Goal: Task Accomplishment & Management: Manage account settings

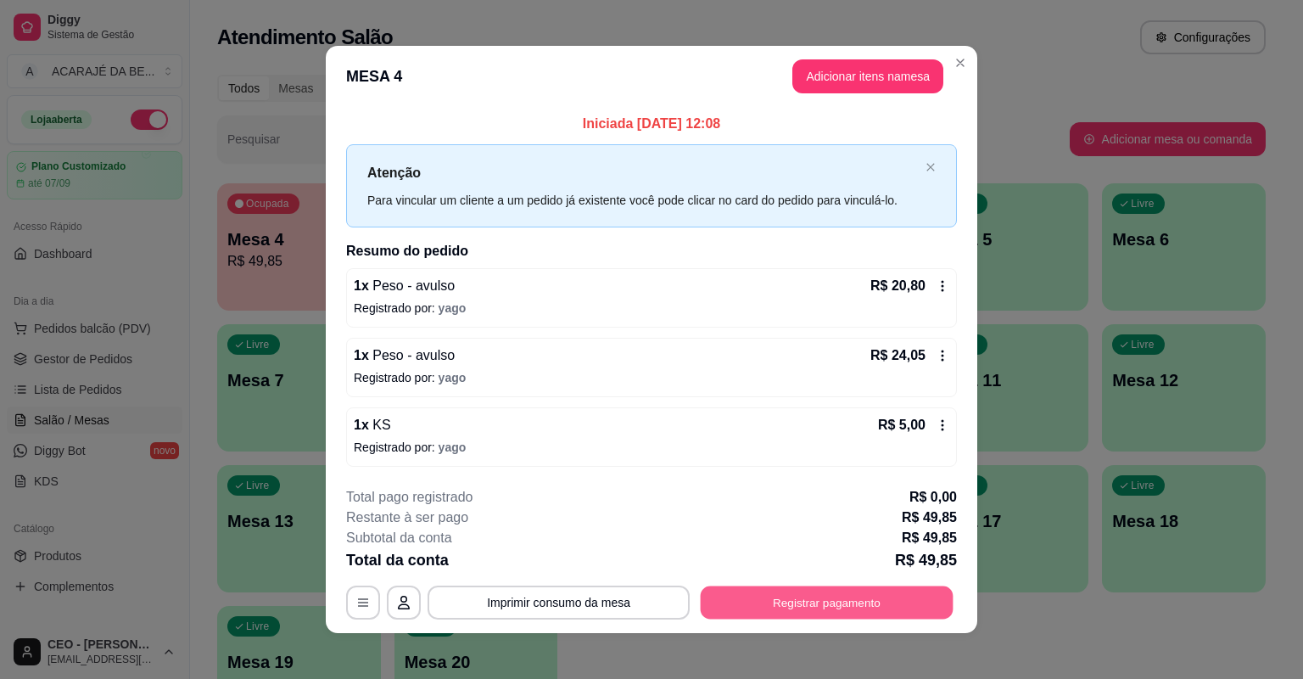
click at [772, 595] on button "Registrar pagamento" at bounding box center [827, 601] width 253 height 33
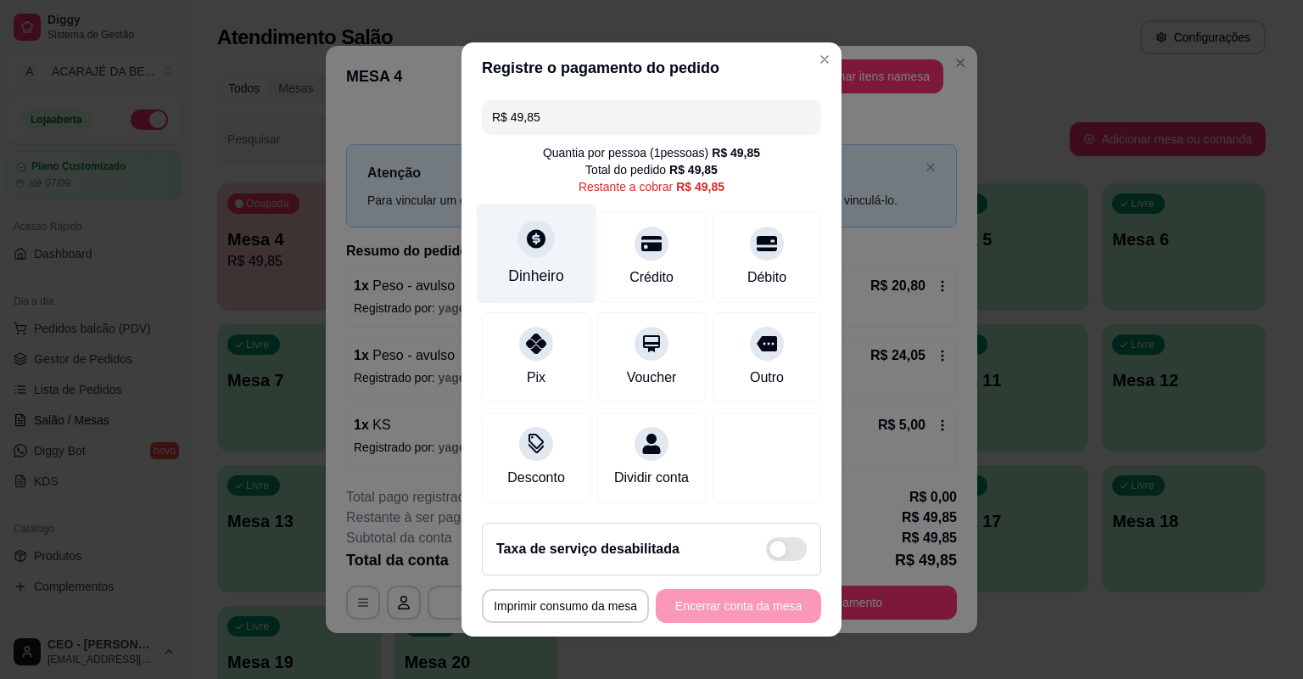
click at [525, 239] on icon at bounding box center [536, 238] width 22 height 22
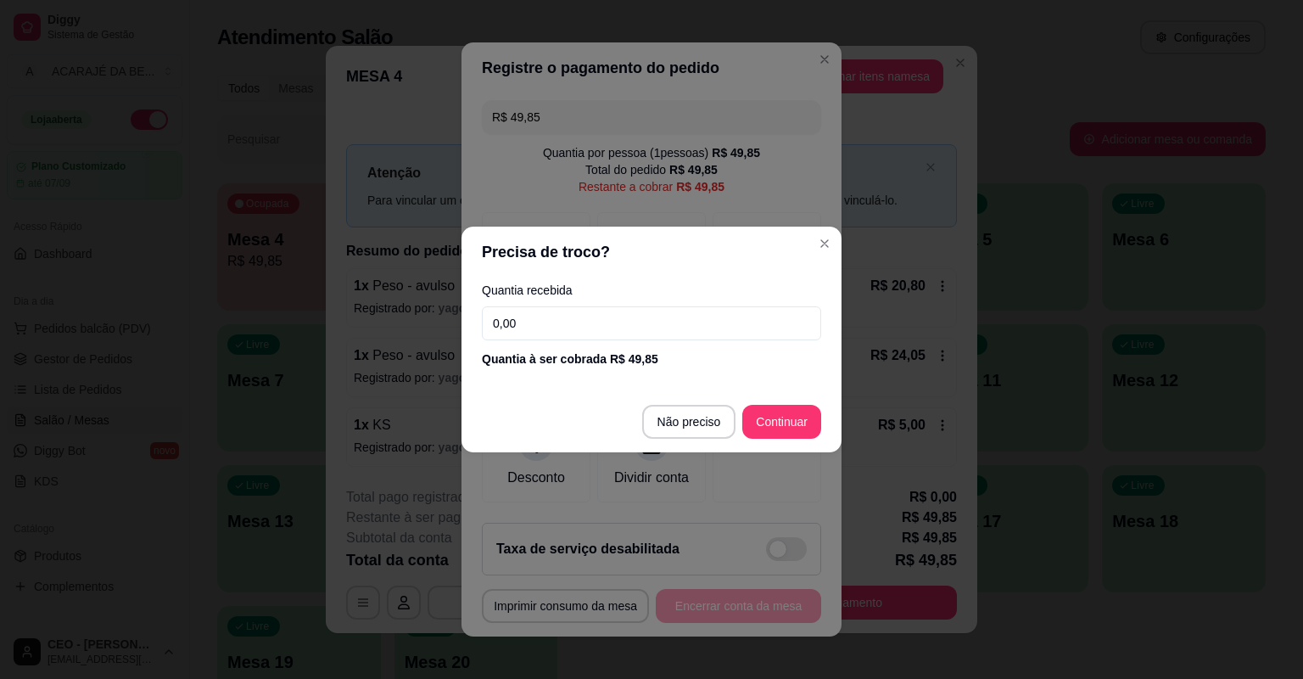
click at [658, 319] on input "0,00" at bounding box center [651, 323] width 339 height 34
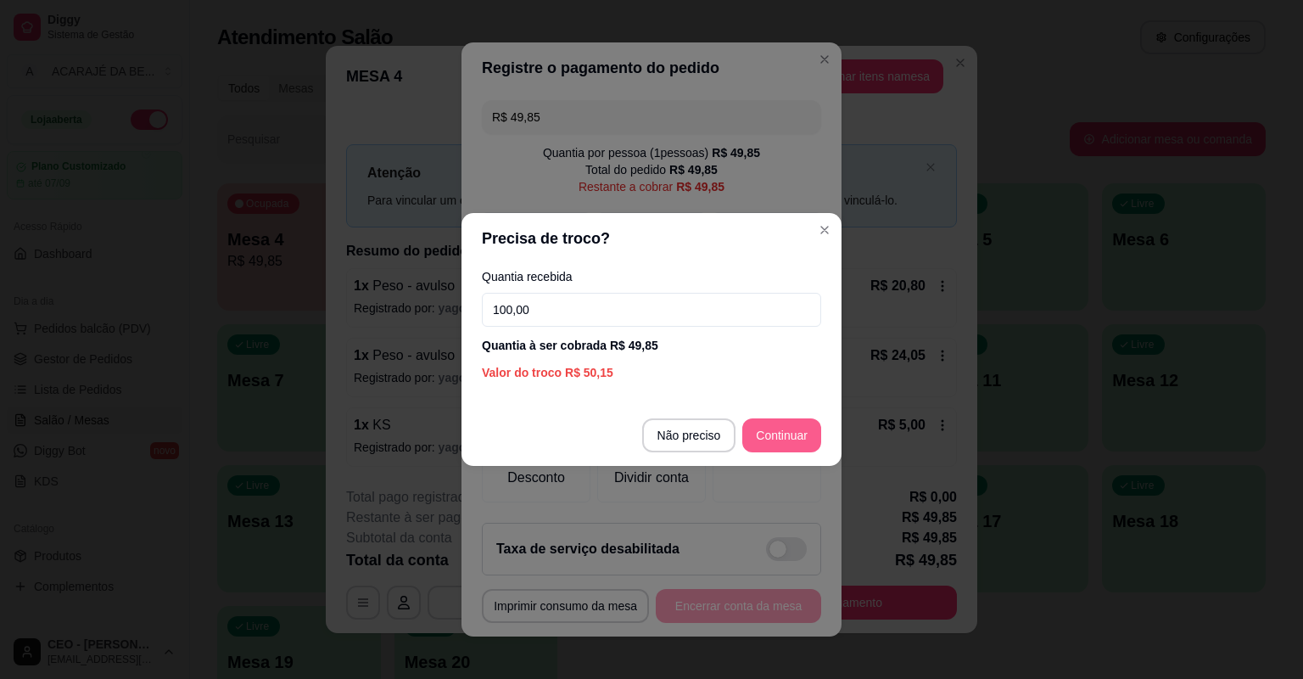
type input "100,00"
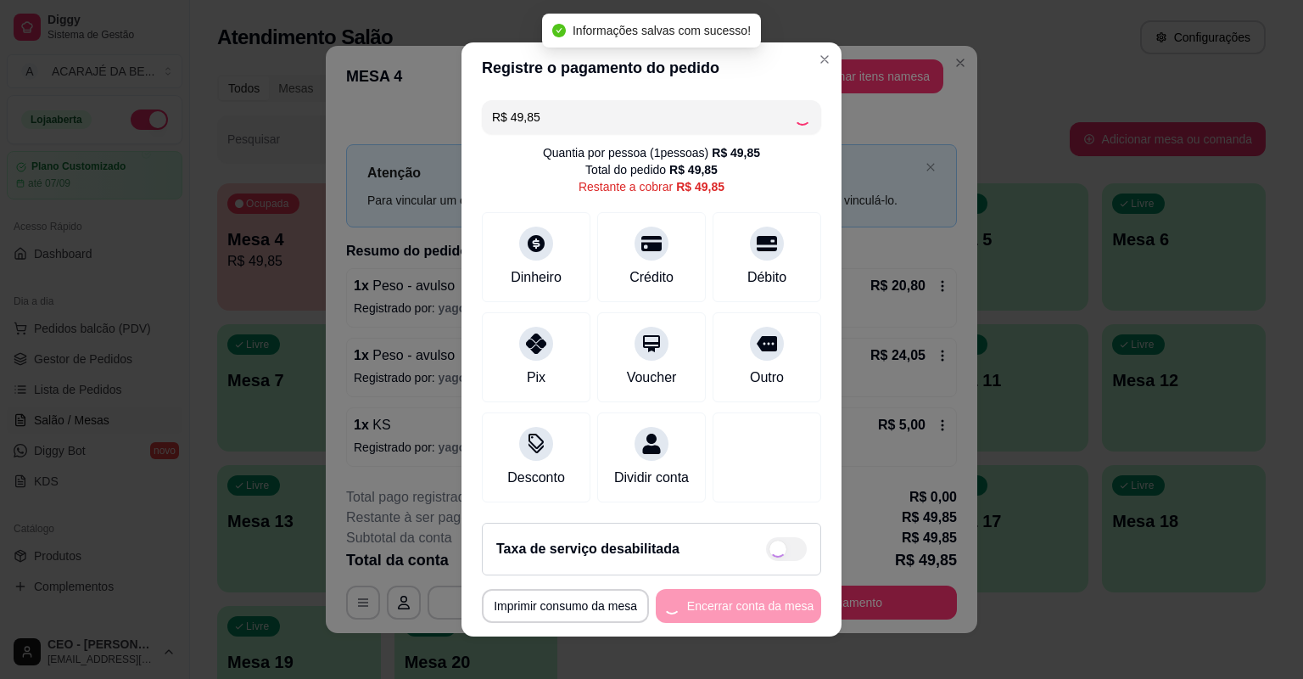
type input "R$ 0,00"
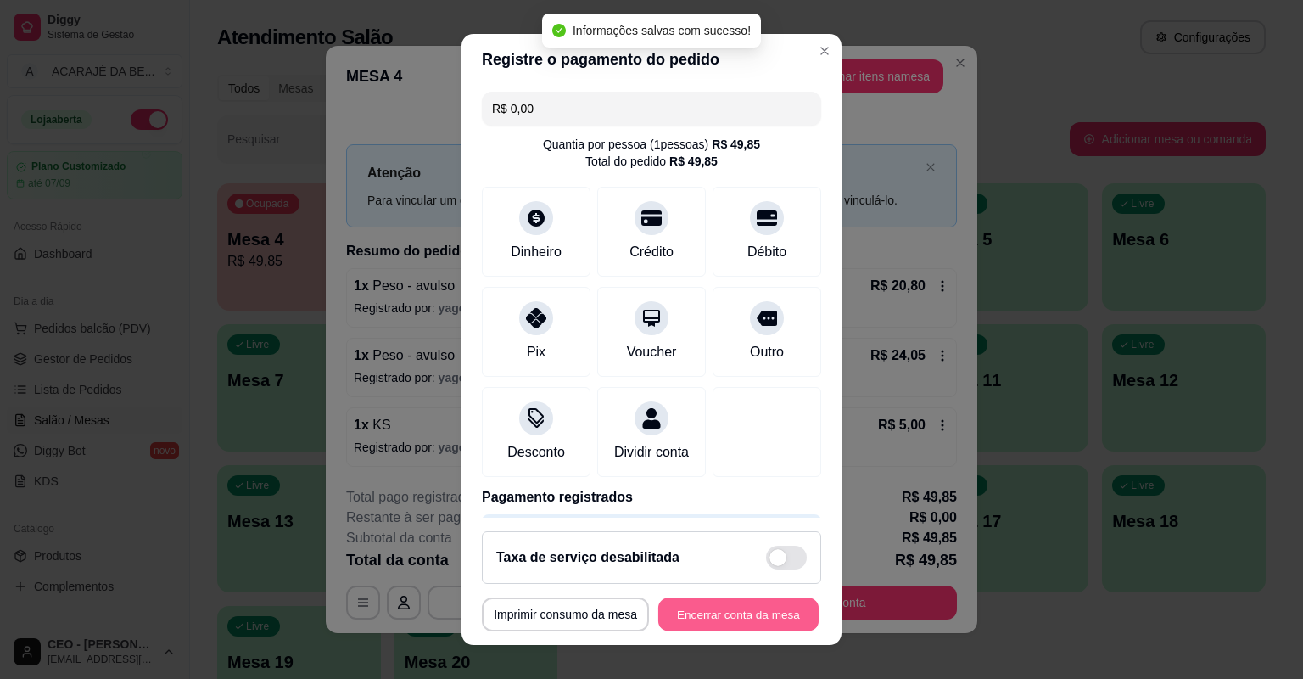
click at [714, 608] on button "Encerrar conta da mesa" at bounding box center [738, 614] width 160 height 33
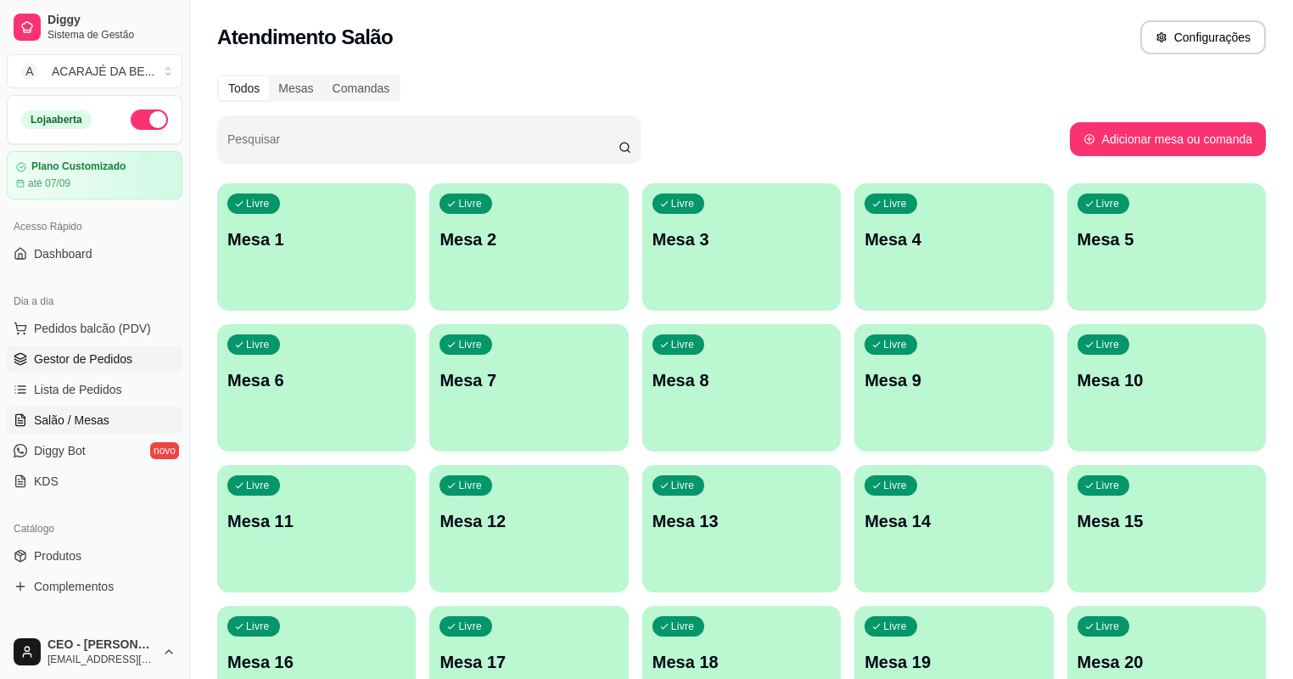
click at [115, 363] on span "Gestor de Pedidos" at bounding box center [83, 358] width 98 height 17
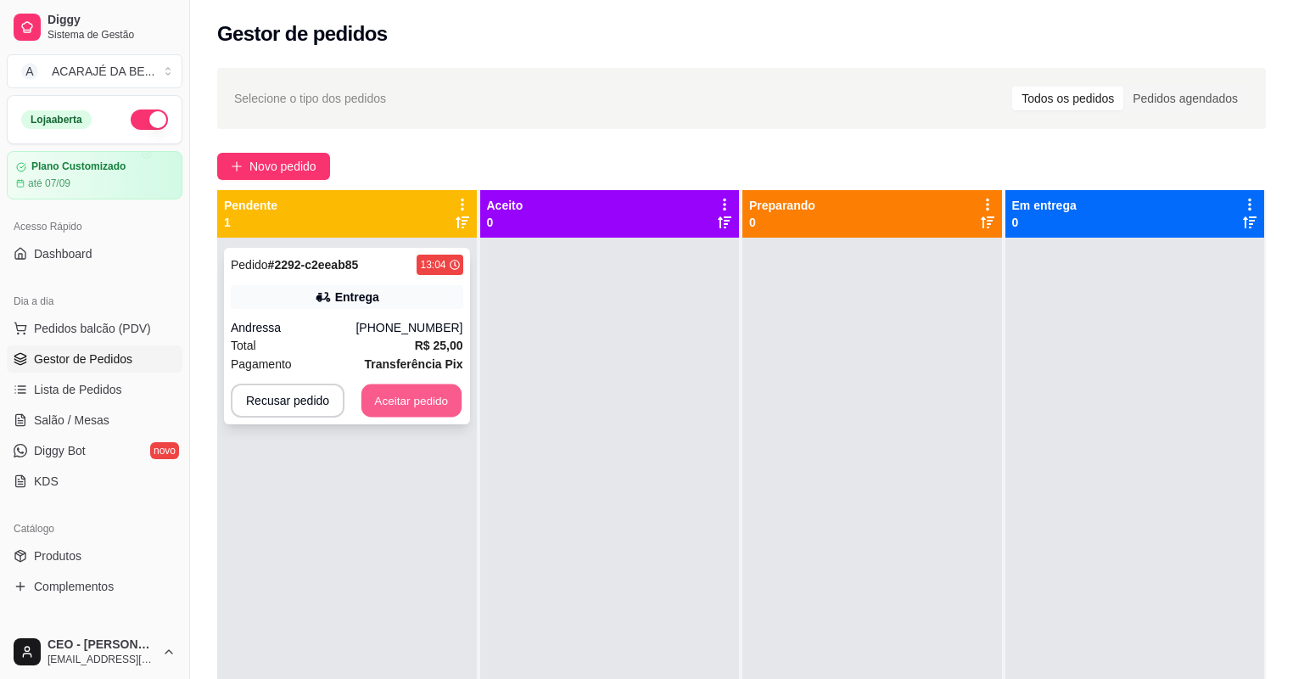
click at [380, 403] on button "Aceitar pedido" at bounding box center [411, 400] width 100 height 33
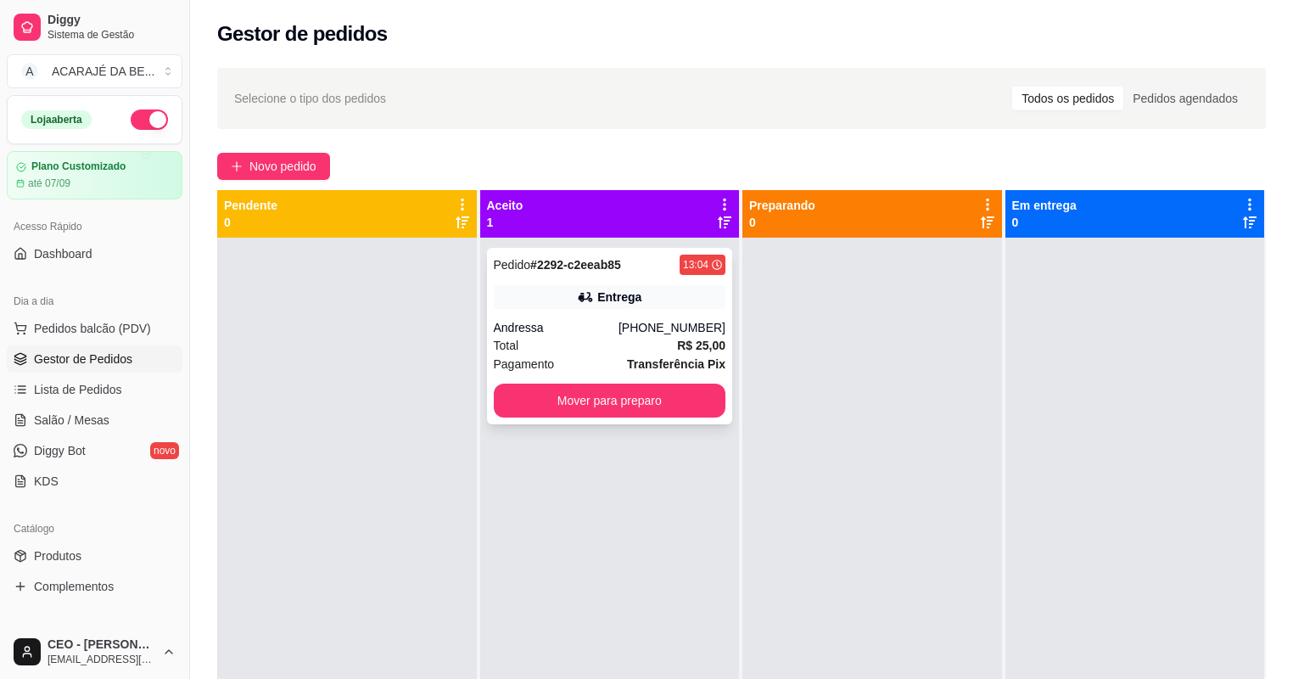
click at [590, 342] on div "Total R$ 25,00" at bounding box center [610, 345] width 232 height 19
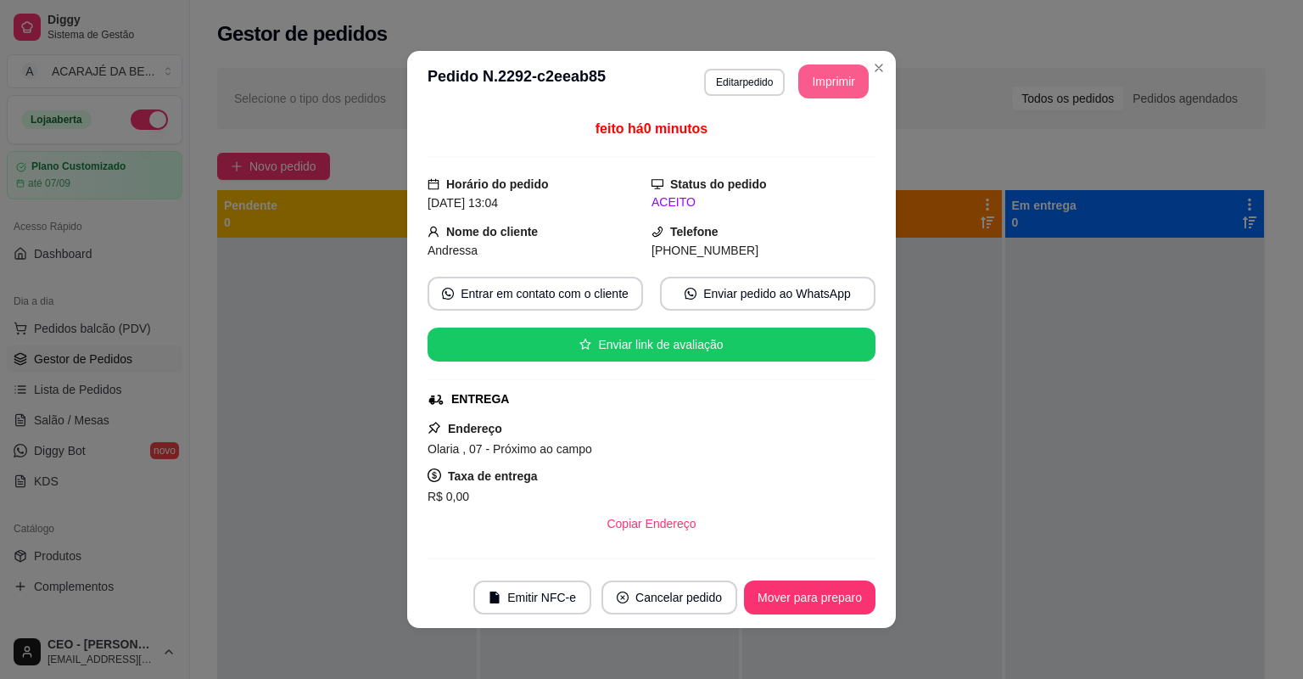
click at [829, 66] on button "Imprimir" at bounding box center [833, 81] width 70 height 34
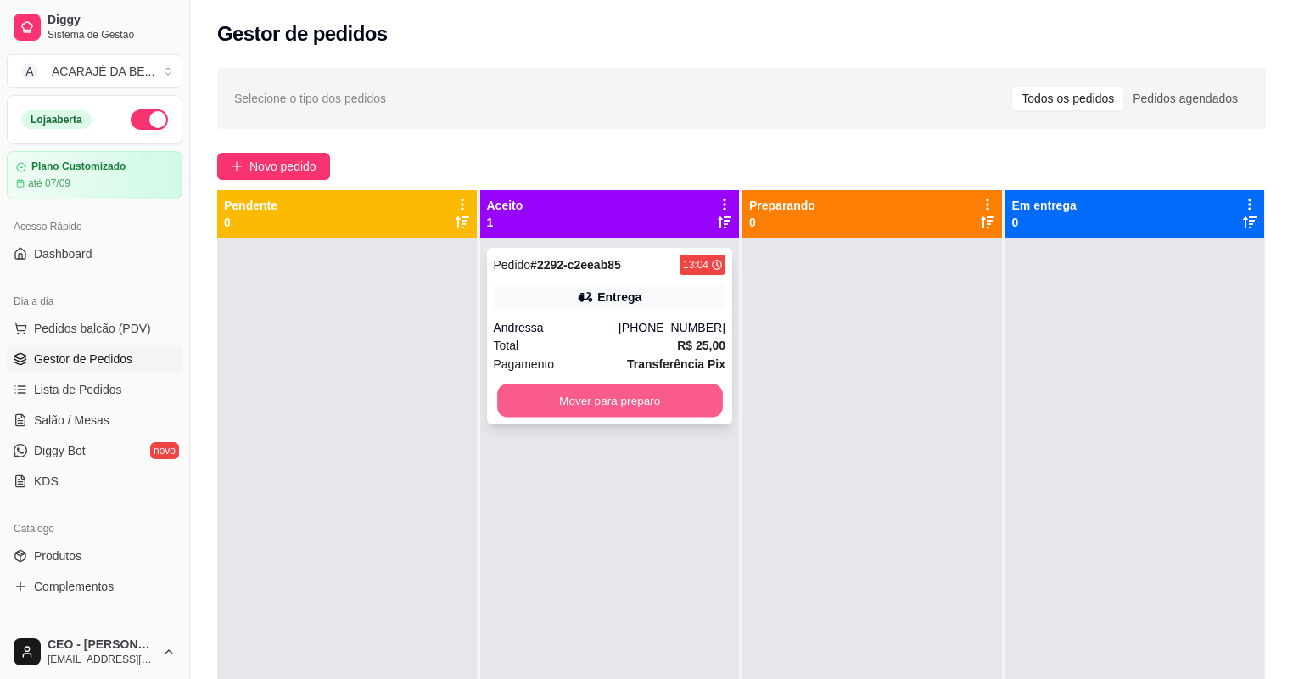
click at [693, 400] on button "Mover para preparo" at bounding box center [609, 400] width 225 height 33
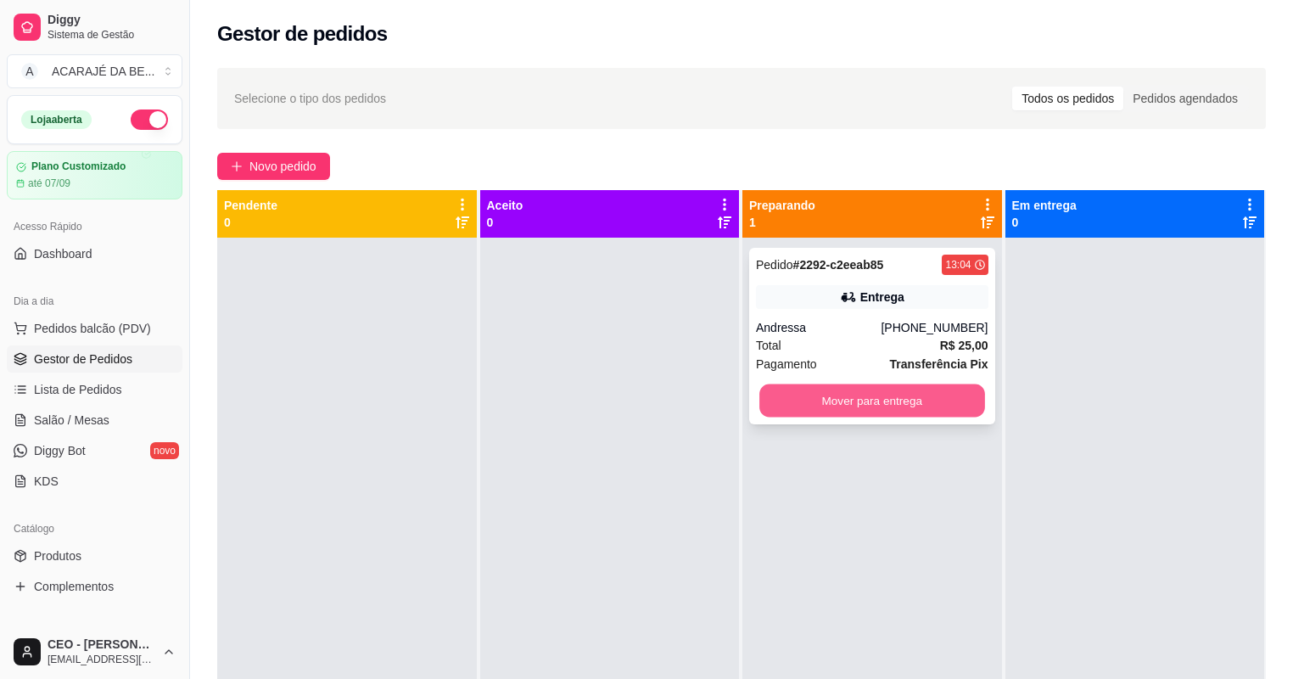
click at [815, 392] on button "Mover para entrega" at bounding box center [871, 400] width 225 height 33
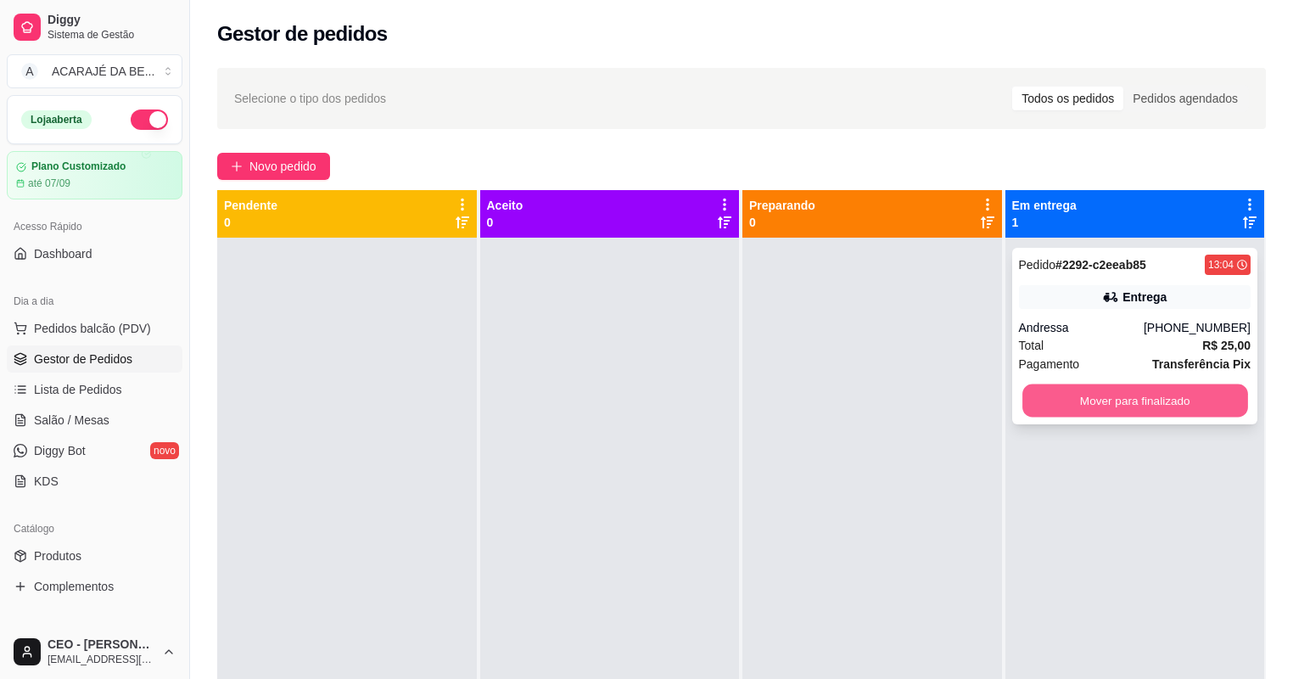
click at [1045, 407] on button "Mover para finalizado" at bounding box center [1134, 400] width 225 height 33
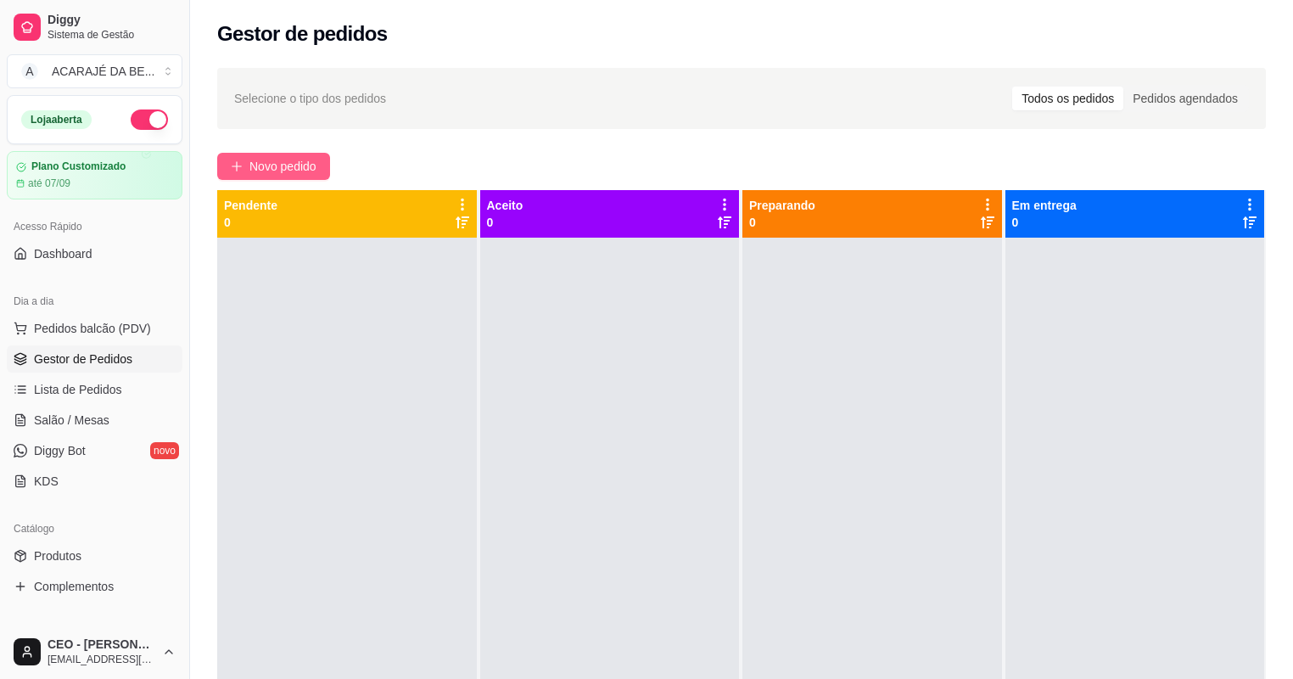
click at [294, 154] on button "Novo pedido" at bounding box center [273, 166] width 113 height 27
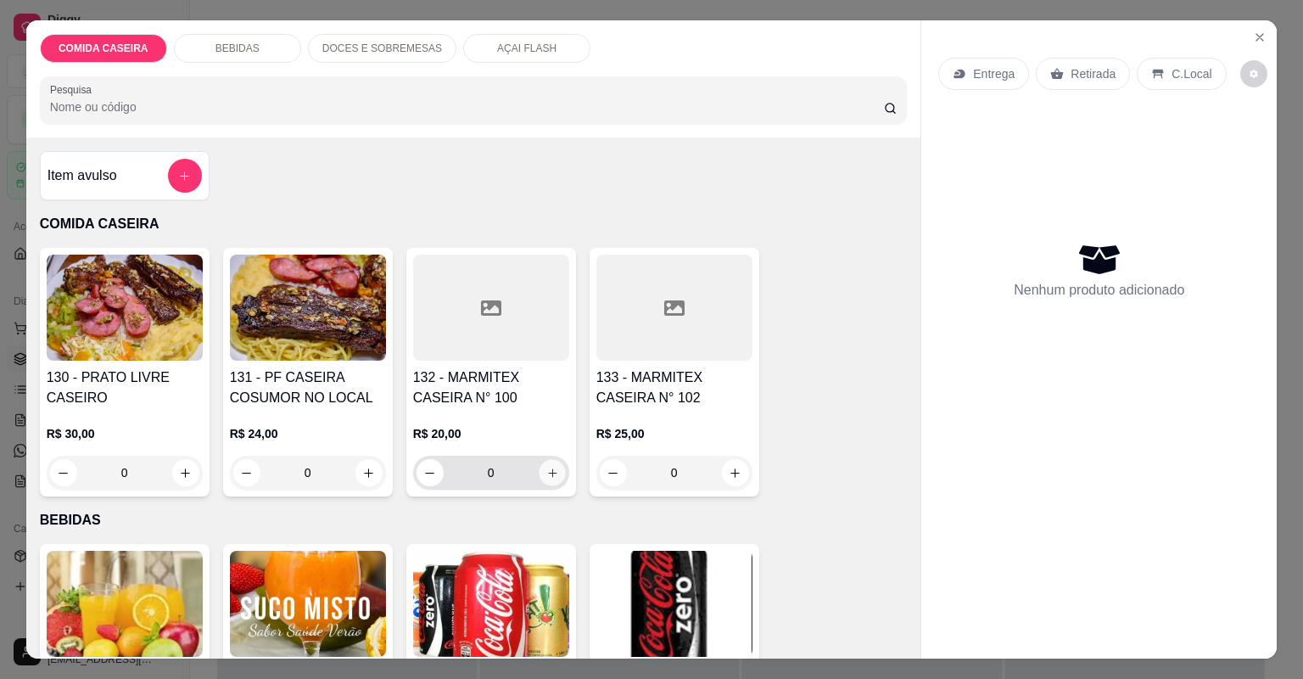
click at [546, 469] on icon "increase-product-quantity" at bounding box center [552, 473] width 13 height 13
type input "1"
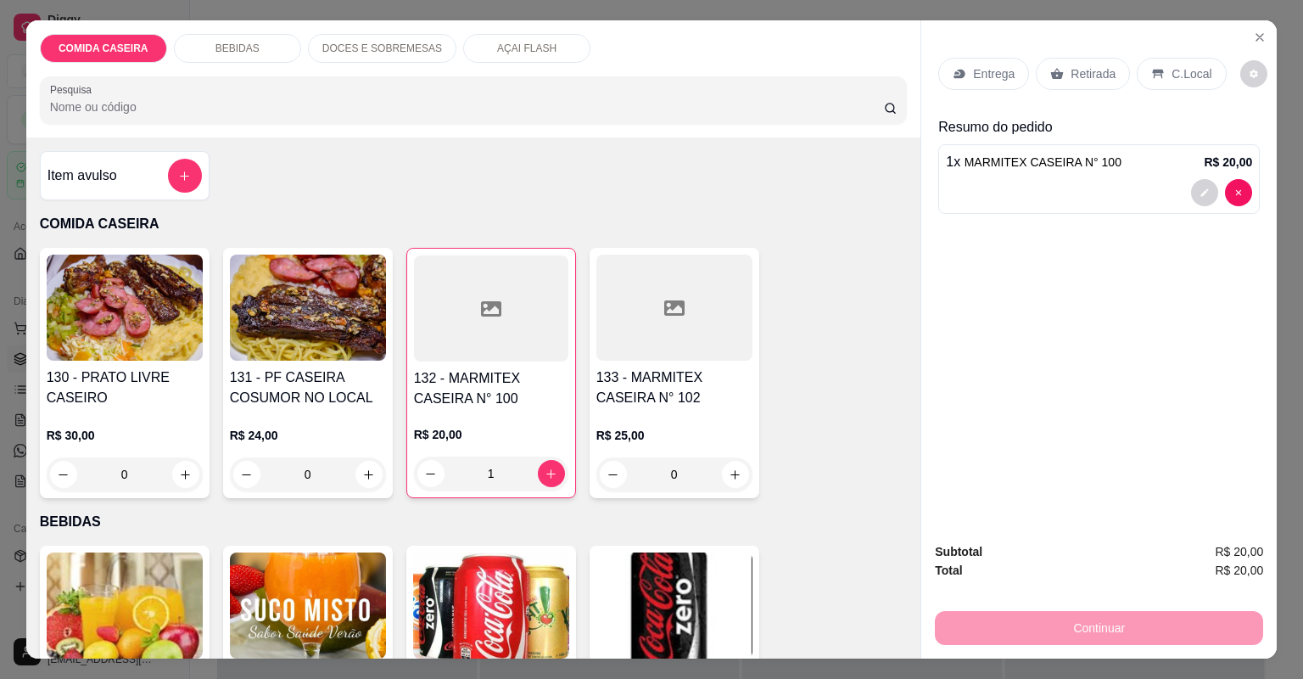
click at [1083, 68] on p "Retirada" at bounding box center [1093, 73] width 45 height 17
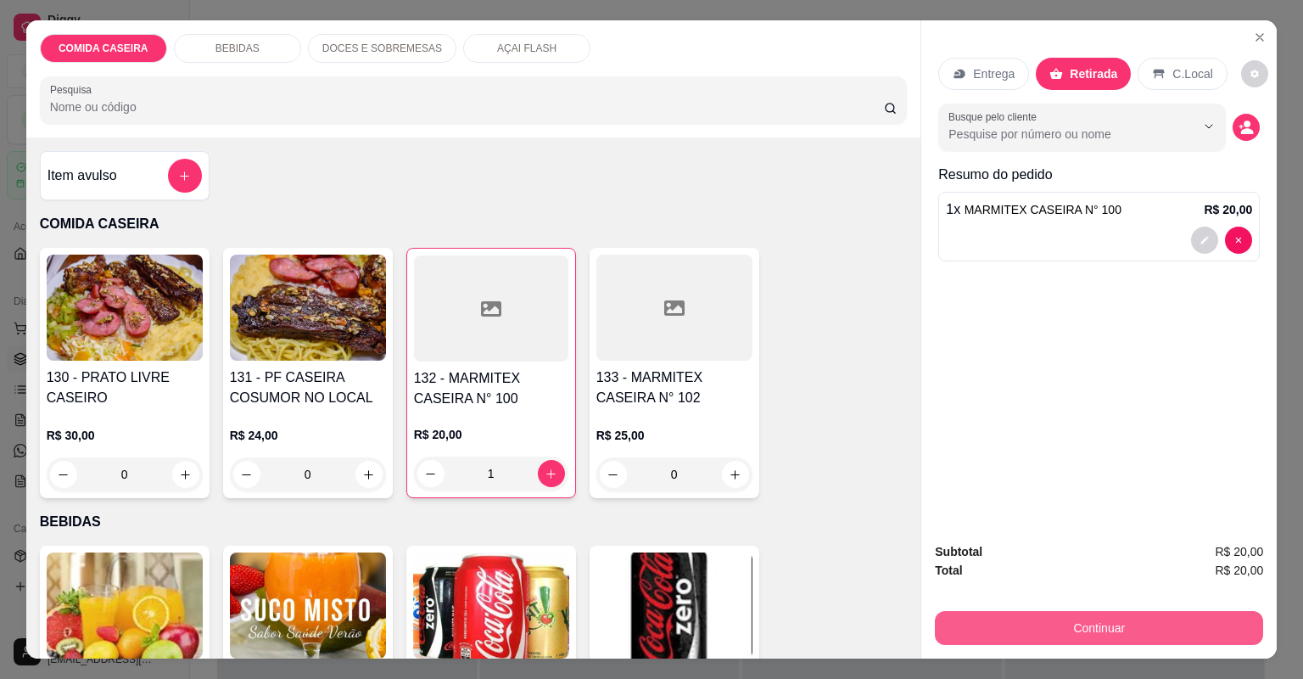
click at [970, 629] on button "Continuar" at bounding box center [1099, 628] width 328 height 34
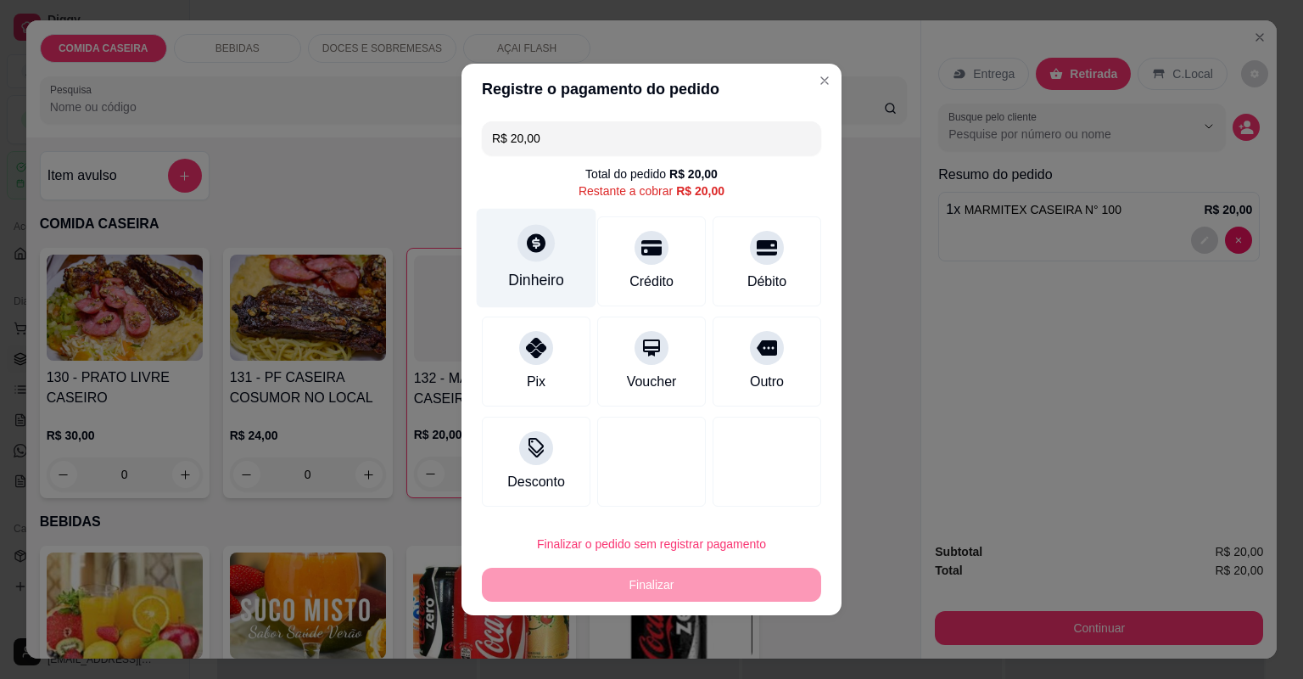
click at [574, 266] on div "Dinheiro" at bounding box center [537, 258] width 120 height 99
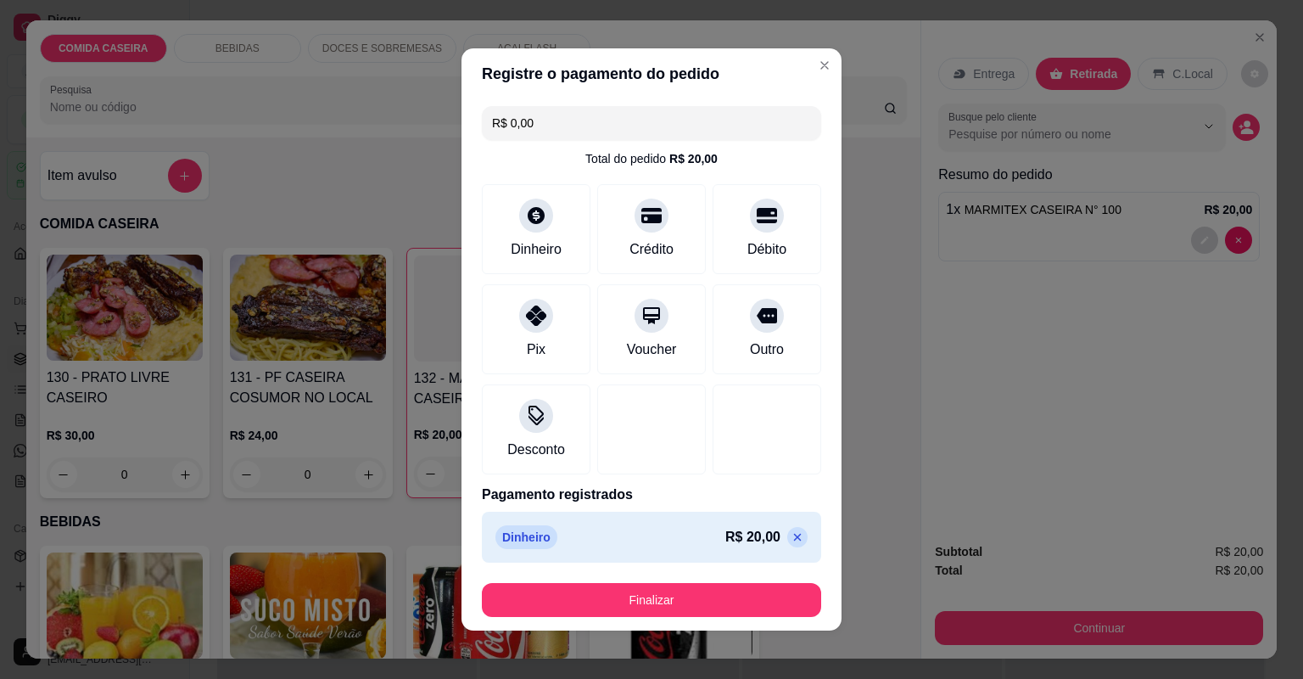
type input "R$ 0,00"
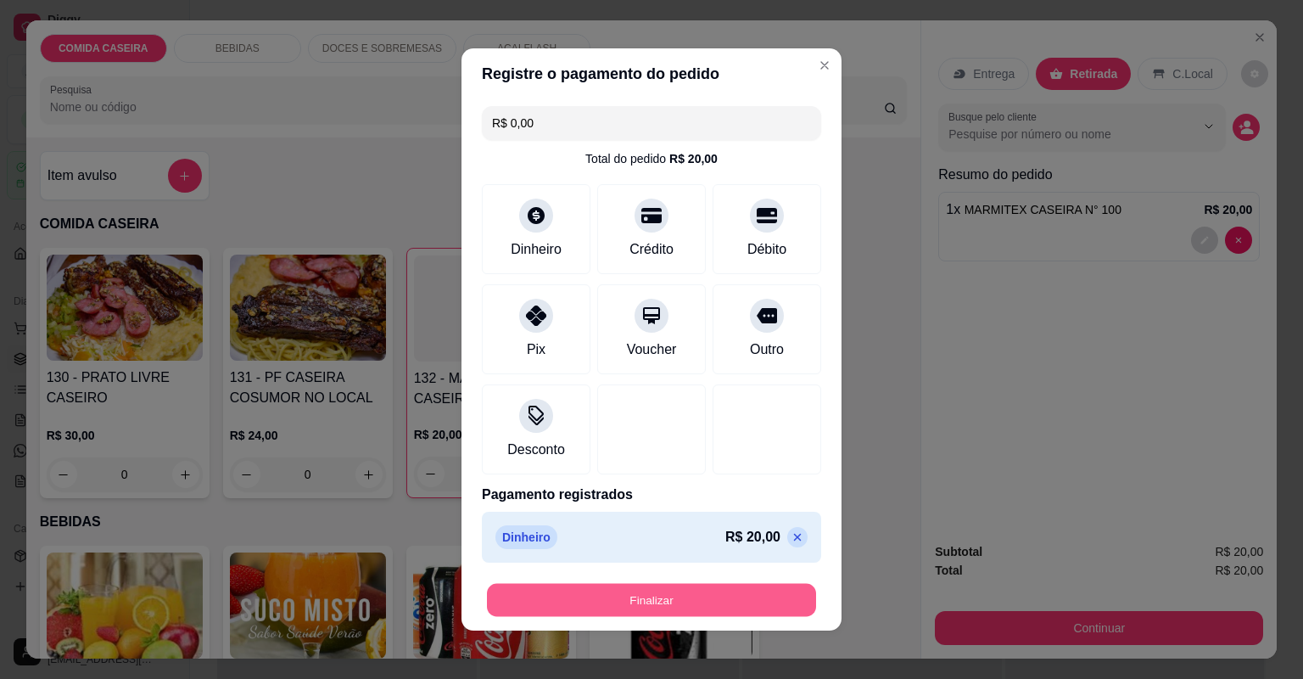
click at [718, 596] on button "Finalizar" at bounding box center [651, 600] width 329 height 33
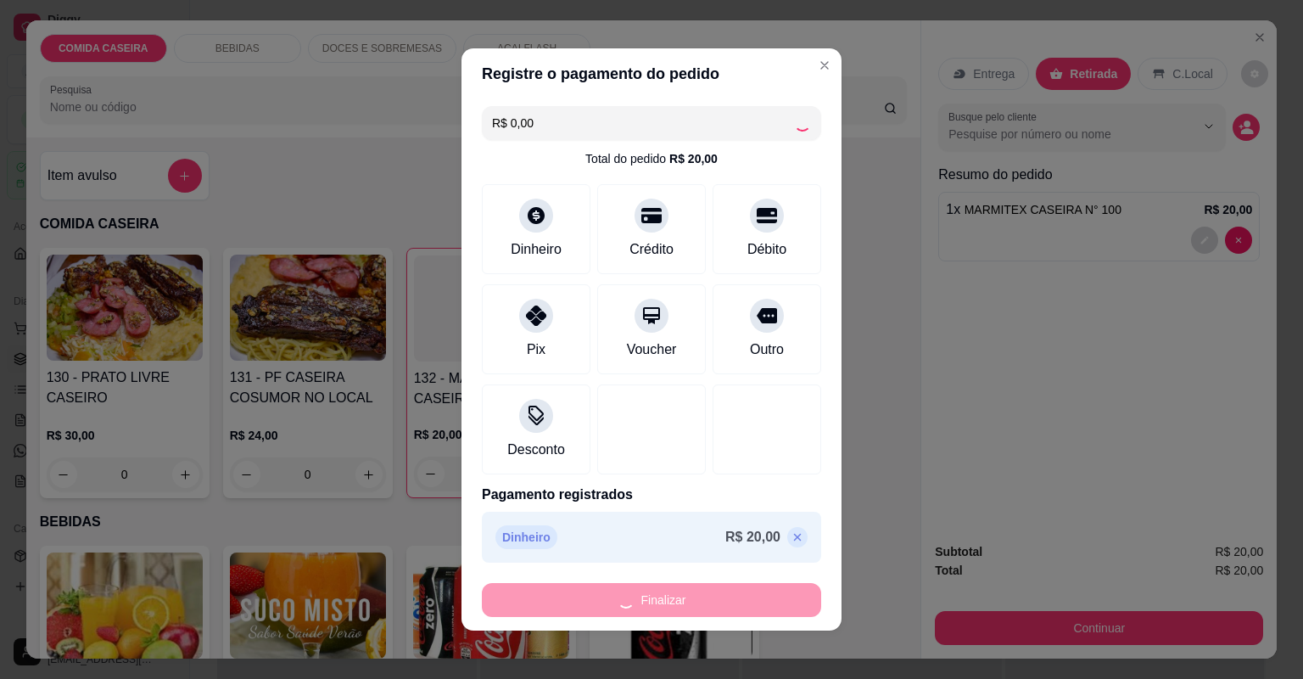
type input "0"
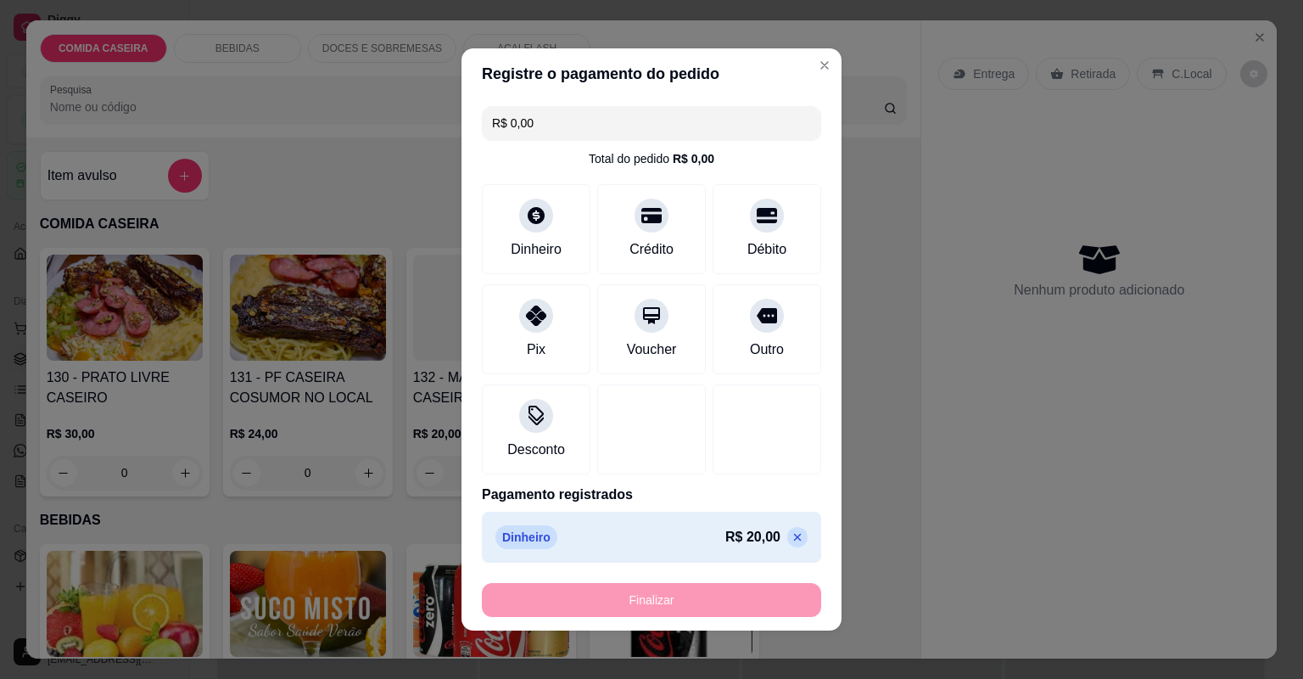
type input "-R$ 20,00"
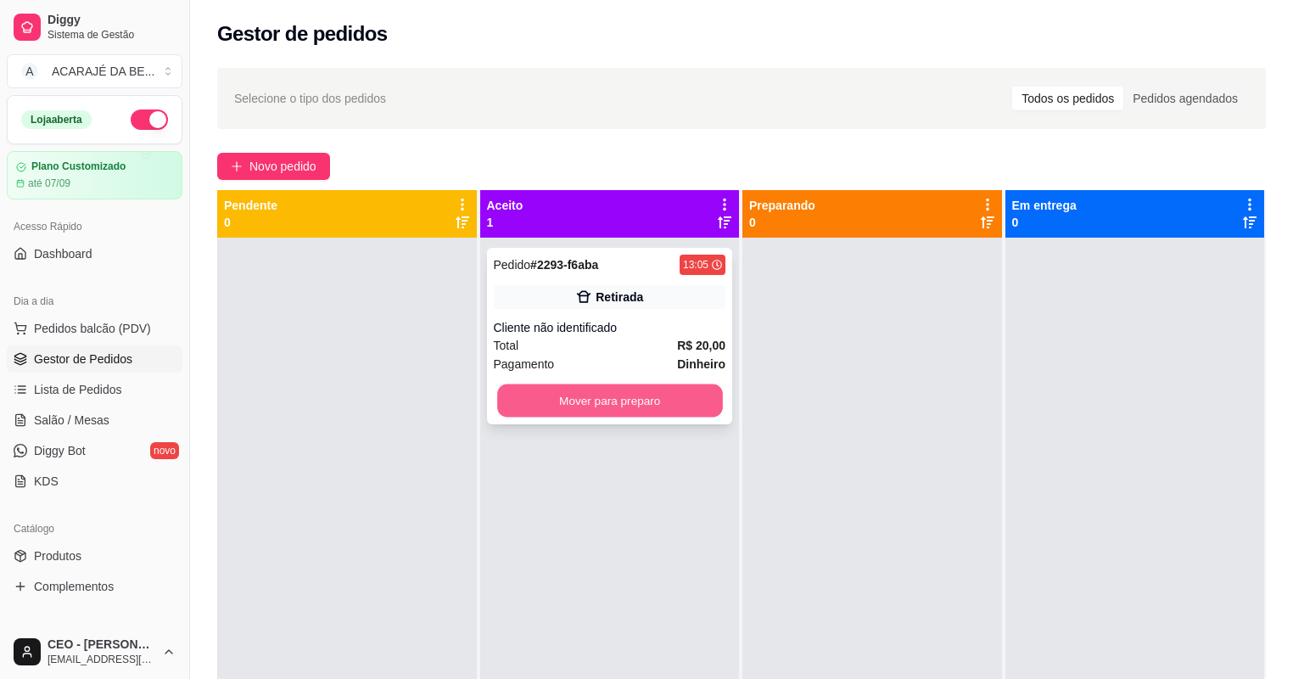
click at [604, 408] on button "Mover para preparo" at bounding box center [609, 400] width 225 height 33
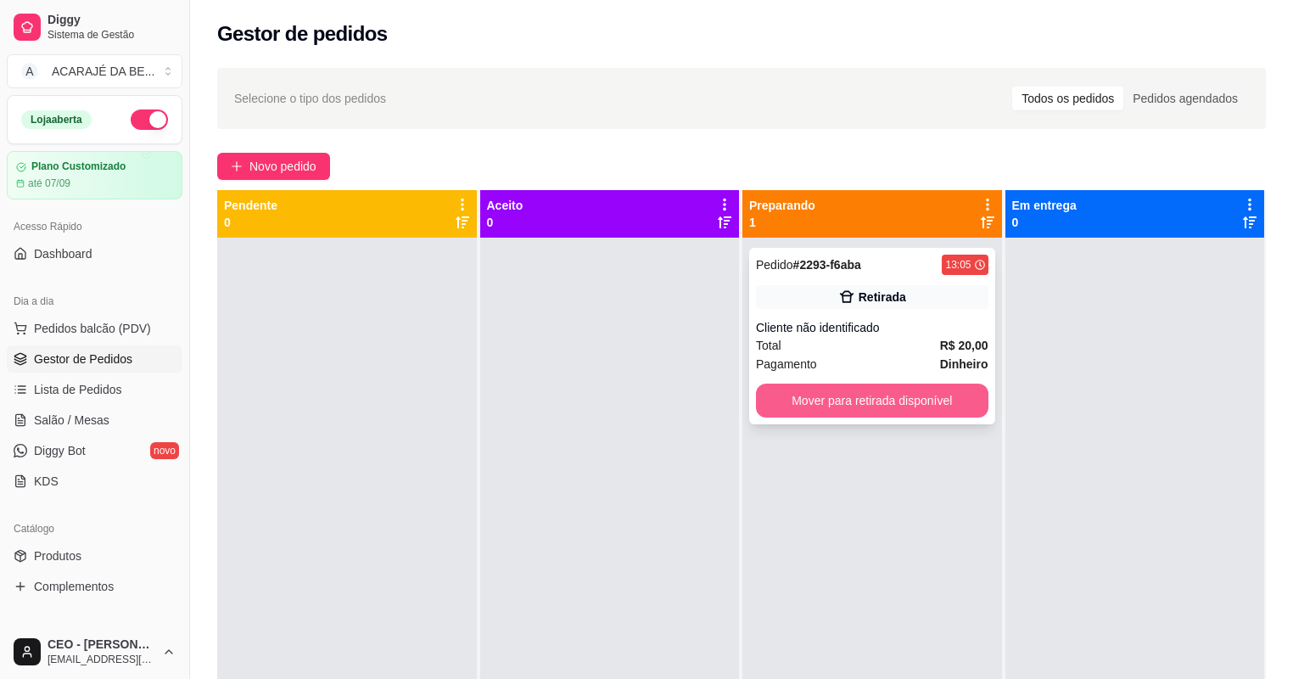
click at [867, 395] on button "Mover para retirada disponível" at bounding box center [872, 401] width 232 height 34
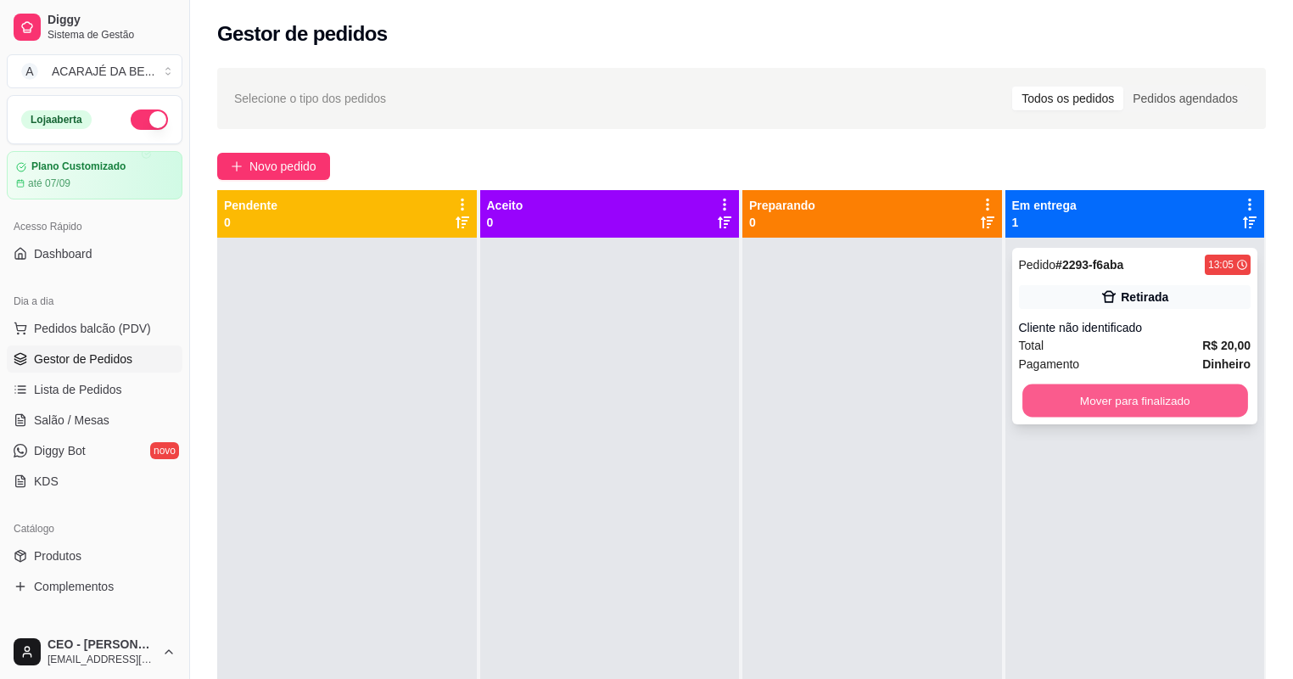
click at [1073, 404] on button "Mover para finalizado" at bounding box center [1134, 400] width 225 height 33
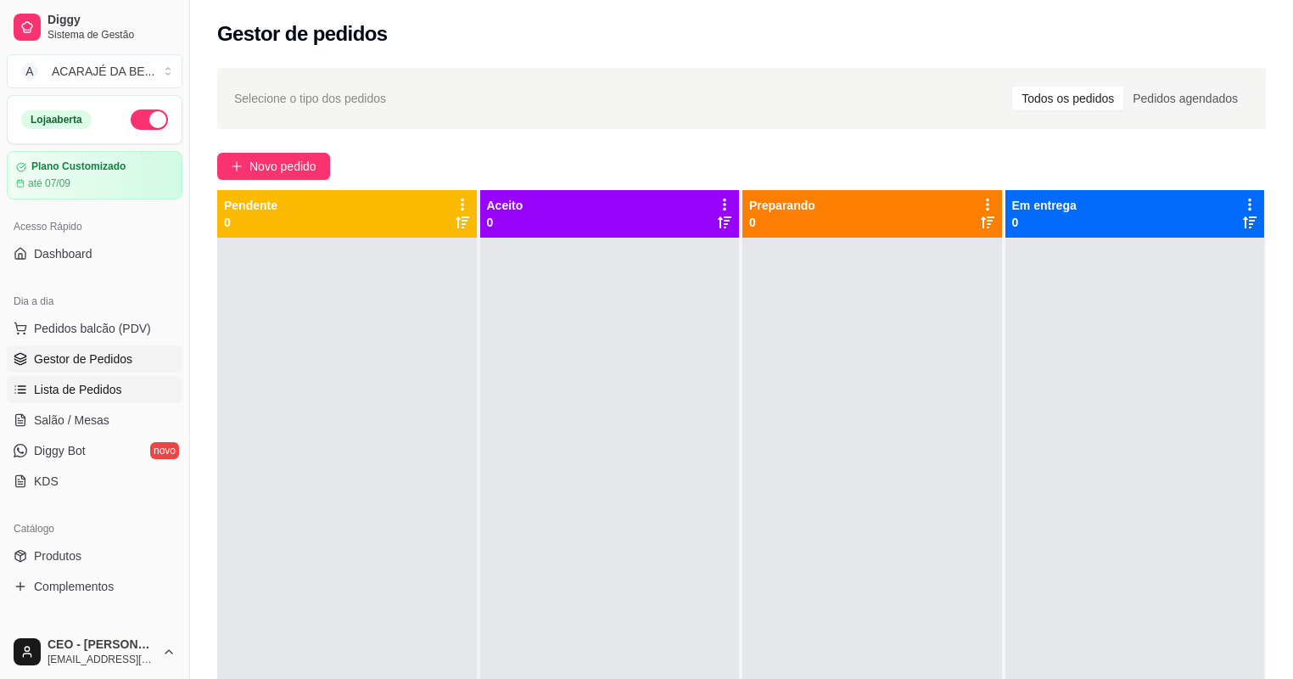
click at [79, 384] on span "Lista de Pedidos" at bounding box center [78, 389] width 88 height 17
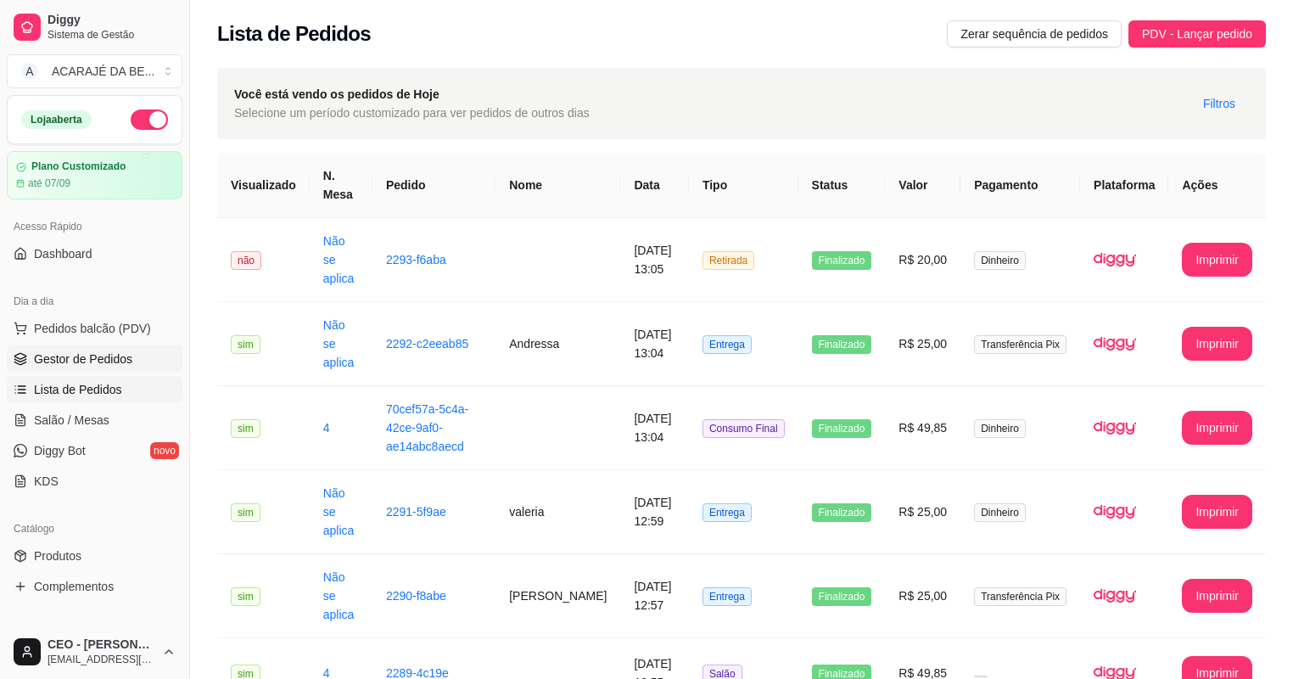
click at [109, 365] on span "Gestor de Pedidos" at bounding box center [83, 358] width 98 height 17
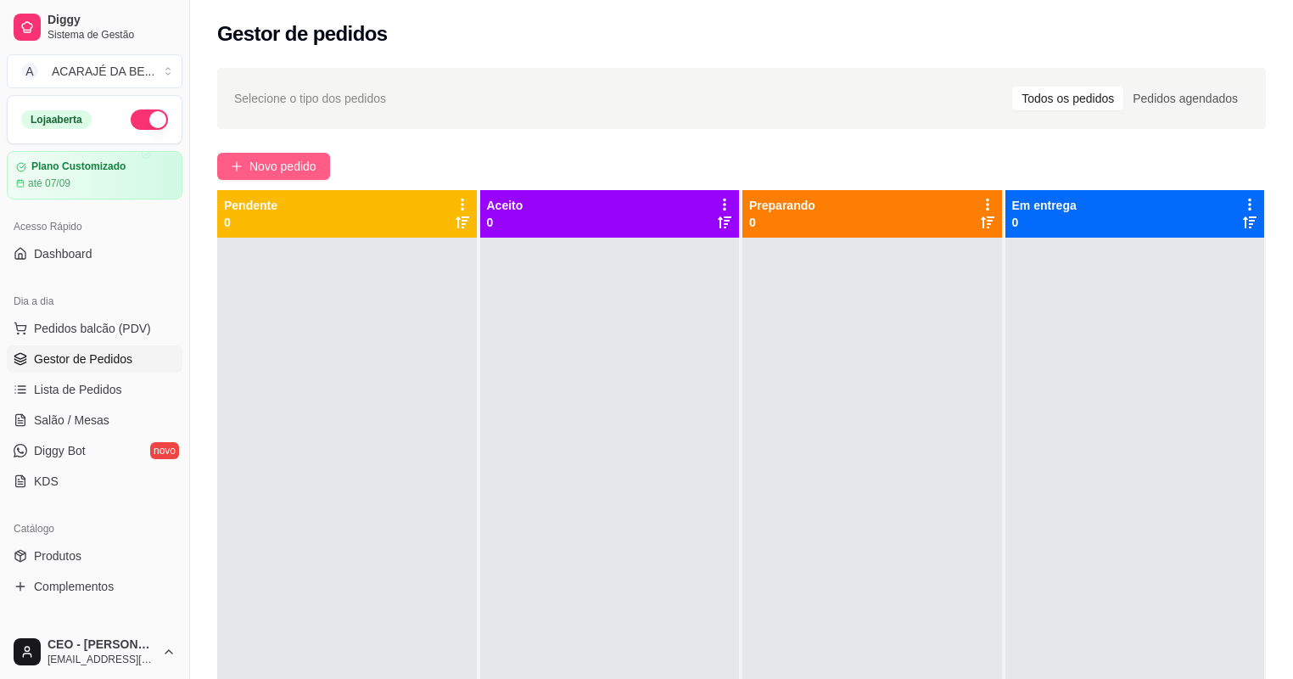
click at [263, 154] on button "Novo pedido" at bounding box center [273, 166] width 113 height 27
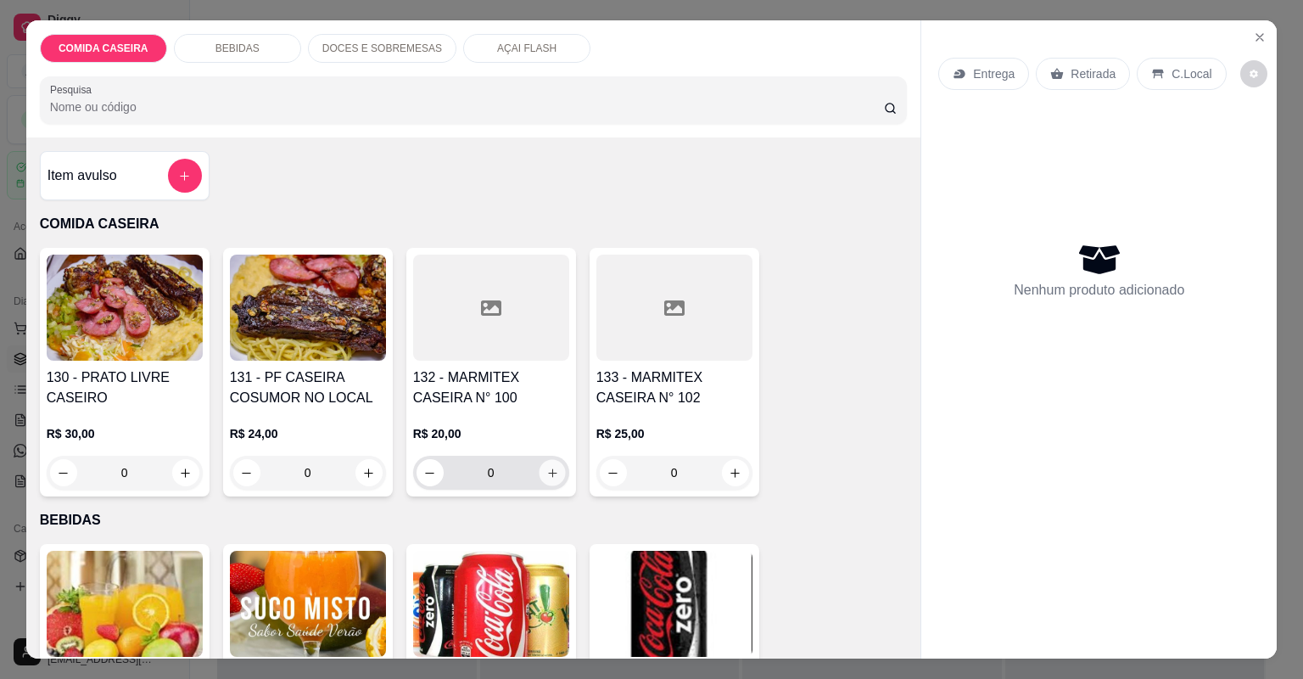
click at [540, 471] on button "increase-product-quantity" at bounding box center [552, 472] width 26 height 26
type input "1"
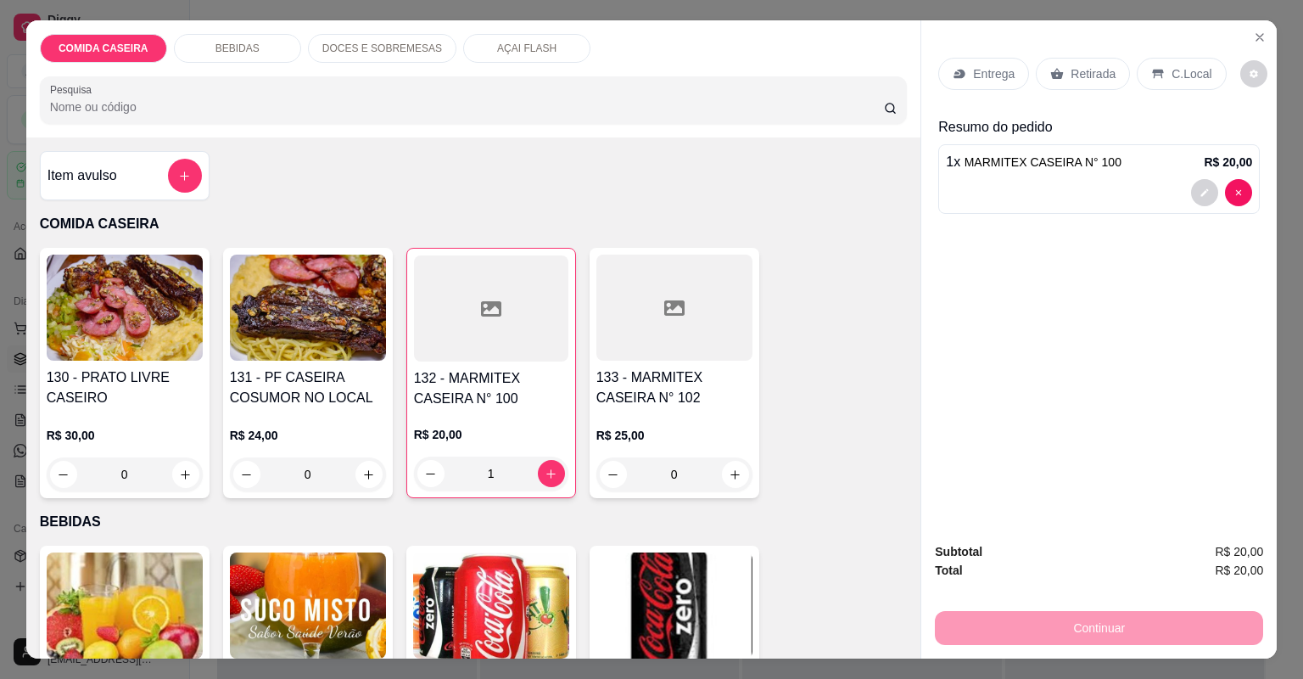
click at [1094, 71] on p "Retirada" at bounding box center [1093, 73] width 45 height 17
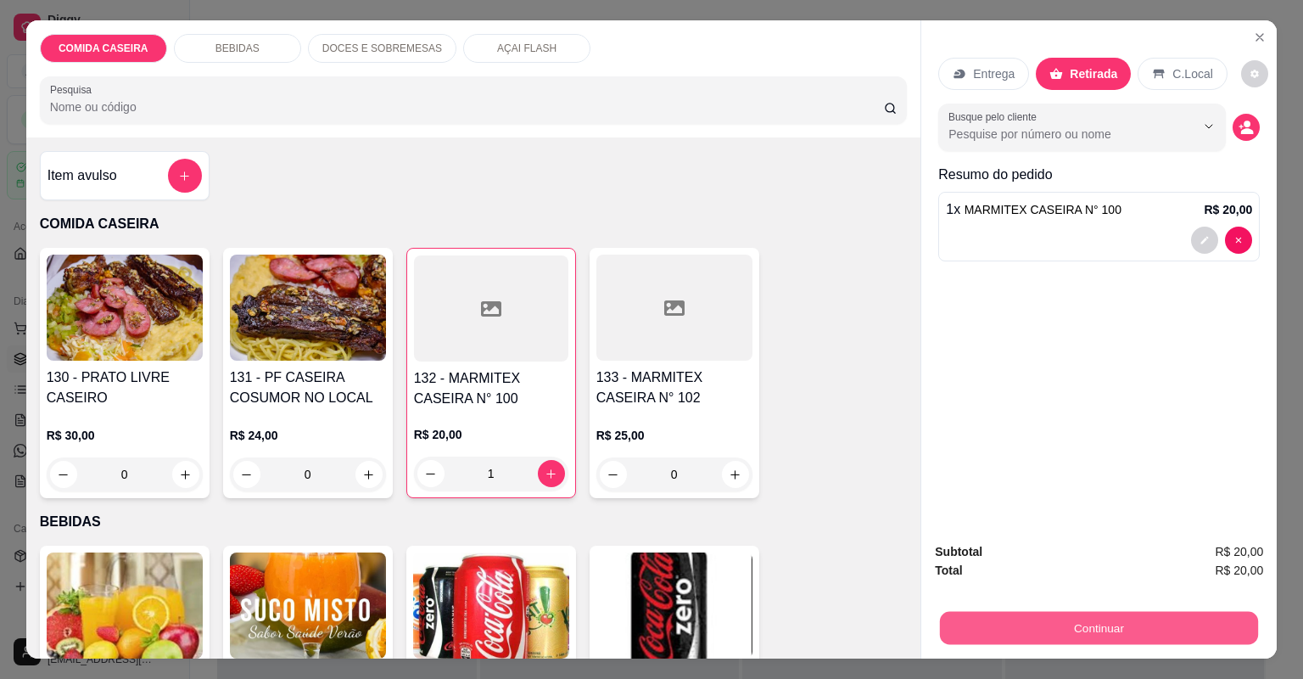
click at [1120, 621] on button "Continuar" at bounding box center [1099, 628] width 318 height 33
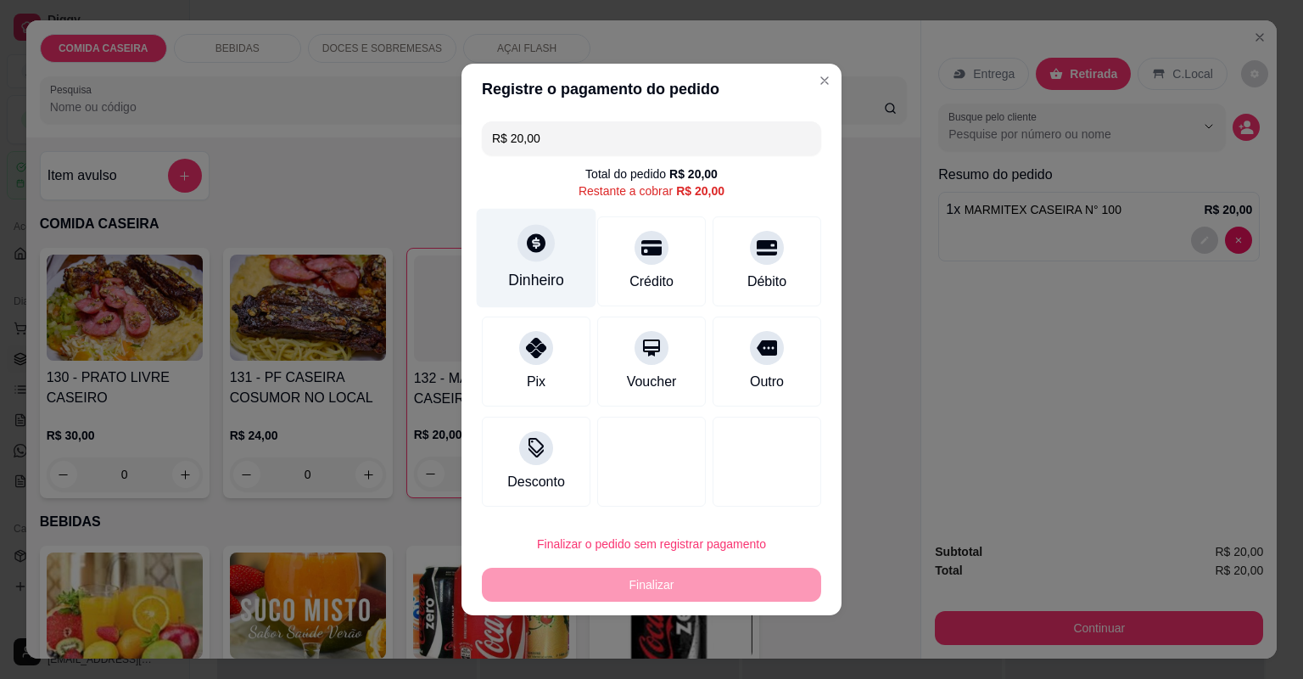
click at [553, 266] on div "Dinheiro" at bounding box center [537, 258] width 120 height 99
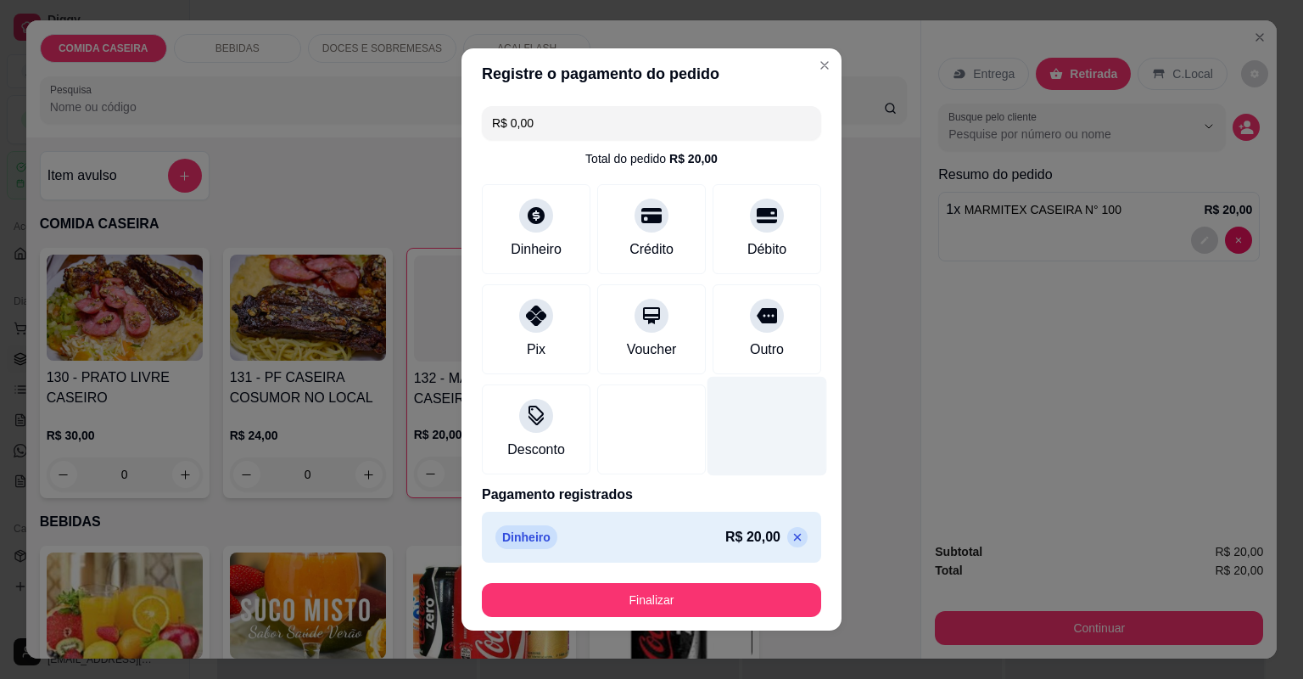
type input "R$ 0,00"
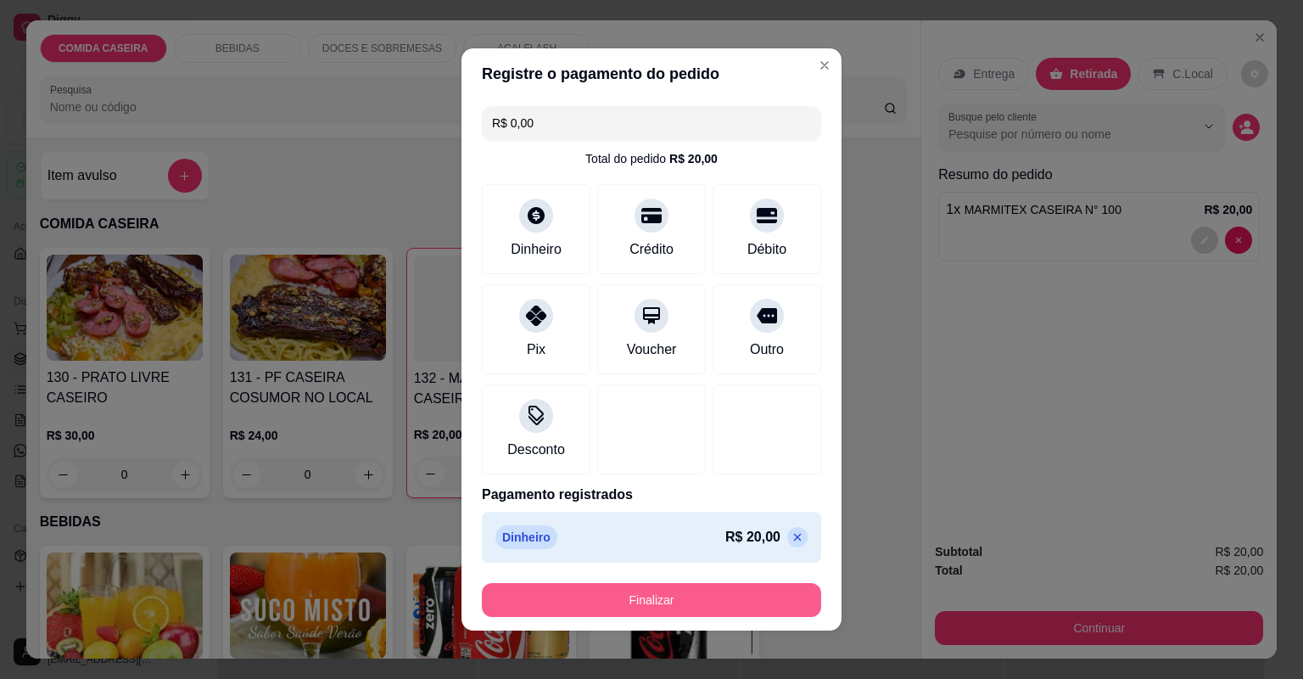
click at [725, 603] on button "Finalizar" at bounding box center [651, 600] width 339 height 34
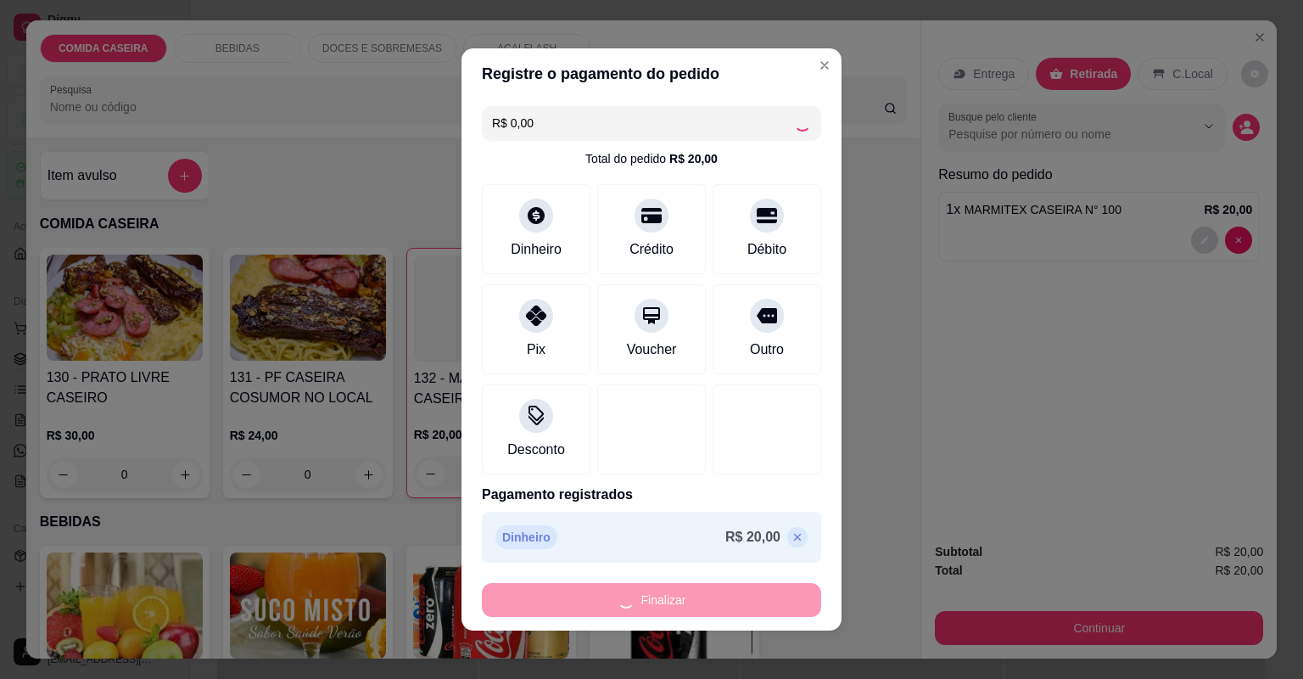
type input "0"
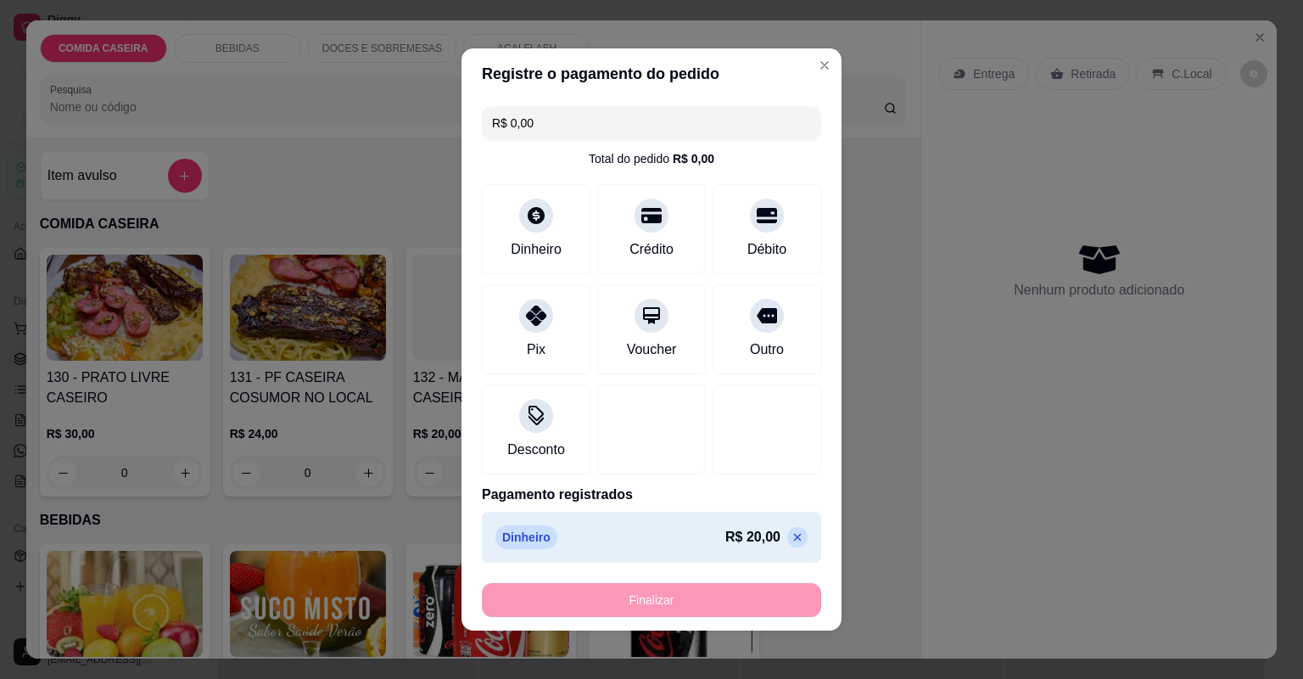
type input "-R$ 20,00"
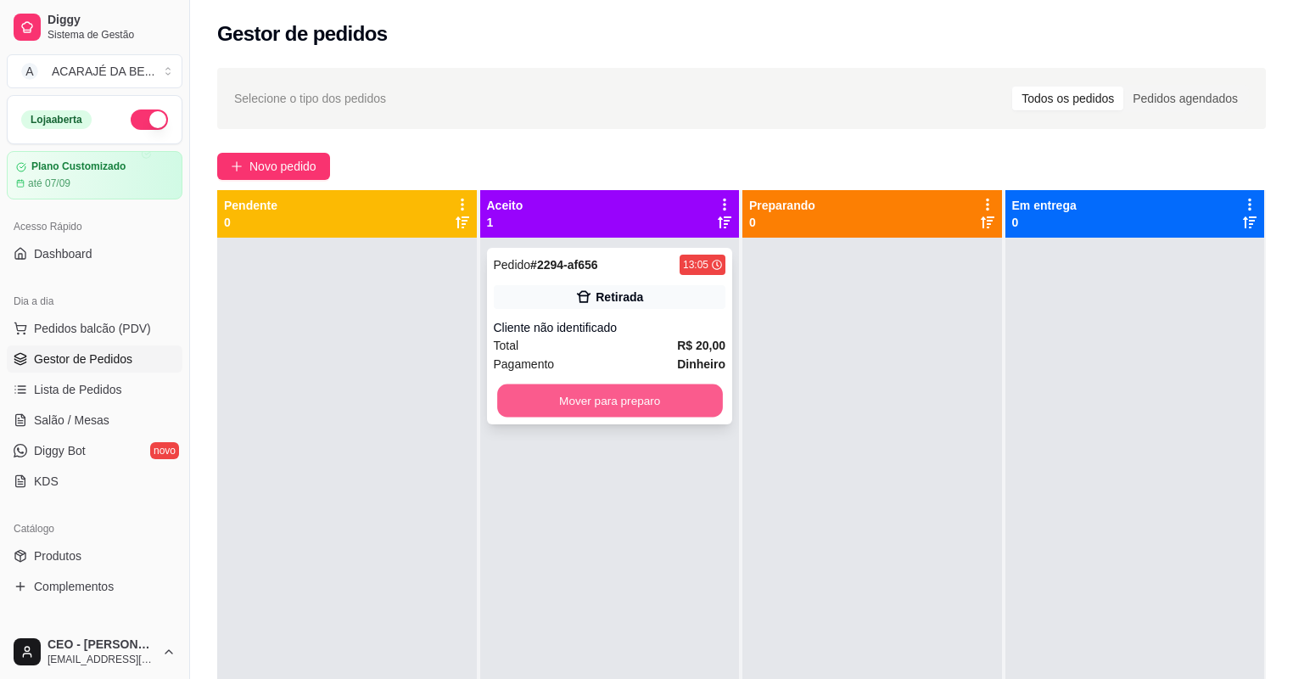
click at [664, 387] on button "Mover para preparo" at bounding box center [609, 400] width 225 height 33
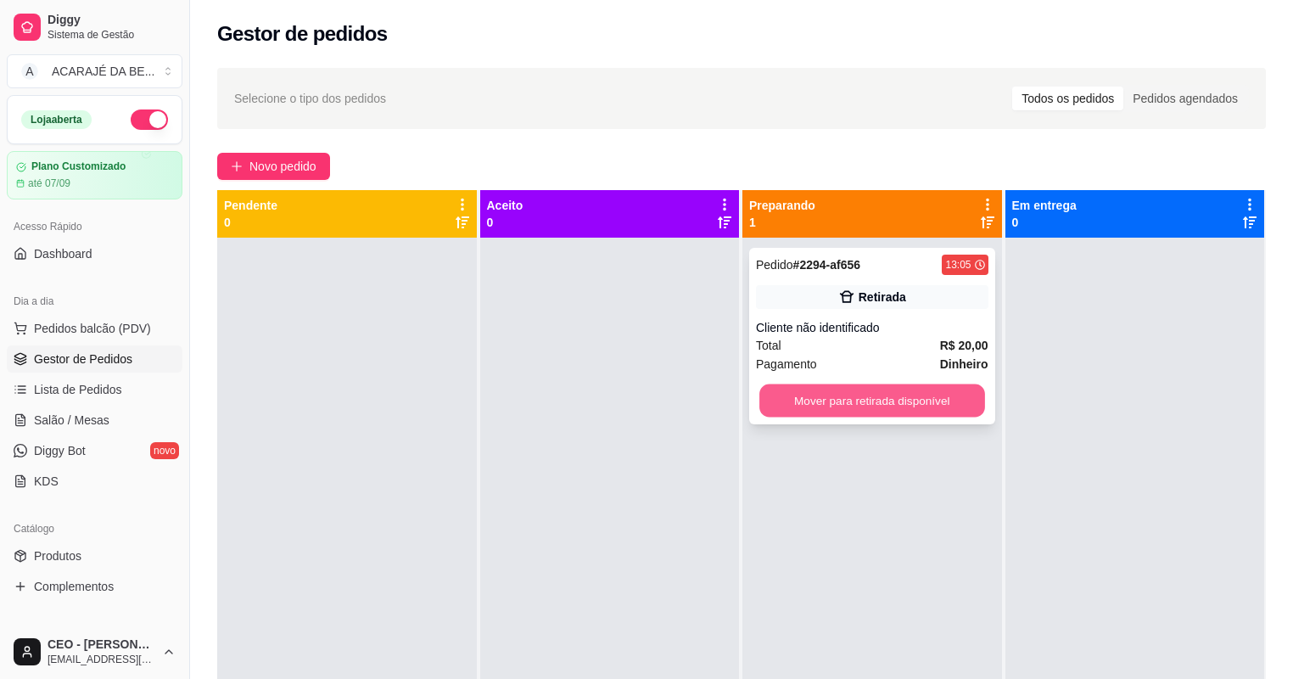
click at [780, 397] on button "Mover para retirada disponível" at bounding box center [871, 400] width 225 height 33
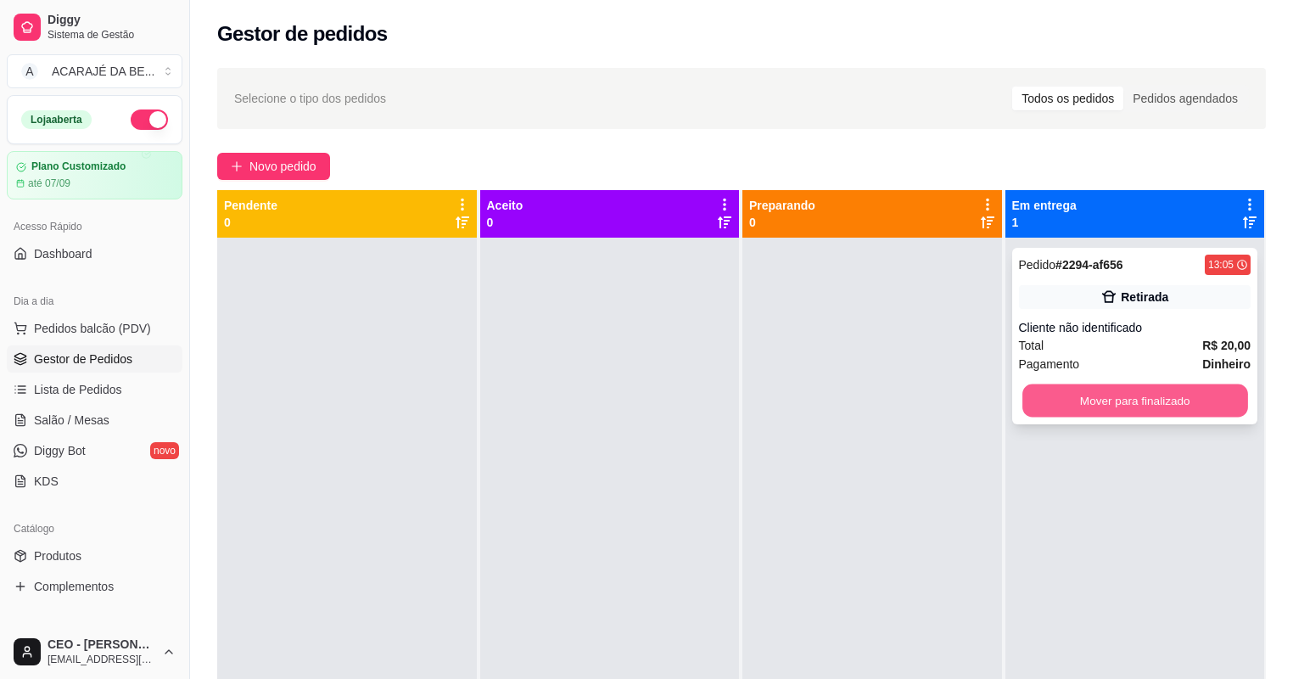
click at [1076, 401] on button "Mover para finalizado" at bounding box center [1134, 400] width 225 height 33
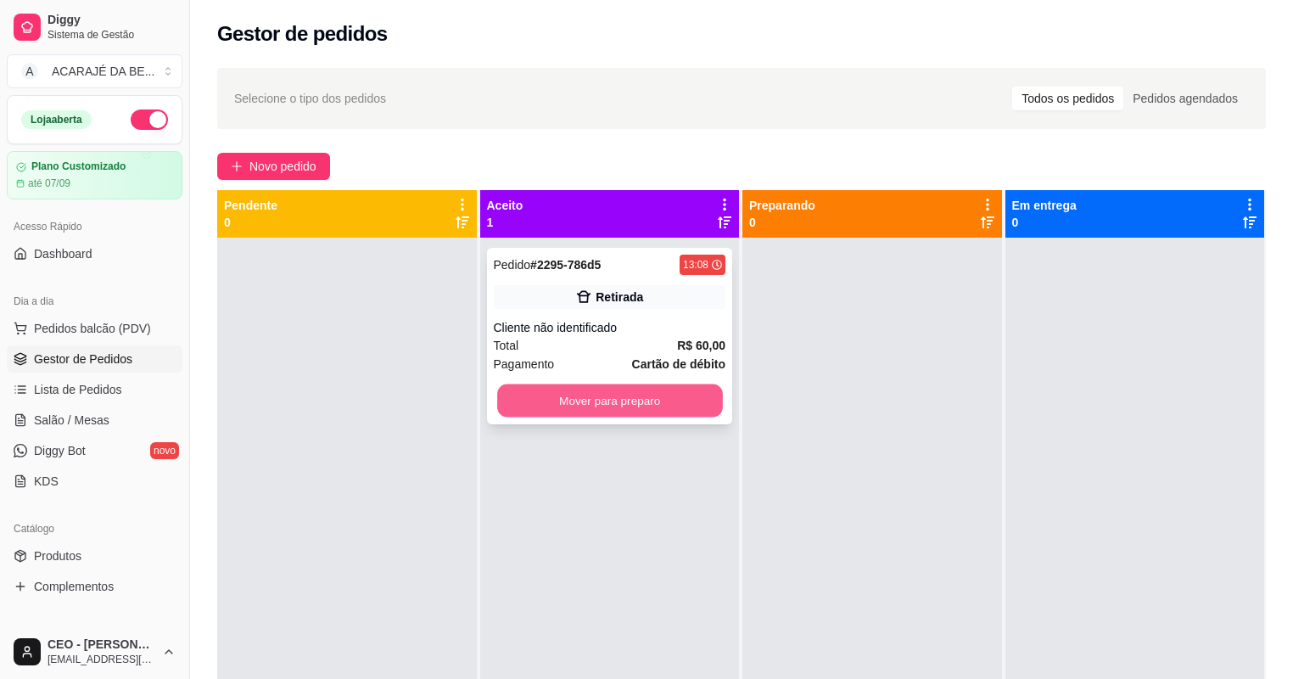
click at [672, 407] on button "Mover para preparo" at bounding box center [609, 400] width 225 height 33
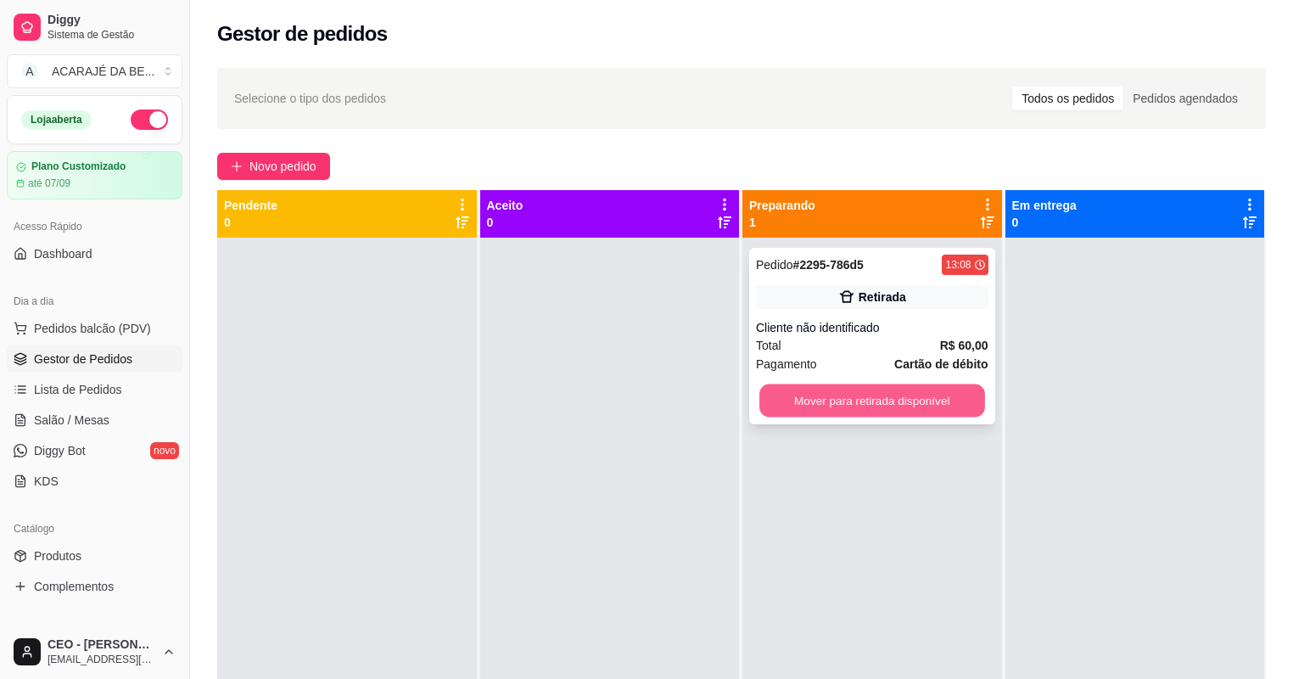
click at [832, 398] on button "Mover para retirada disponível" at bounding box center [871, 400] width 225 height 33
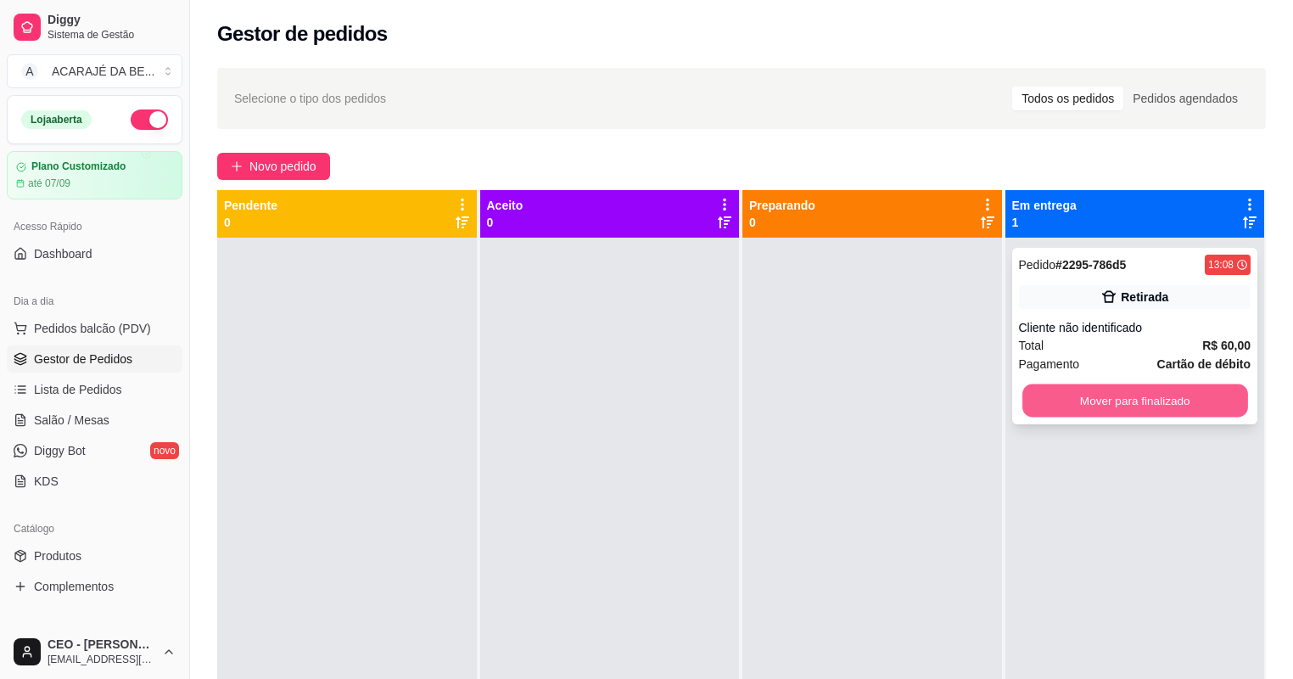
click at [1222, 411] on button "Mover para finalizado" at bounding box center [1134, 400] width 225 height 33
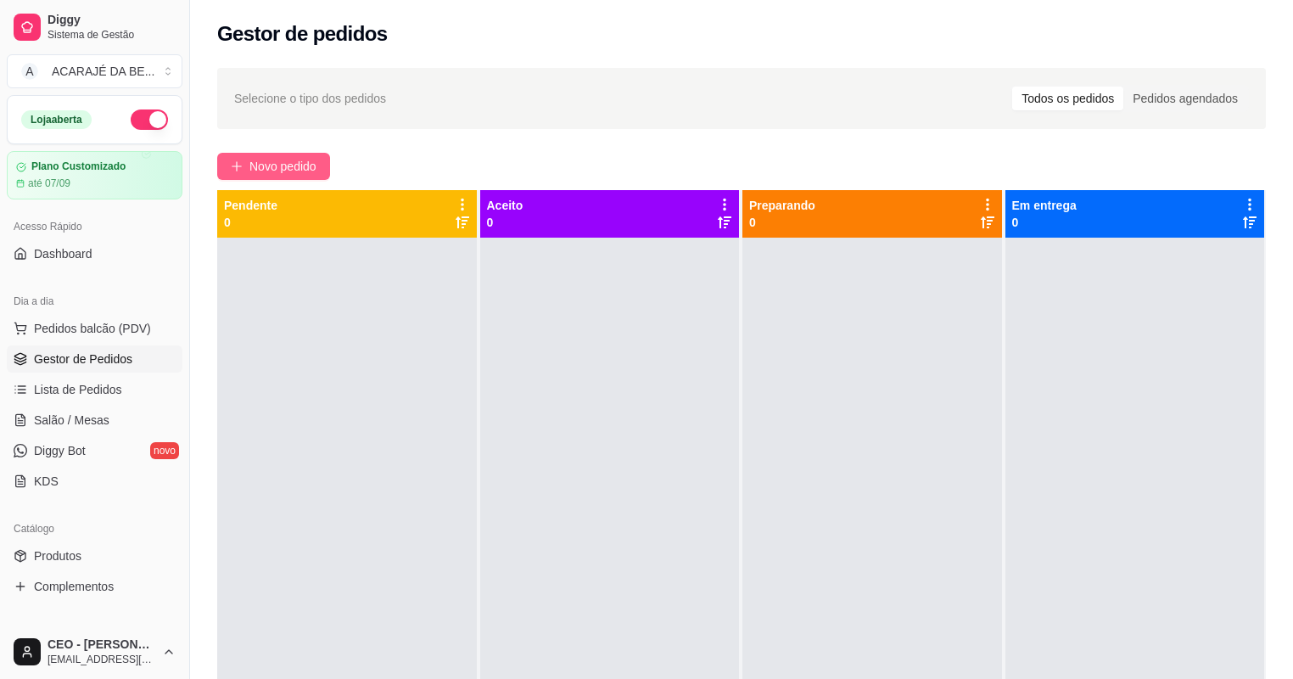
click at [284, 165] on span "Novo pedido" at bounding box center [282, 166] width 67 height 19
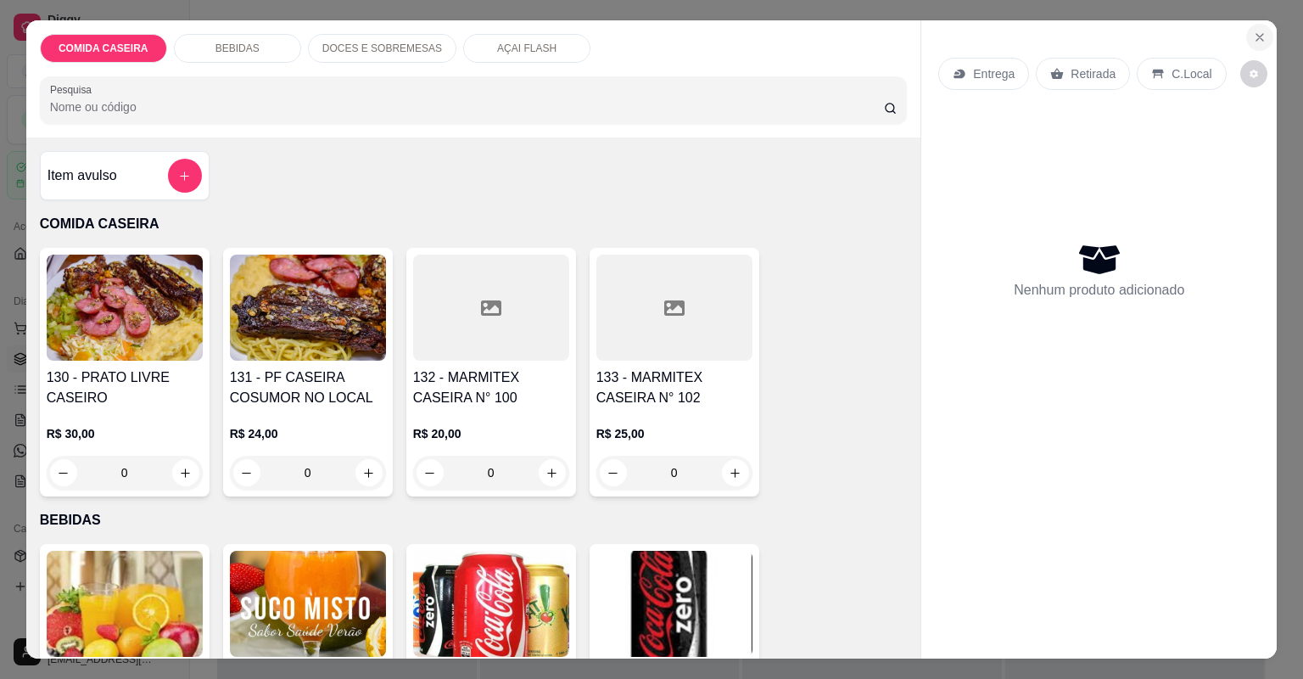
click at [1257, 36] on icon "Close" at bounding box center [1260, 37] width 7 height 7
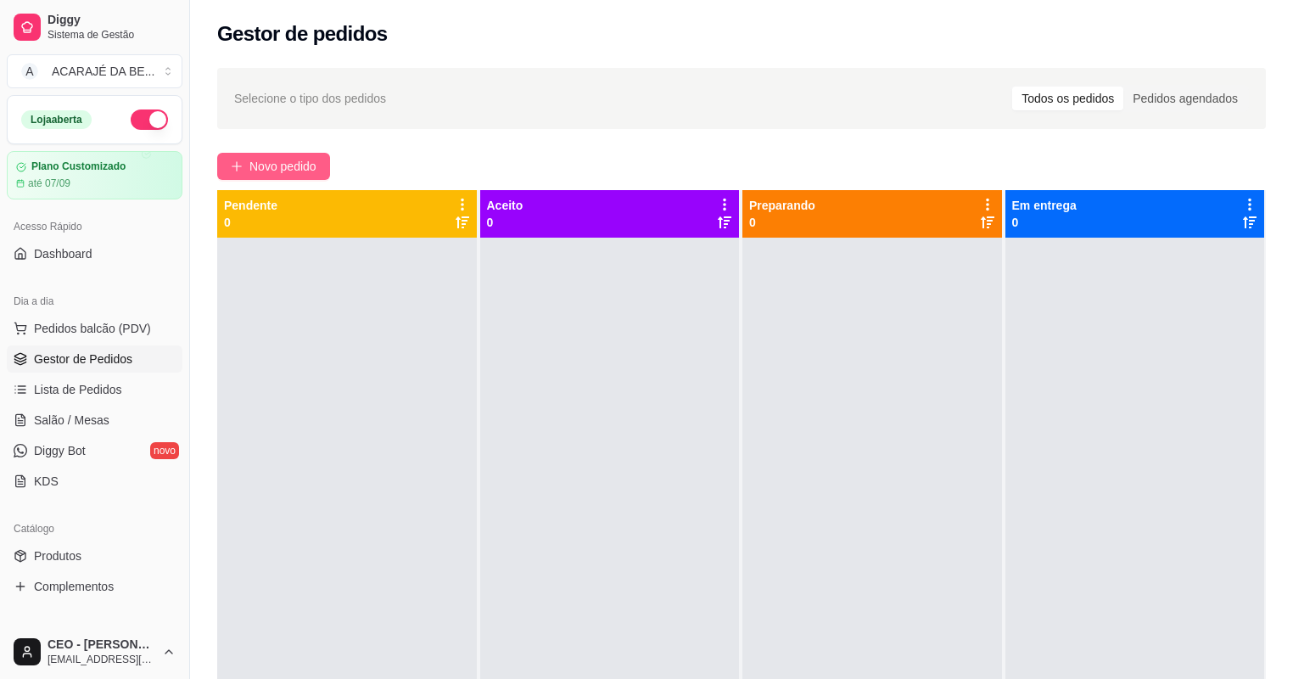
click at [300, 159] on span "Novo pedido" at bounding box center [282, 166] width 67 height 19
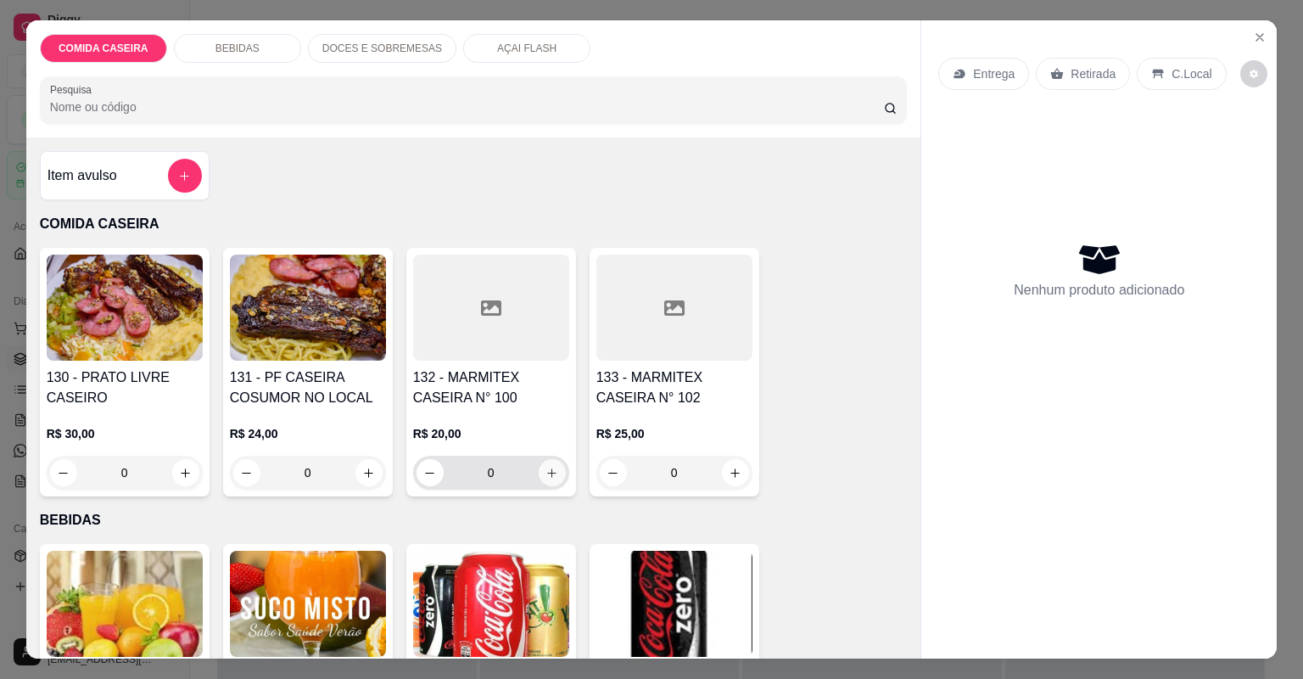
click at [546, 475] on icon "increase-product-quantity" at bounding box center [552, 473] width 13 height 13
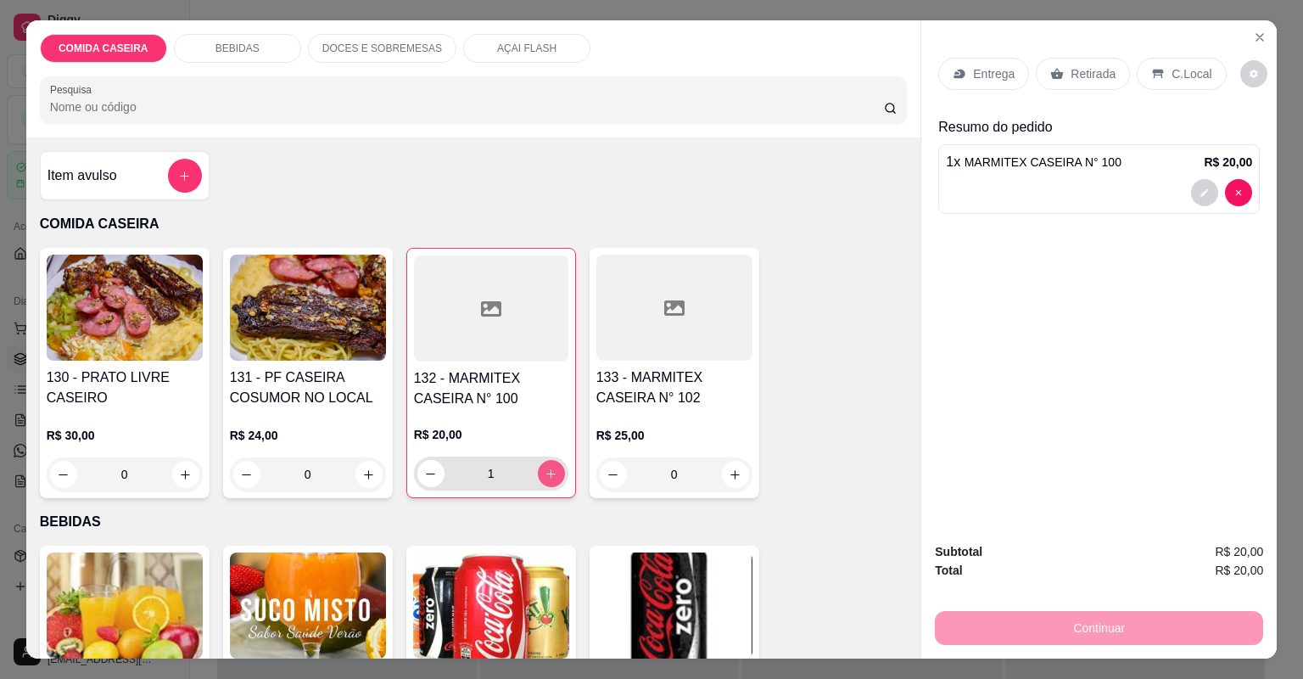
click at [546, 476] on icon "increase-product-quantity" at bounding box center [551, 474] width 13 height 13
type input "2"
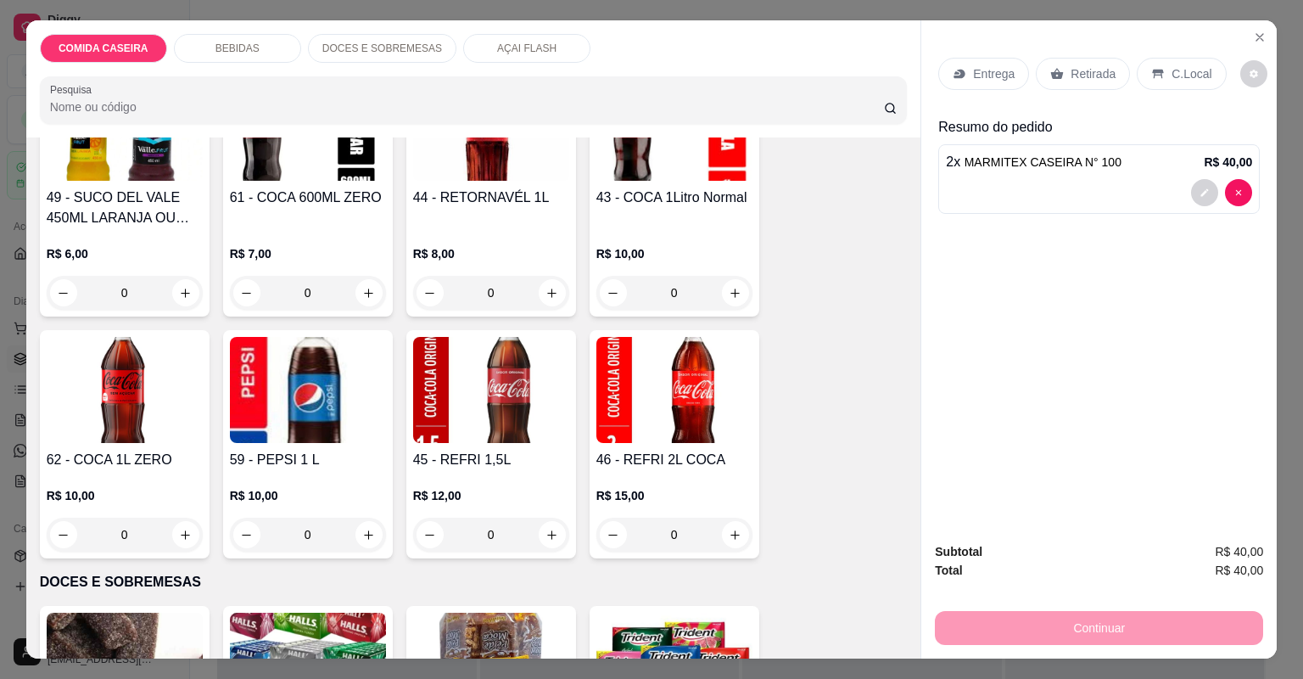
scroll to position [950, 0]
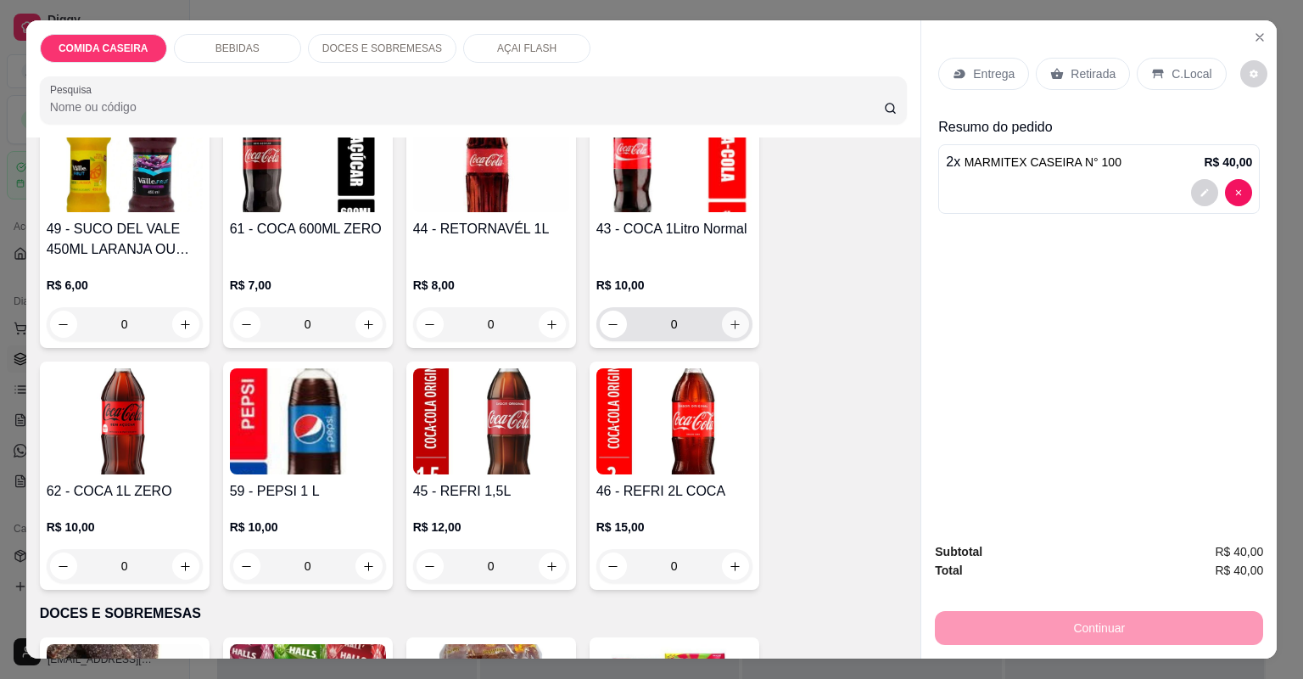
click at [729, 325] on icon "increase-product-quantity" at bounding box center [735, 324] width 13 height 13
type input "1"
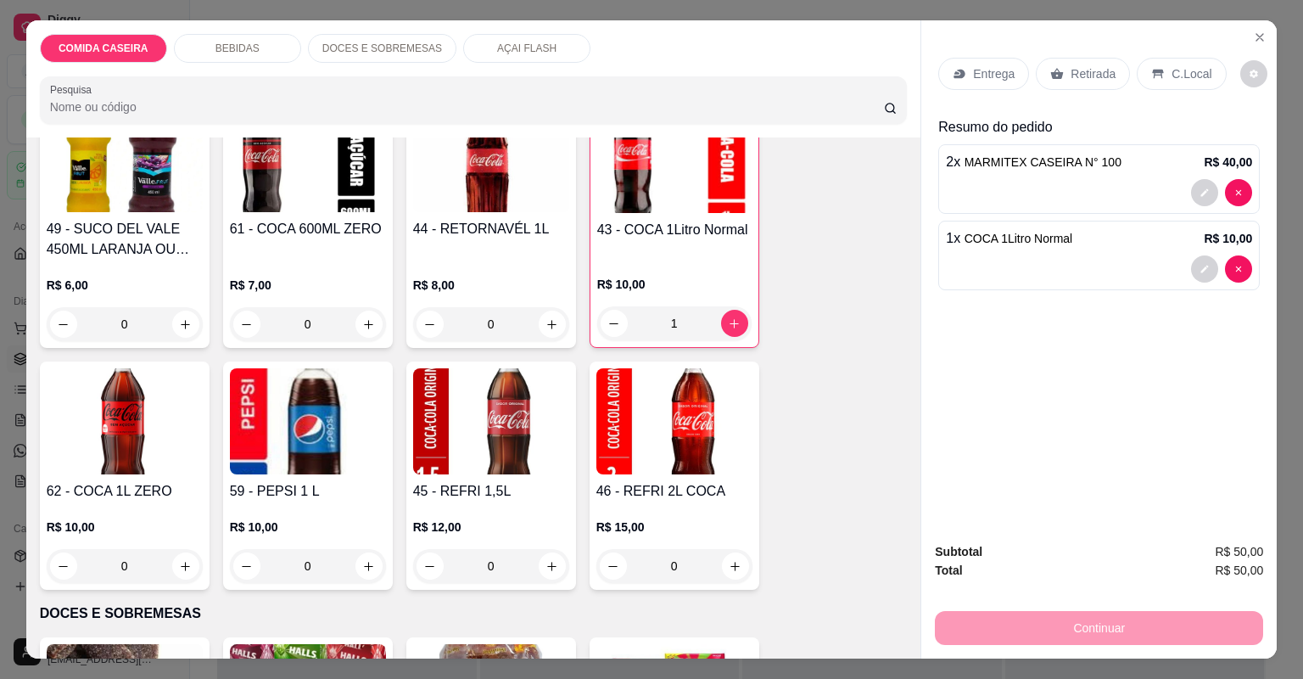
drag, startPoint x: 1086, startPoint y: 71, endPoint x: 1076, endPoint y: 85, distance: 17.0
click at [1084, 71] on p "Retirada" at bounding box center [1093, 73] width 45 height 17
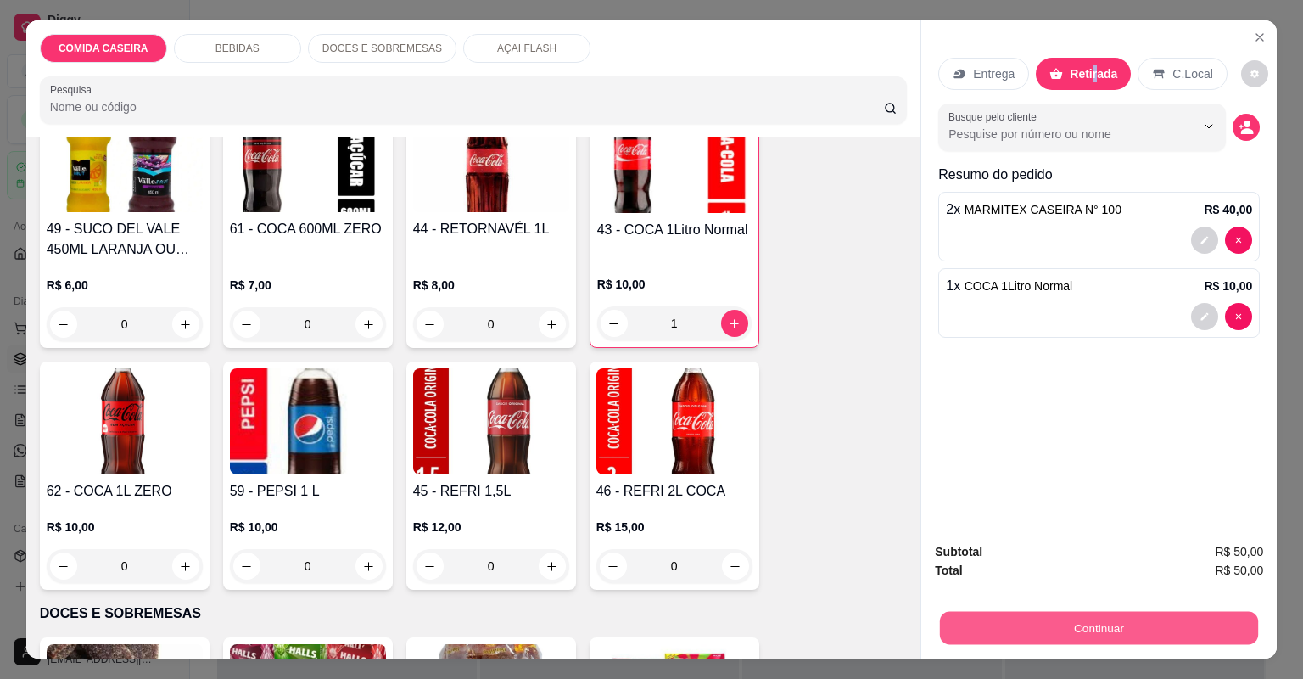
click at [1093, 630] on button "Continuar" at bounding box center [1099, 628] width 318 height 33
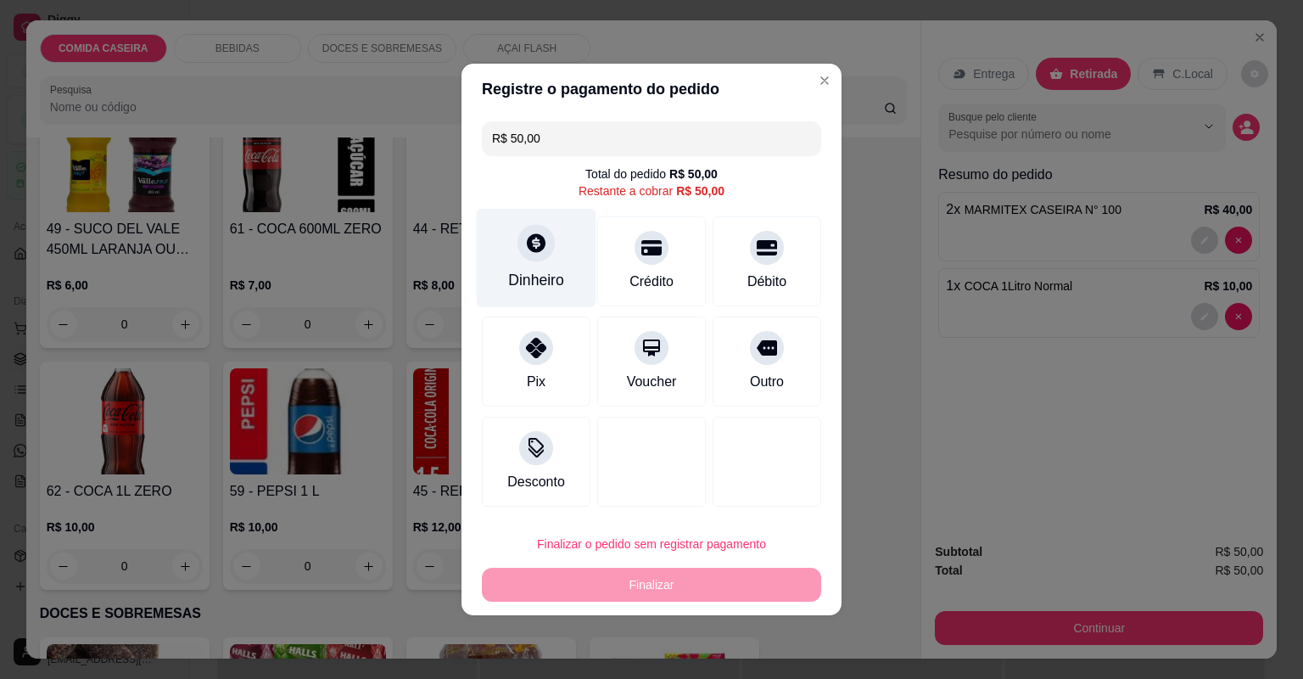
click at [552, 276] on div "Dinheiro" at bounding box center [536, 280] width 56 height 22
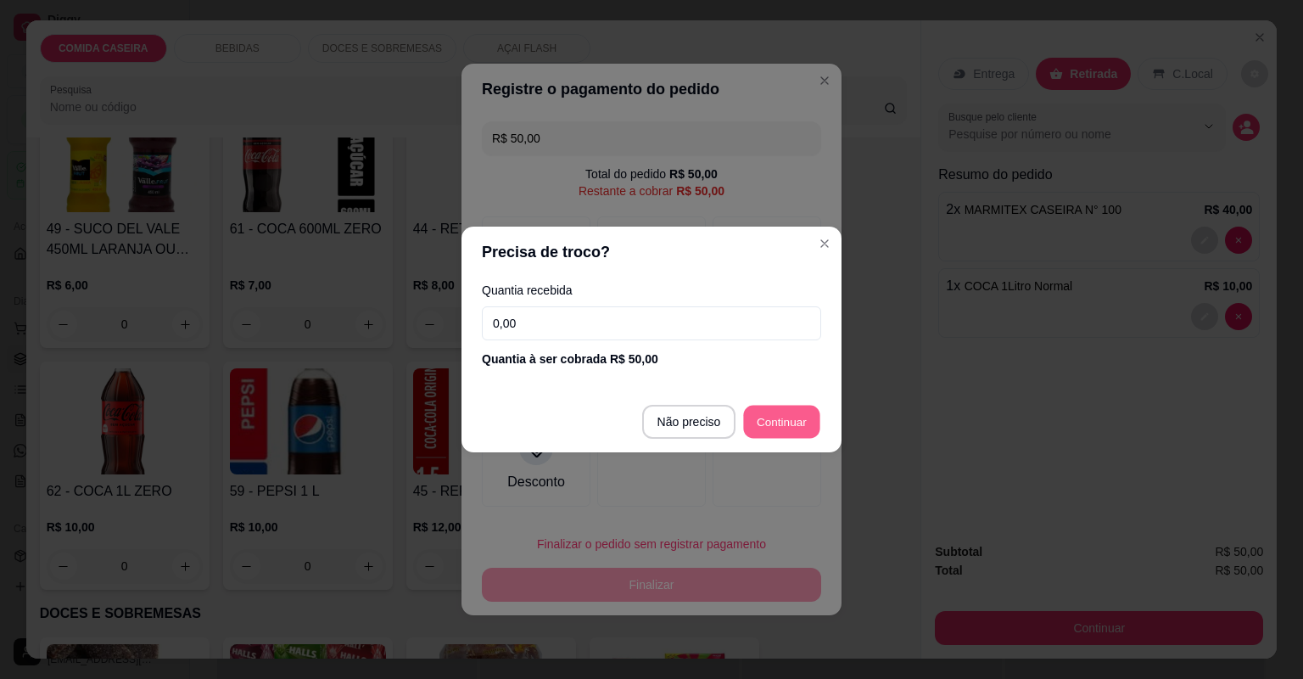
type input "R$ 0,00"
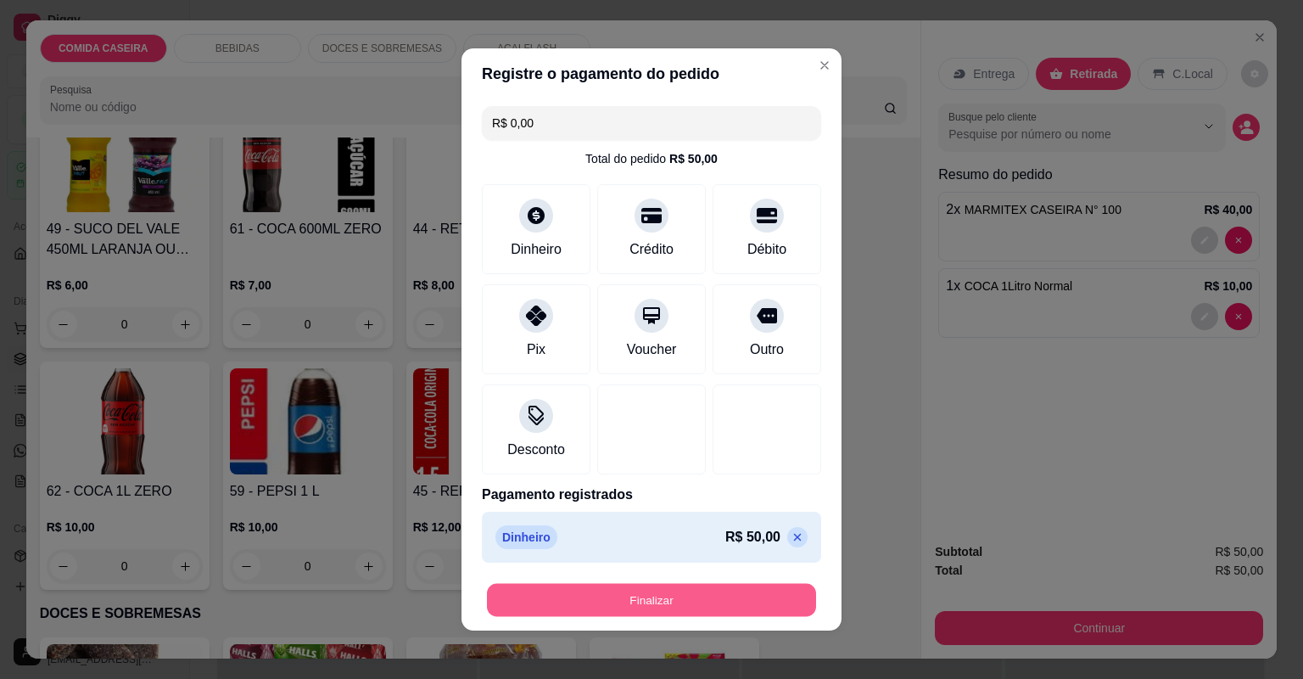
click at [754, 611] on button "Finalizar" at bounding box center [651, 600] width 329 height 33
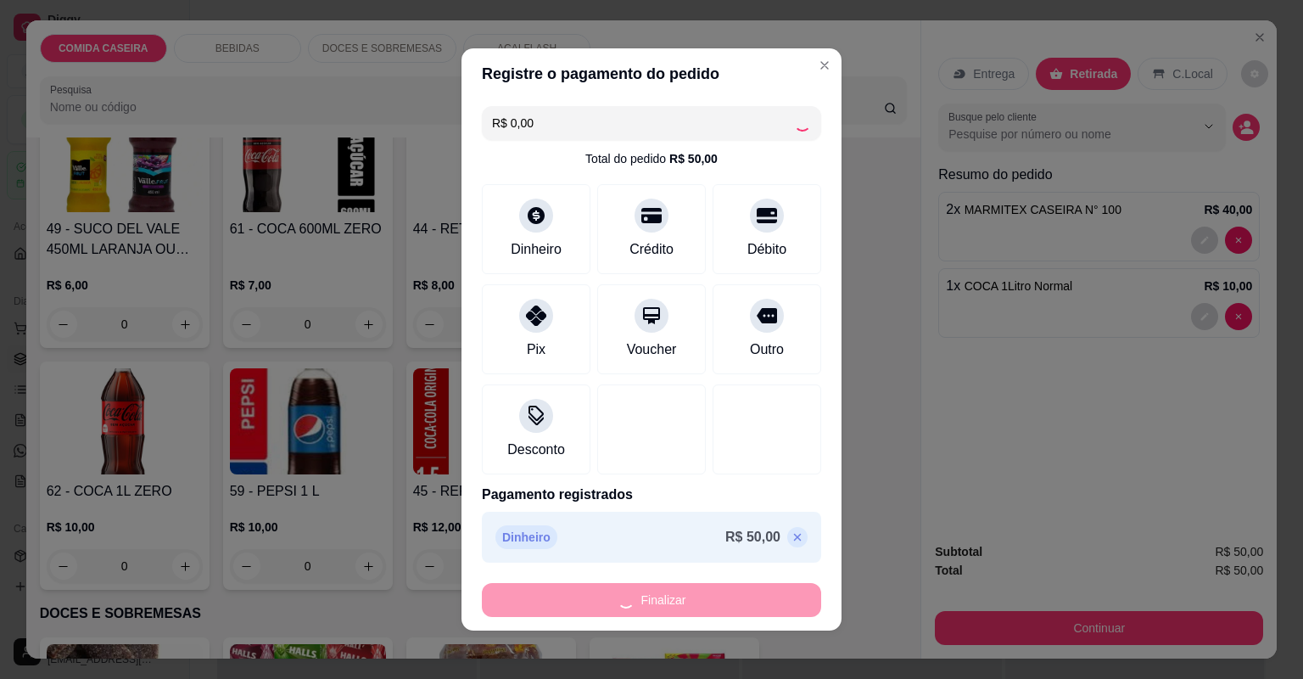
type input "0"
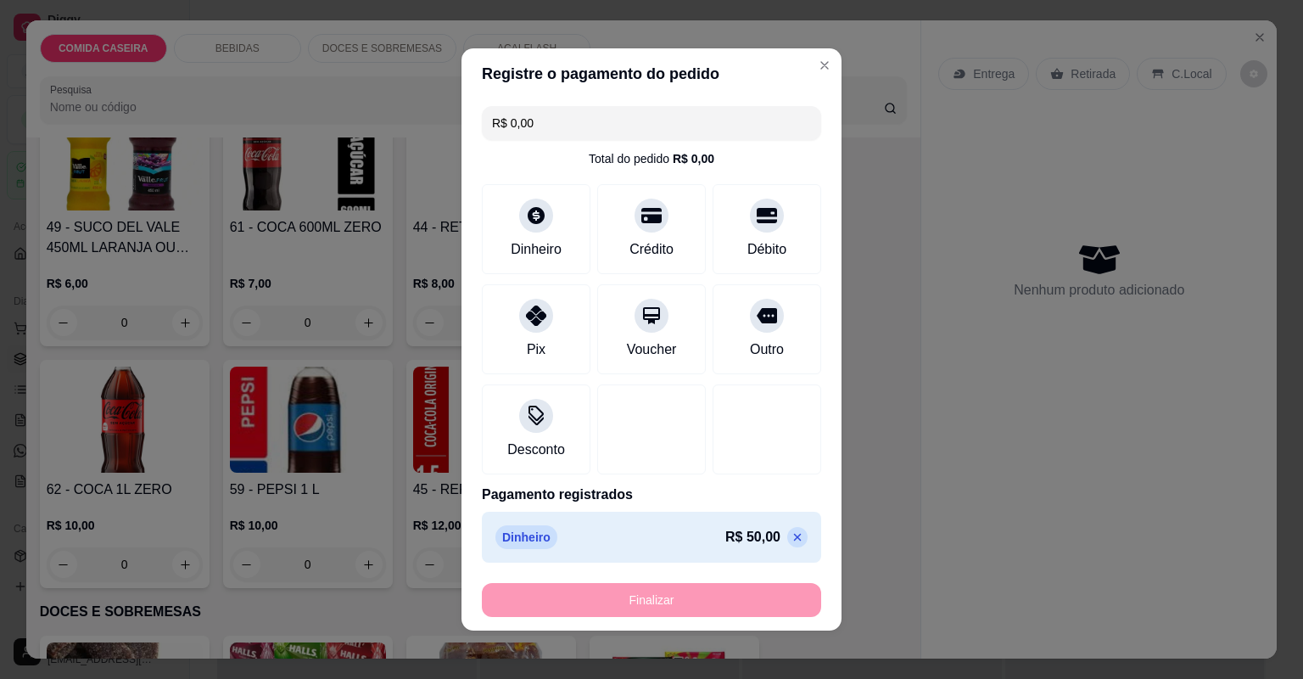
type input "-R$ 50,00"
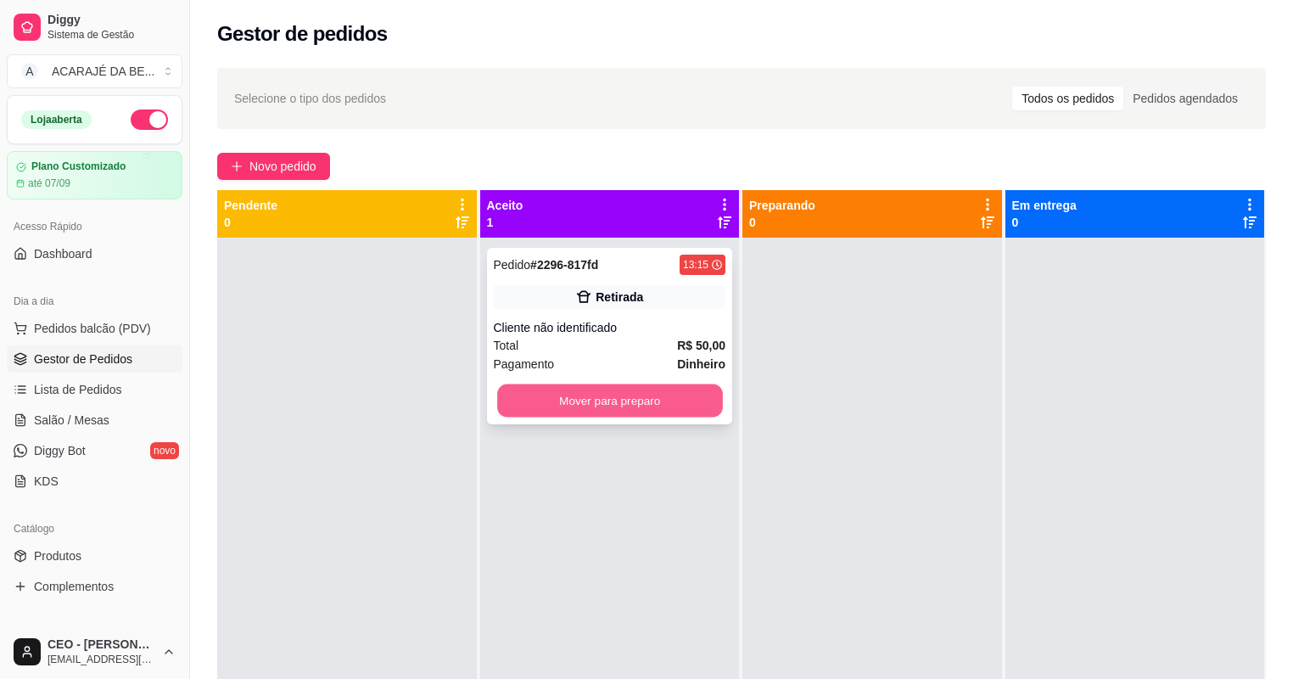
click at [696, 406] on button "Mover para preparo" at bounding box center [609, 400] width 225 height 33
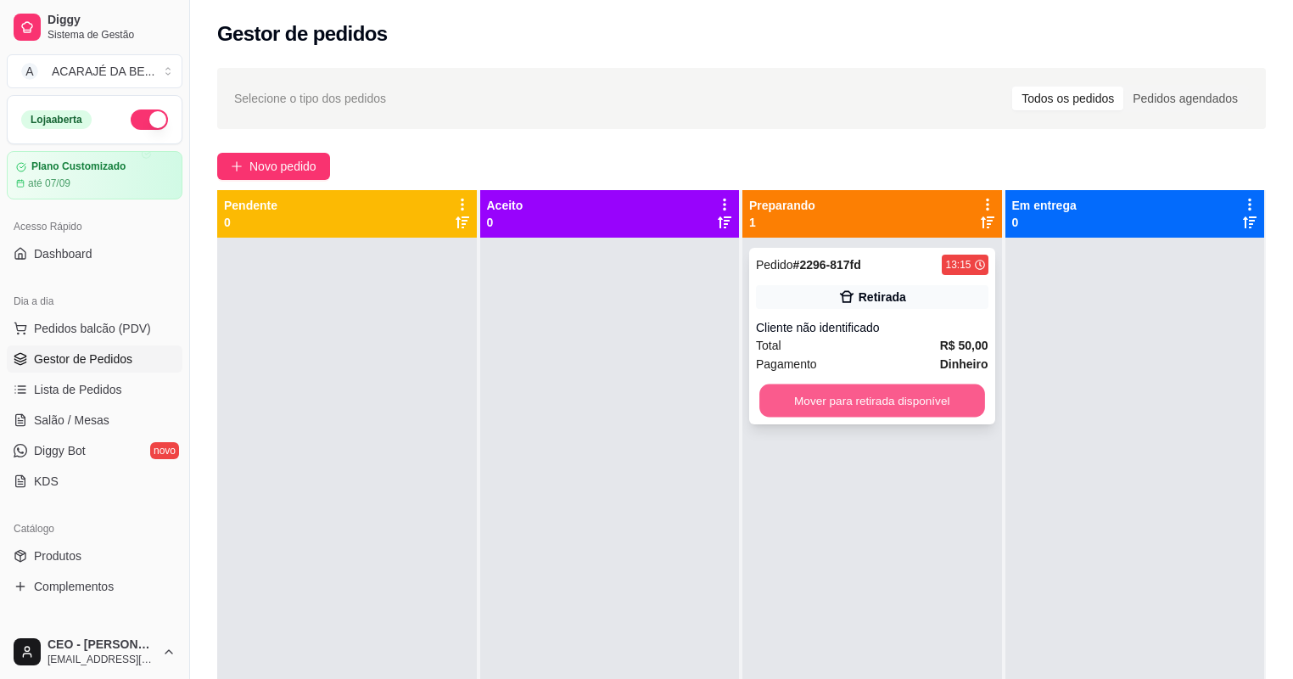
click at [866, 395] on button "Mover para retirada disponível" at bounding box center [871, 400] width 225 height 33
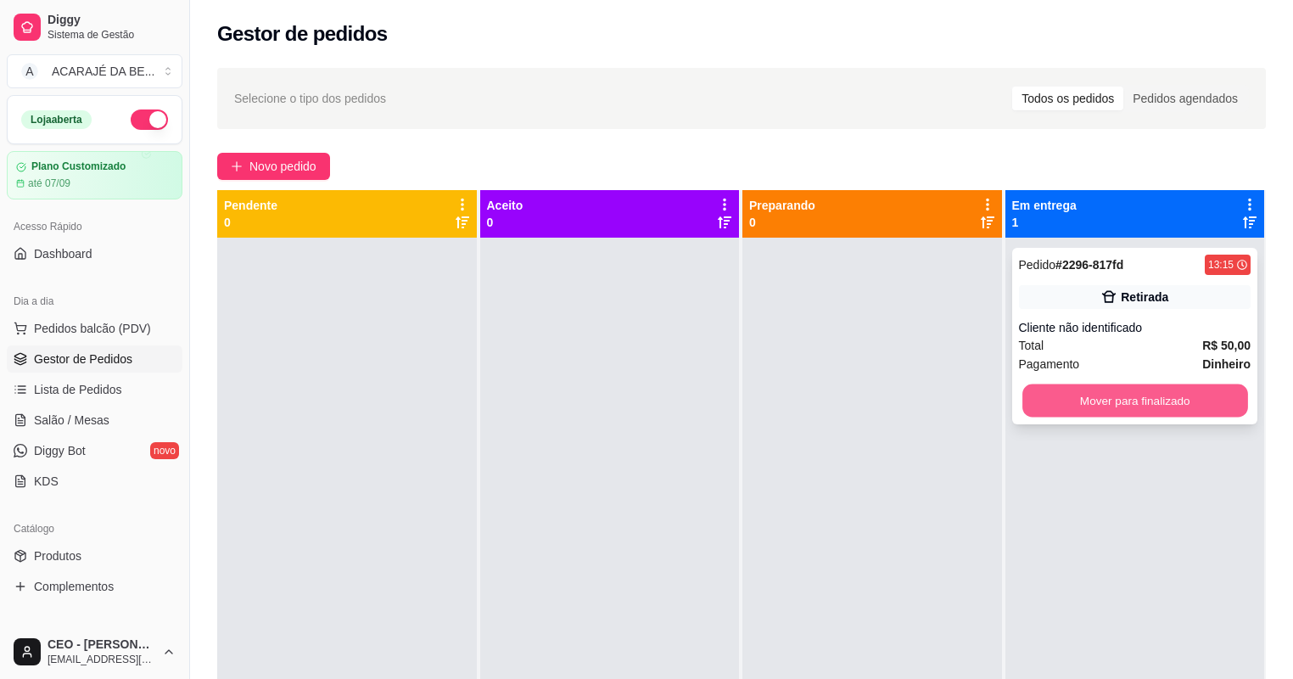
click at [1078, 397] on button "Mover para finalizado" at bounding box center [1134, 400] width 225 height 33
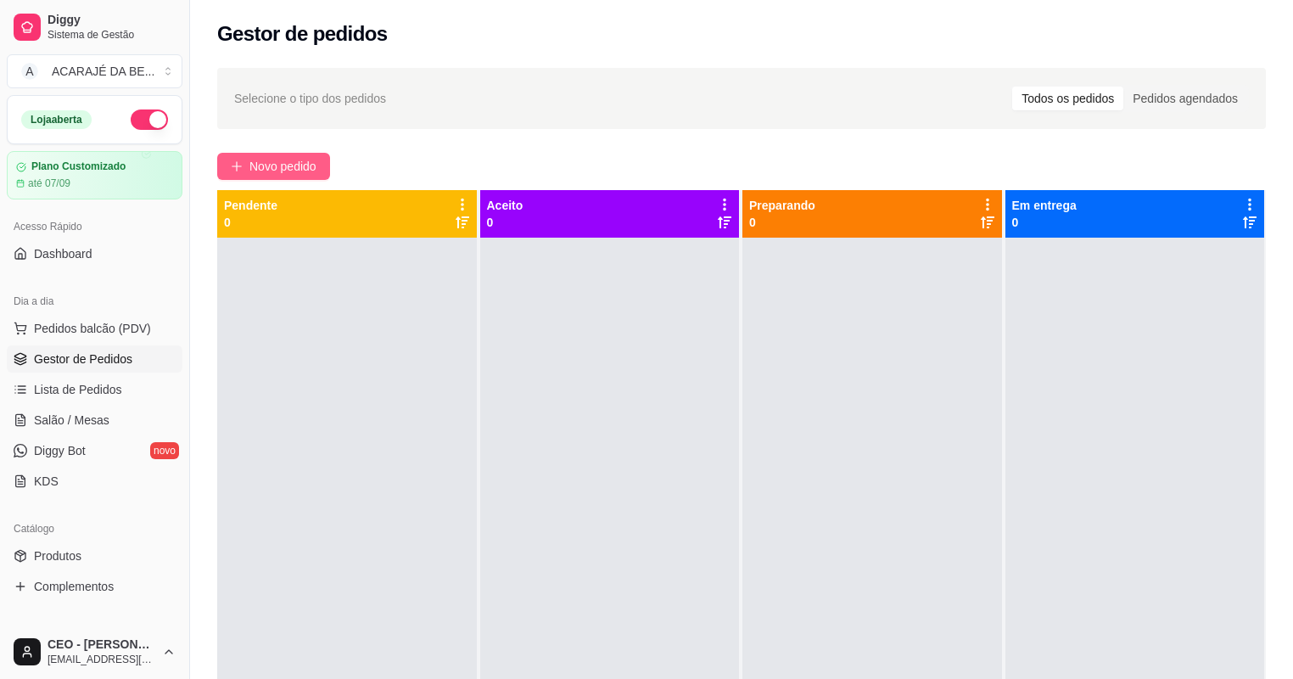
click at [276, 163] on span "Novo pedido" at bounding box center [282, 166] width 67 height 19
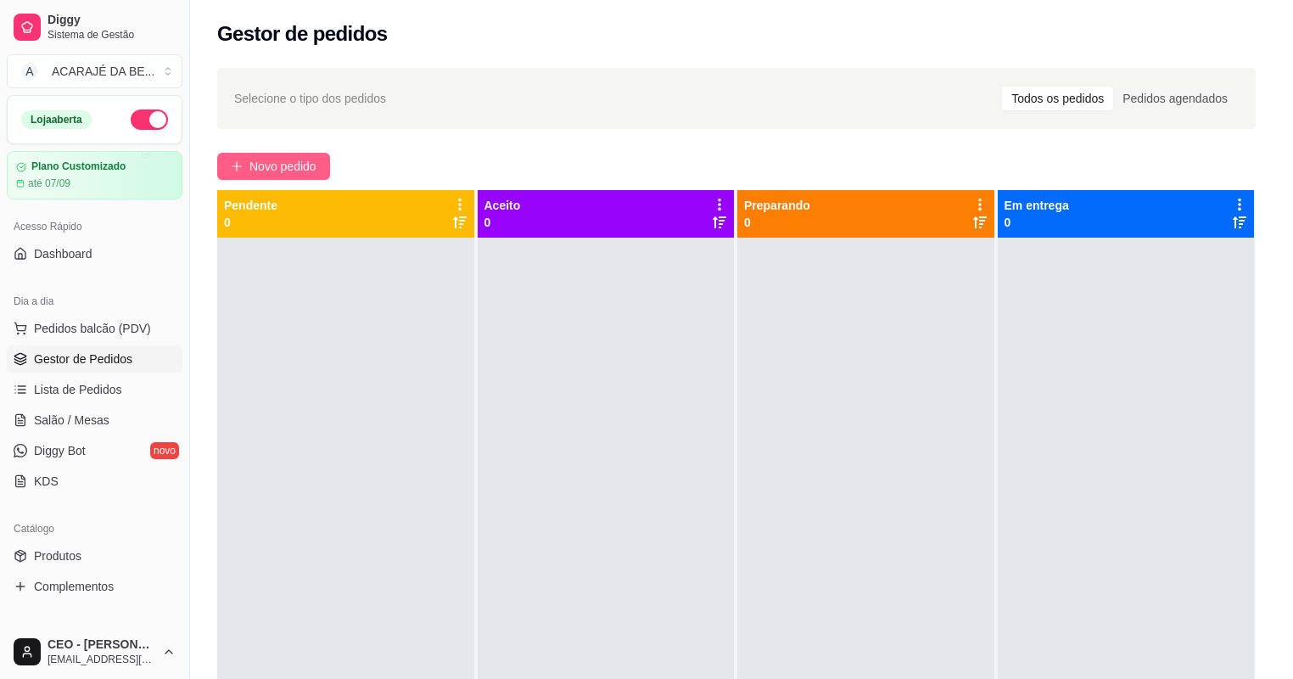
click at [283, 154] on div "Item avulso COMIDA CASEIRA 130 - PRATO LIVRE CASEIRO R$ 30,00 0 131 - PF CASEIR…" at bounding box center [463, 400] width 911 height 536
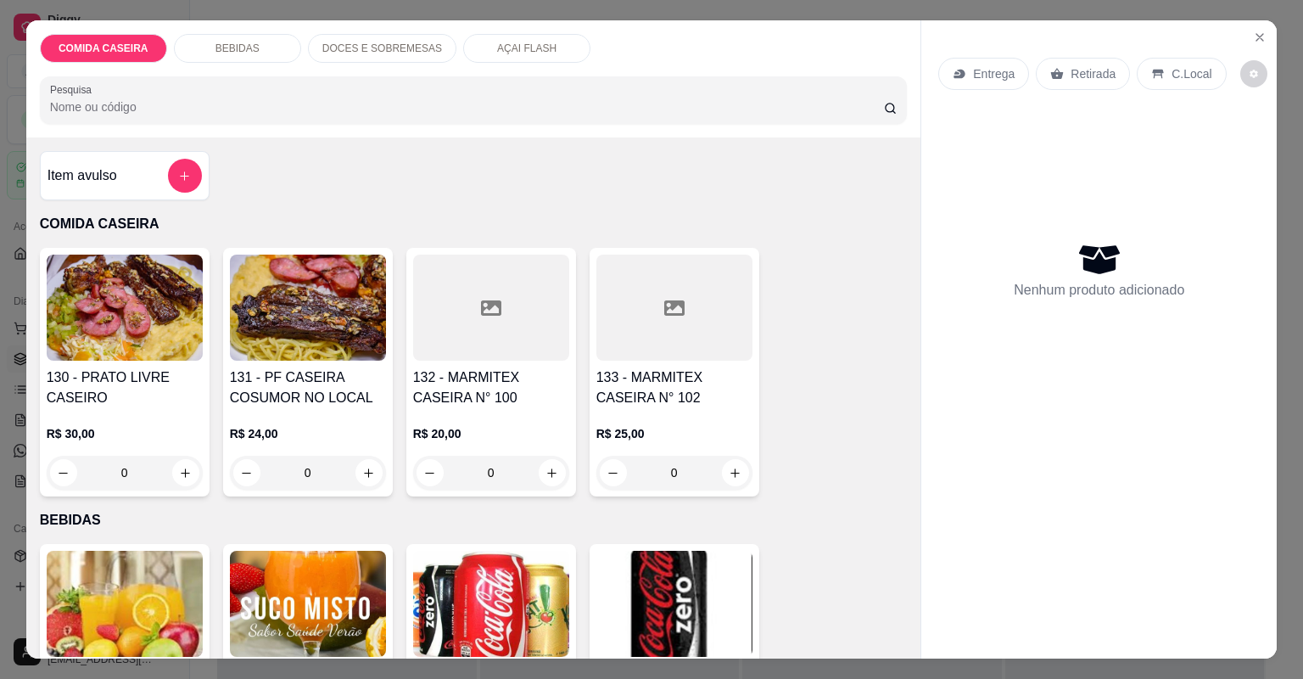
click at [305, 173] on div "Item avulso COMIDA CASEIRA 130 - PRATO LIVRE CASEIRO R$ 30,00 0 131 - PF CASEIR…" at bounding box center [473, 397] width 895 height 521
click at [523, 300] on div at bounding box center [491, 308] width 156 height 106
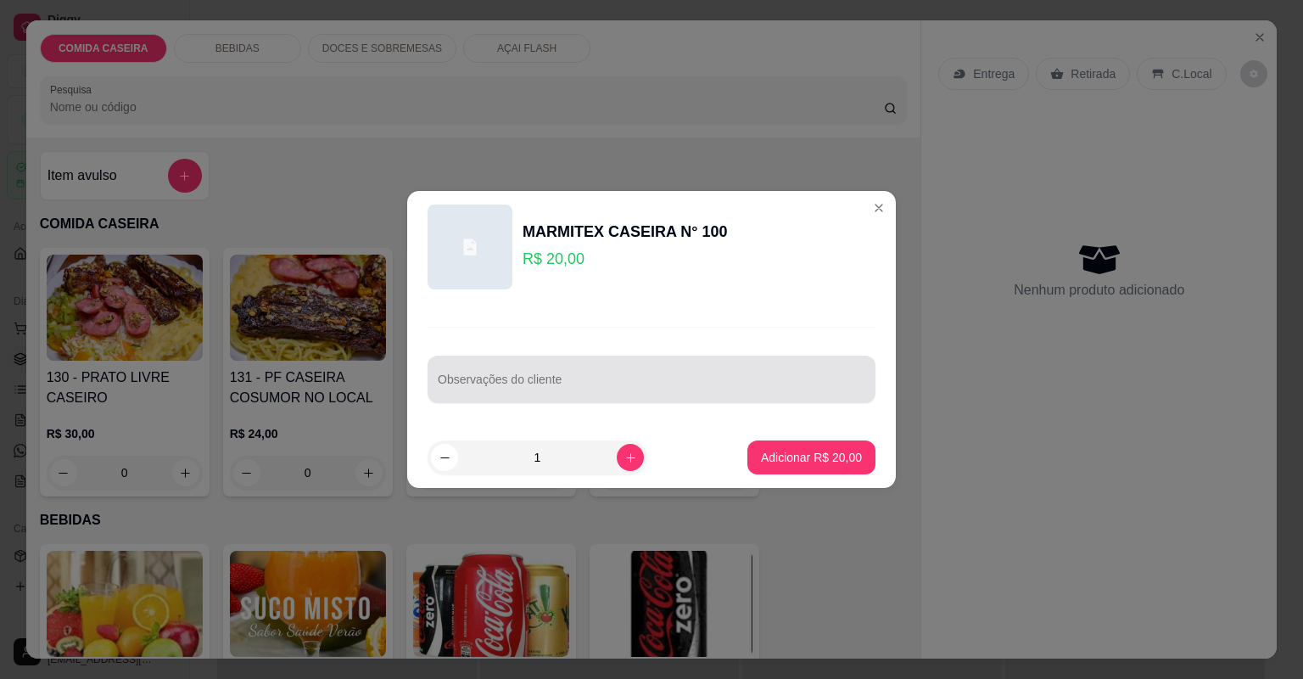
click at [498, 376] on div at bounding box center [652, 379] width 428 height 34
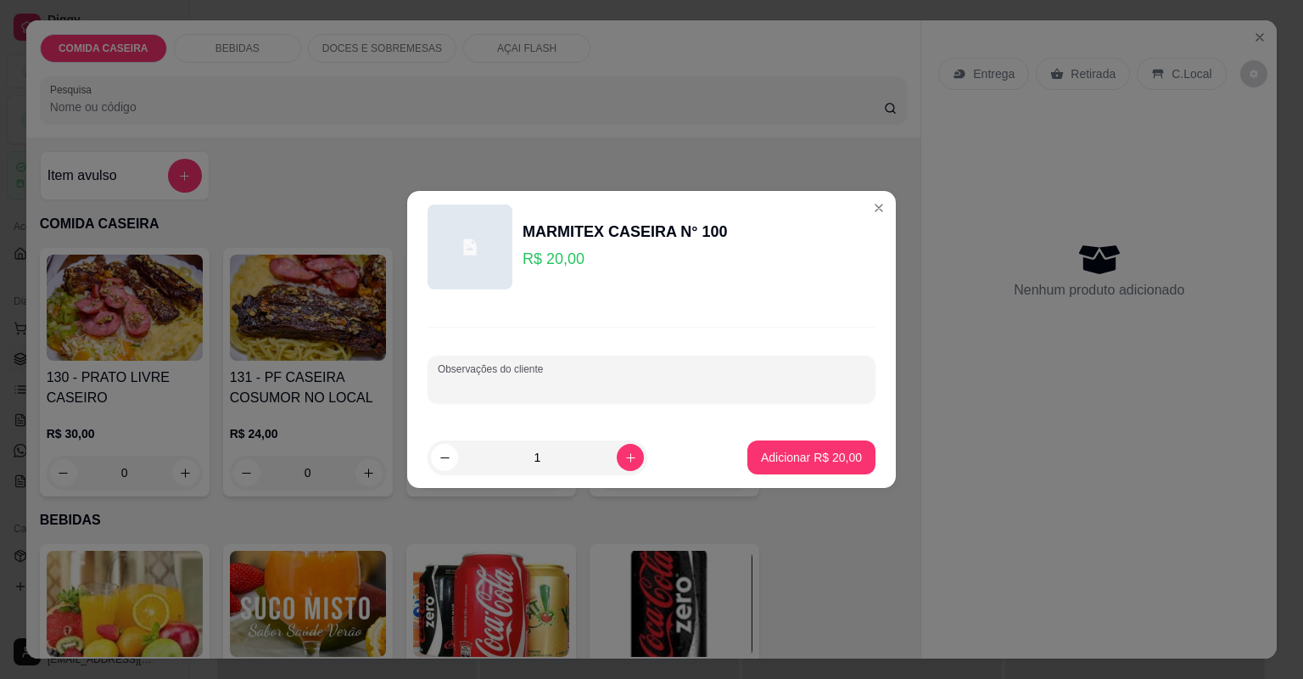
paste input "Strogonoff de carne Arroz Purê de batata"
type input "Strogonoff de carne Arroz Purê de batata"
click at [803, 462] on p "Adicionar R$ 20,00" at bounding box center [812, 457] width 98 height 16
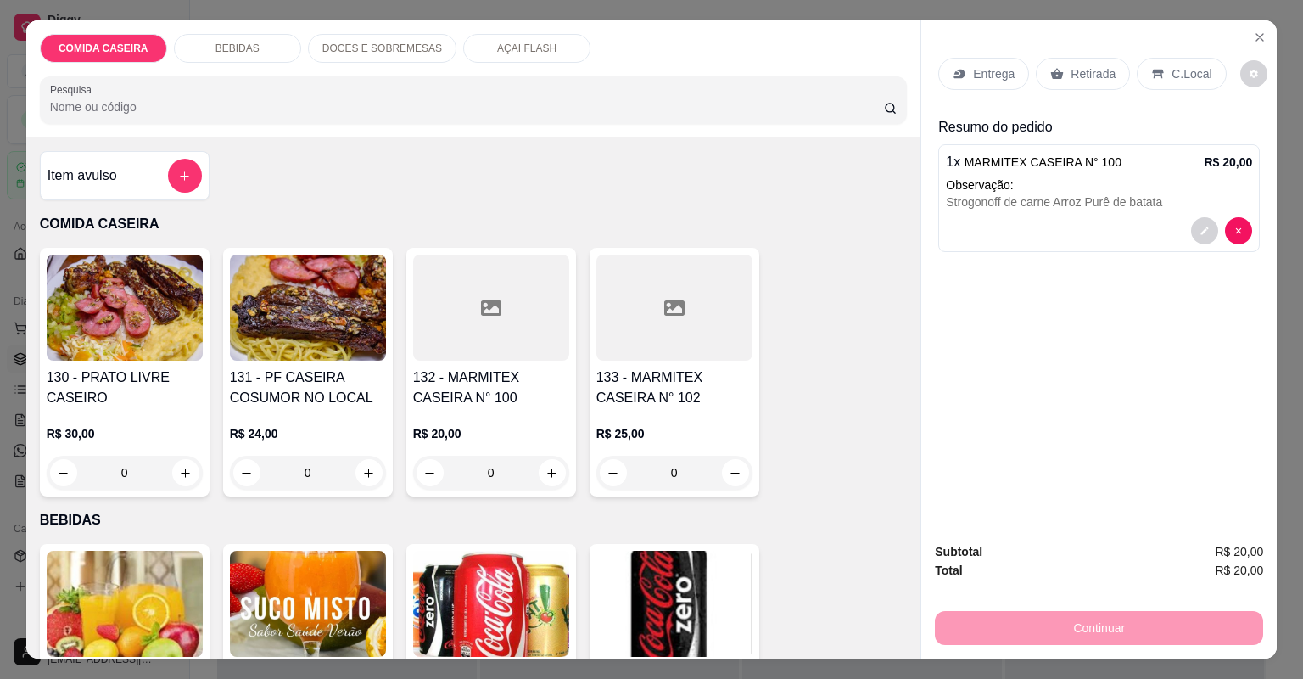
click at [981, 63] on div "Entrega" at bounding box center [983, 74] width 91 height 32
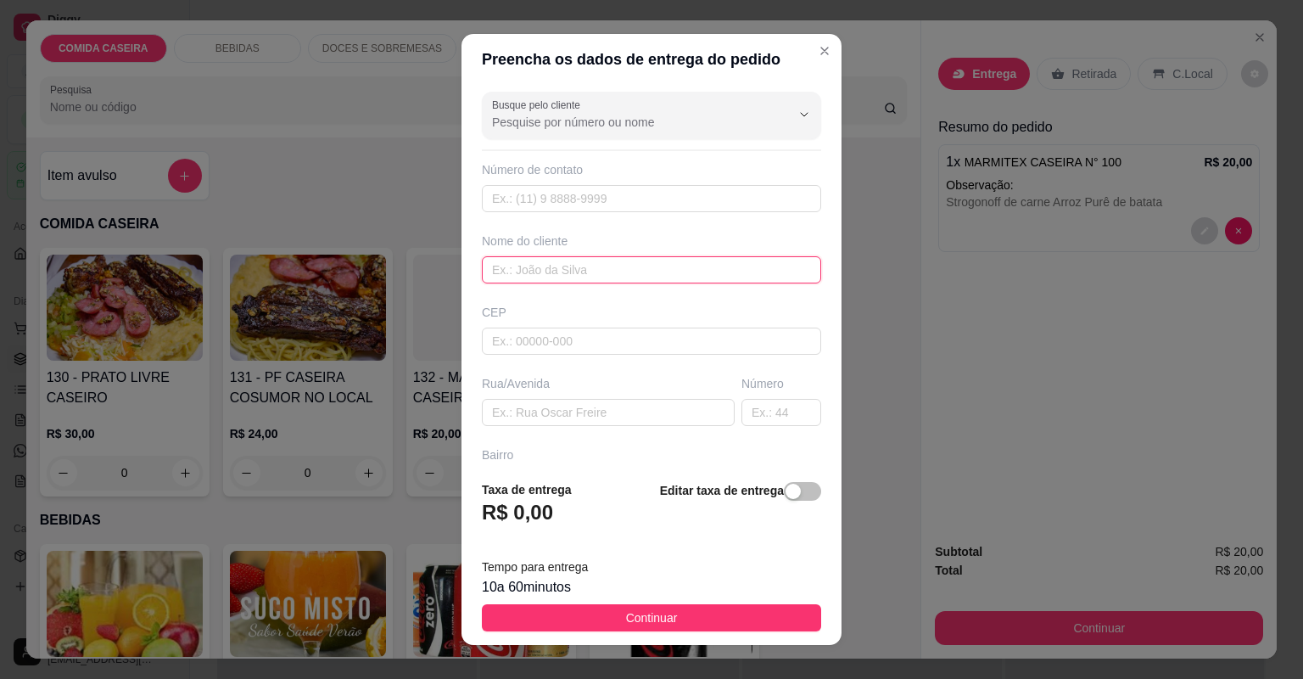
click at [621, 272] on input "text" at bounding box center [651, 269] width 339 height 27
type input "[PERSON_NAME]"
drag, startPoint x: 608, startPoint y: 397, endPoint x: 590, endPoint y: 411, distance: 22.4
click at [596, 407] on div "Rua/Avenida" at bounding box center [609, 400] width 260 height 51
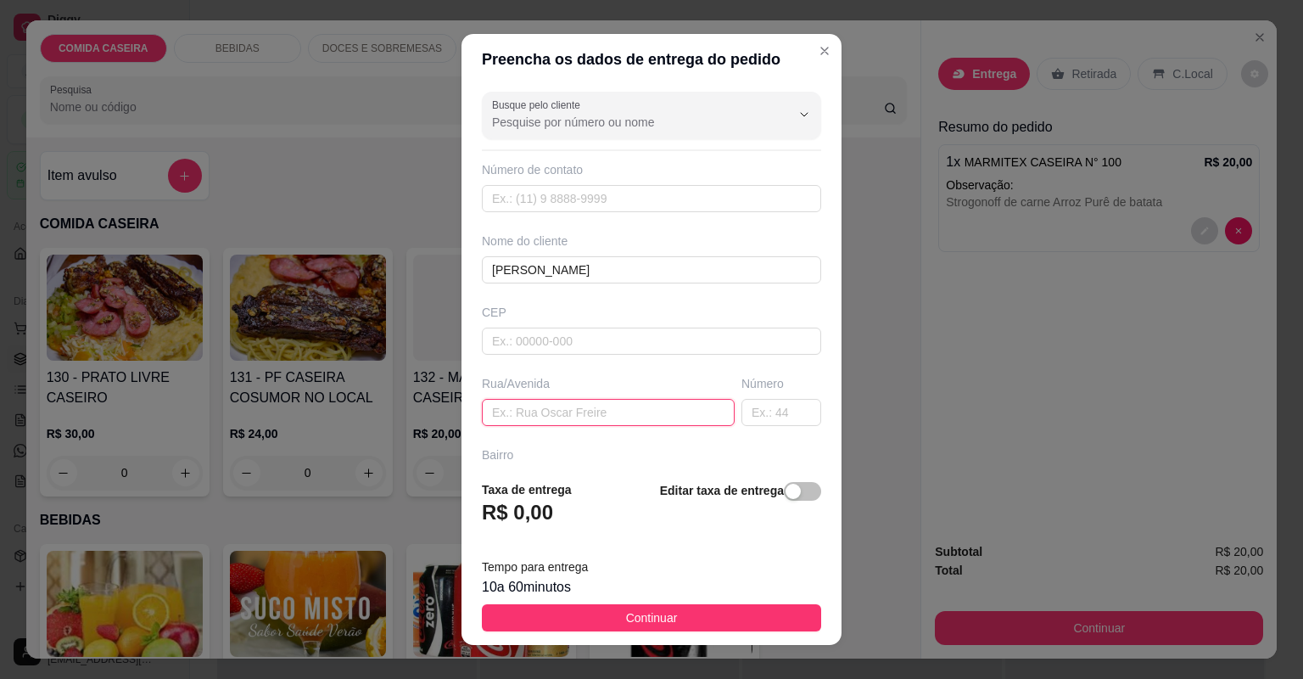
click at [587, 412] on input "text" at bounding box center [608, 412] width 253 height 27
drag, startPoint x: 586, startPoint y: 413, endPoint x: 666, endPoint y: 424, distance: 80.5
click at [666, 424] on div "Busque pelo cliente Número de contato Nome do cliente [PERSON_NAME] Rua/[GEOGRA…" at bounding box center [652, 276] width 380 height 382
drag, startPoint x: 678, startPoint y: 417, endPoint x: 682, endPoint y: 410, distance: 8.7
click at [683, 410] on input "text" at bounding box center [608, 412] width 253 height 27
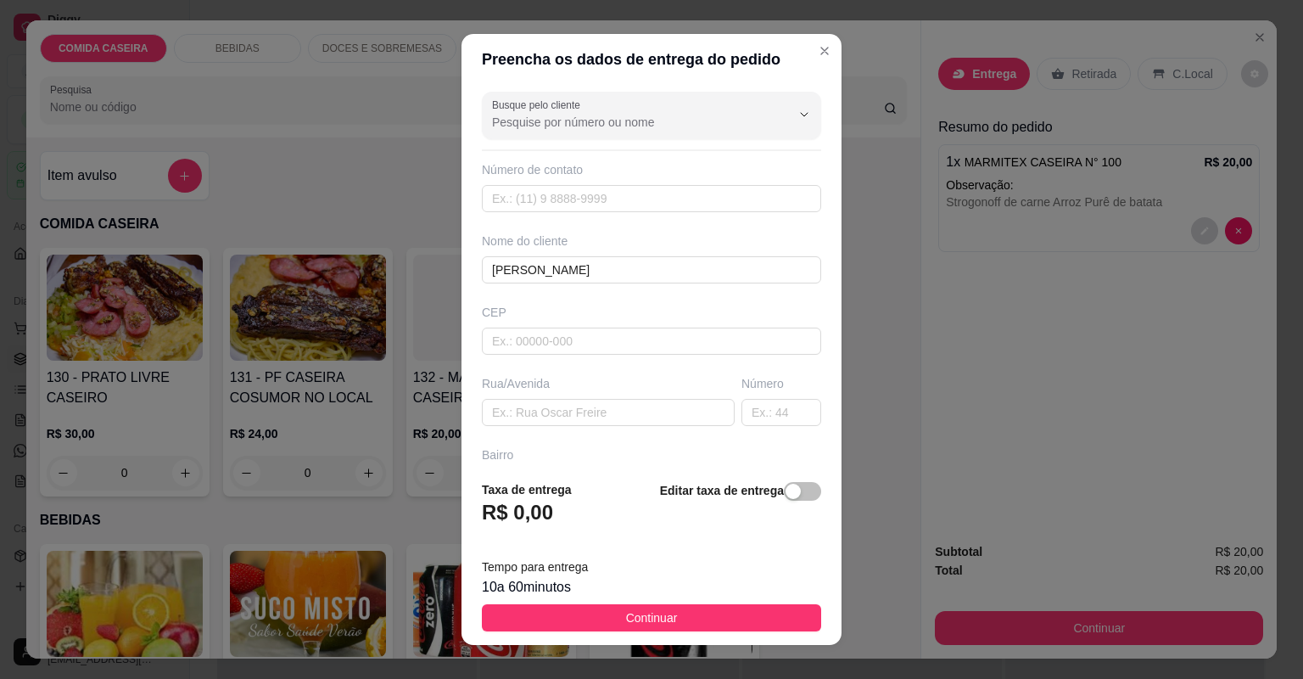
drag, startPoint x: 645, startPoint y: 490, endPoint x: 638, endPoint y: 479, distance: 13.7
click at [645, 486] on div "Taxa de entrega R$ 0,00 Editar taxa de entrega" at bounding box center [651, 508] width 339 height 56
click at [621, 414] on input "text" at bounding box center [608, 412] width 253 height 27
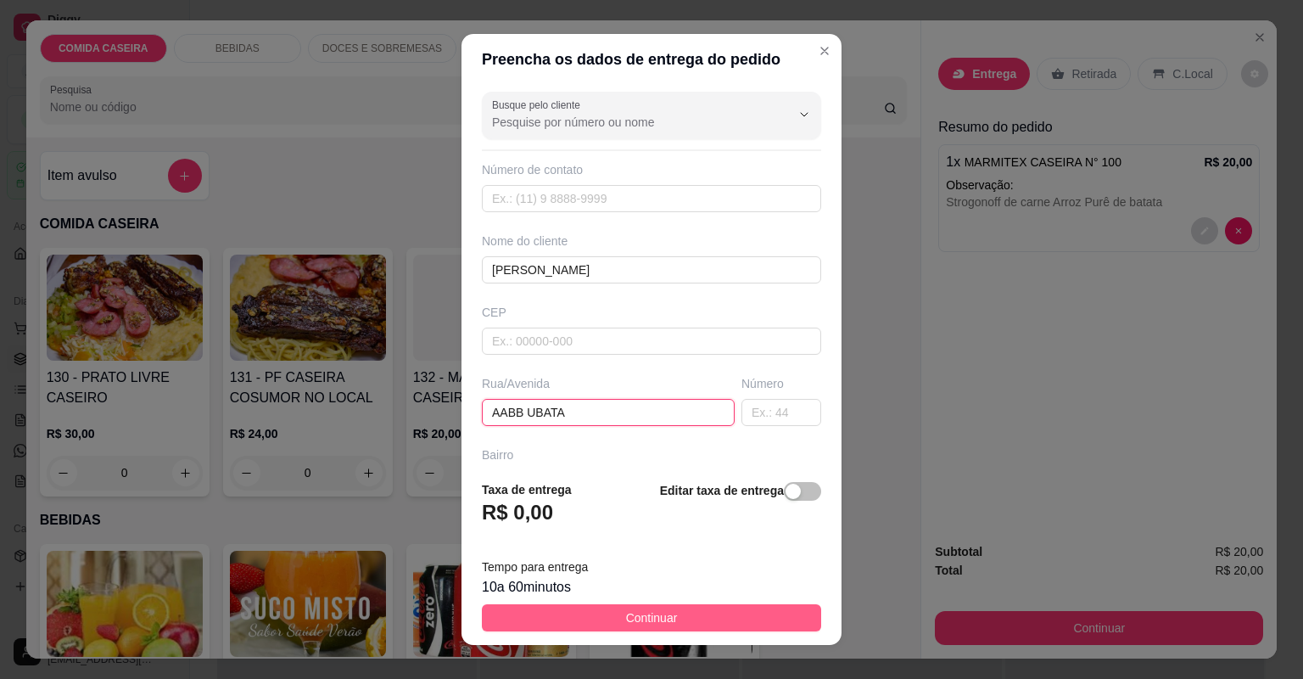
type input "AABB UBATA"
click at [668, 611] on button "Continuar" at bounding box center [651, 617] width 339 height 27
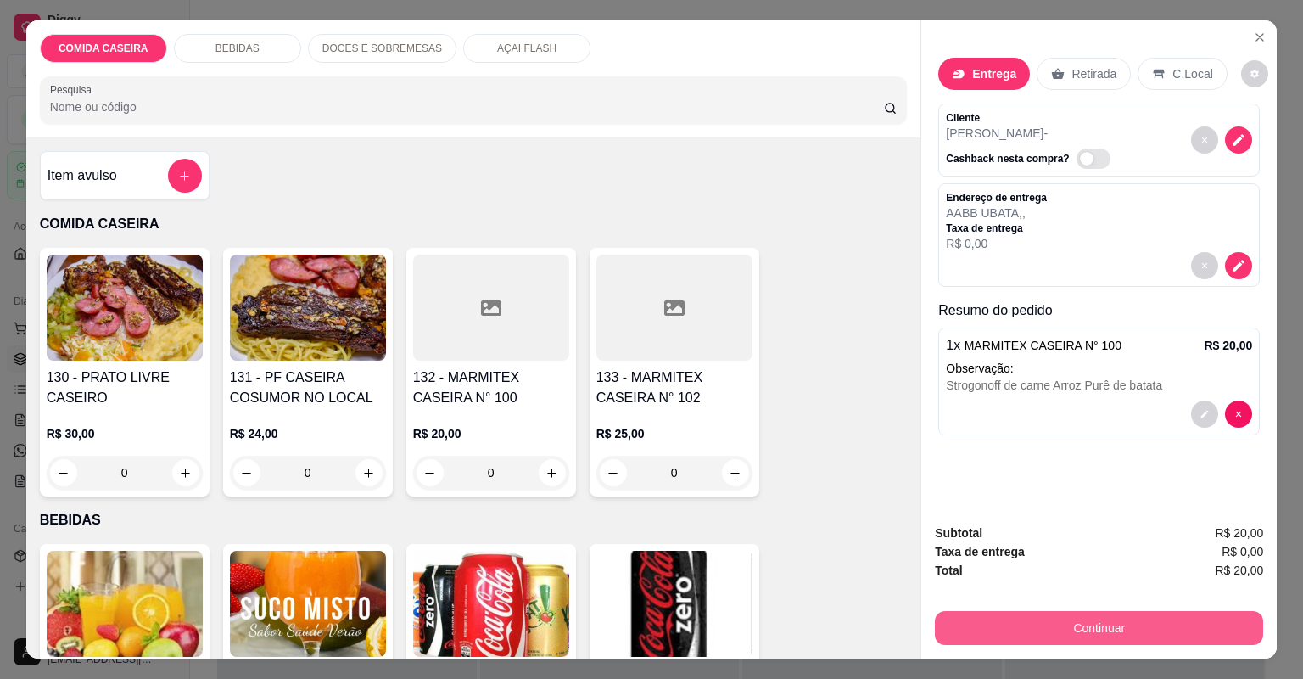
click at [996, 618] on button "Continuar" at bounding box center [1099, 628] width 328 height 34
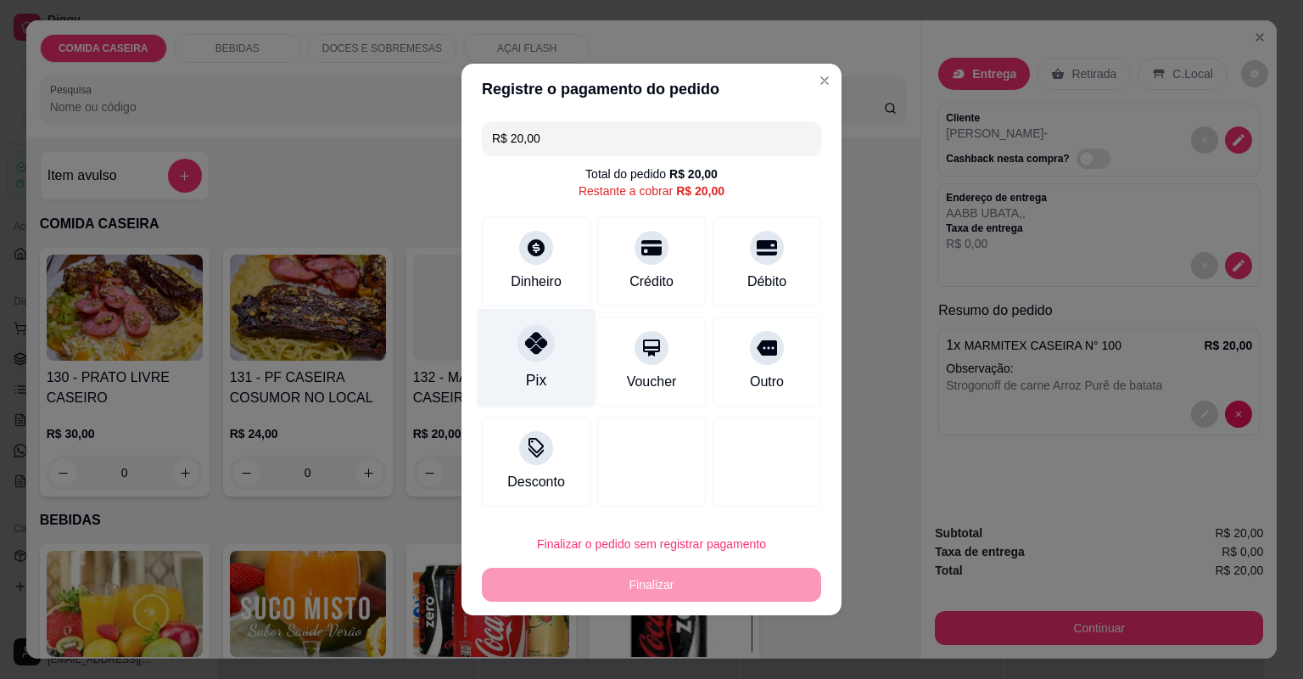
click at [529, 339] on icon at bounding box center [536, 343] width 22 height 22
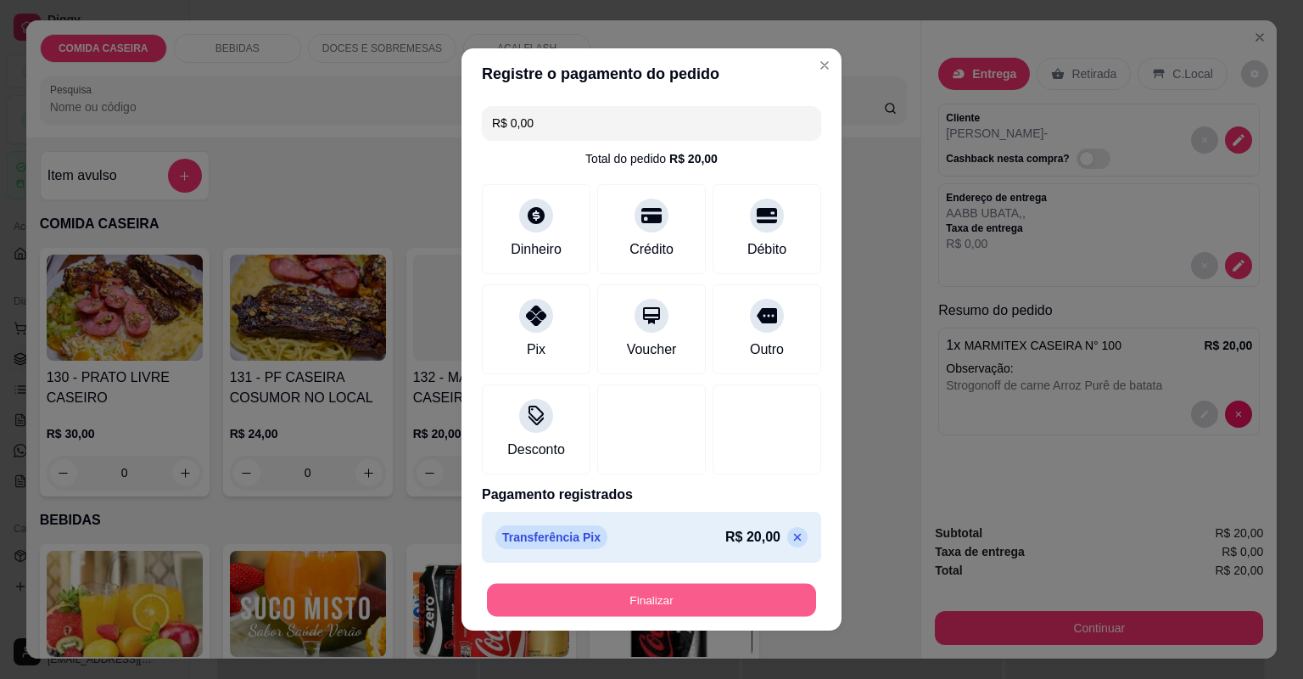
click at [742, 613] on button "Finalizar" at bounding box center [651, 600] width 329 height 33
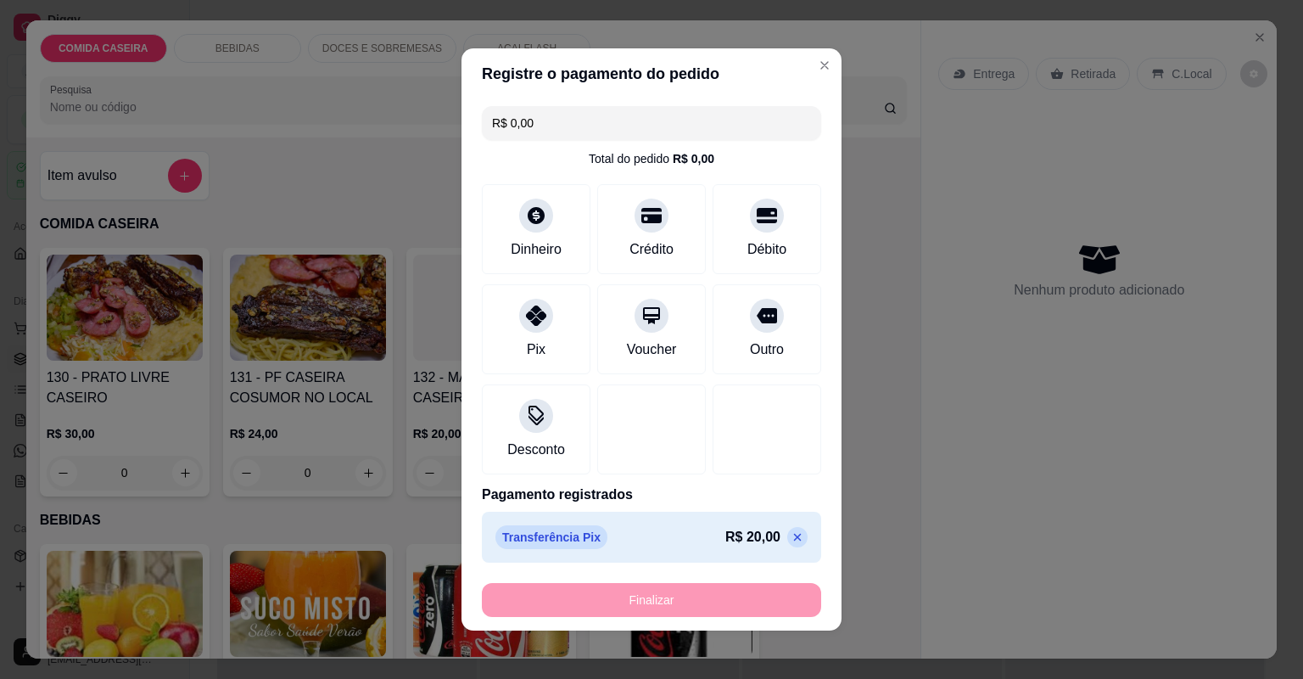
type input "-R$ 20,00"
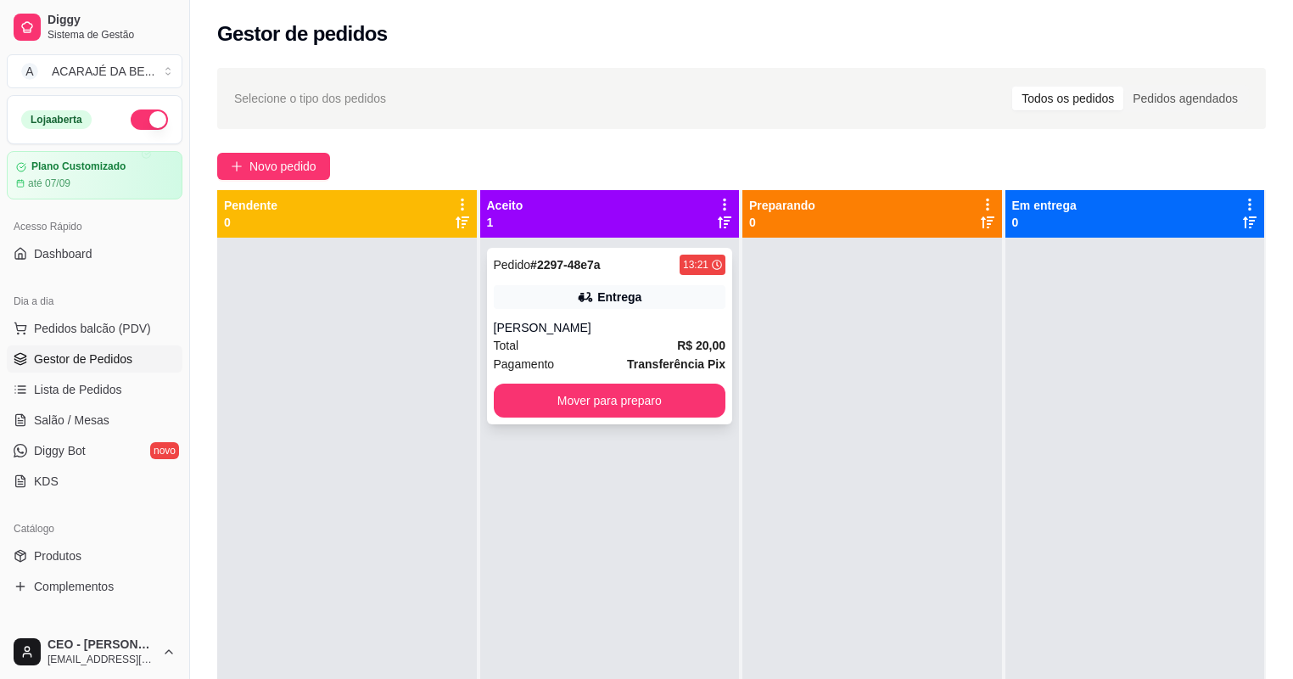
click at [599, 343] on div "Total R$ 20,00" at bounding box center [610, 345] width 232 height 19
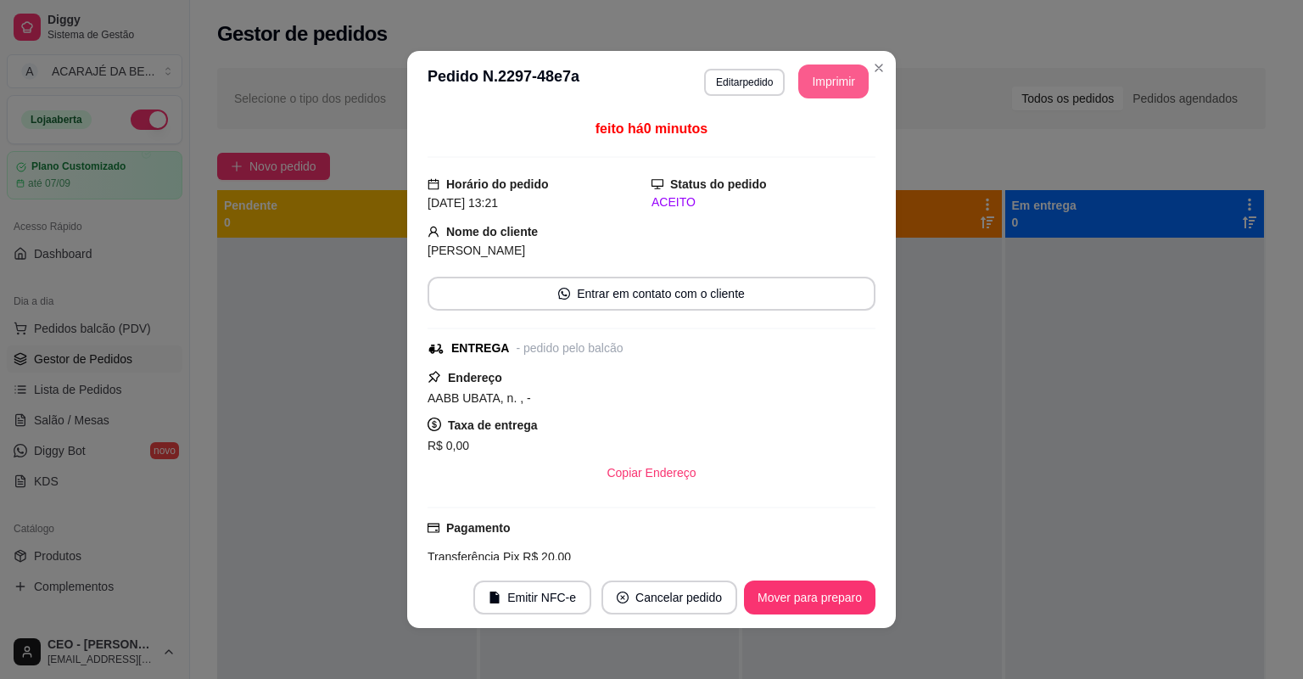
click at [825, 87] on button "Imprimir" at bounding box center [833, 81] width 70 height 34
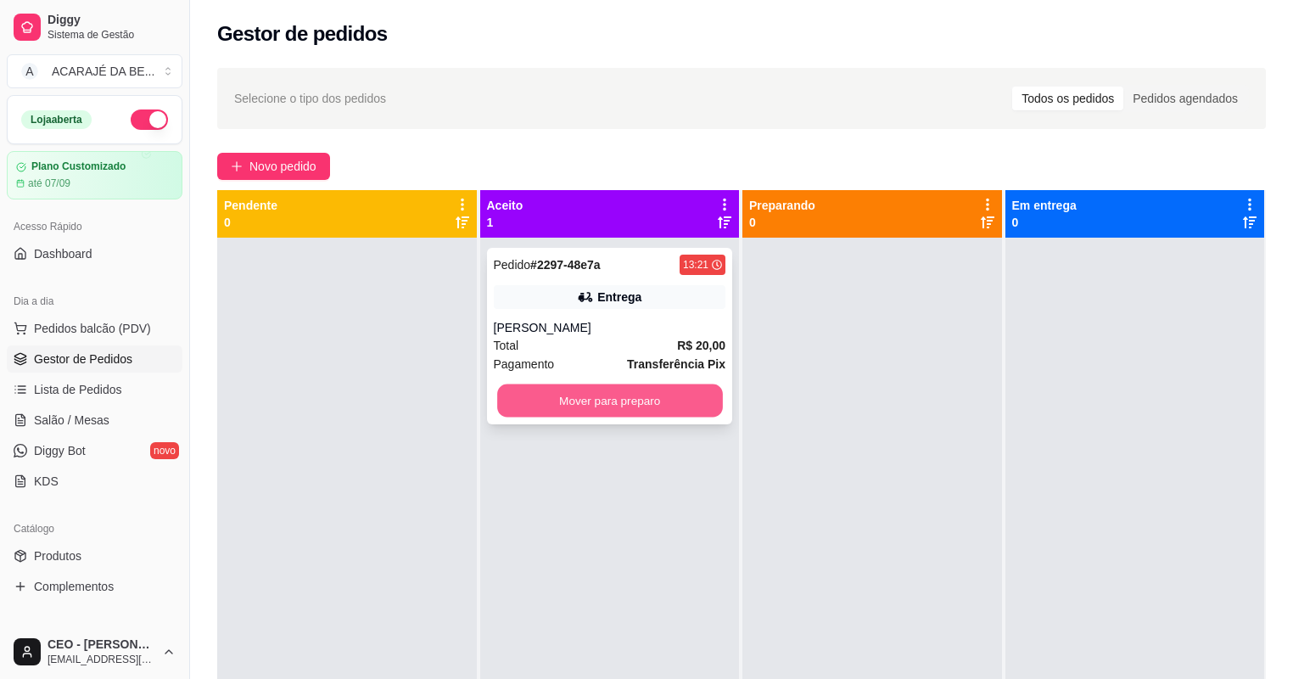
click at [584, 395] on button "Mover para preparo" at bounding box center [609, 400] width 225 height 33
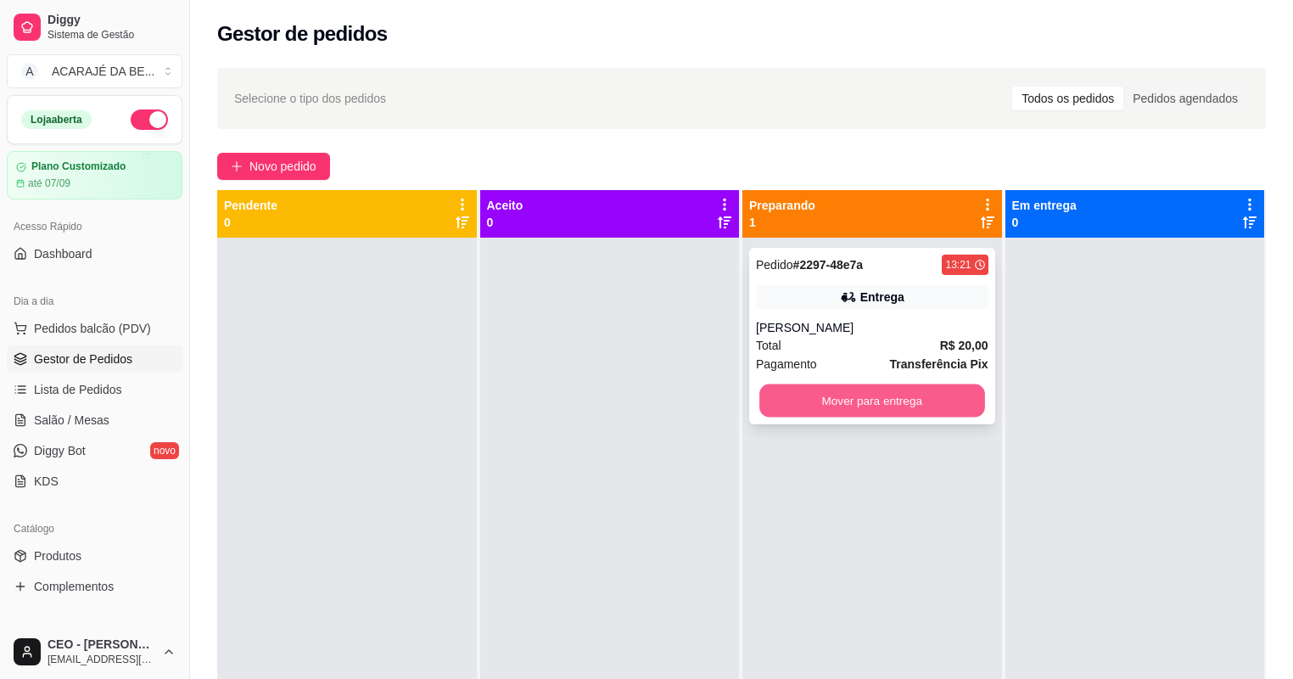
click at [941, 394] on button "Mover para entrega" at bounding box center [871, 400] width 225 height 33
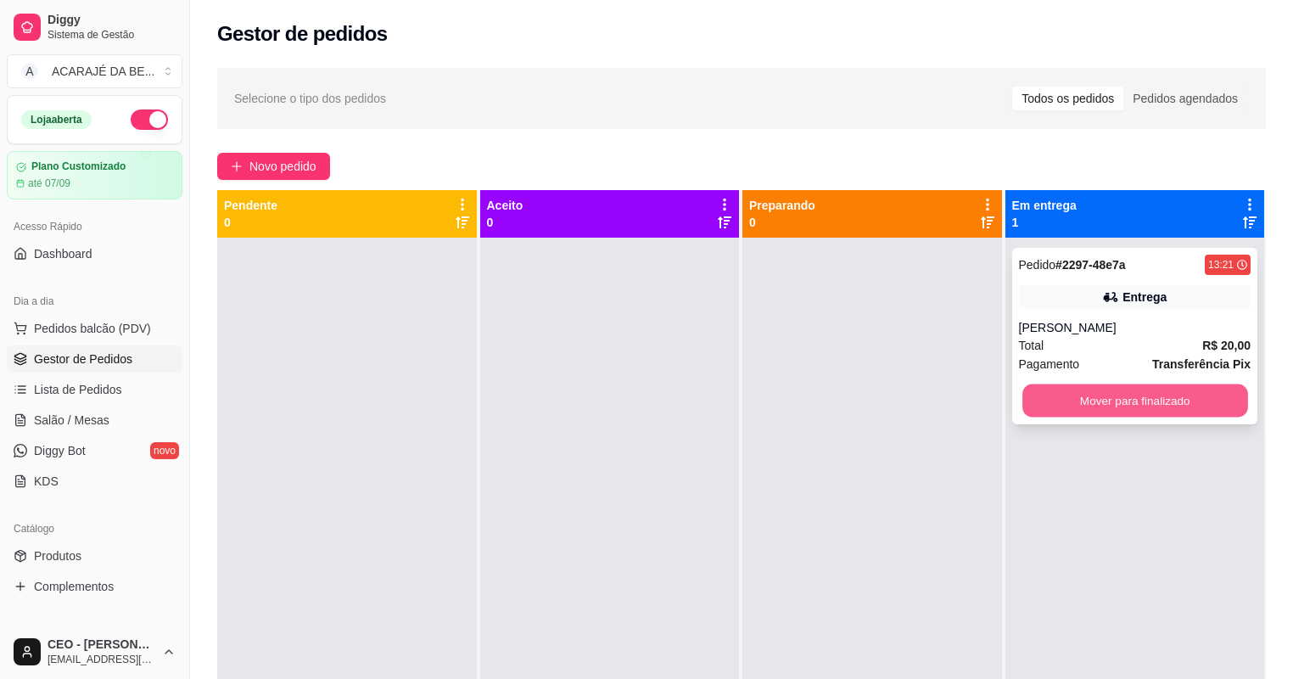
click at [1076, 389] on button "Mover para finalizado" at bounding box center [1134, 400] width 225 height 33
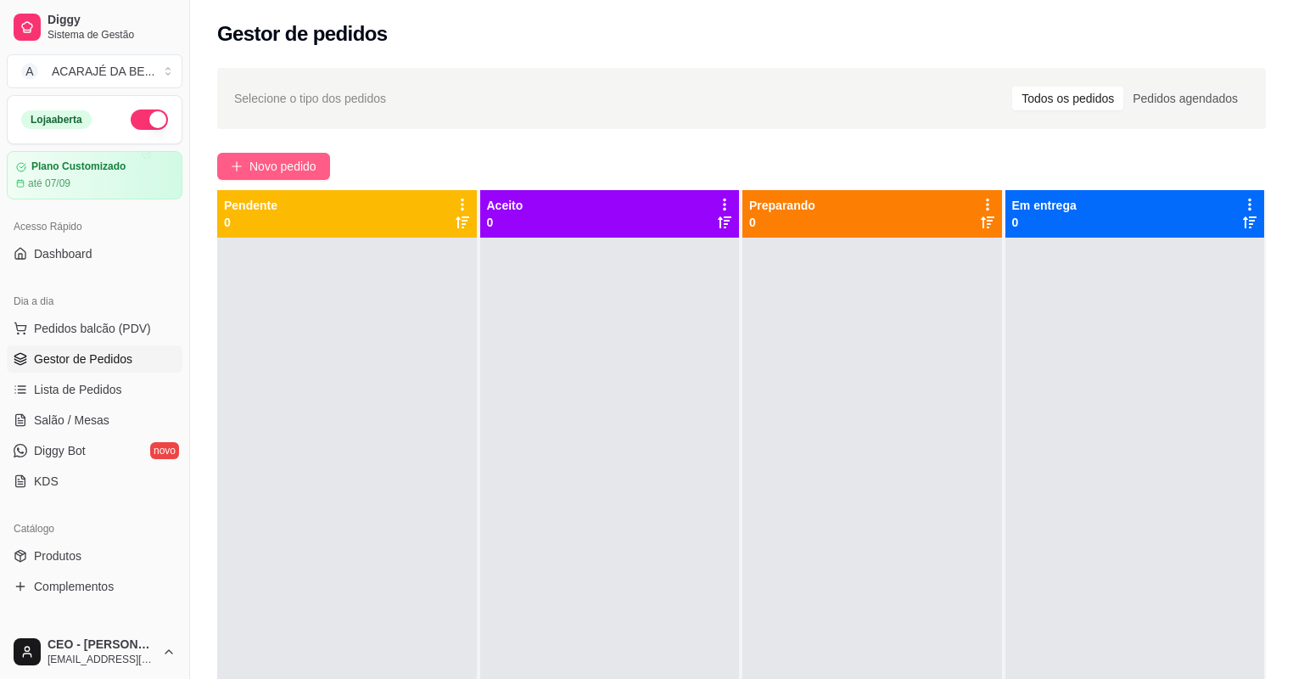
click at [288, 165] on span "Novo pedido" at bounding box center [282, 166] width 67 height 19
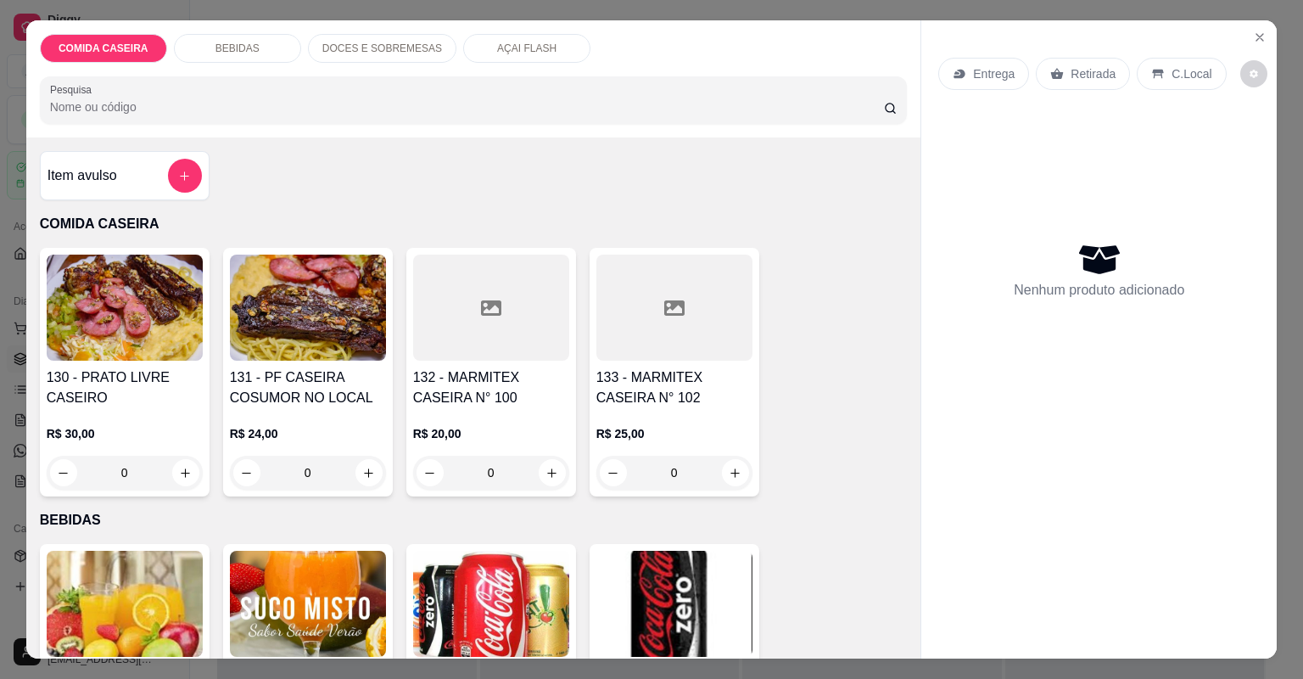
click at [481, 313] on icon at bounding box center [491, 307] width 20 height 15
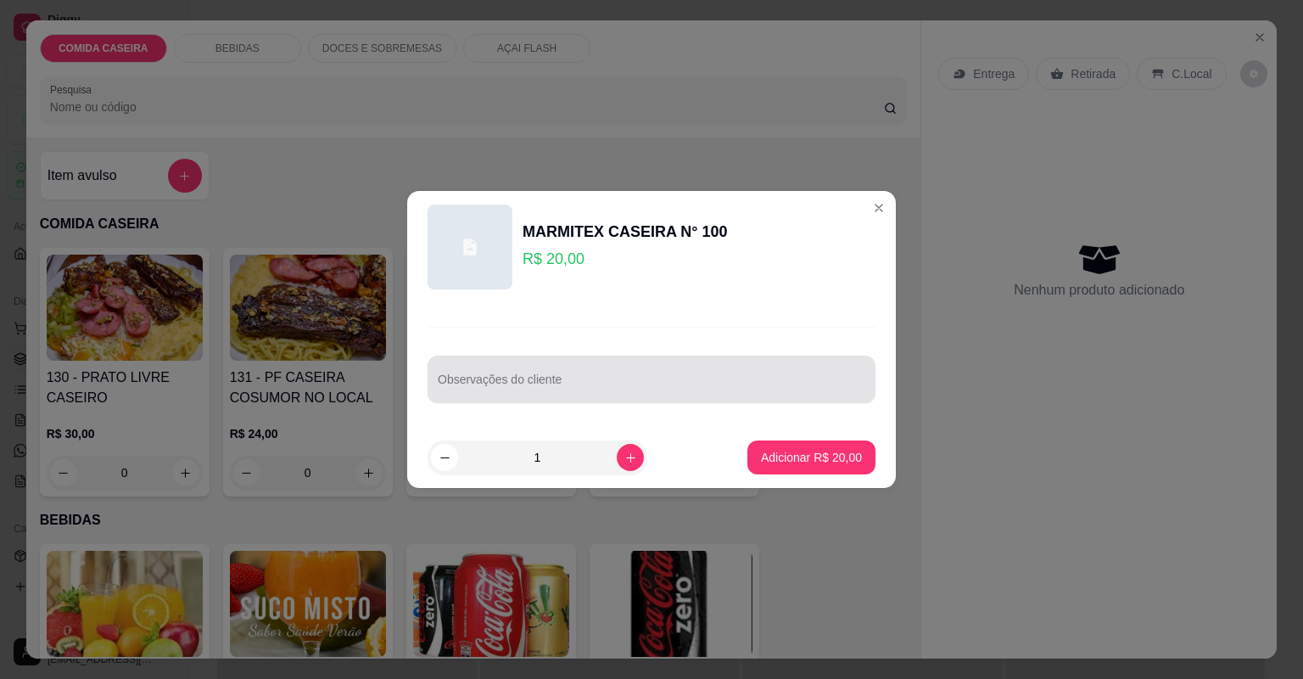
click at [493, 373] on div at bounding box center [652, 379] width 428 height 34
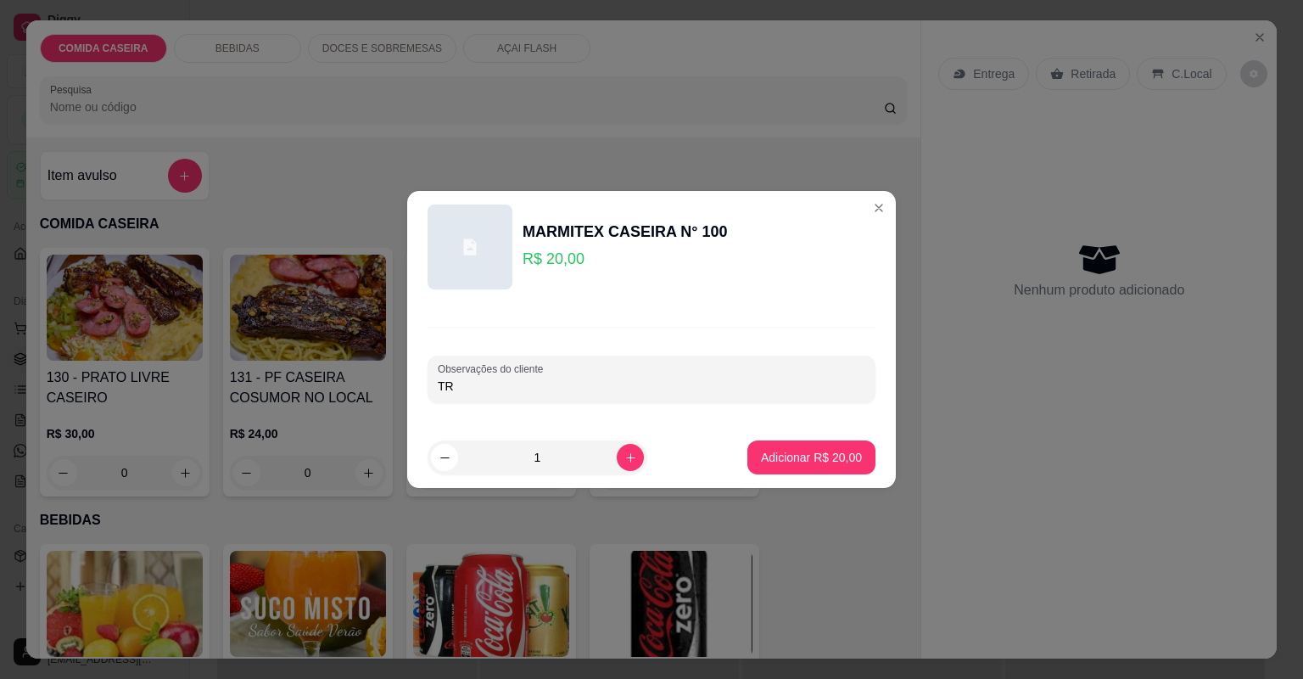
type input "T"
type input "ARROZ TROPEIRO E CARNE ASSADA"
click at [829, 456] on p "Adicionar R$ 20,00" at bounding box center [812, 457] width 98 height 16
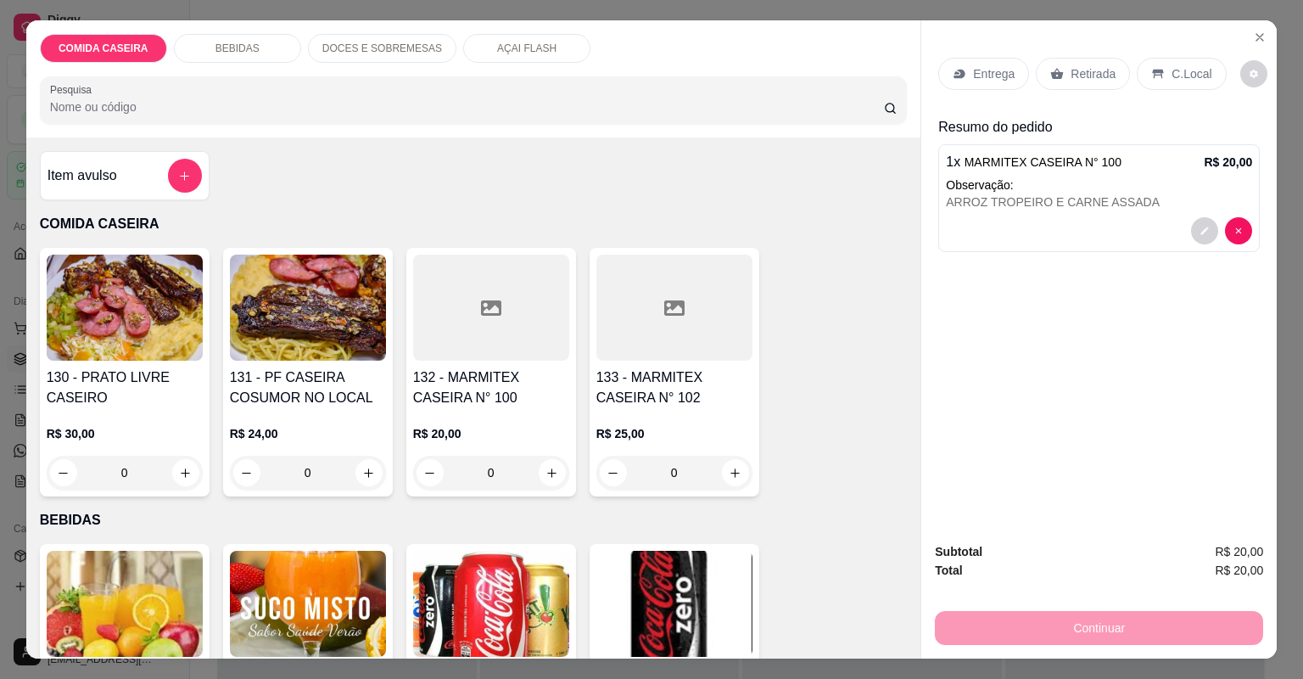
click at [523, 333] on div at bounding box center [491, 308] width 156 height 106
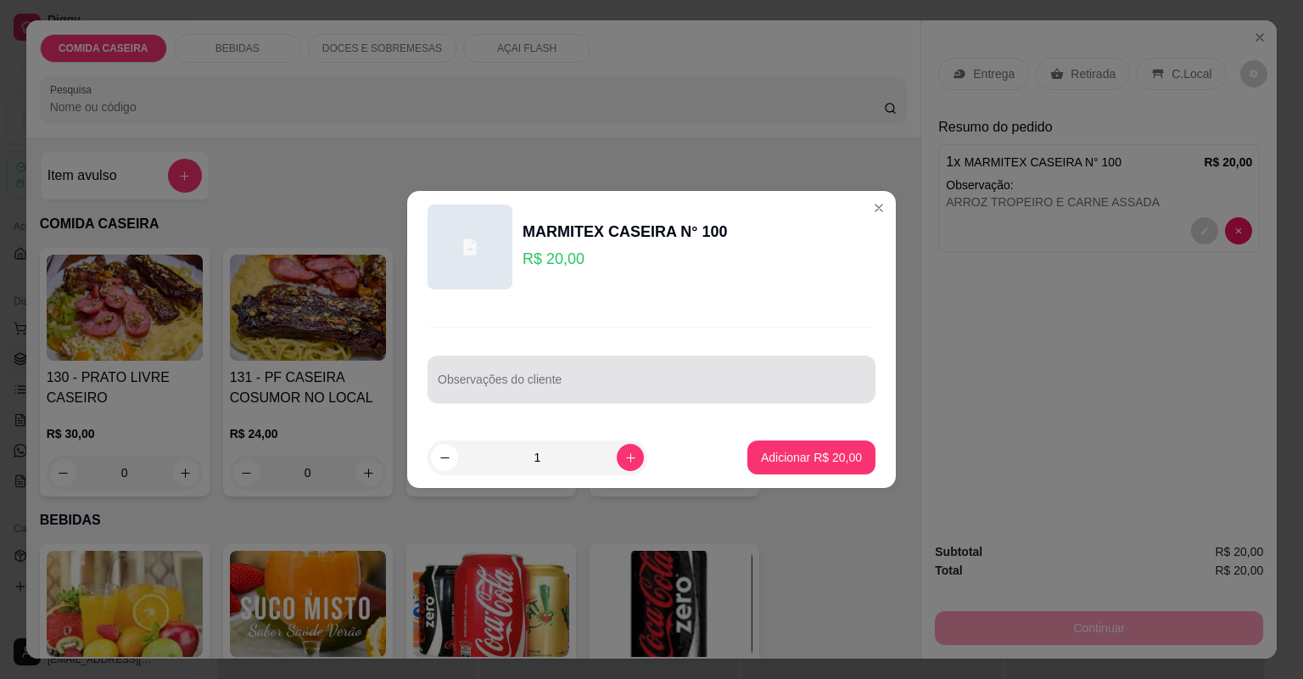
click at [508, 384] on input "Observações do cliente" at bounding box center [652, 386] width 428 height 17
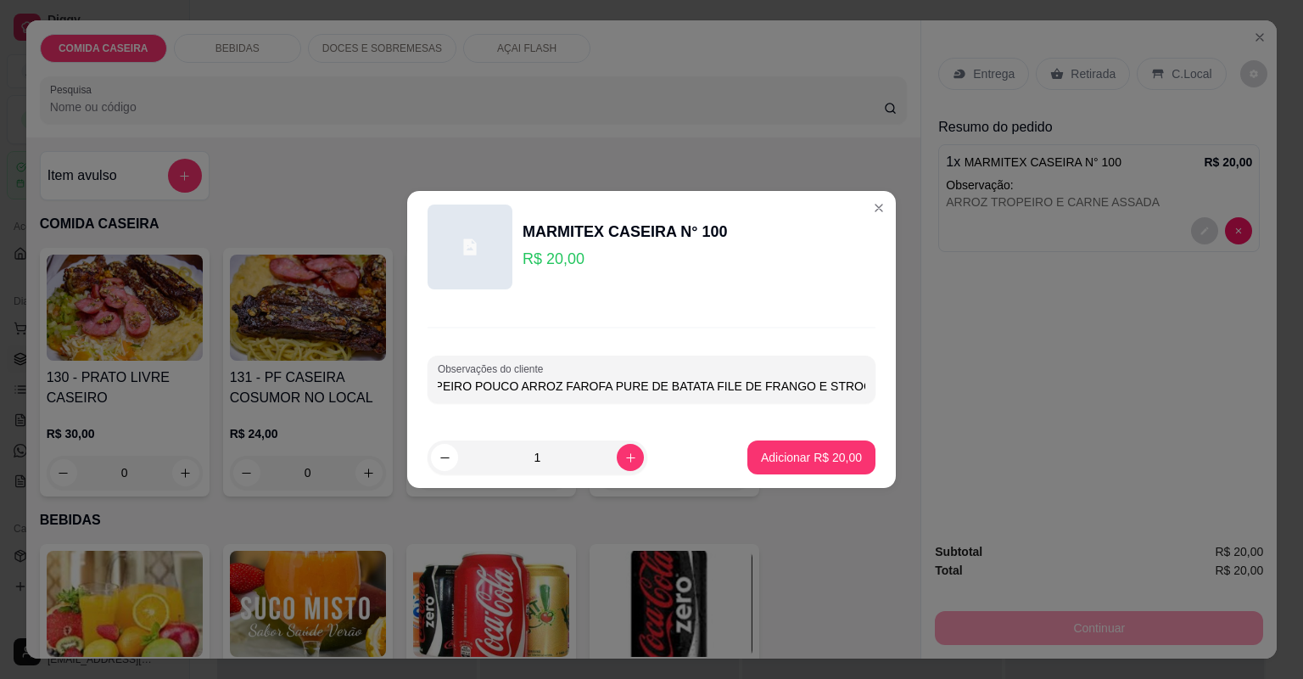
scroll to position [0, 34]
type input "TROPEIRO POUCO ARROZ FAROFA PURE DE BATATA FILE DE FRANGO E STROGONOFF"
click at [838, 445] on button "Adicionar R$ 20,00" at bounding box center [811, 457] width 125 height 33
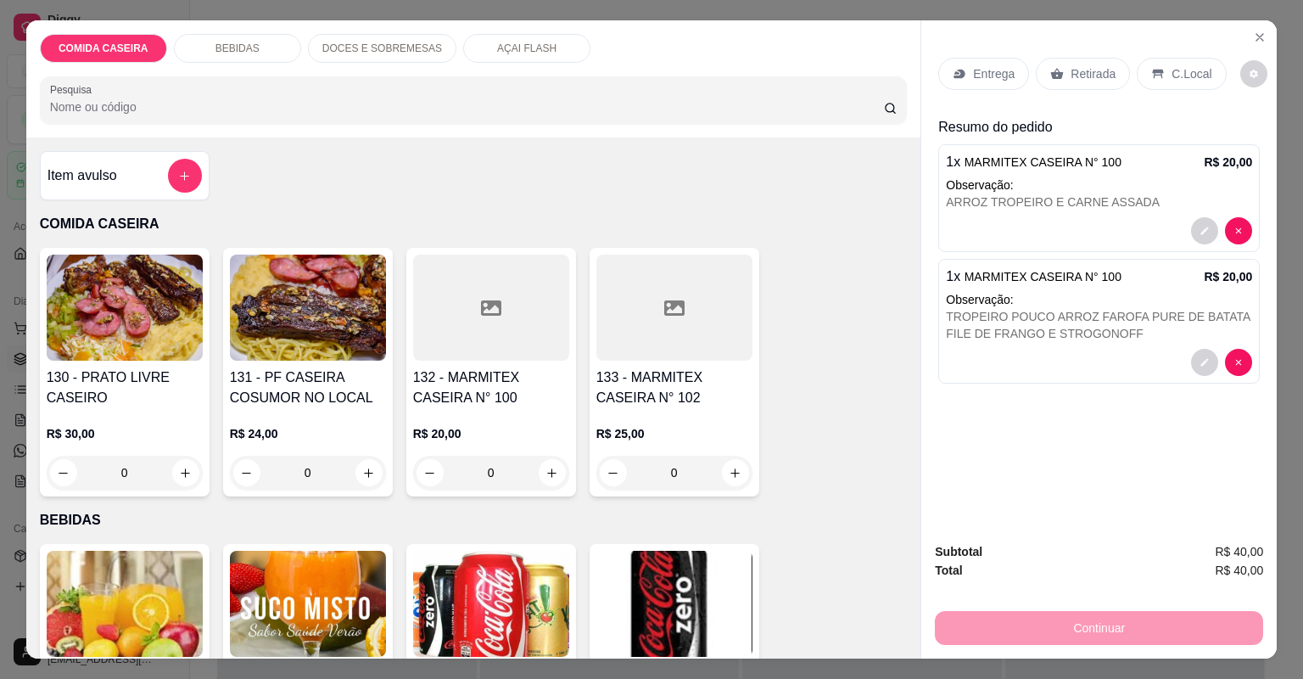
click at [984, 71] on p "Entrega" at bounding box center [994, 73] width 42 height 17
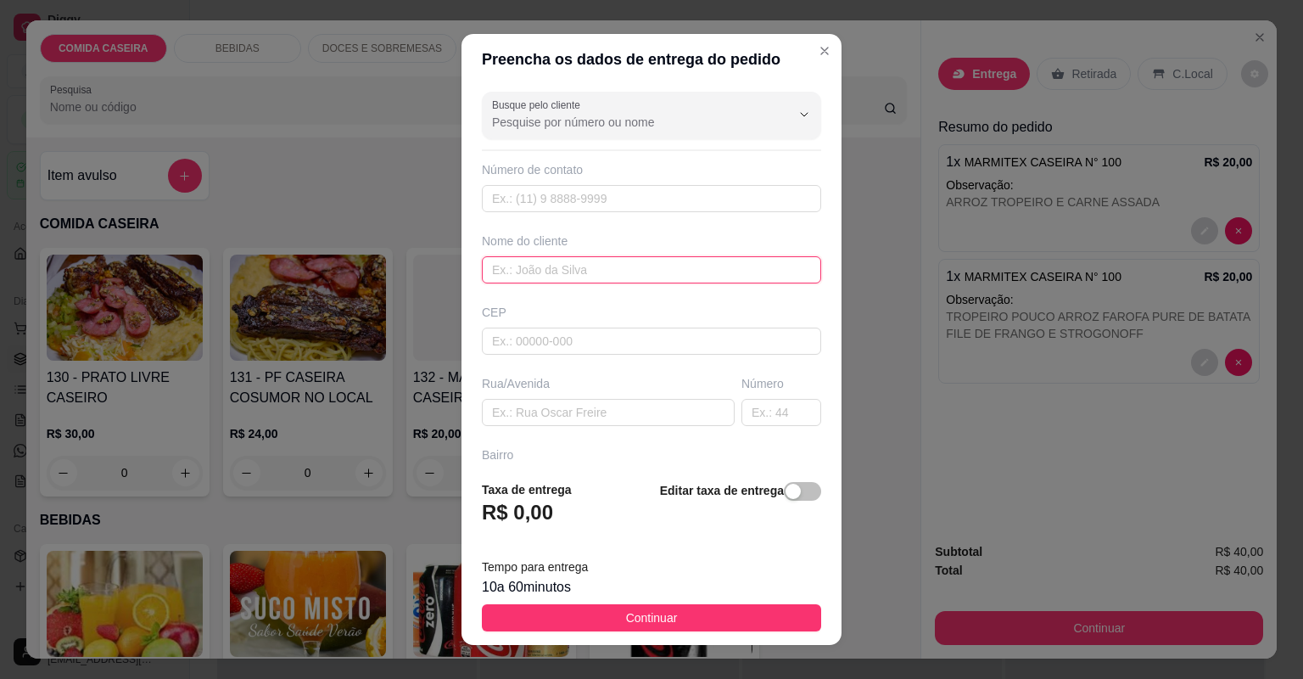
click at [594, 270] on input "text" at bounding box center [651, 269] width 339 height 27
type input "[PERSON_NAME]"
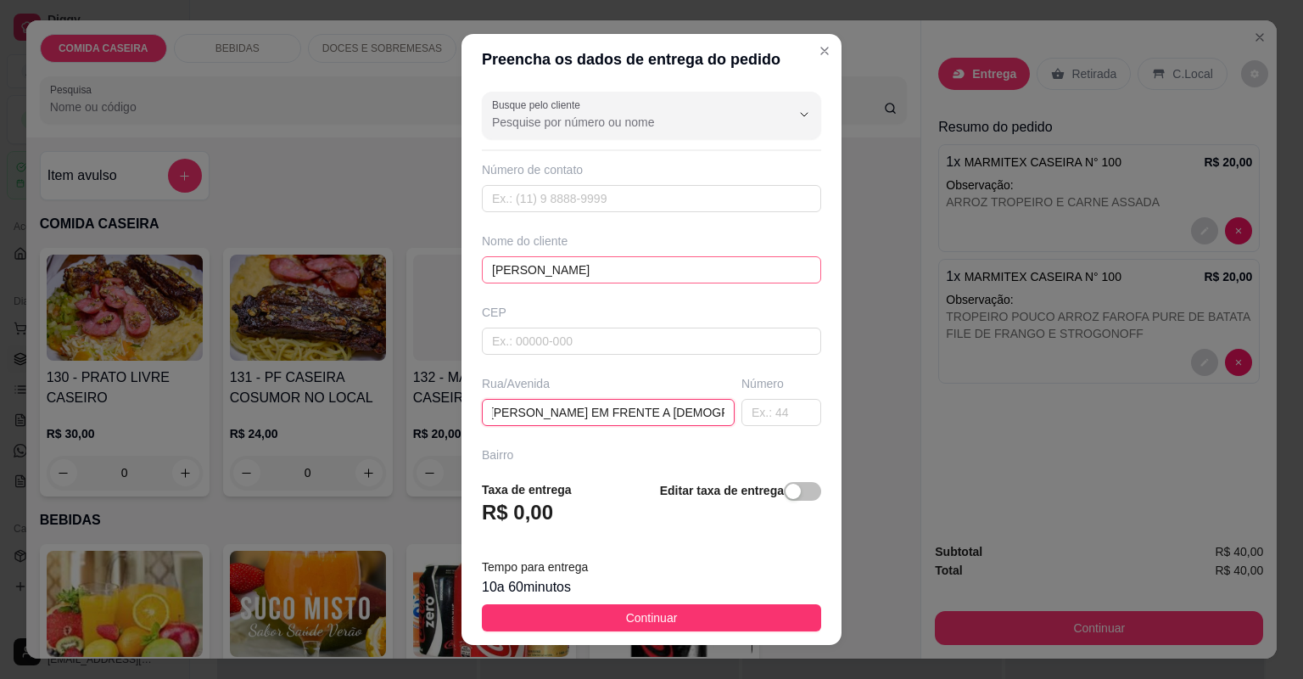
scroll to position [0, 26]
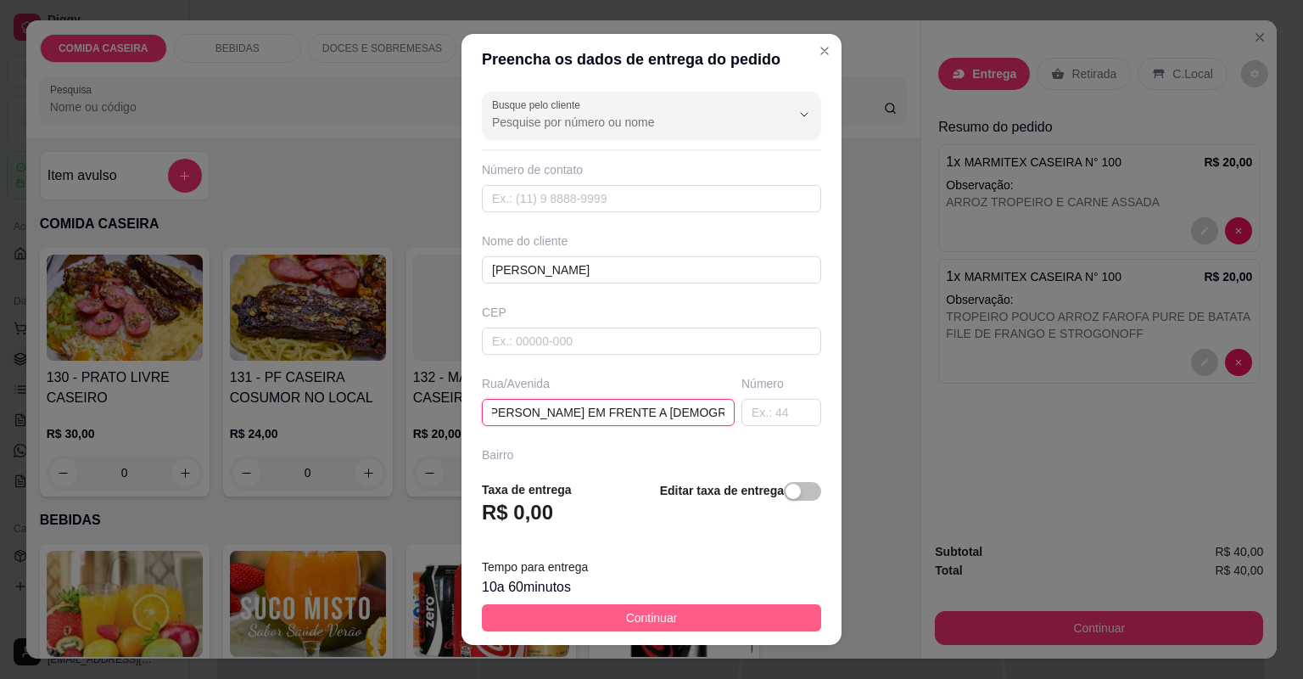
type input "EM [PERSON_NAME] EM FRENTE A [DEMOGRAPHIC_DATA] DO VEL"
click at [555, 609] on button "Continuar" at bounding box center [651, 617] width 339 height 27
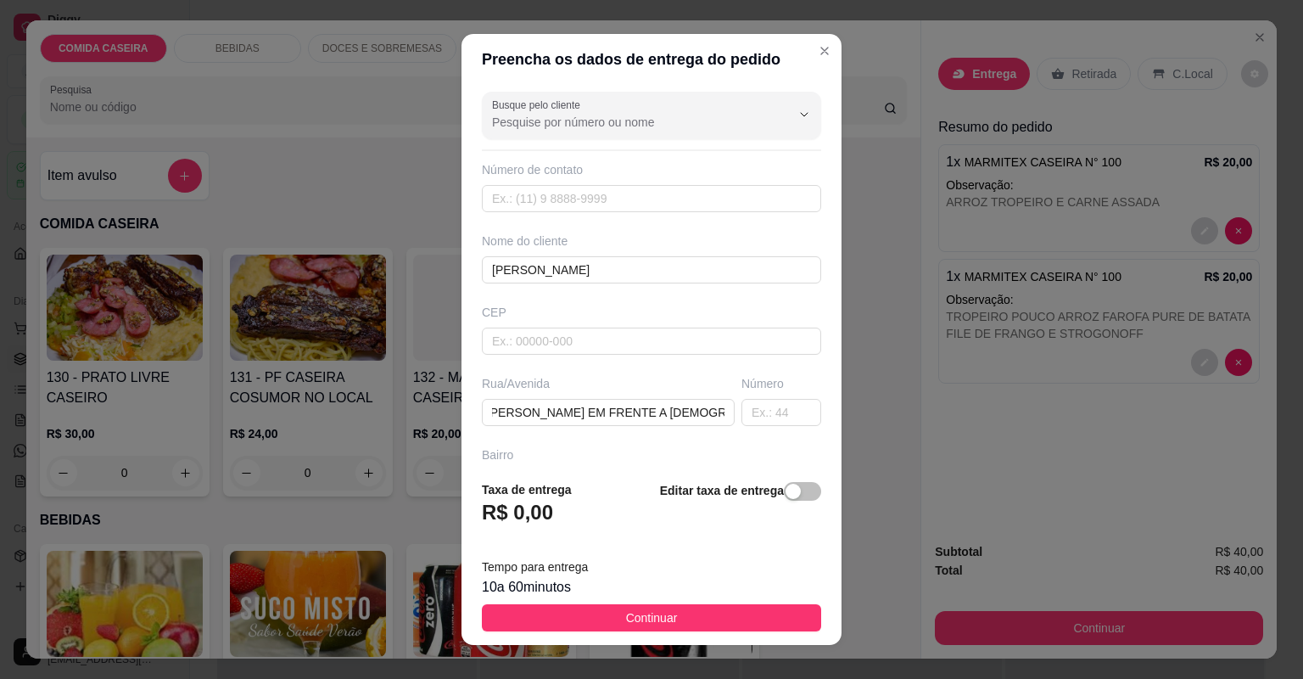
scroll to position [0, 0]
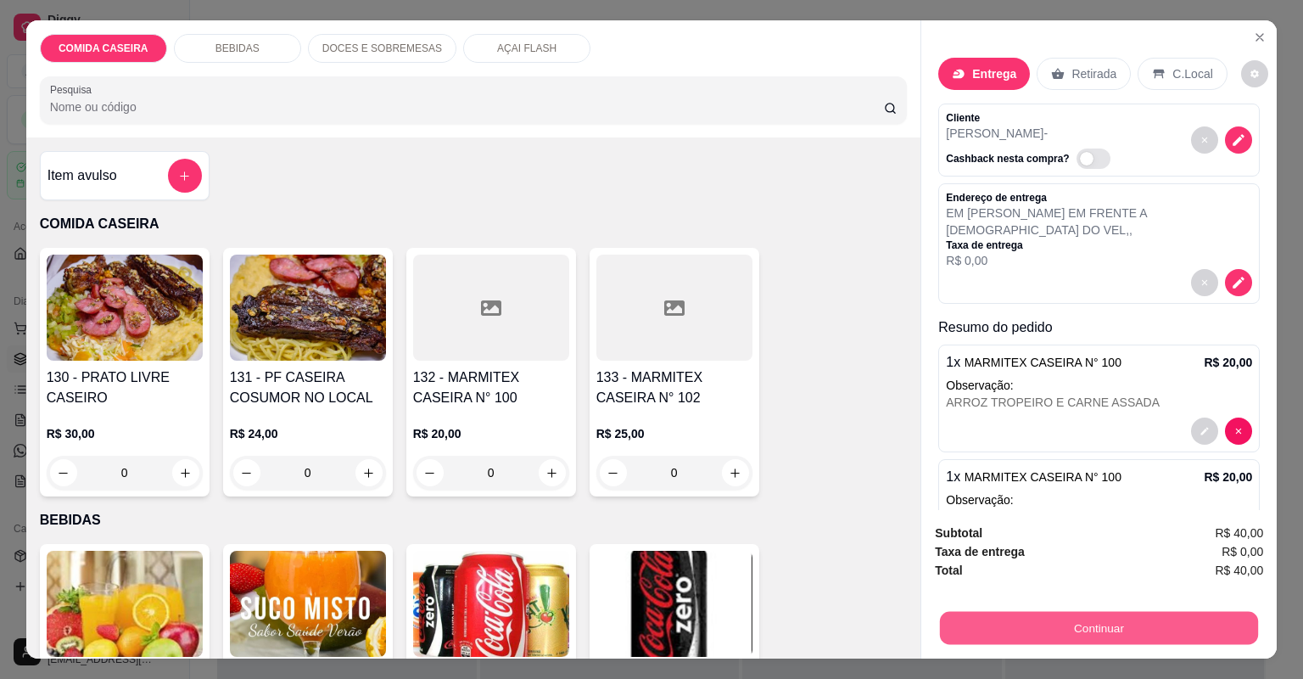
click at [1089, 622] on button "Continuar" at bounding box center [1099, 628] width 318 height 33
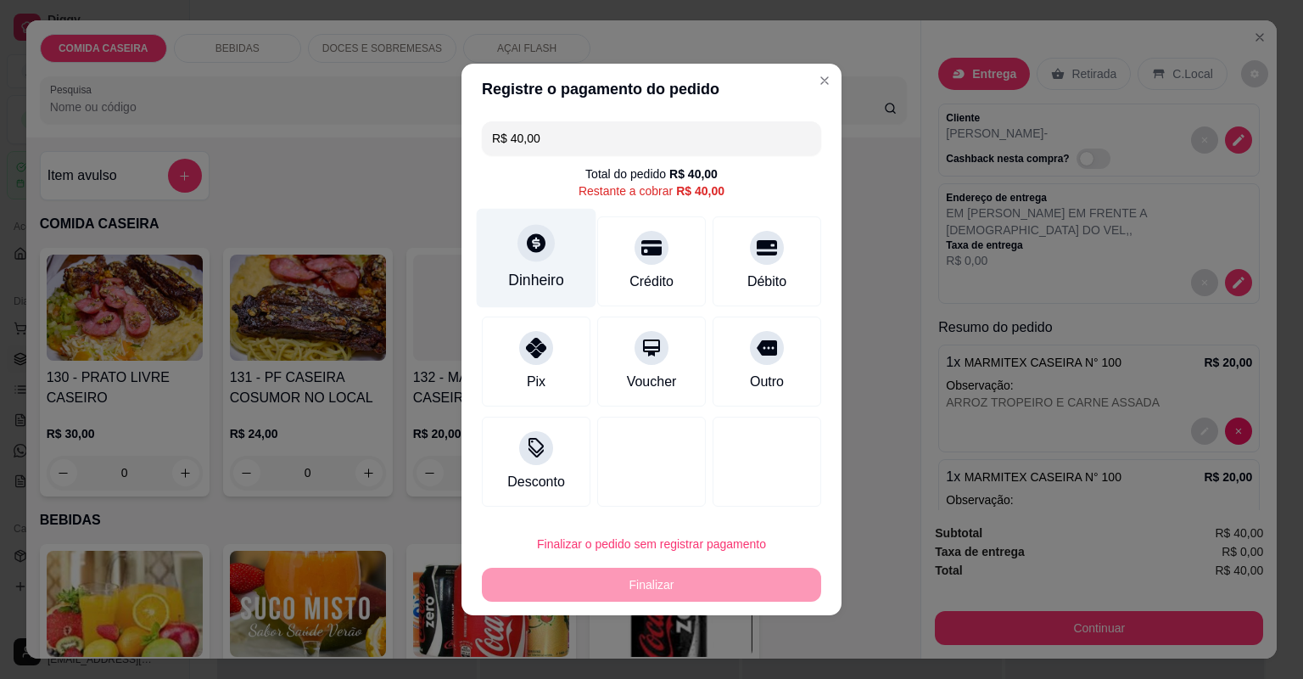
click at [559, 257] on div "Dinheiro" at bounding box center [537, 258] width 120 height 99
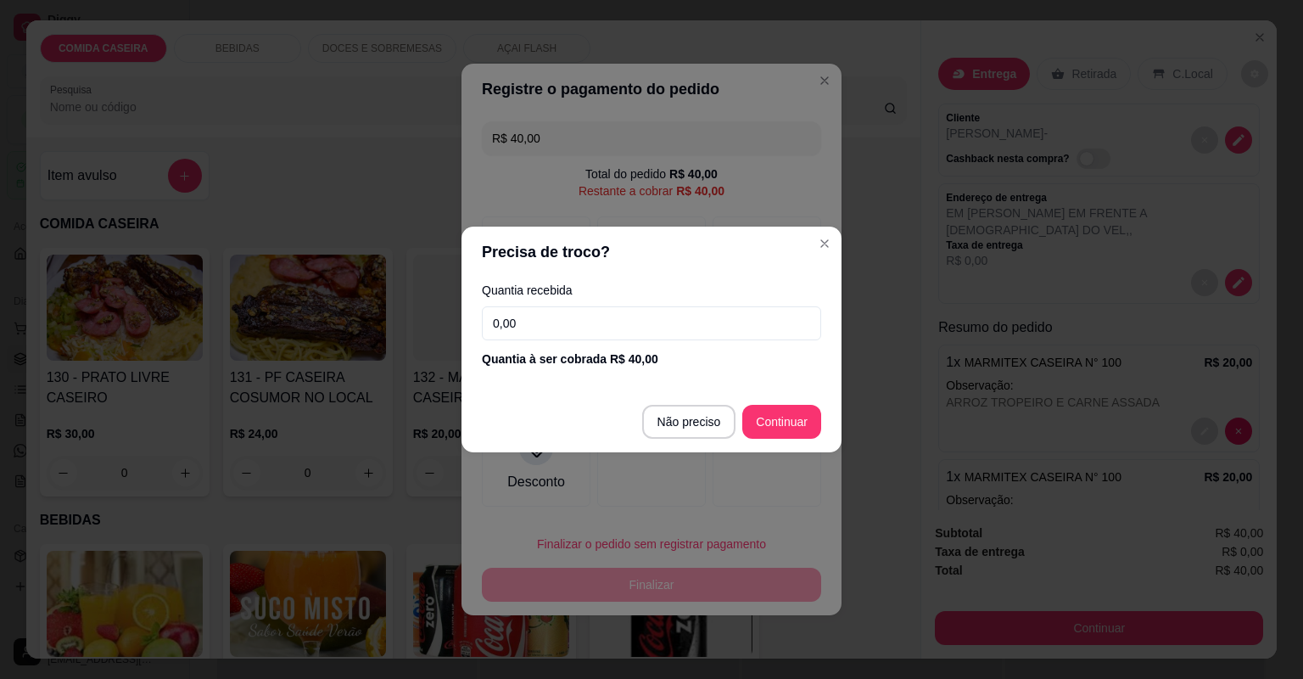
click at [570, 325] on input "0,00" at bounding box center [651, 323] width 339 height 34
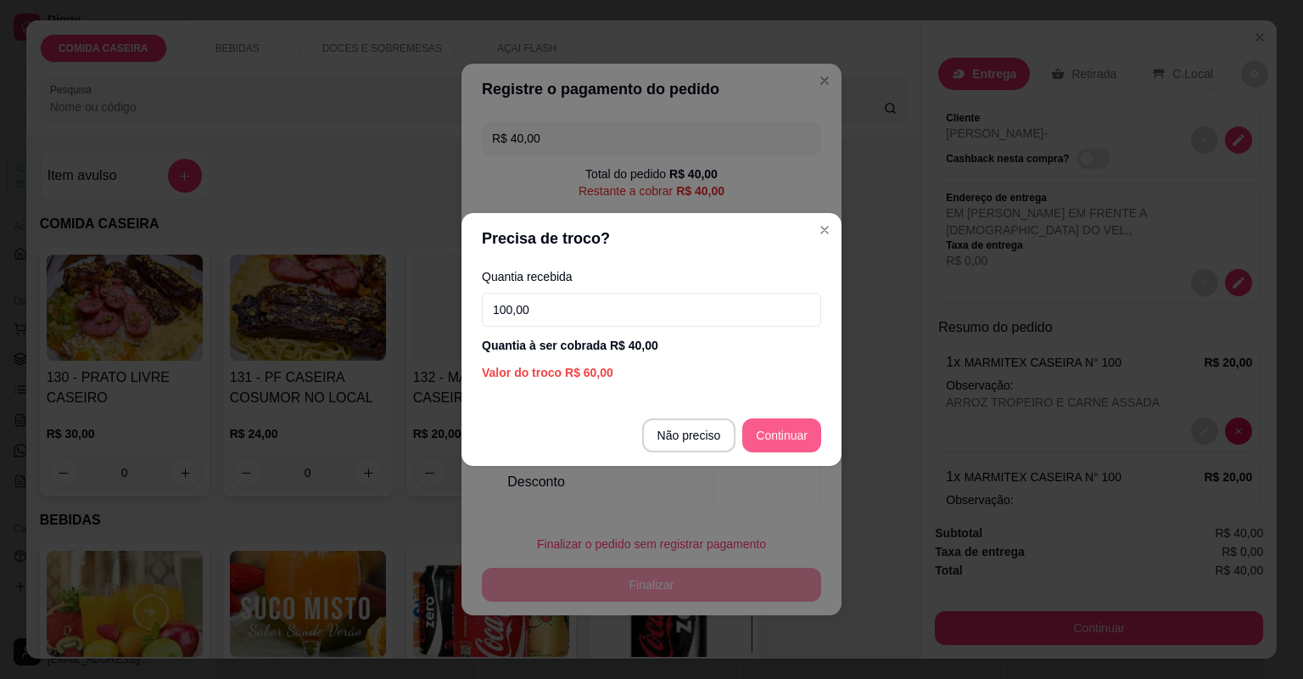
type input "100,00"
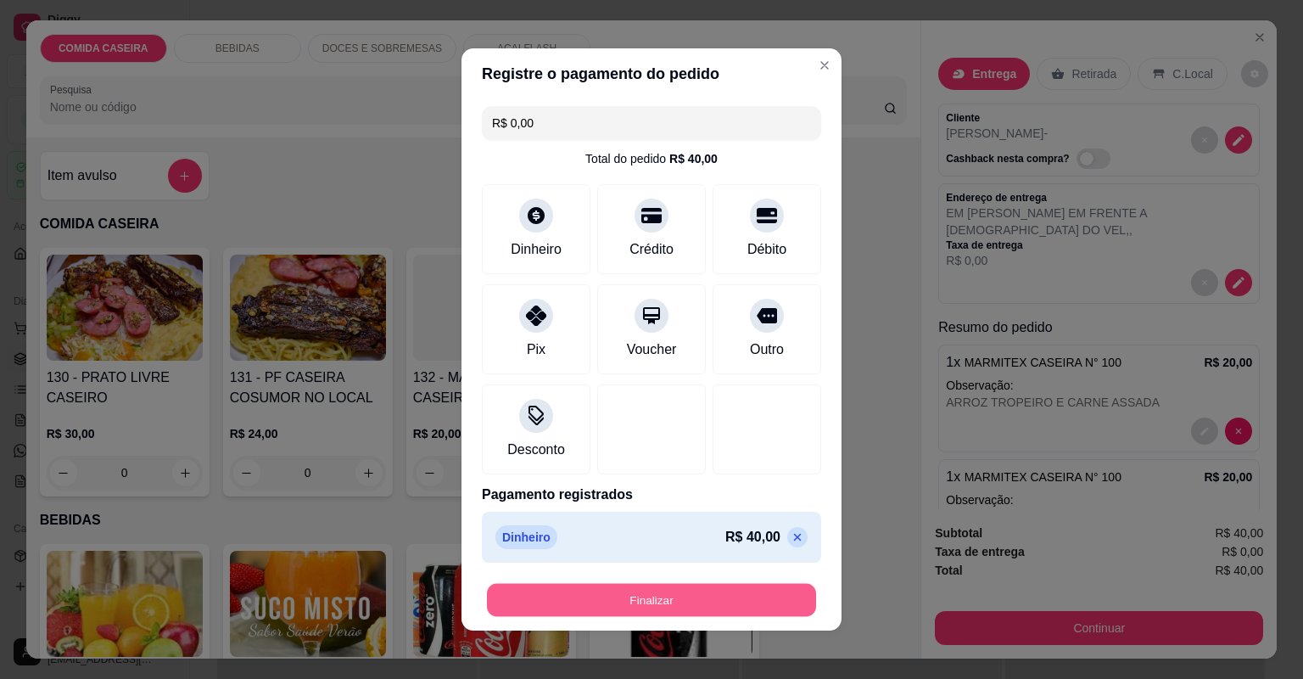
click at [619, 588] on button "Finalizar" at bounding box center [651, 600] width 329 height 33
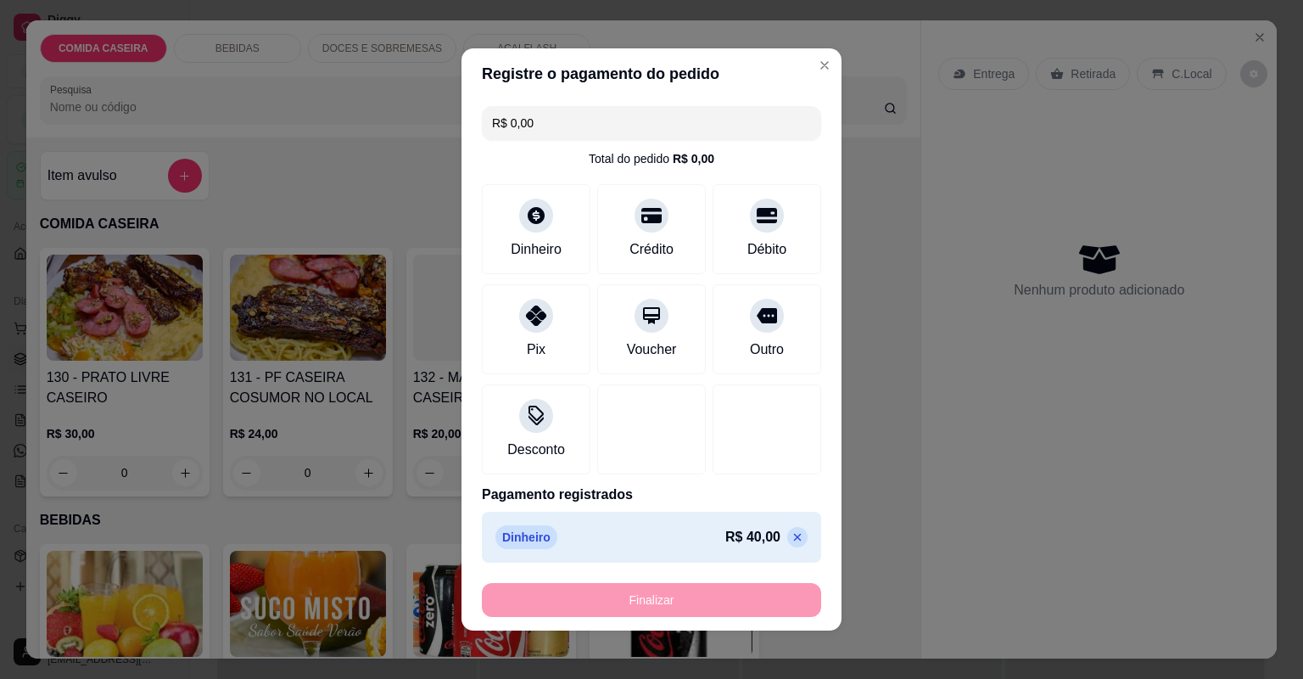
type input "-R$ 40,00"
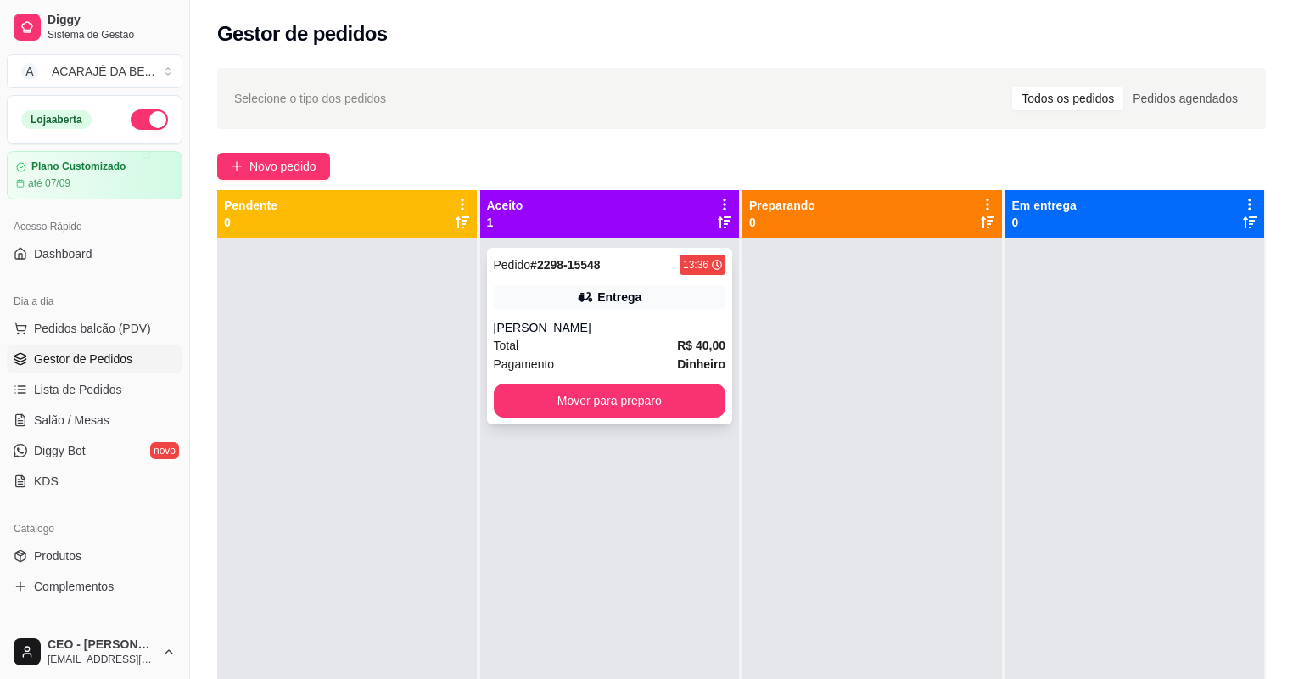
click at [570, 319] on div "[PERSON_NAME]" at bounding box center [610, 327] width 232 height 17
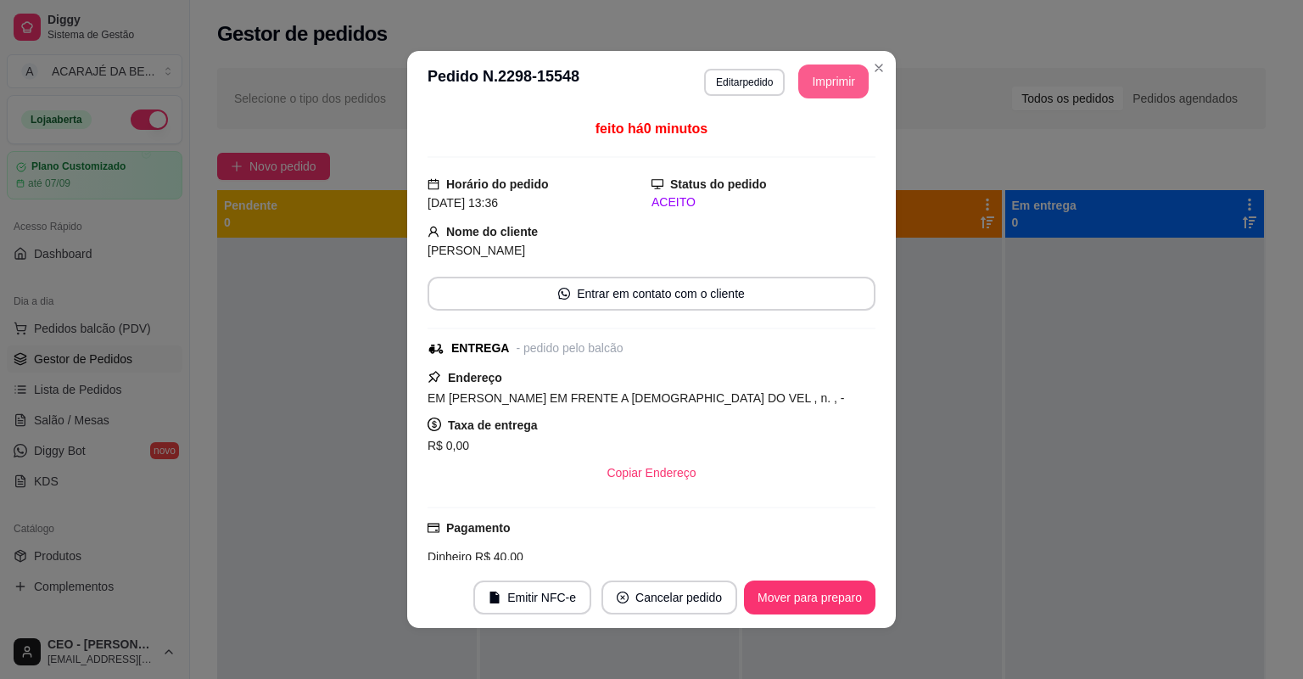
click at [850, 80] on button "Imprimir" at bounding box center [833, 81] width 70 height 34
click at [801, 591] on button "Mover para preparo" at bounding box center [810, 597] width 132 height 34
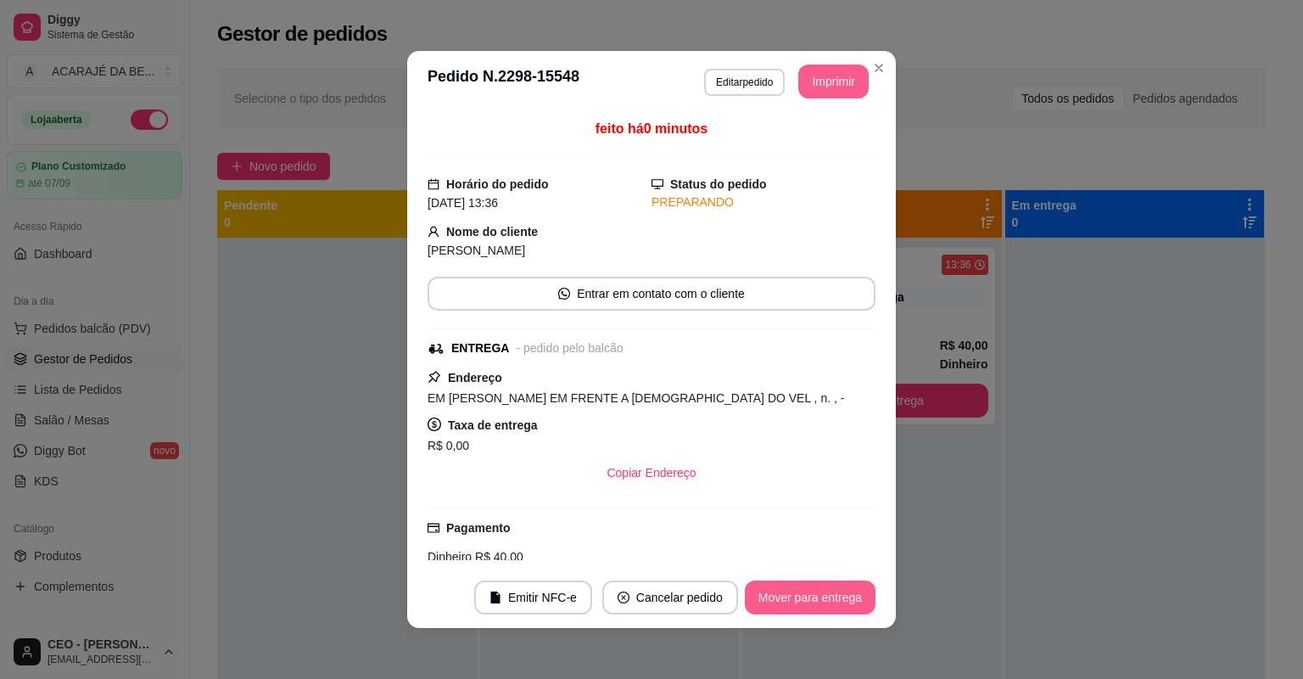
click at [801, 591] on button "Mover para entrega" at bounding box center [810, 597] width 131 height 34
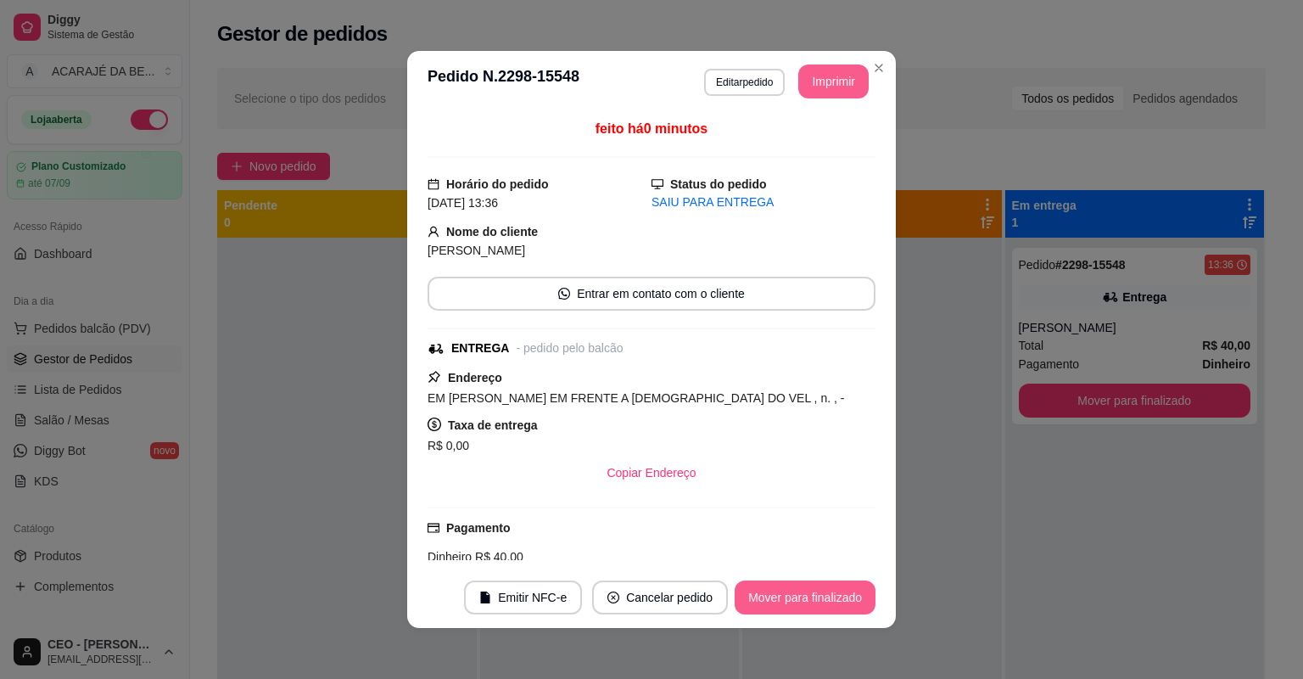
click at [800, 591] on button "Mover para finalizado" at bounding box center [805, 597] width 141 height 34
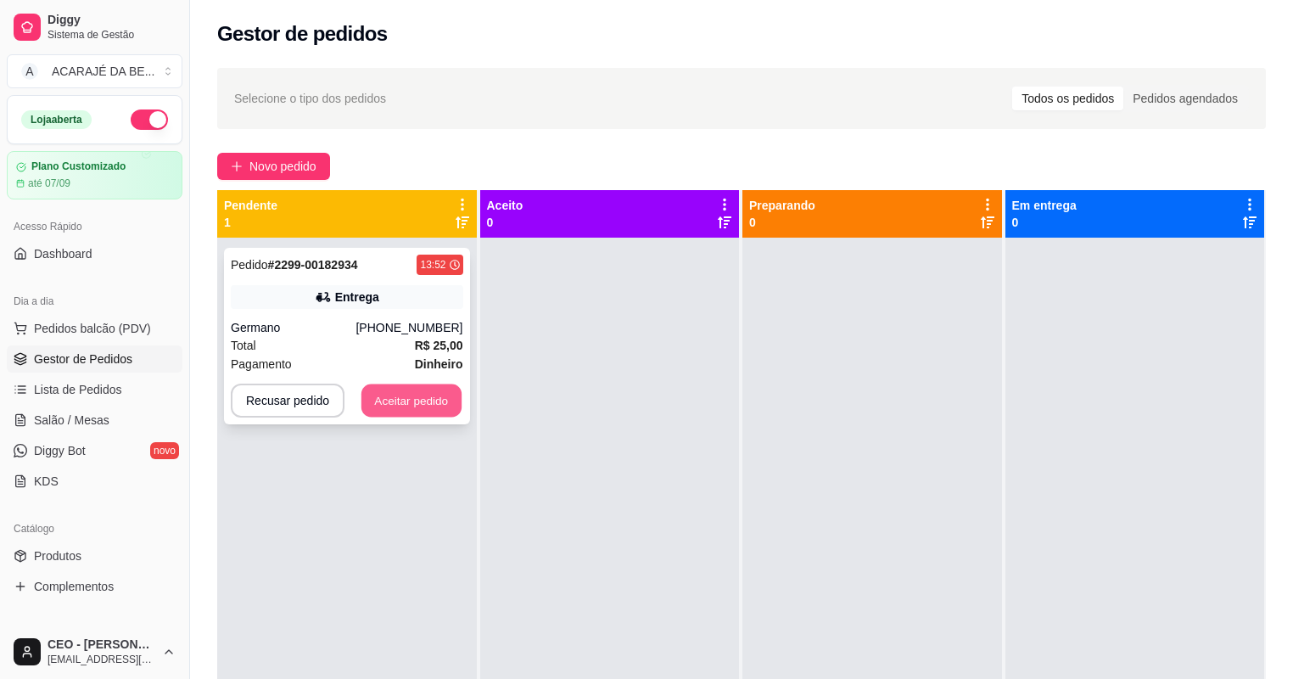
click at [436, 400] on button "Aceitar pedido" at bounding box center [411, 400] width 100 height 33
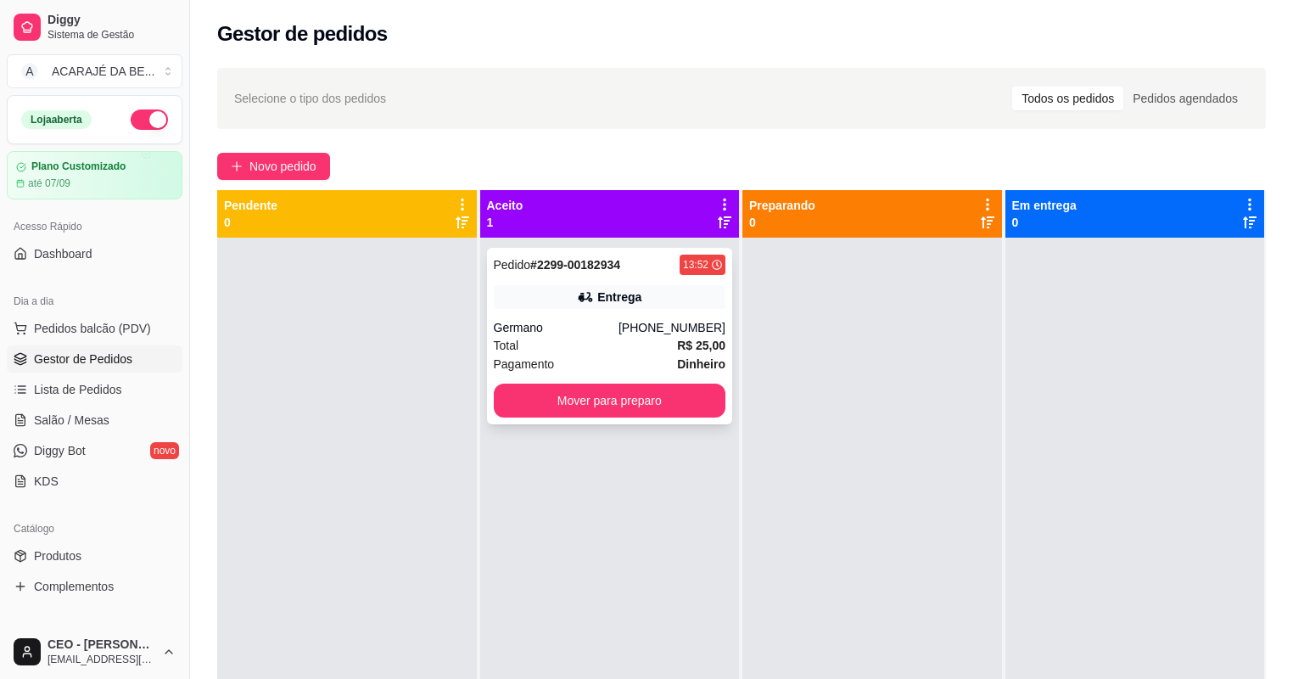
click at [584, 363] on div "Pagamento Dinheiro" at bounding box center [610, 364] width 232 height 19
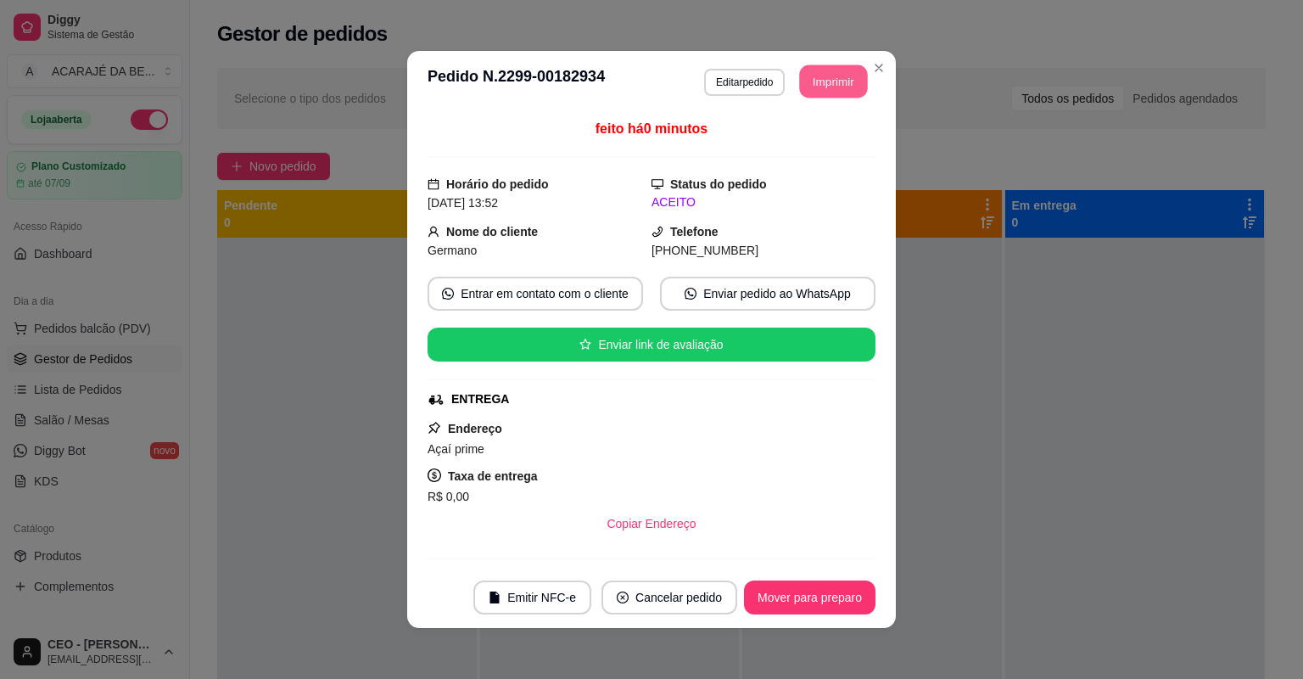
click at [850, 89] on button "Imprimir" at bounding box center [834, 81] width 68 height 33
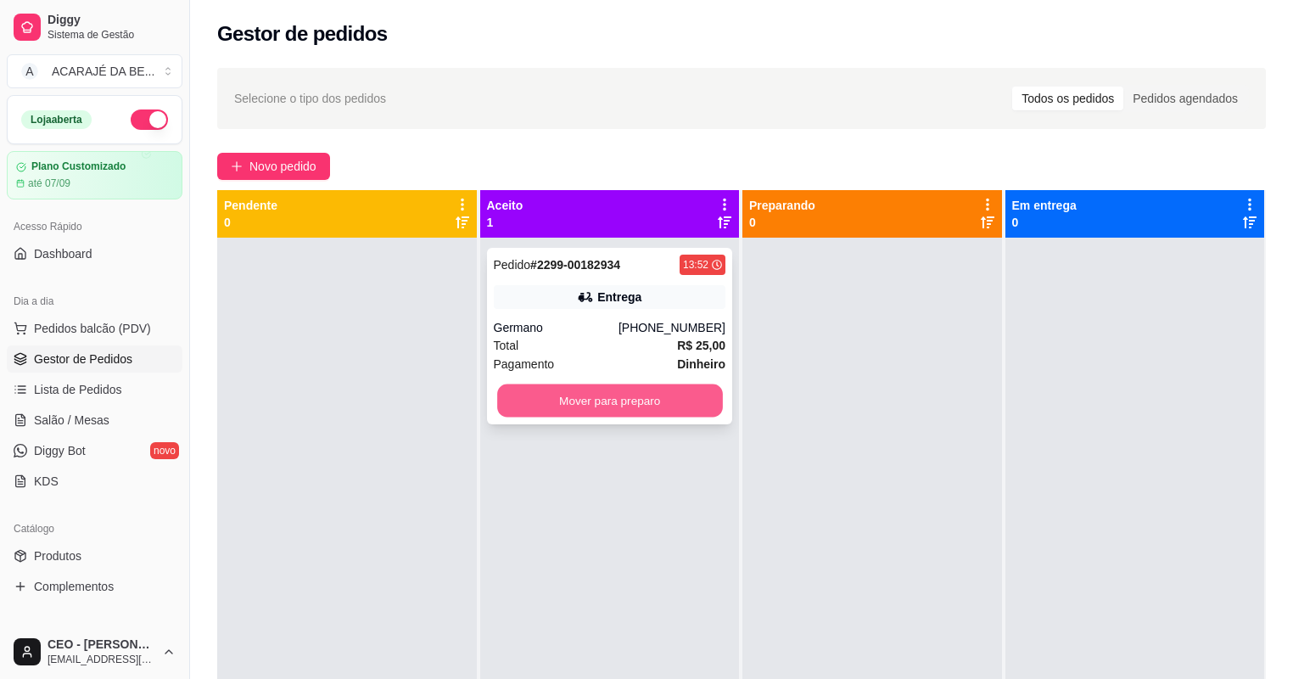
click at [584, 406] on button "Mover para preparo" at bounding box center [609, 400] width 225 height 33
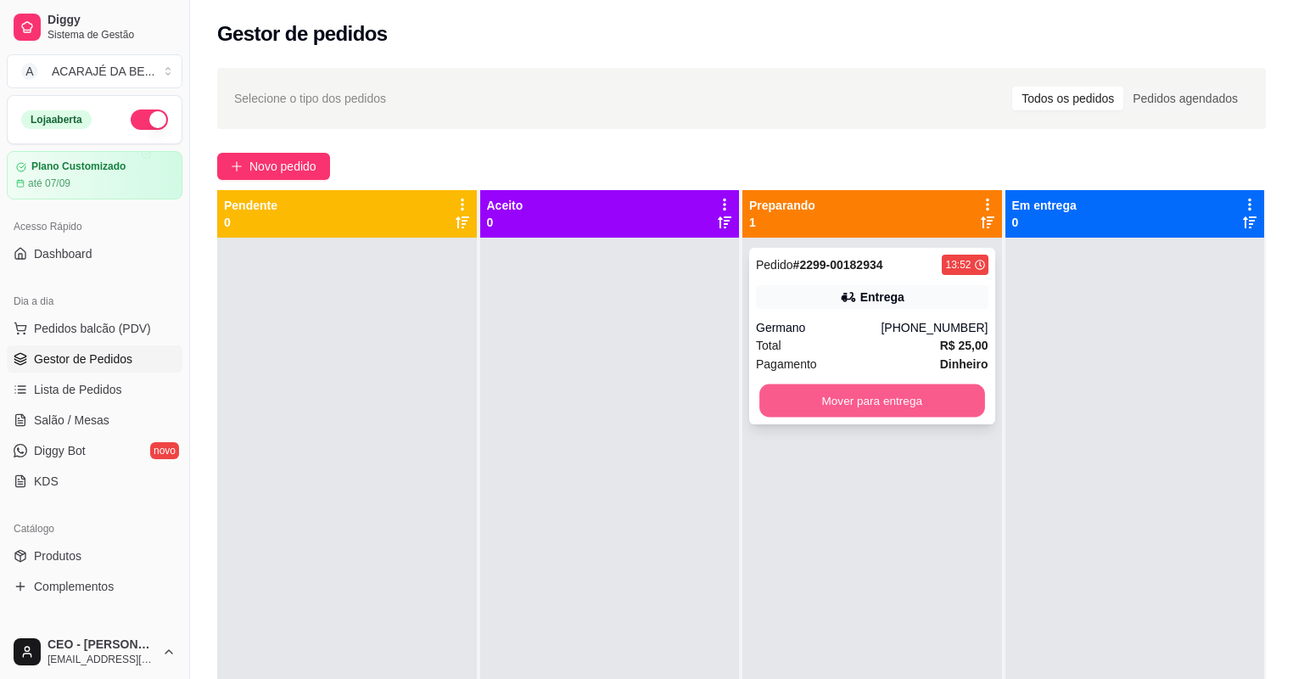
click at [829, 400] on button "Mover para entrega" at bounding box center [871, 400] width 225 height 33
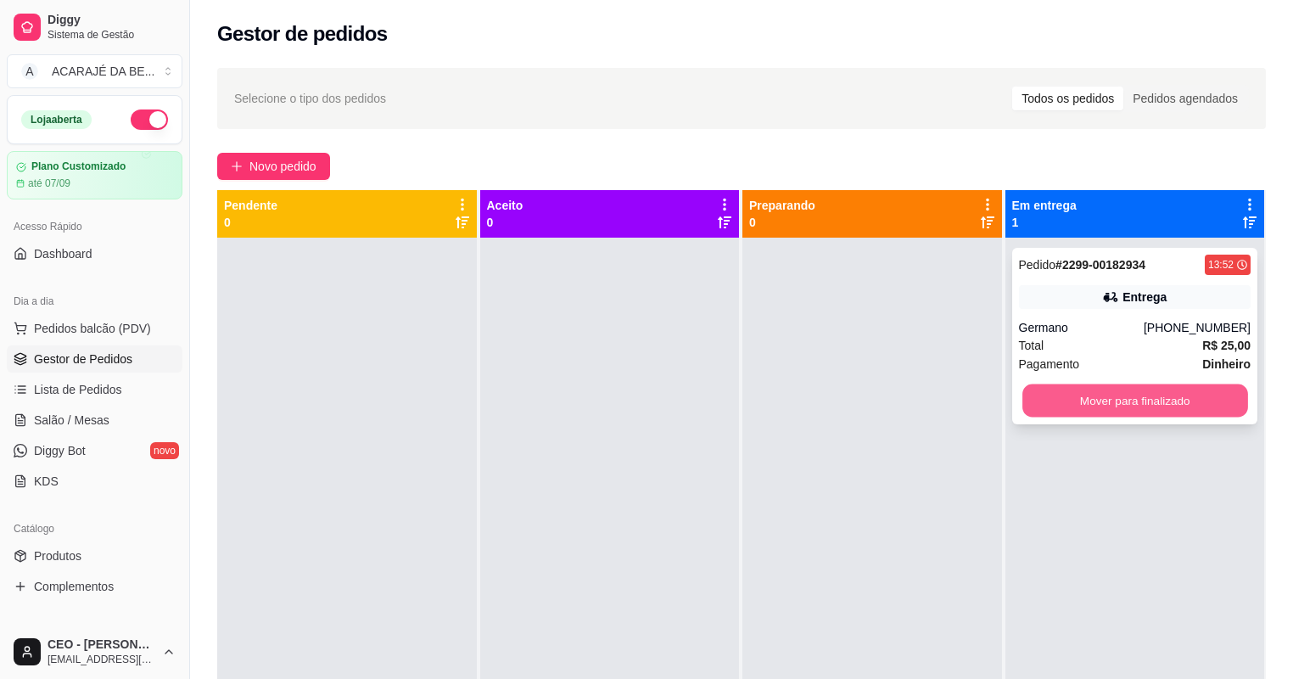
click at [1039, 393] on button "Mover para finalizado" at bounding box center [1134, 400] width 225 height 33
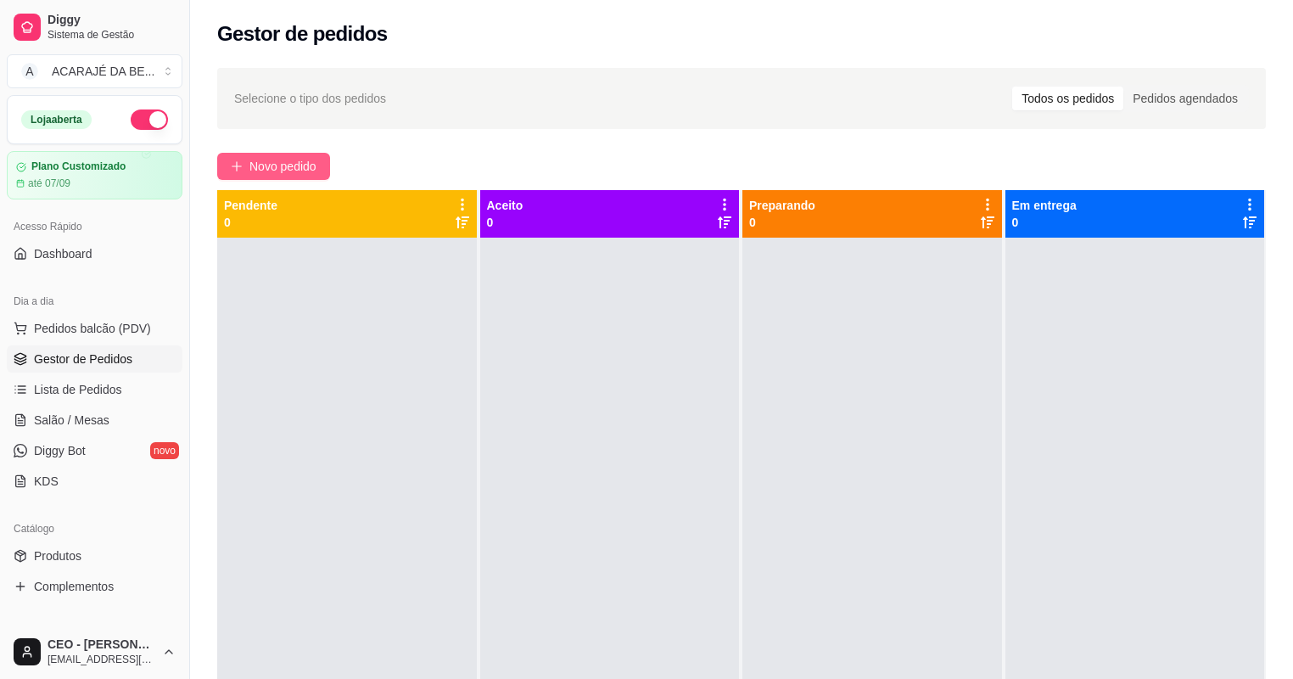
click at [300, 165] on span "Novo pedido" at bounding box center [282, 166] width 67 height 19
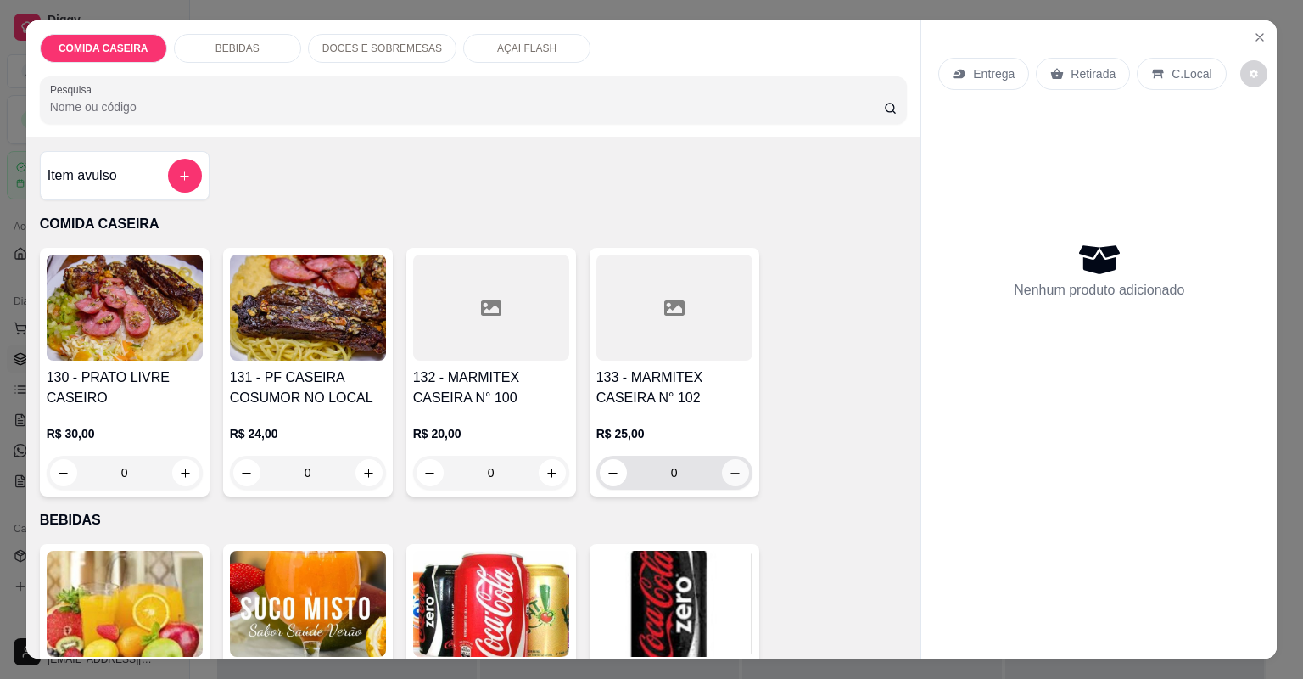
click at [739, 475] on button "increase-product-quantity" at bounding box center [735, 472] width 27 height 27
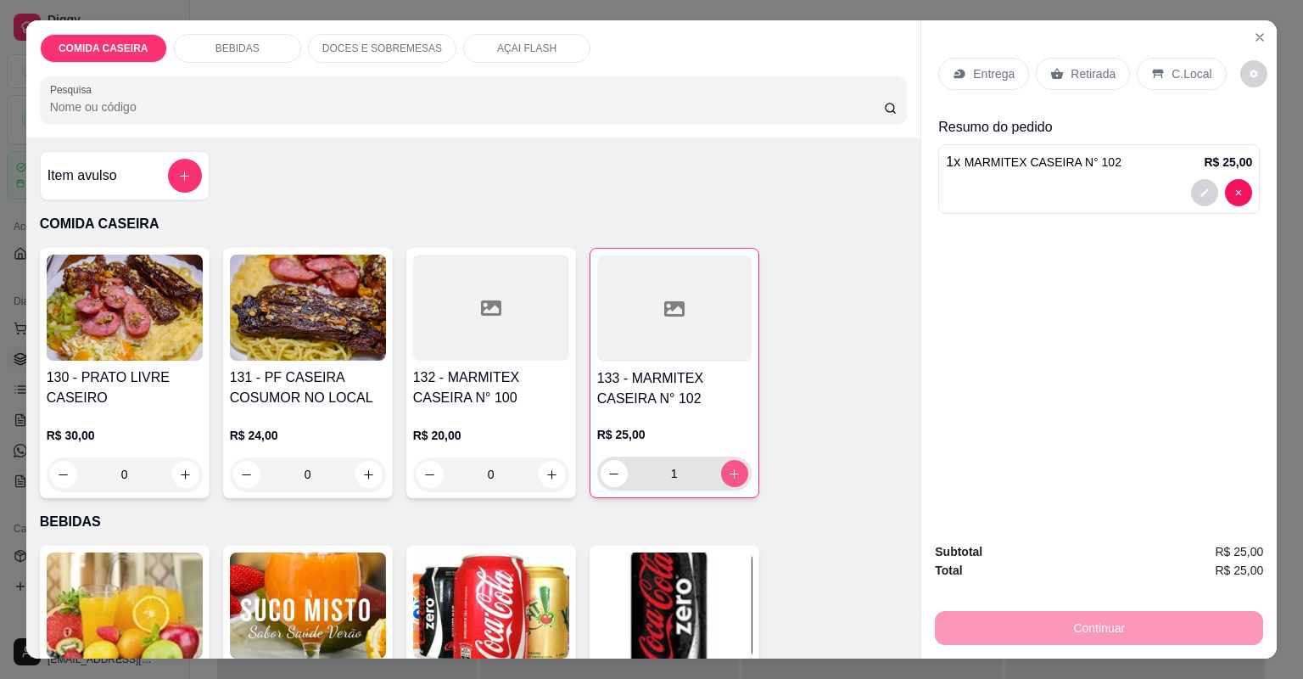
type input "1"
click at [985, 68] on p "Entrega" at bounding box center [994, 73] width 42 height 17
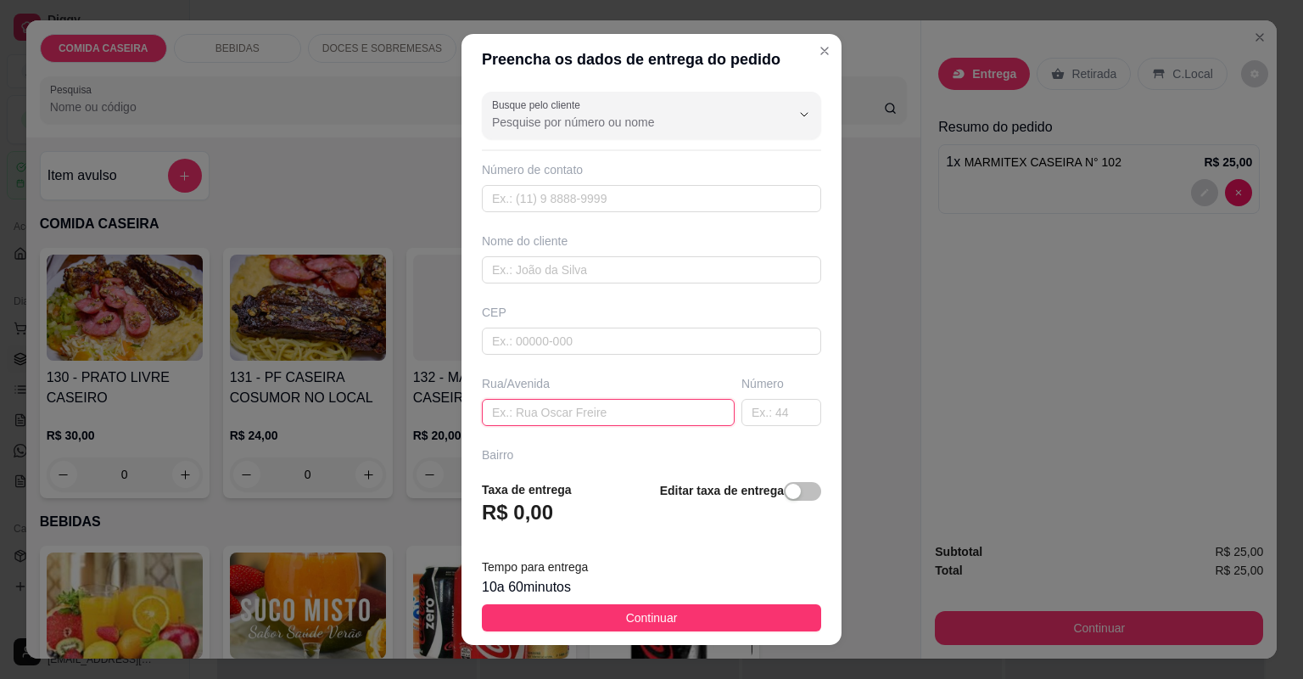
click at [599, 416] on input "text" at bounding box center [608, 412] width 253 height 27
type input "RUA 12 BAIRRO POPULAR"
click at [761, 406] on input "text" at bounding box center [782, 412] width 80 height 27
type input "164"
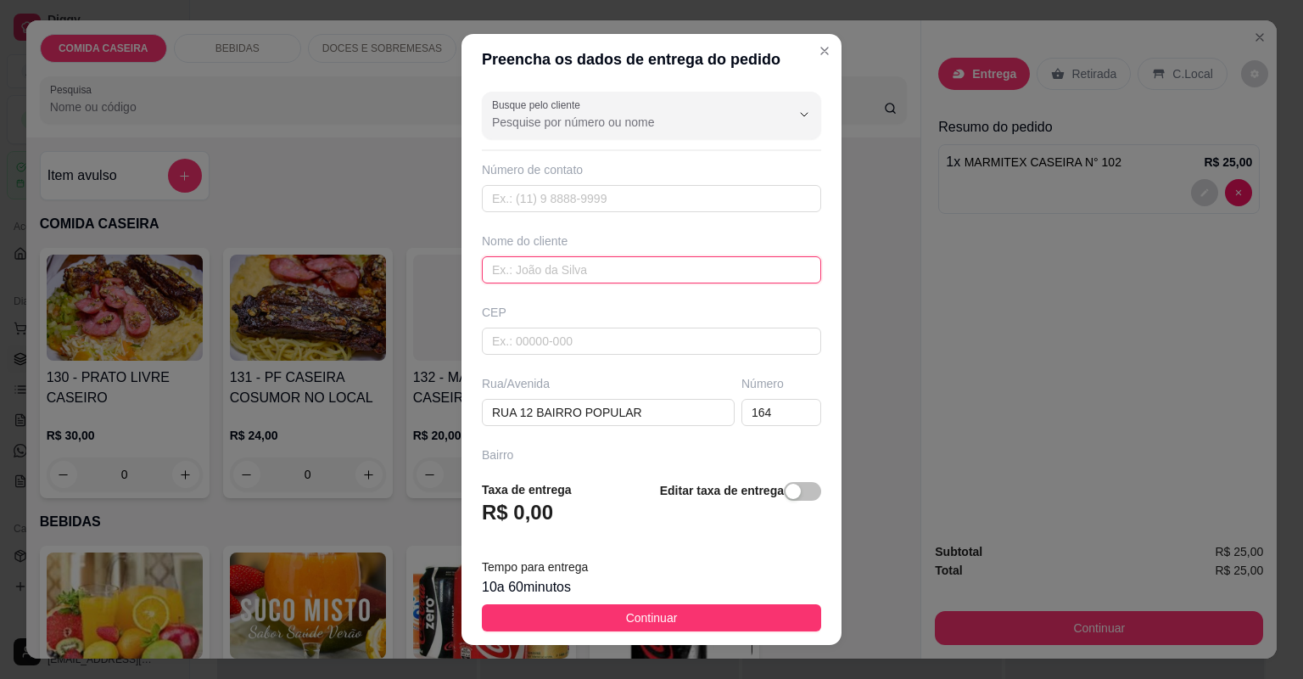
click at [569, 272] on input "text" at bounding box center [651, 269] width 339 height 27
type input "M"
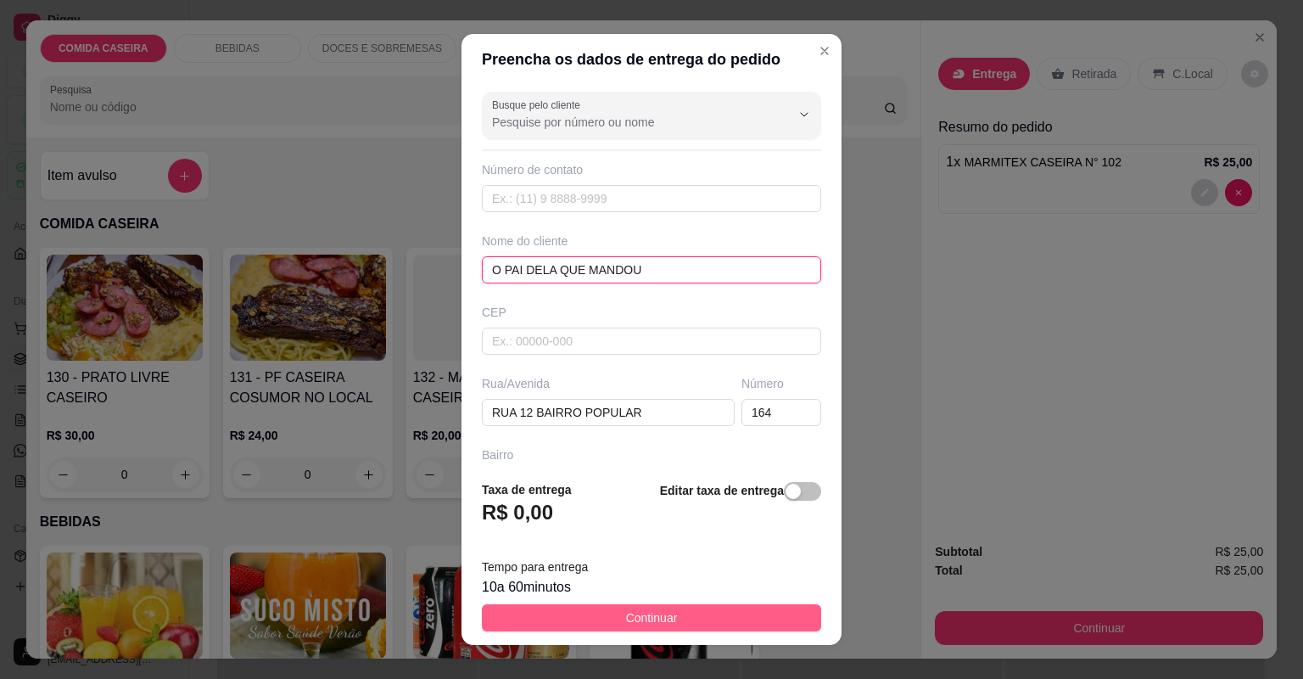
type input "O PAI DELA QUE MANDOU"
click at [557, 615] on button "Continuar" at bounding box center [651, 617] width 339 height 27
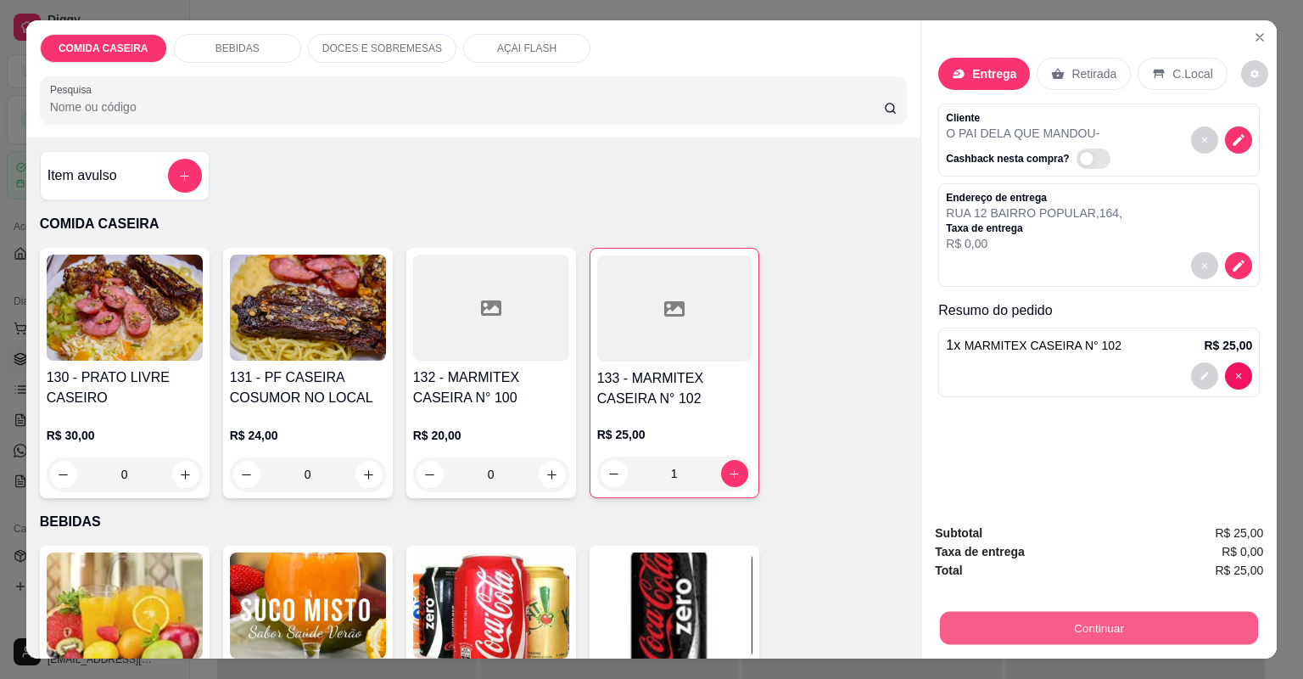
click at [1080, 619] on button "Continuar" at bounding box center [1099, 628] width 318 height 33
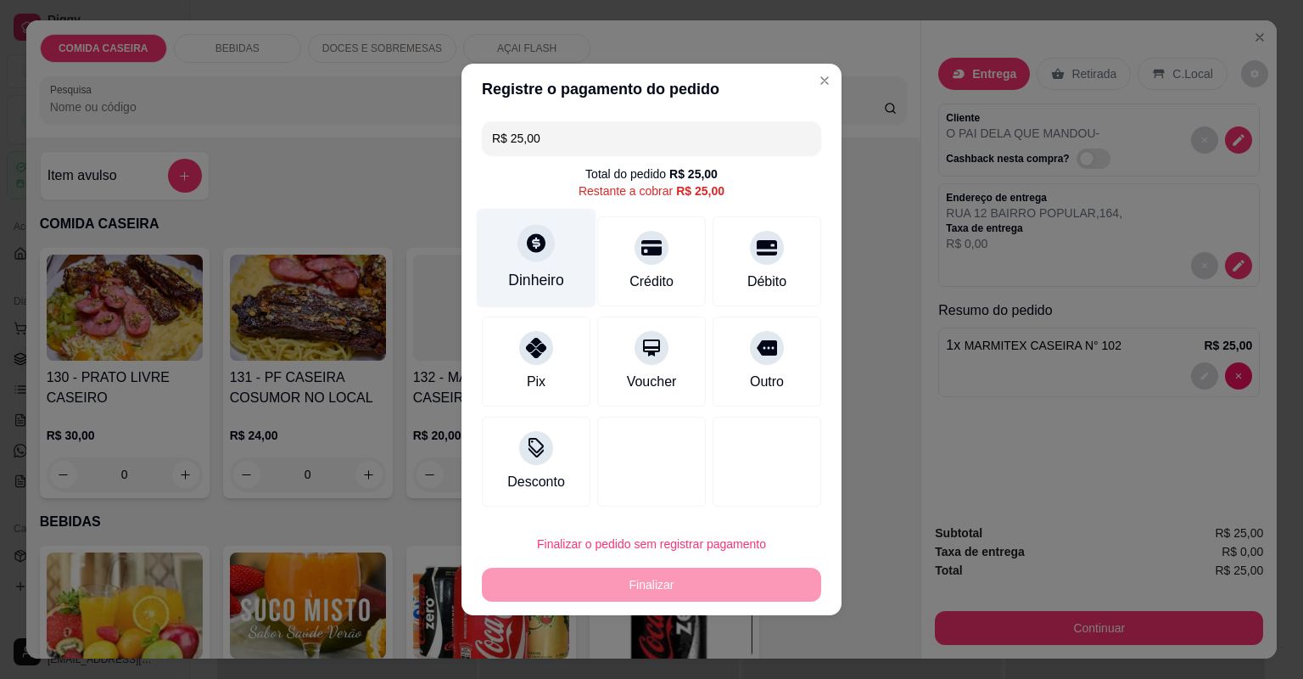
click at [525, 254] on icon at bounding box center [536, 243] width 22 height 22
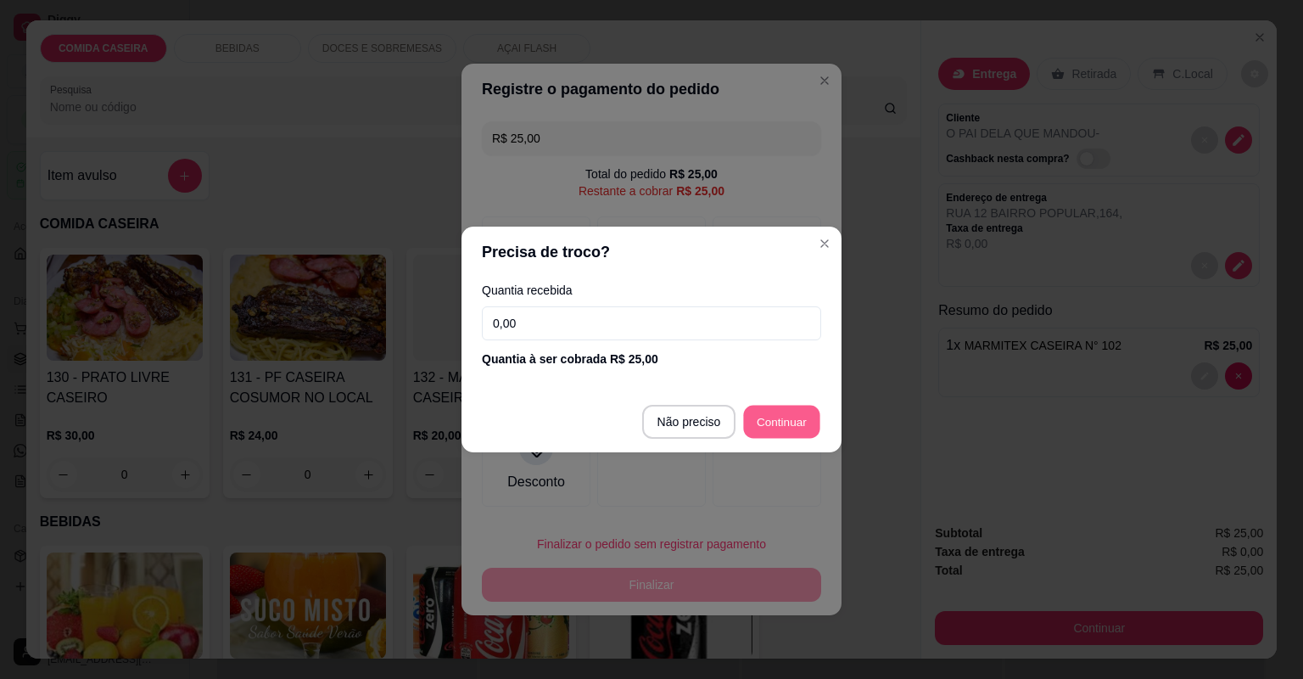
type input "R$ 0,00"
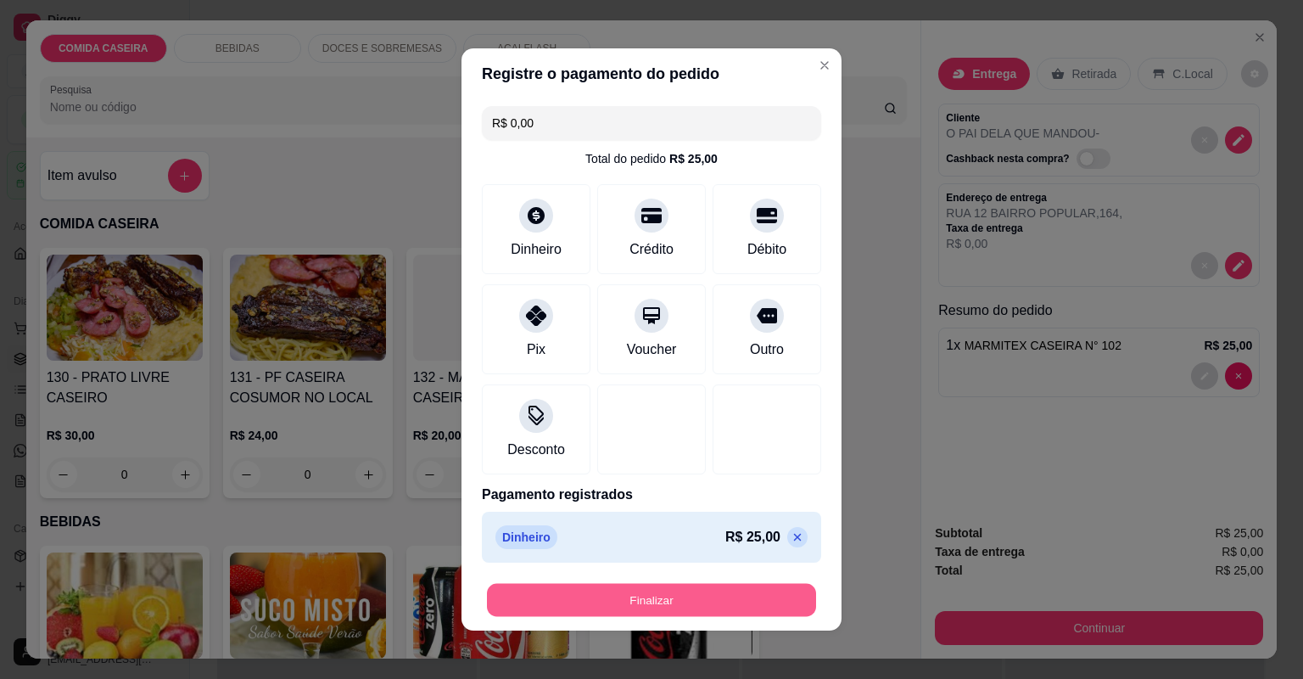
click at [519, 592] on button "Finalizar" at bounding box center [651, 600] width 329 height 33
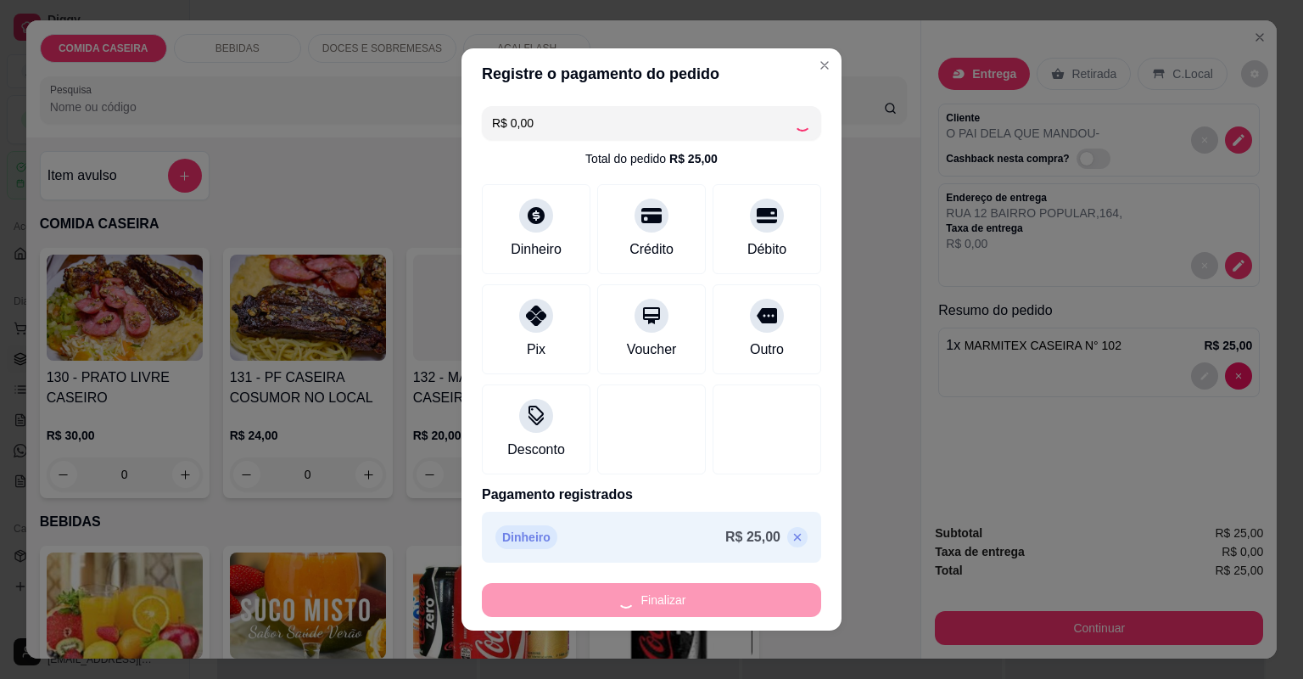
type input "0"
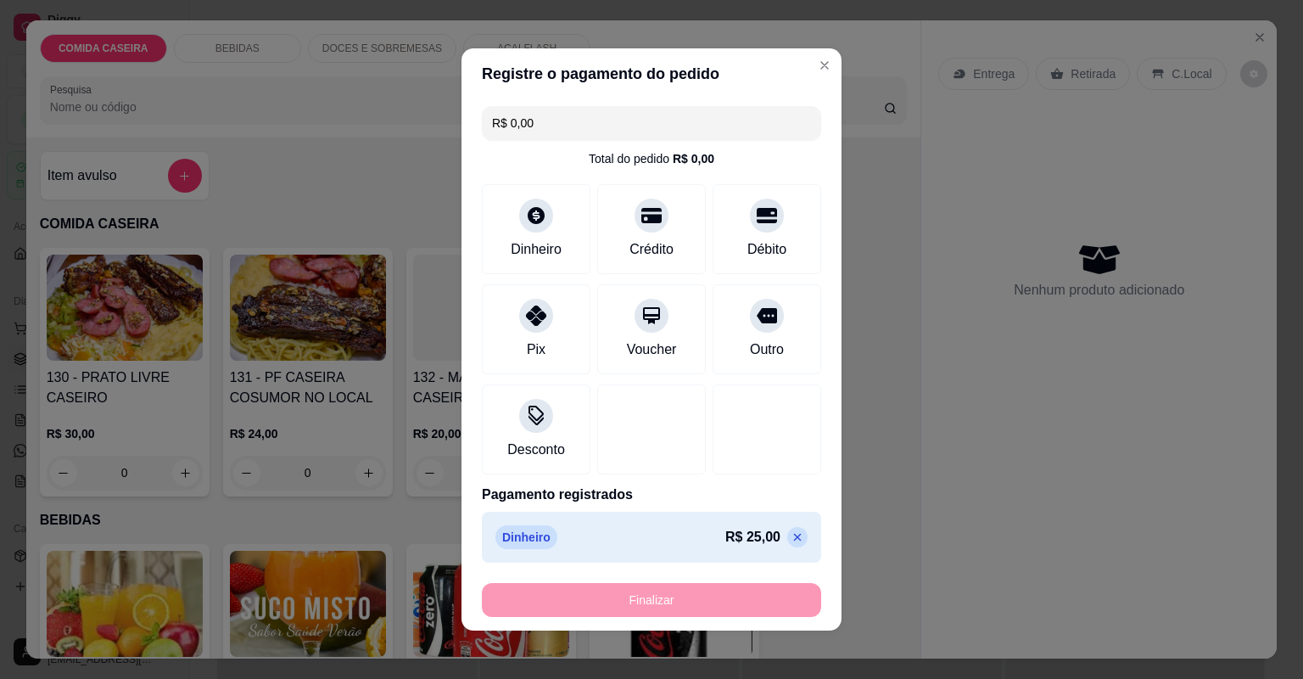
type input "-R$ 25,00"
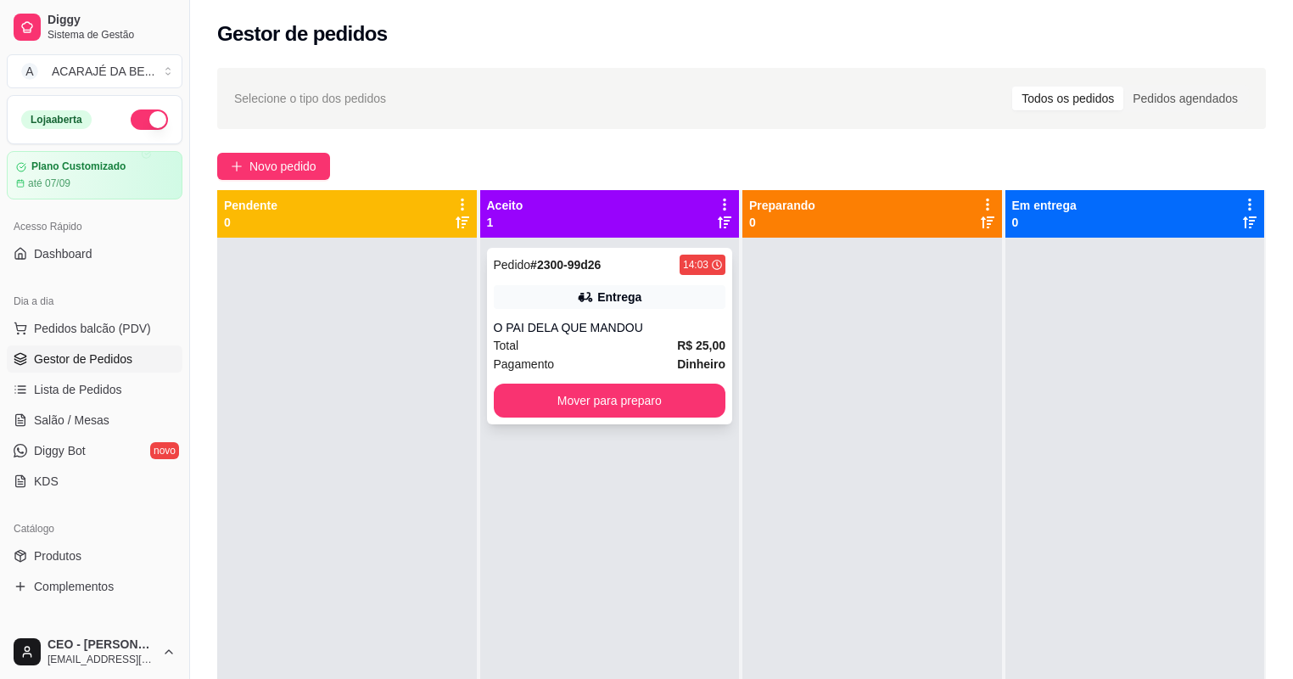
click at [566, 319] on div "O PAI DELA QUE MANDOU" at bounding box center [610, 327] width 232 height 17
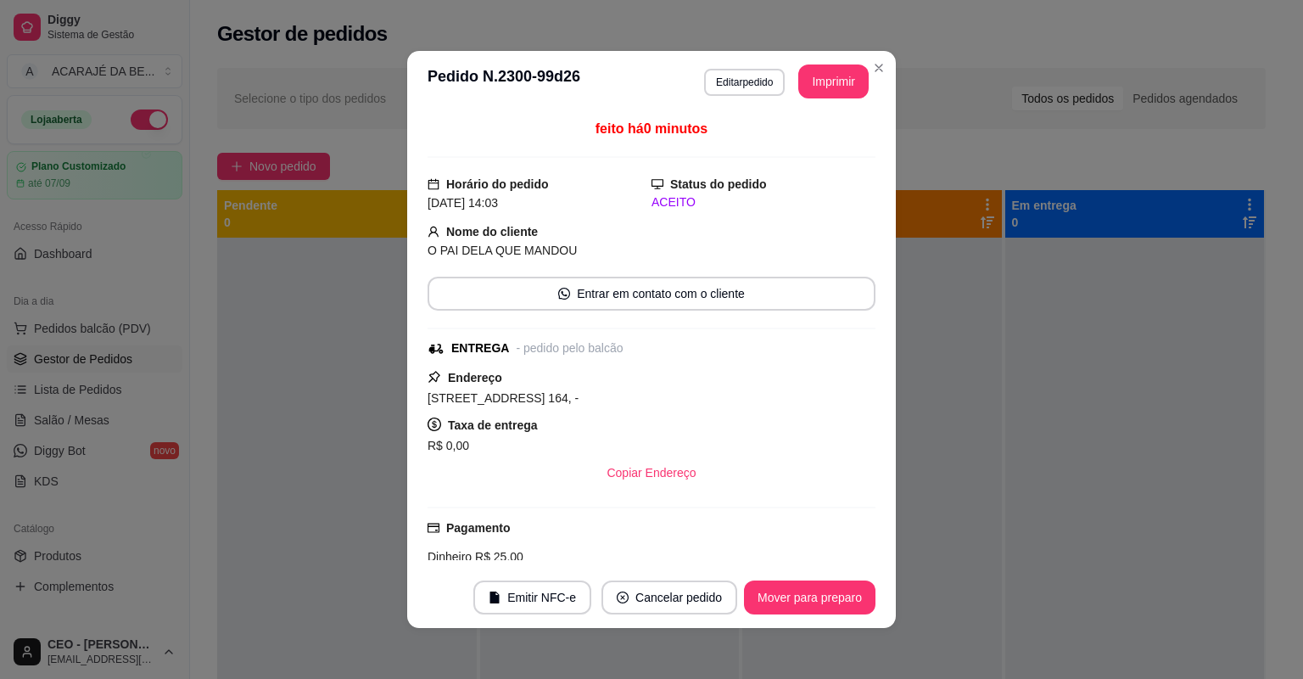
click at [824, 64] on header "**********" at bounding box center [651, 81] width 489 height 61
click at [851, 79] on button "Imprimir" at bounding box center [834, 81] width 68 height 33
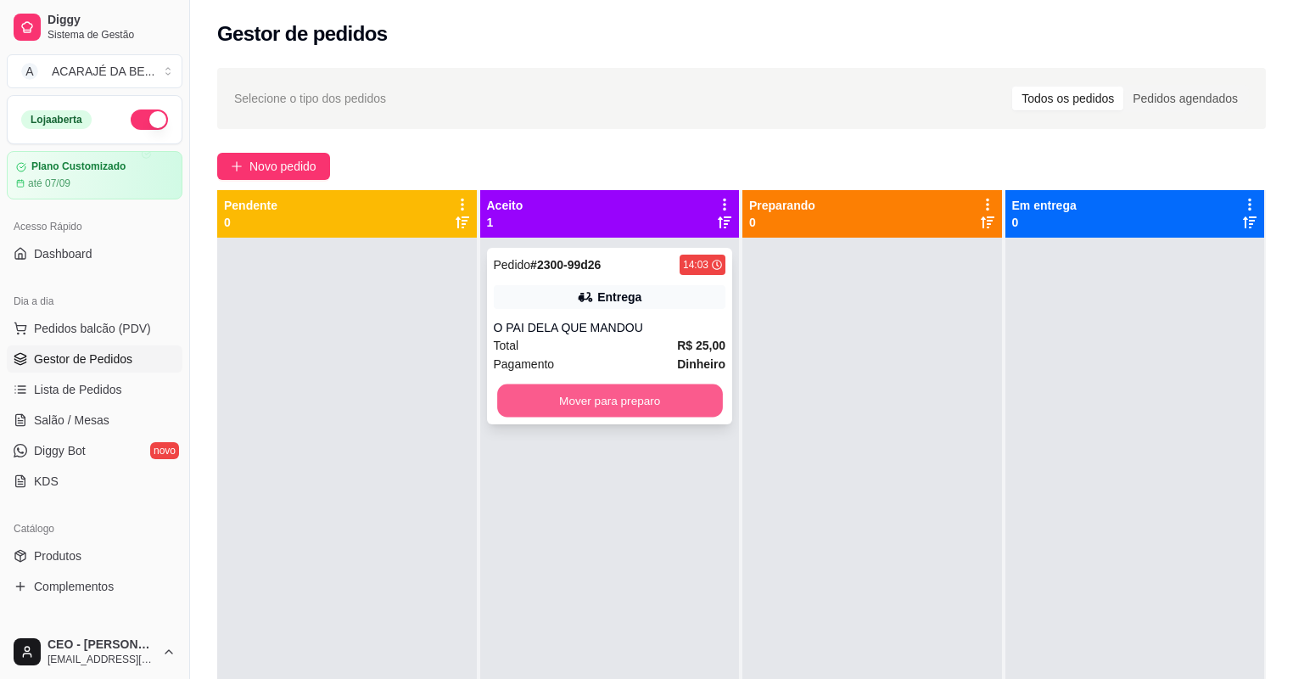
click at [704, 400] on button "Mover para preparo" at bounding box center [609, 400] width 225 height 33
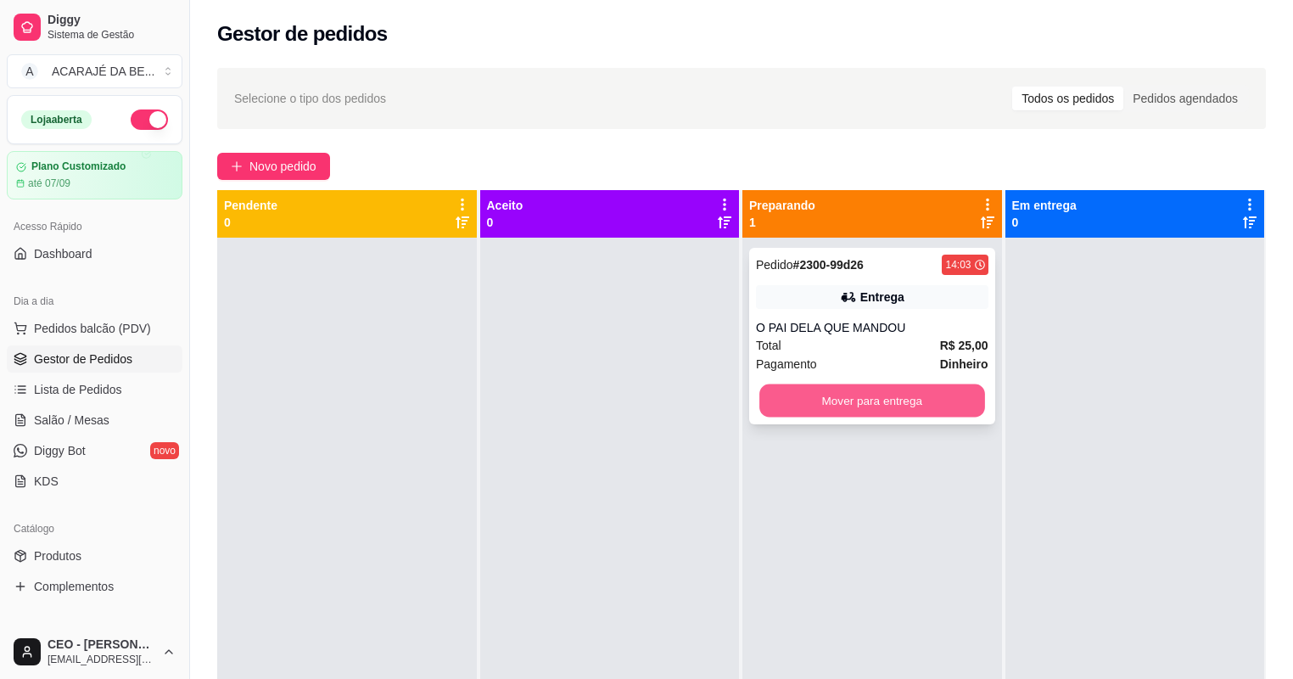
click at [952, 397] on button "Mover para entrega" at bounding box center [871, 400] width 225 height 33
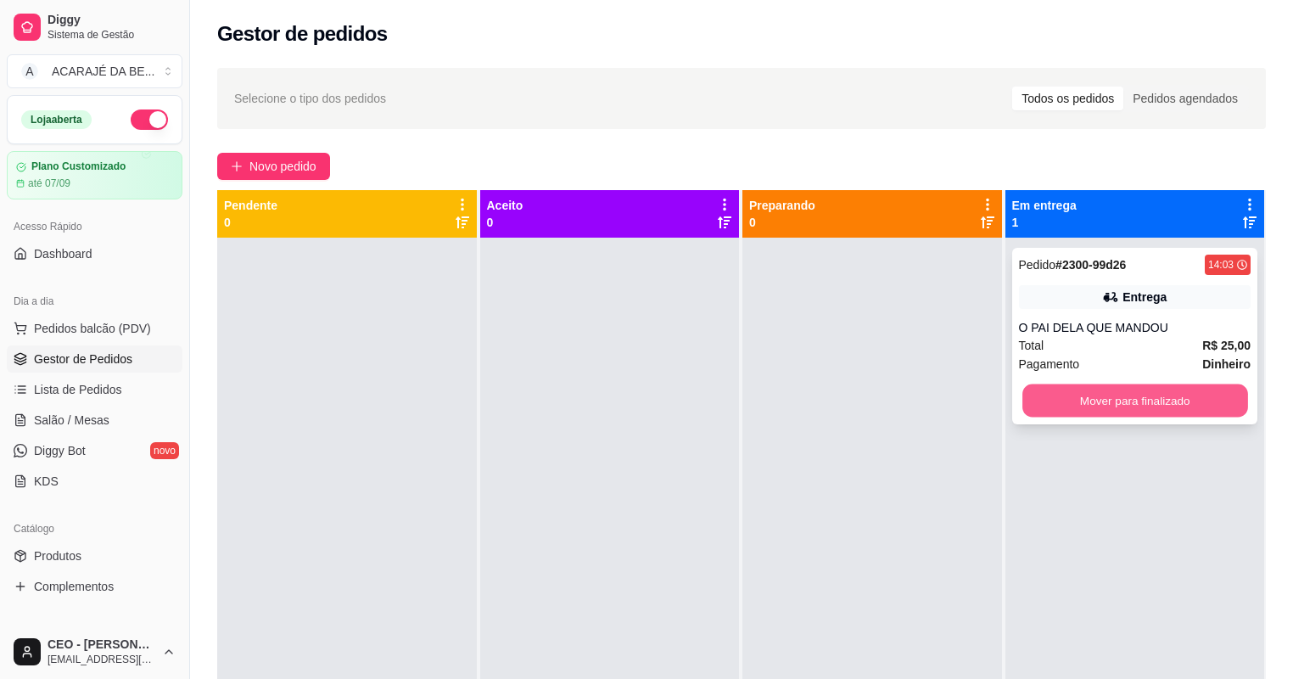
click at [1100, 397] on button "Mover para finalizado" at bounding box center [1134, 400] width 225 height 33
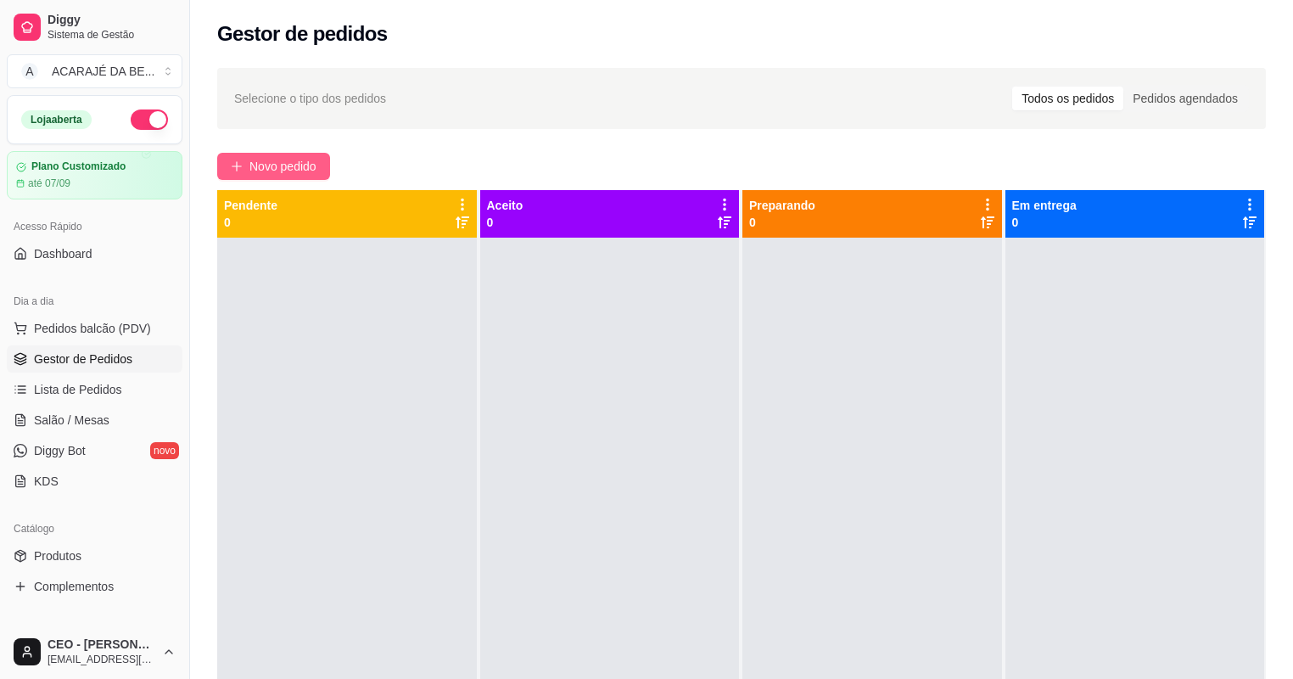
click at [305, 172] on span "Novo pedido" at bounding box center [282, 166] width 67 height 19
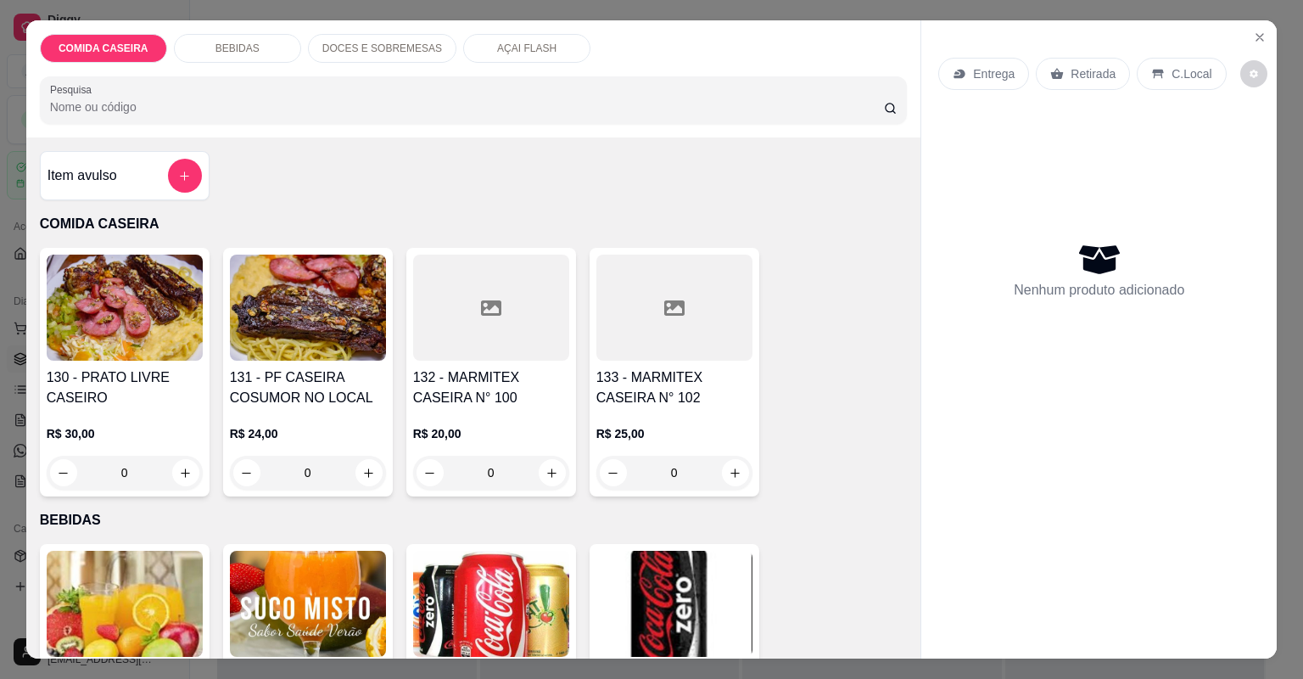
click at [309, 168] on div "Item avulso COMIDA CASEIRA 130 - PRATO LIVRE CASEIRO R$ 30,00 0 131 - PF CASEIR…" at bounding box center [473, 397] width 895 height 521
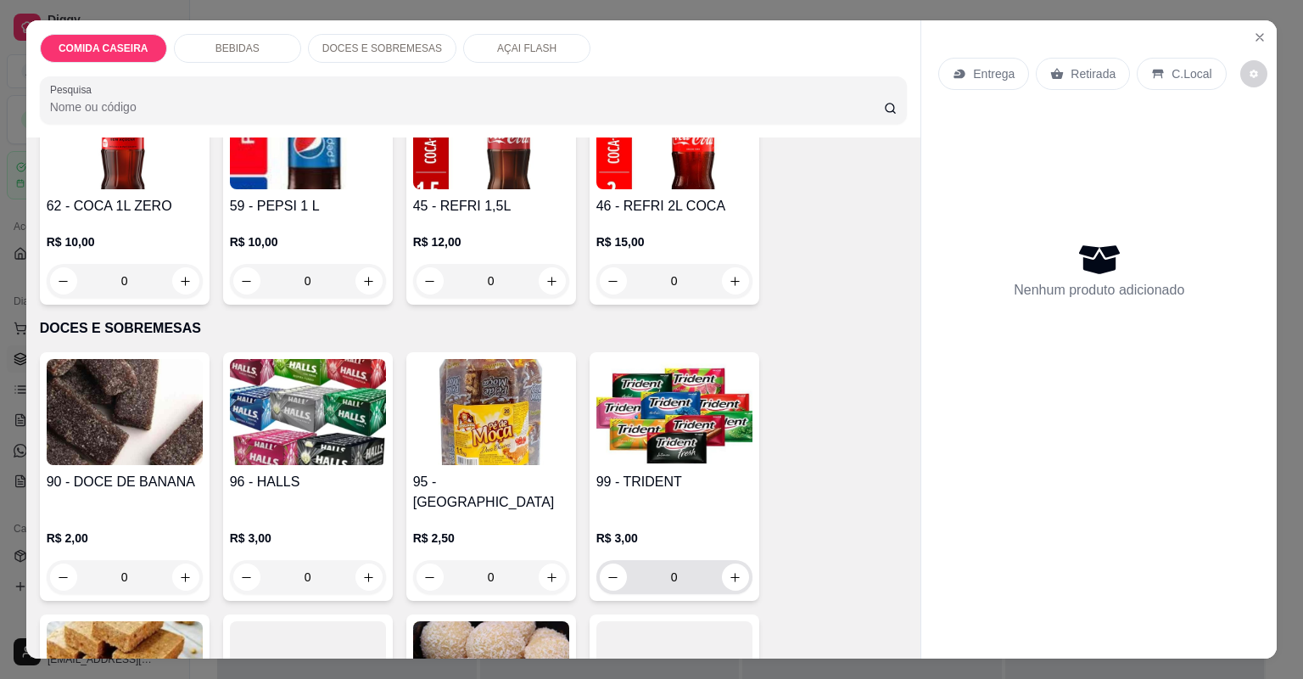
scroll to position [1358, 0]
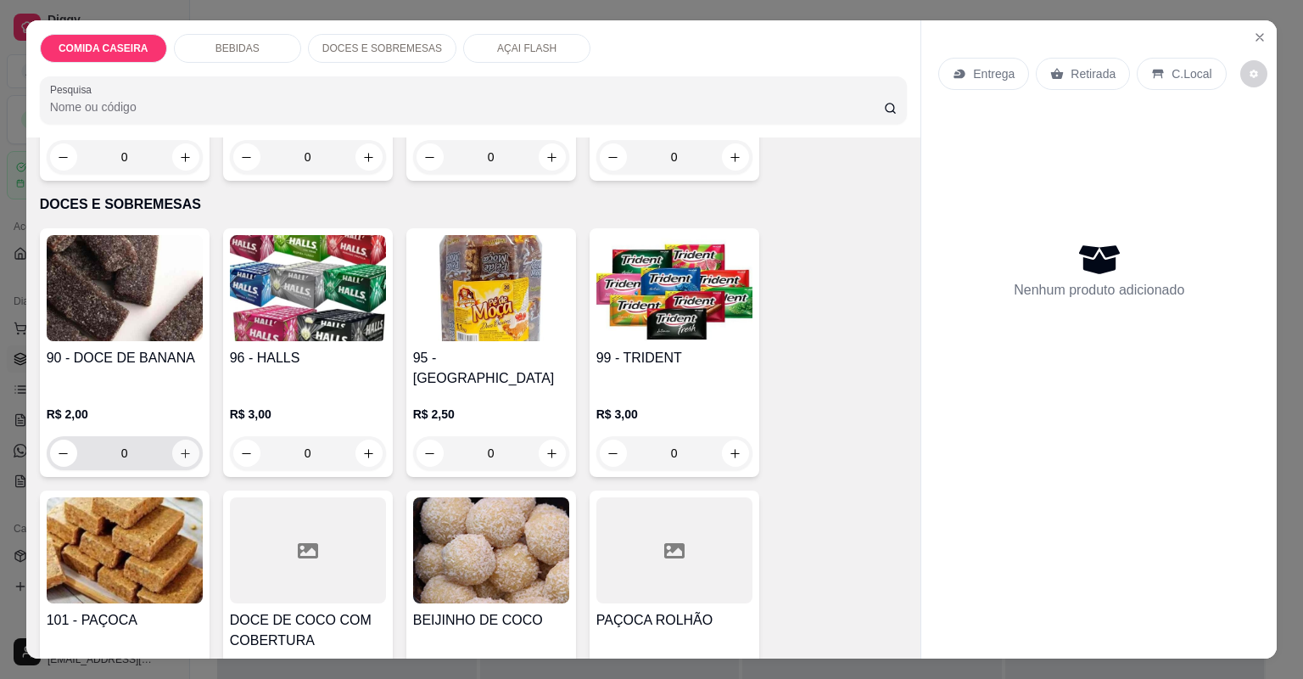
click at [180, 441] on button "increase-product-quantity" at bounding box center [185, 453] width 27 height 27
type input "1"
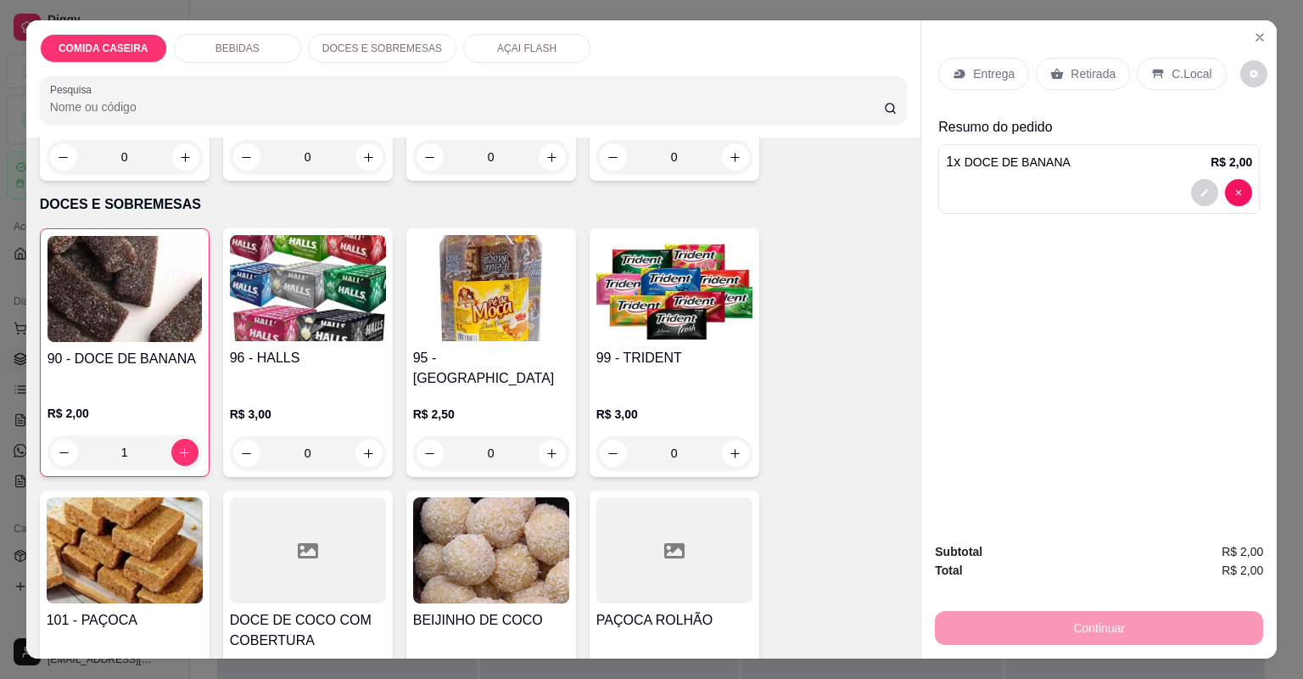
click at [1088, 75] on p "Retirada" at bounding box center [1093, 73] width 45 height 17
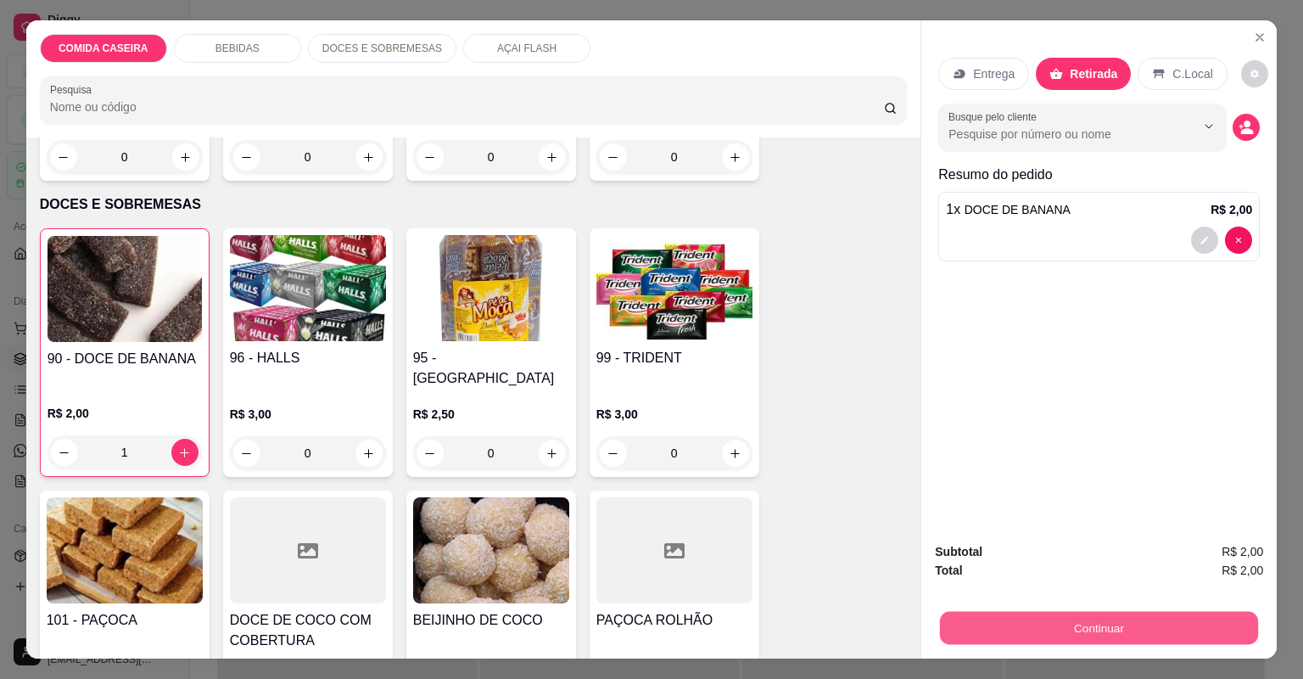
click at [1073, 632] on button "Continuar" at bounding box center [1099, 628] width 318 height 33
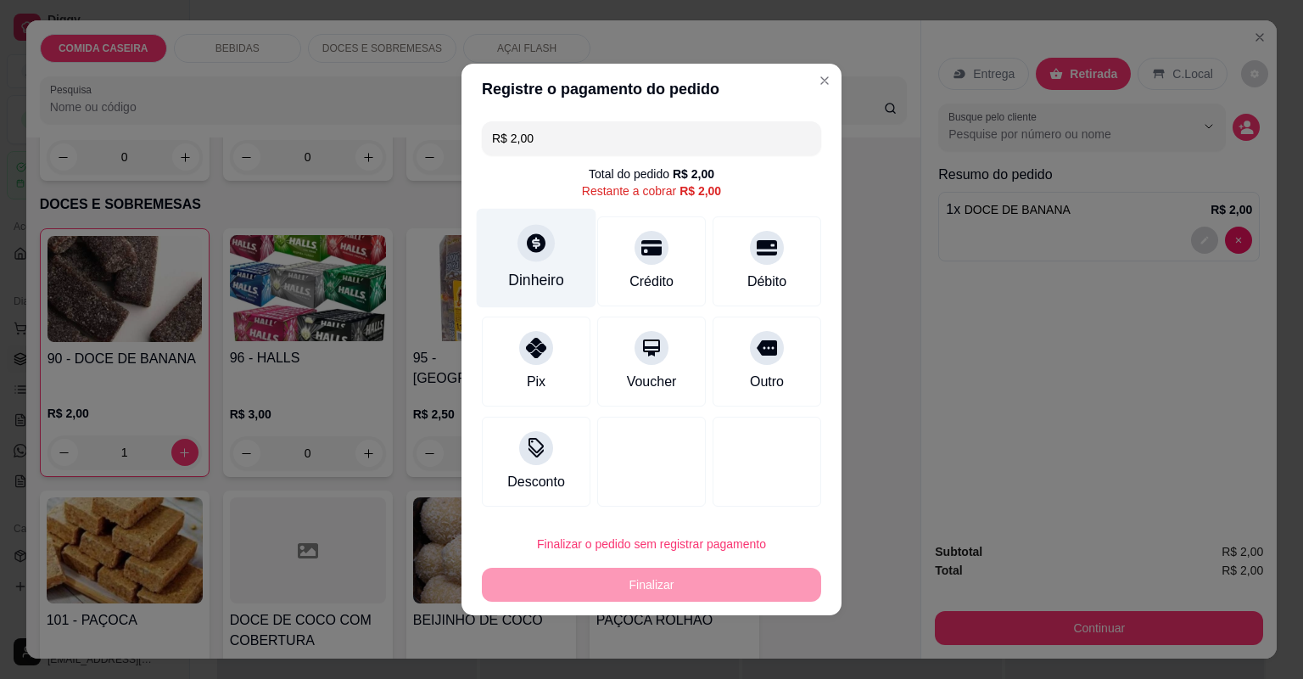
click at [529, 266] on div "Dinheiro" at bounding box center [537, 258] width 120 height 99
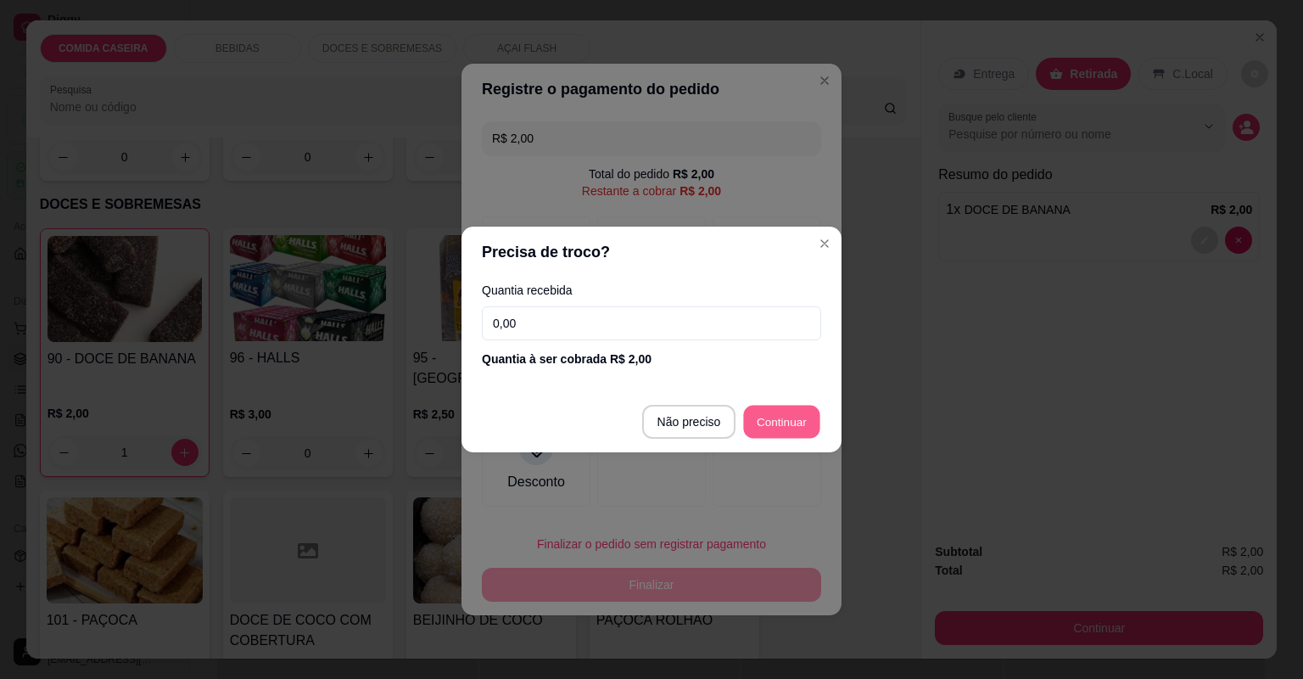
type input "R$ 0,00"
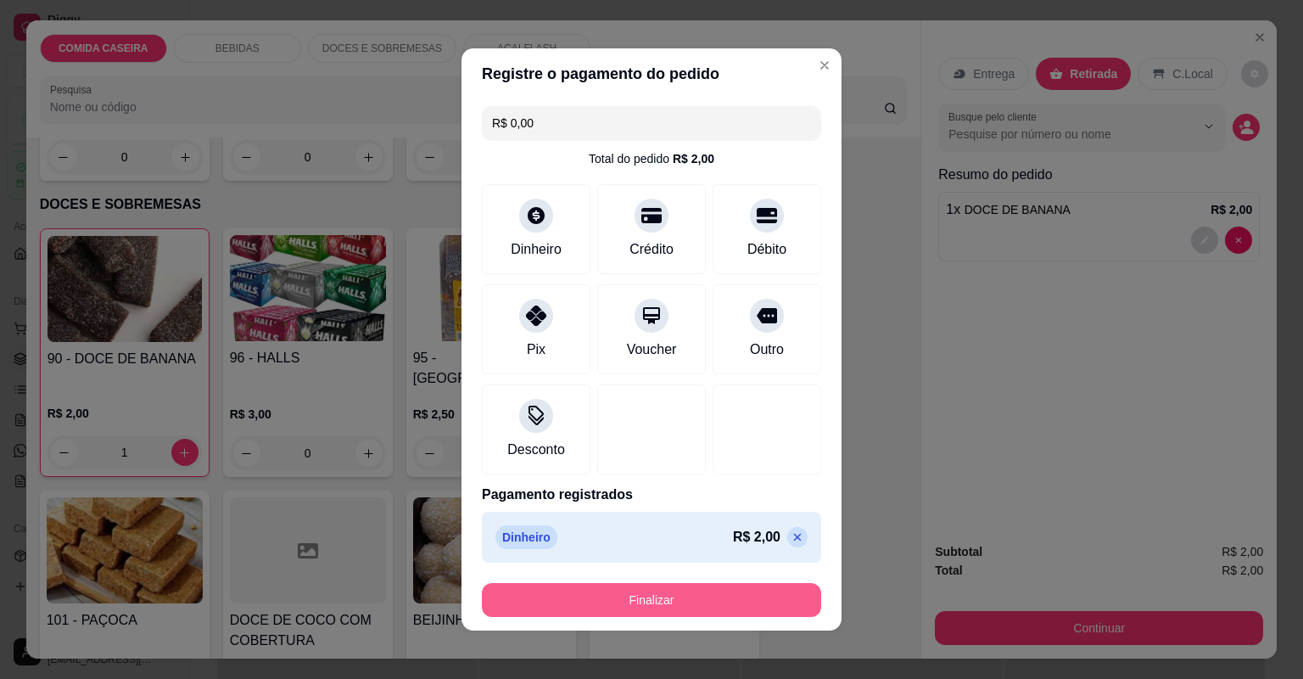
click at [797, 585] on button "Finalizar" at bounding box center [651, 600] width 339 height 34
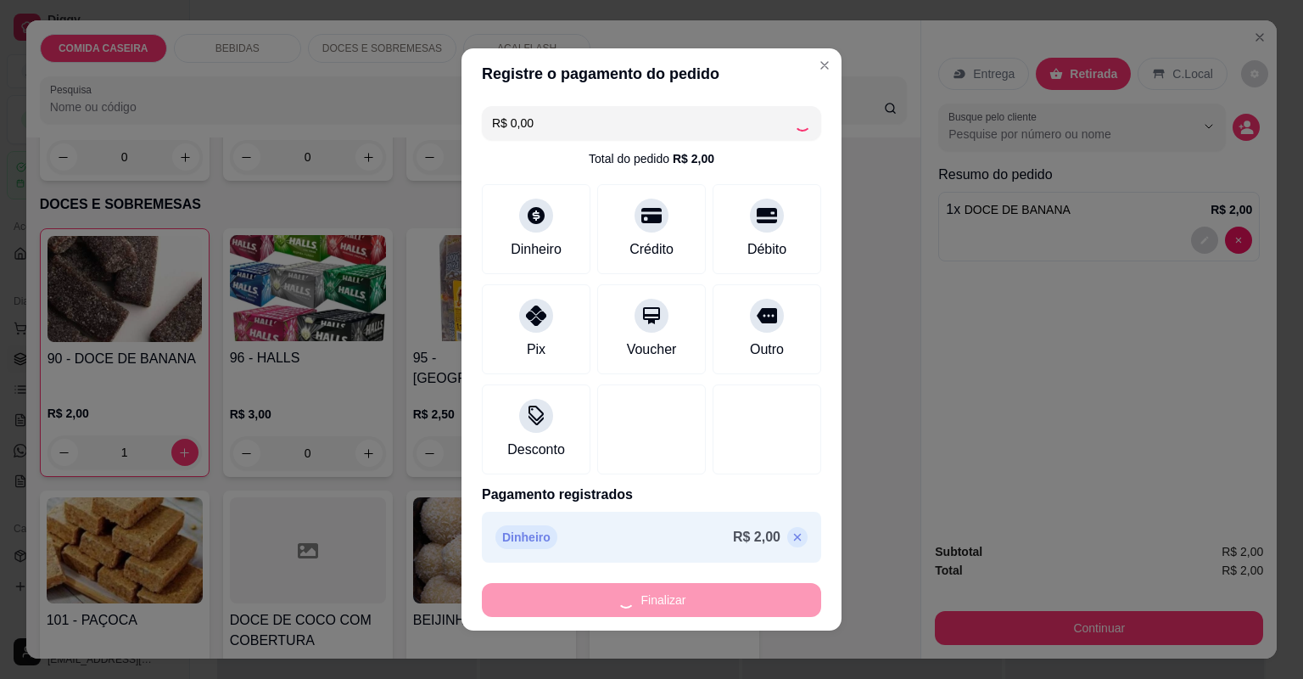
type input "0"
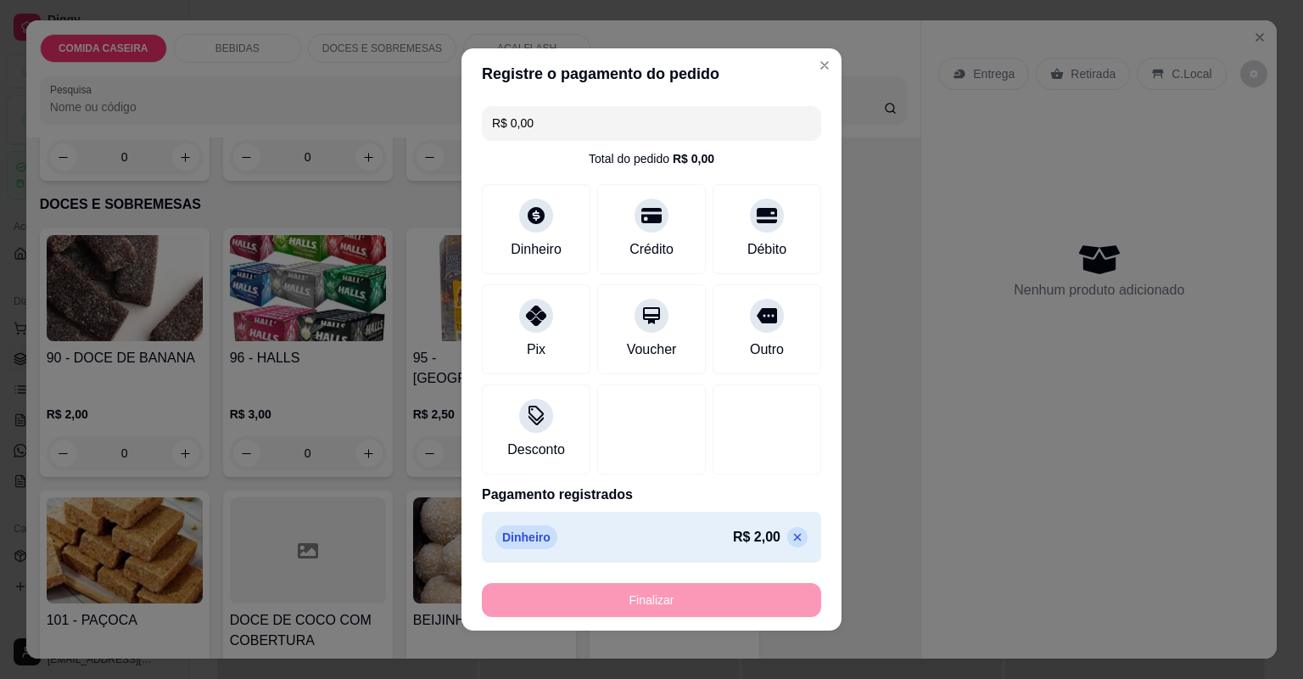
type input "-R$ 2,00"
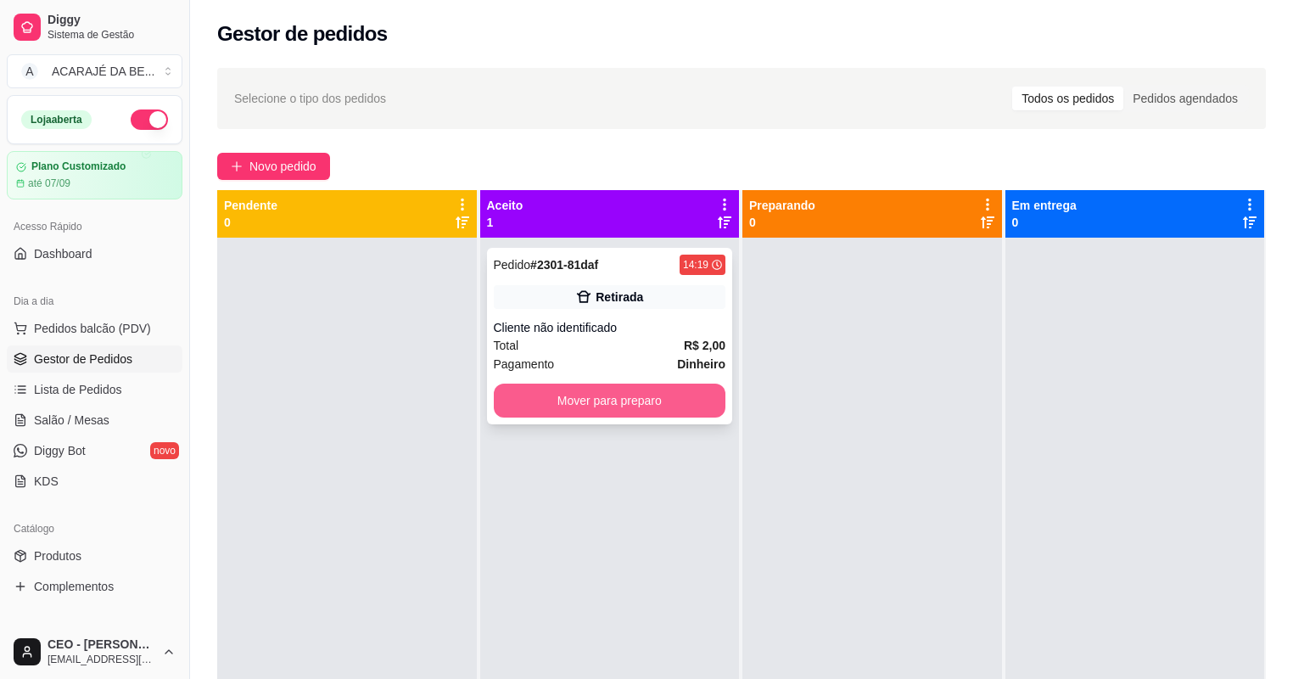
click at [670, 395] on button "Mover para preparo" at bounding box center [610, 401] width 232 height 34
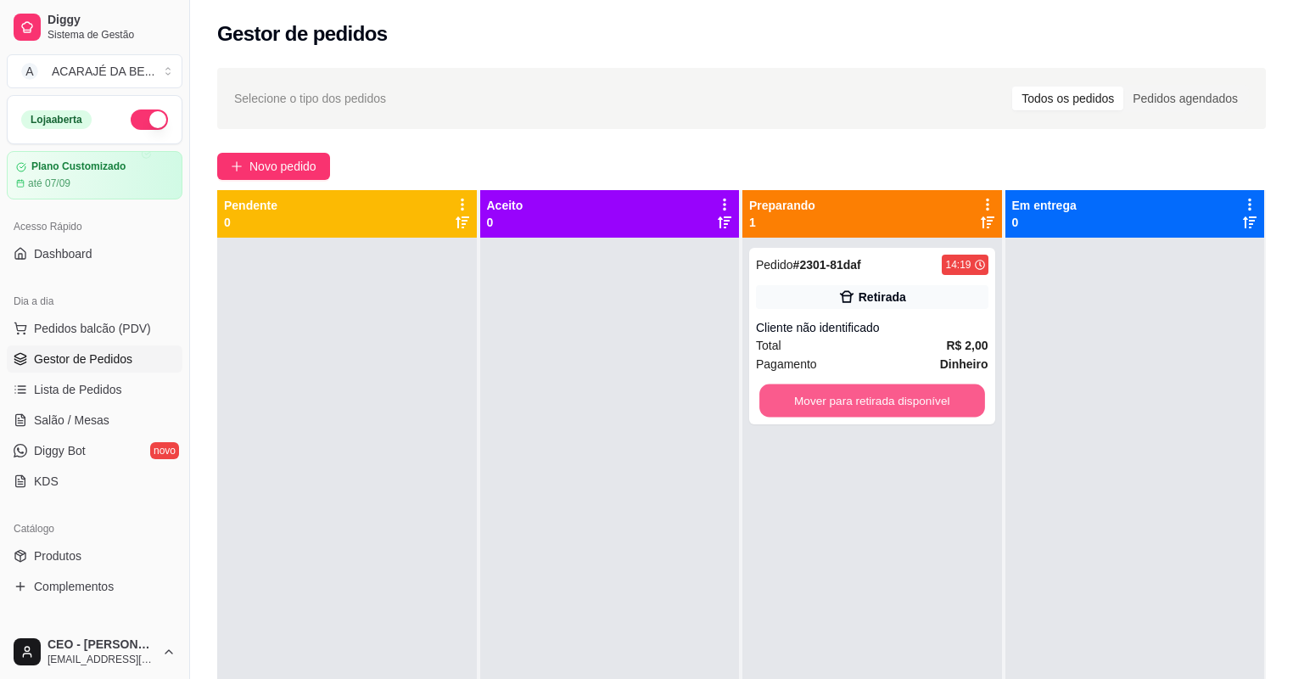
click at [884, 403] on button "Mover para retirada disponível" at bounding box center [871, 400] width 225 height 33
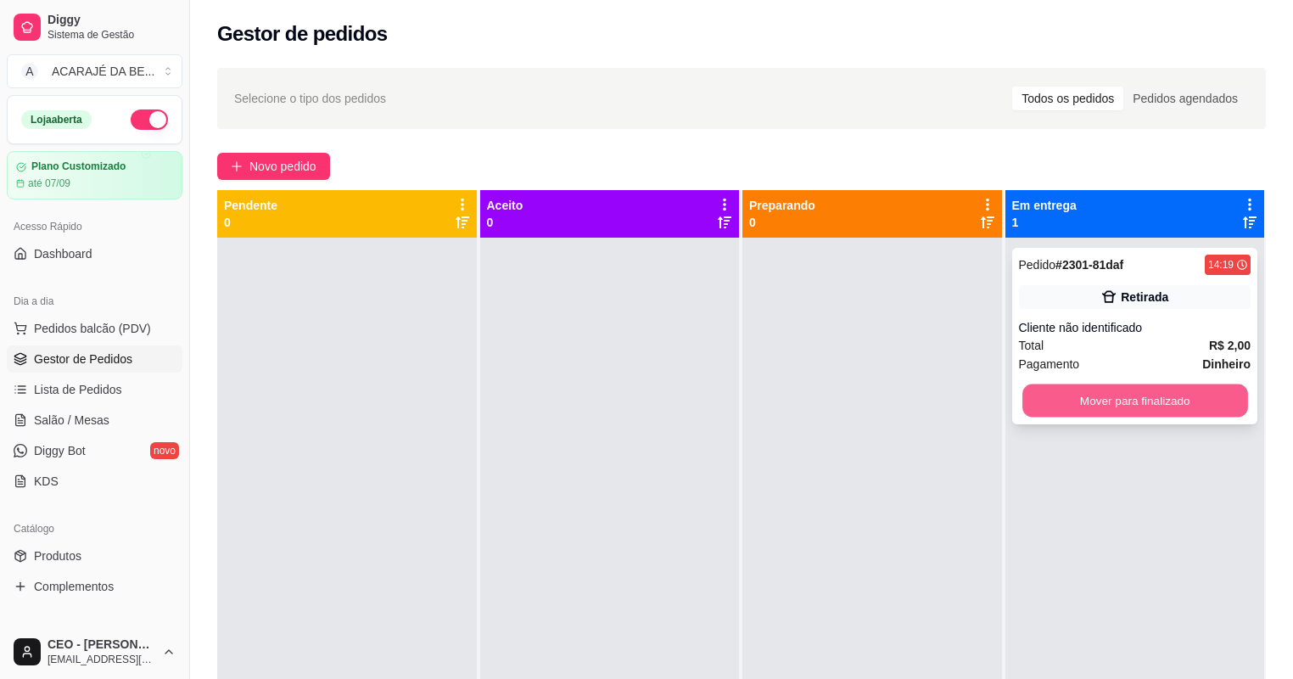
click at [1028, 397] on button "Mover para finalizado" at bounding box center [1134, 400] width 225 height 33
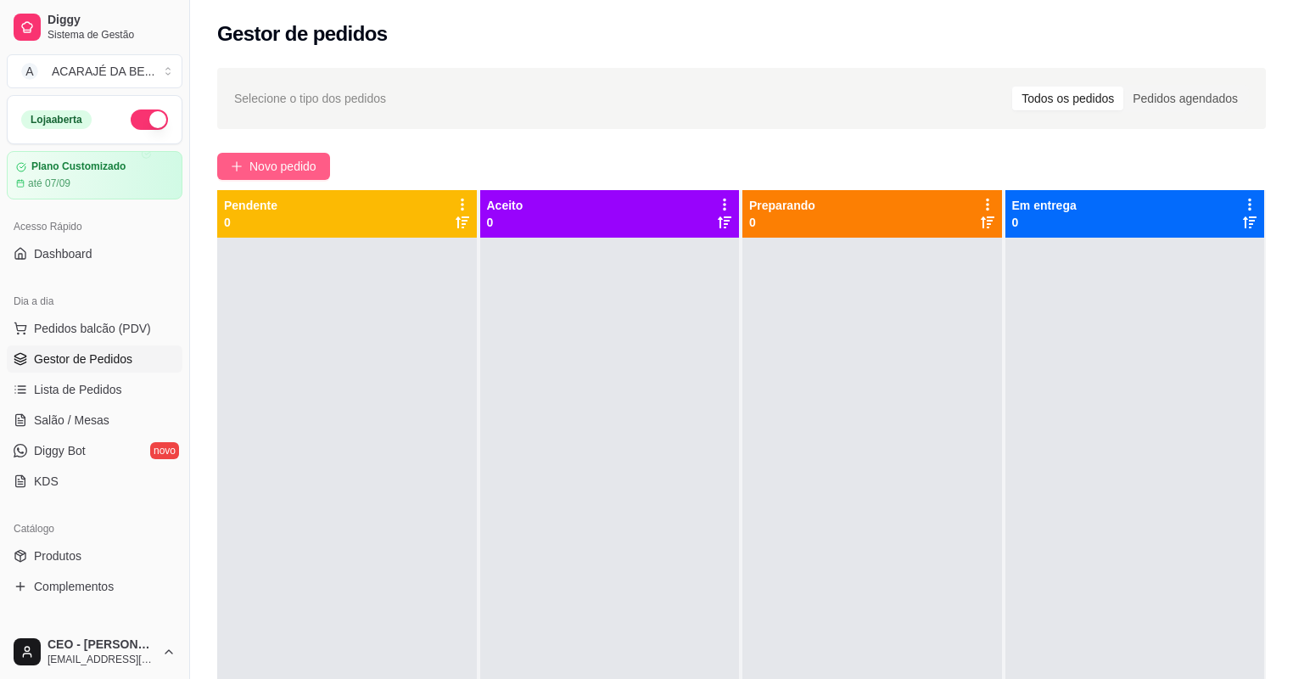
click at [300, 157] on span "Novo pedido" at bounding box center [282, 166] width 67 height 19
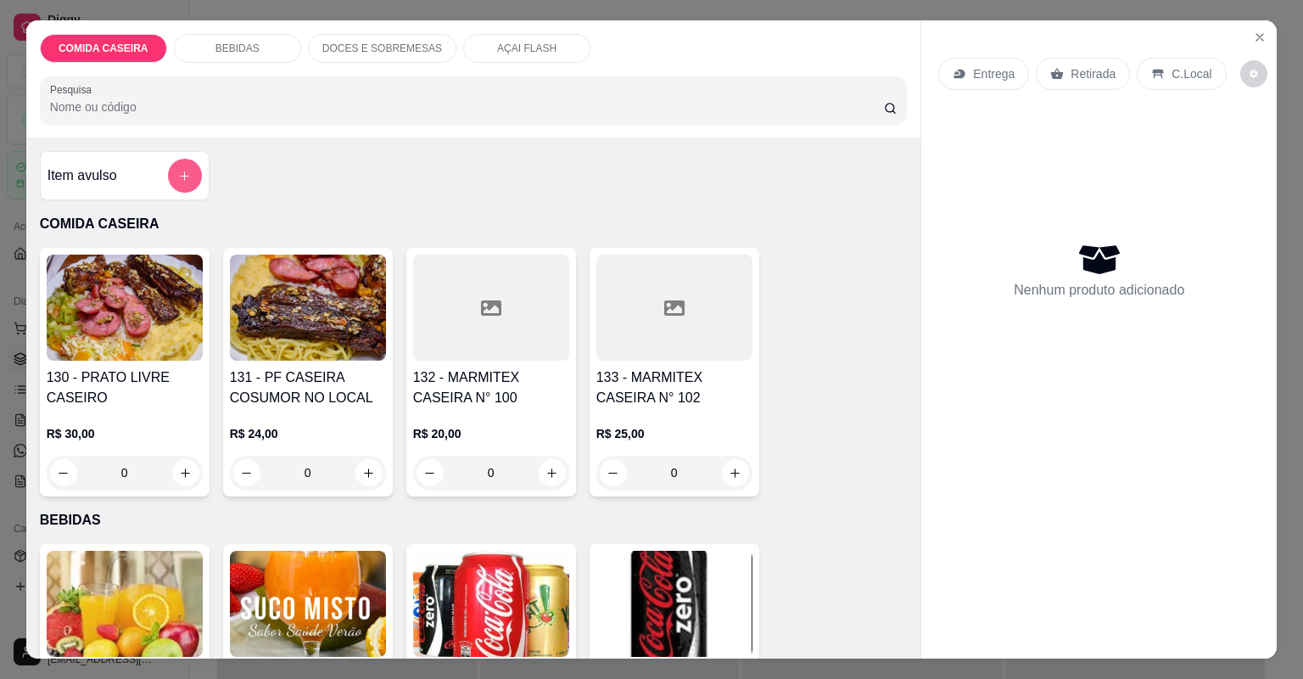
click at [178, 166] on button "add-separate-item" at bounding box center [185, 176] width 34 height 34
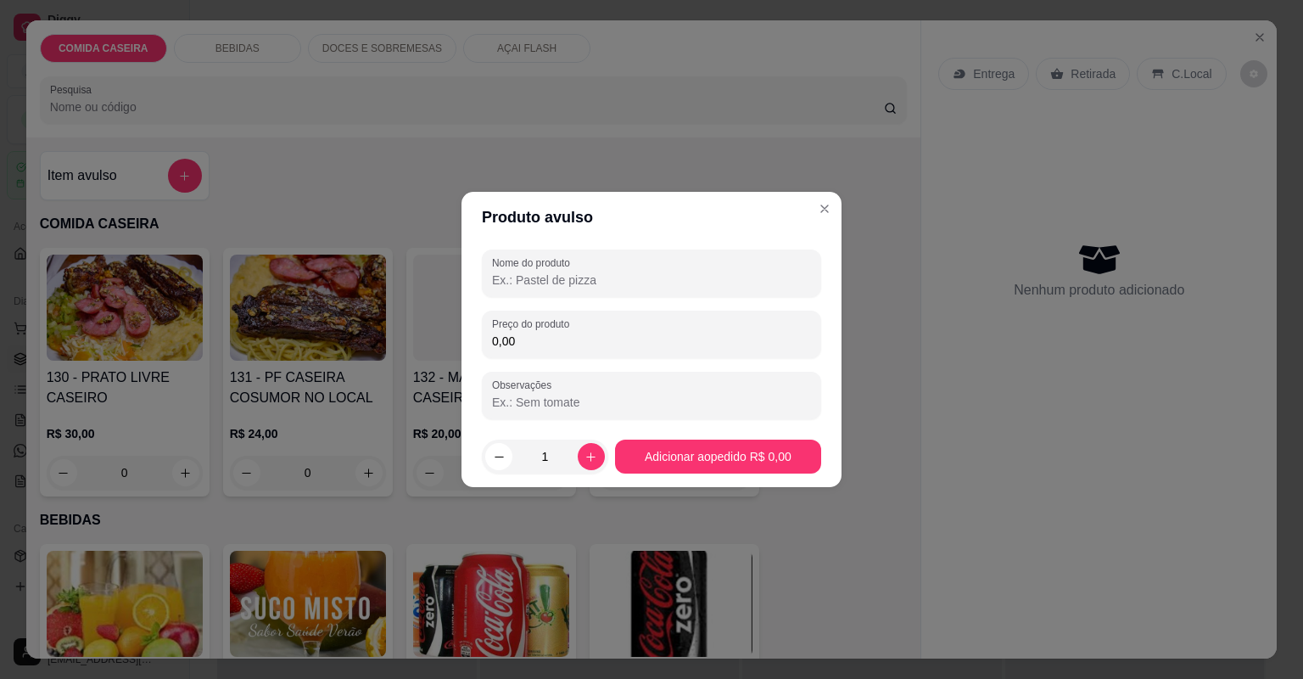
click at [593, 344] on input "0,00" at bounding box center [651, 341] width 319 height 17
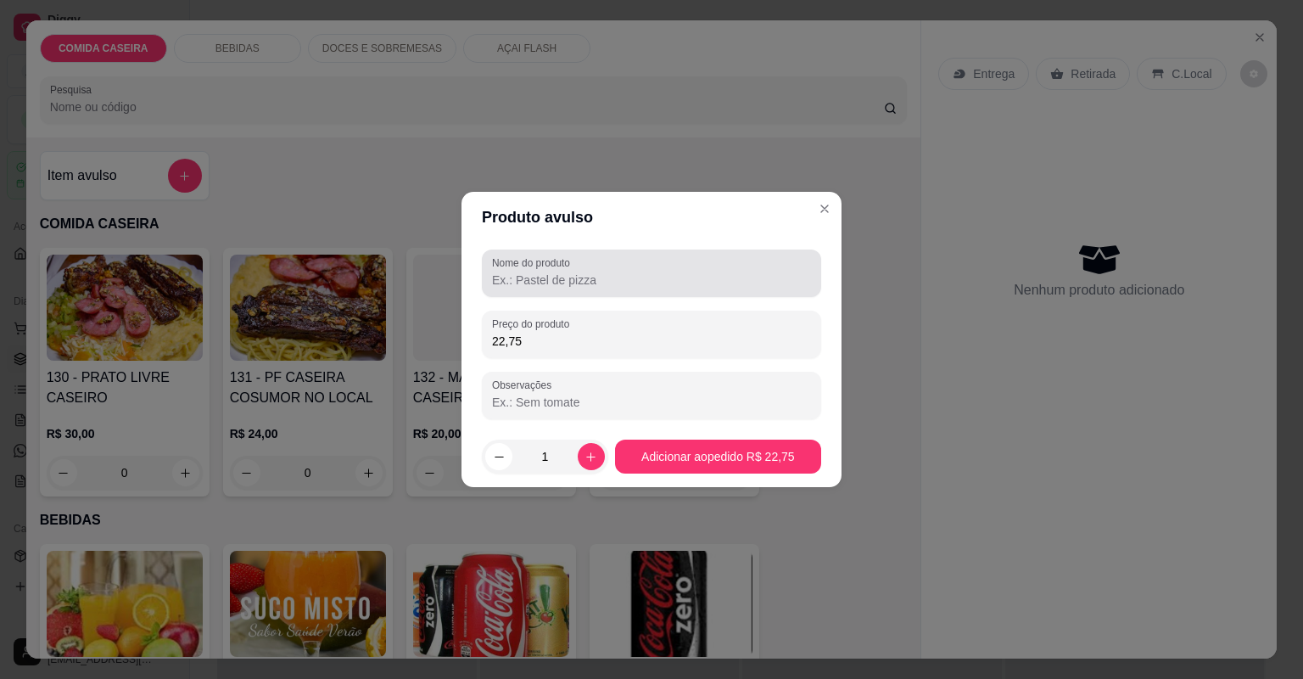
type input "22,75"
click at [557, 285] on input "Nome do produto" at bounding box center [651, 280] width 319 height 17
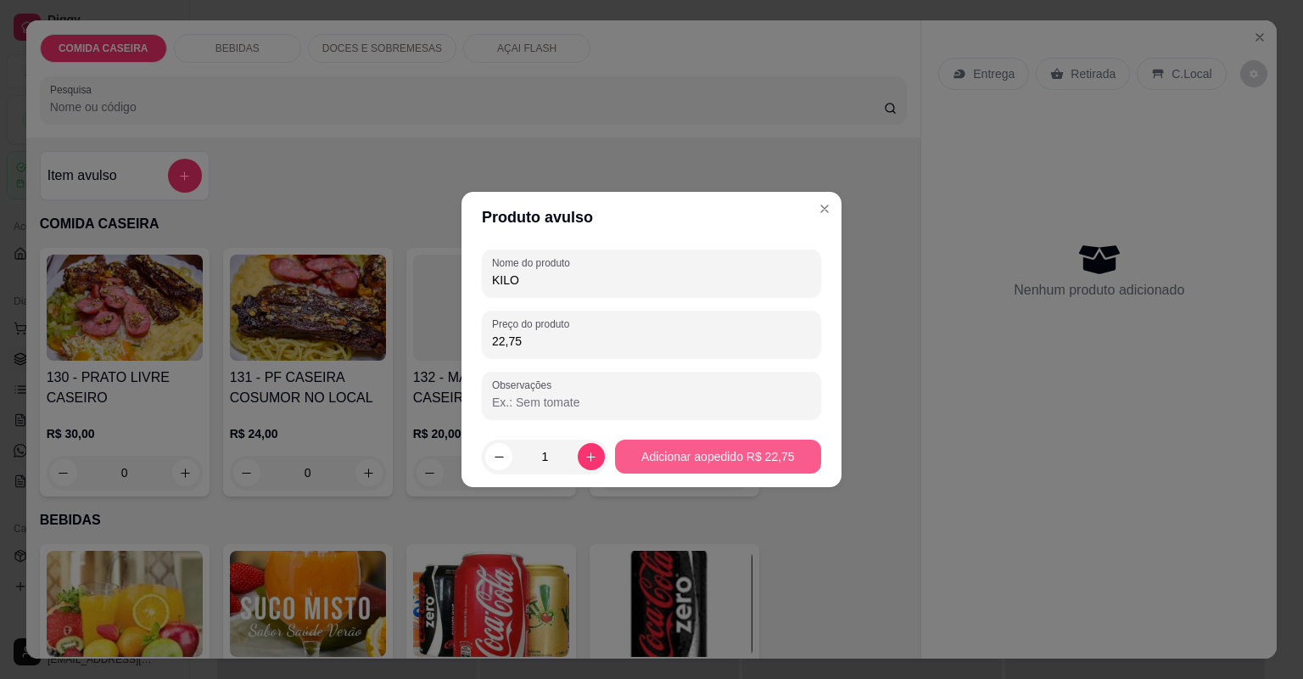
type input "KILO"
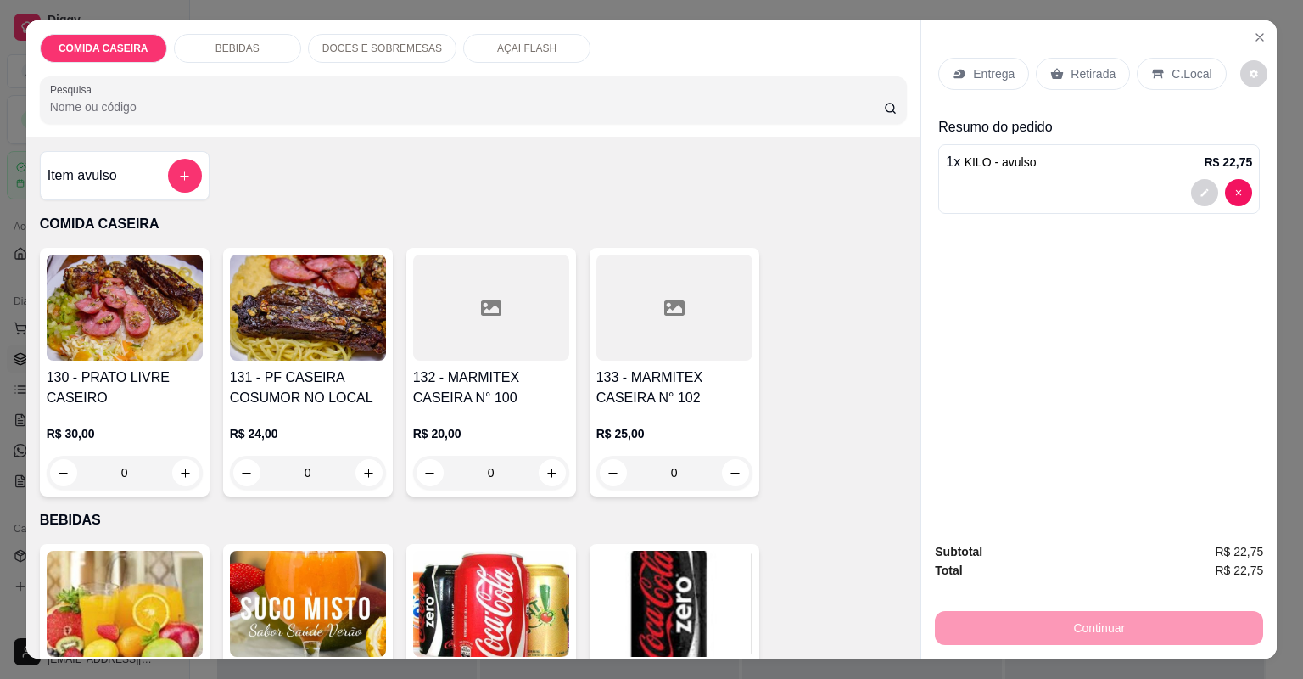
drag, startPoint x: 1158, startPoint y: 61, endPoint x: 1168, endPoint y: 58, distance: 9.9
click at [1166, 59] on div "C.Local" at bounding box center [1181, 74] width 89 height 32
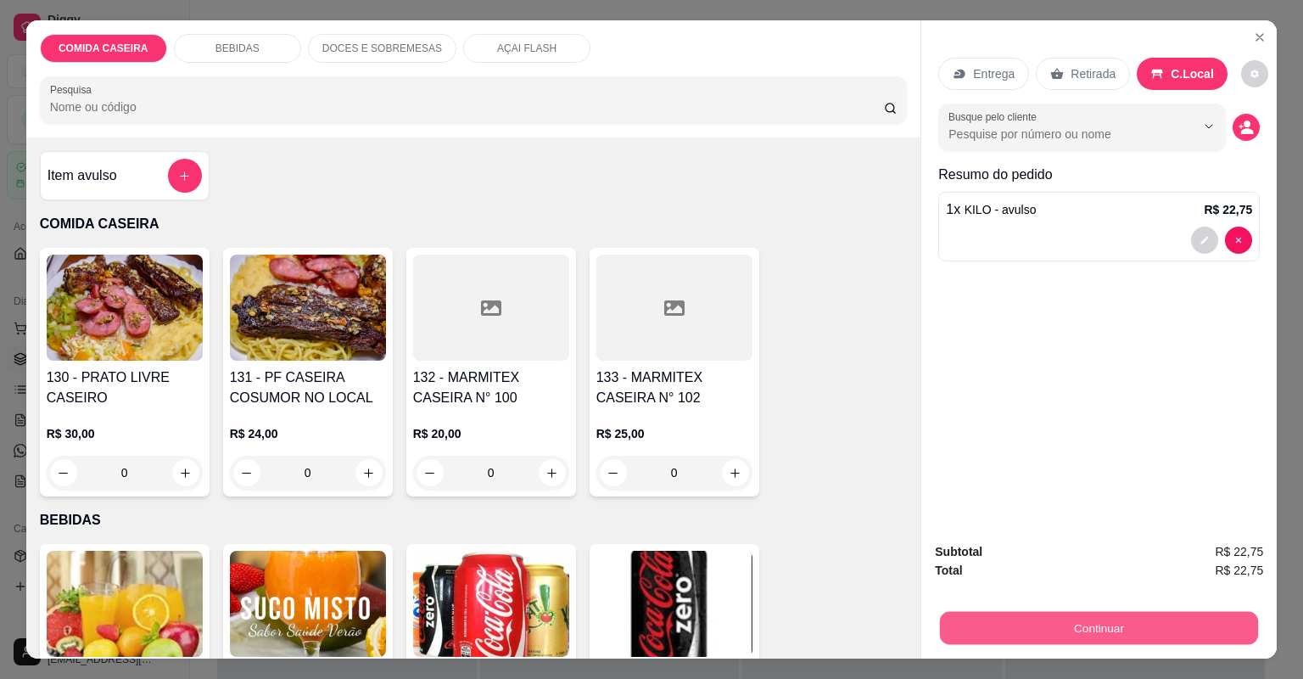
click at [1218, 621] on button "Continuar" at bounding box center [1099, 628] width 318 height 33
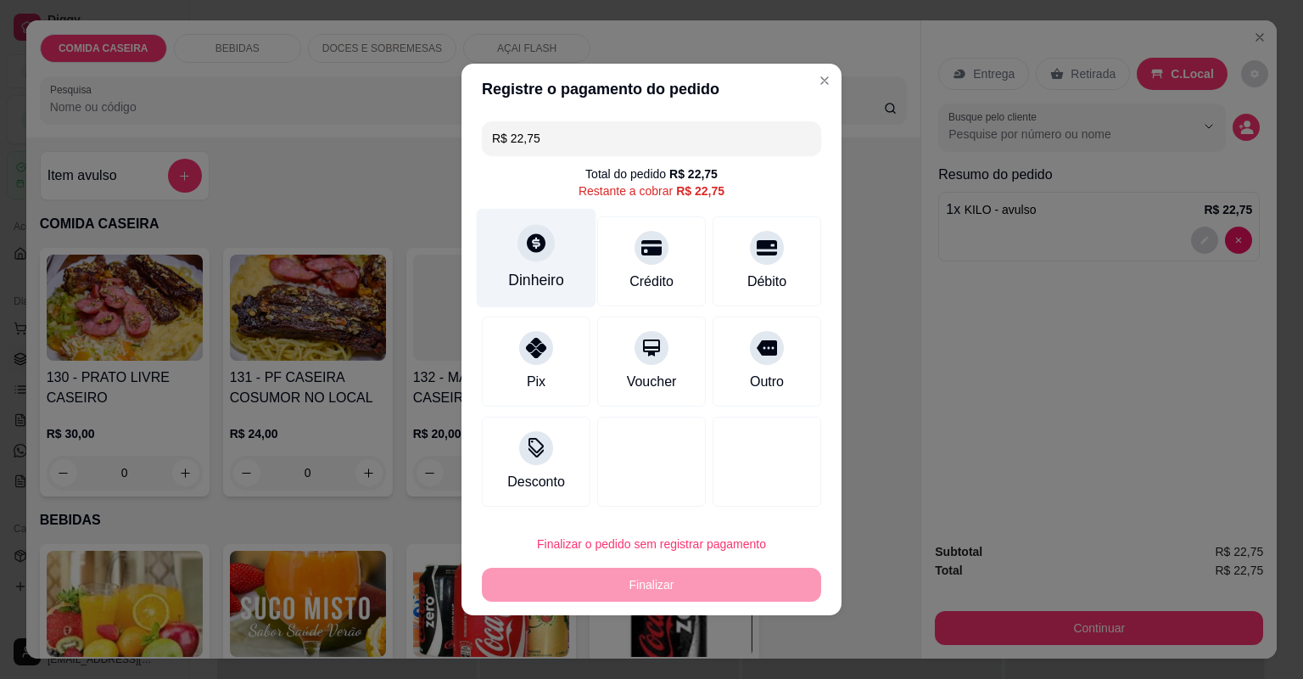
click at [574, 291] on div "Dinheiro" at bounding box center [537, 258] width 120 height 99
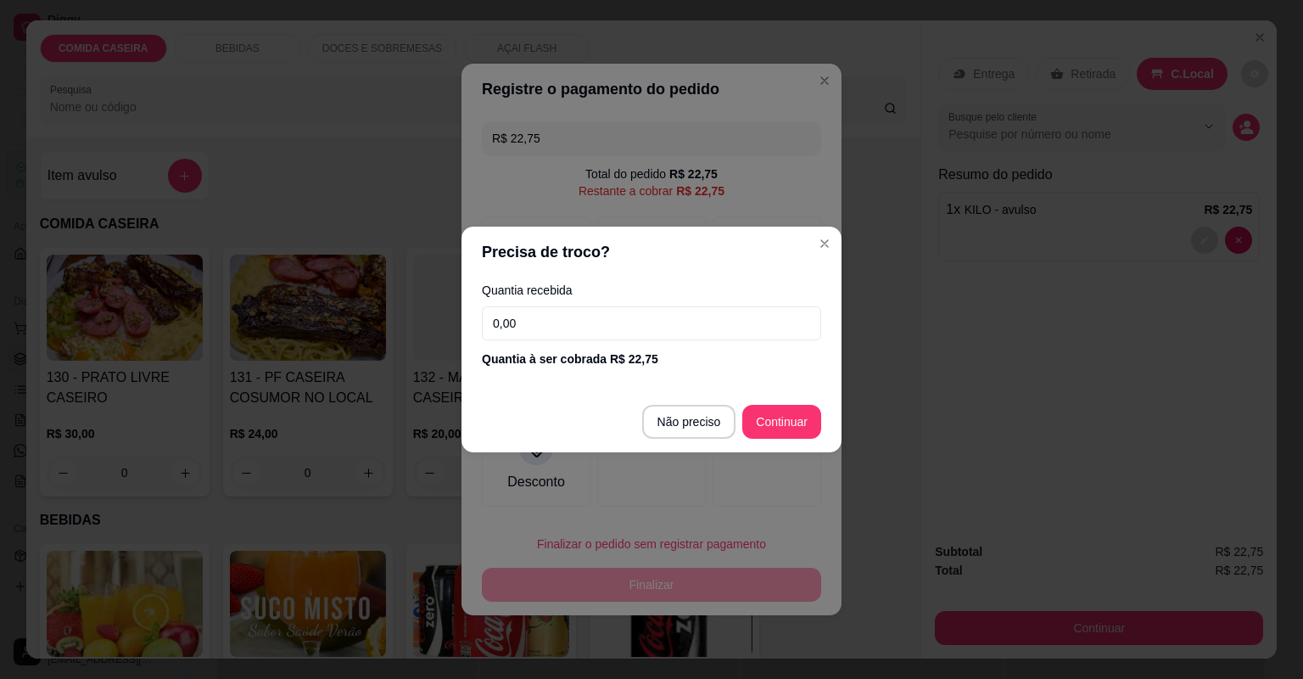
click at [603, 326] on input "0,00" at bounding box center [651, 323] width 339 height 34
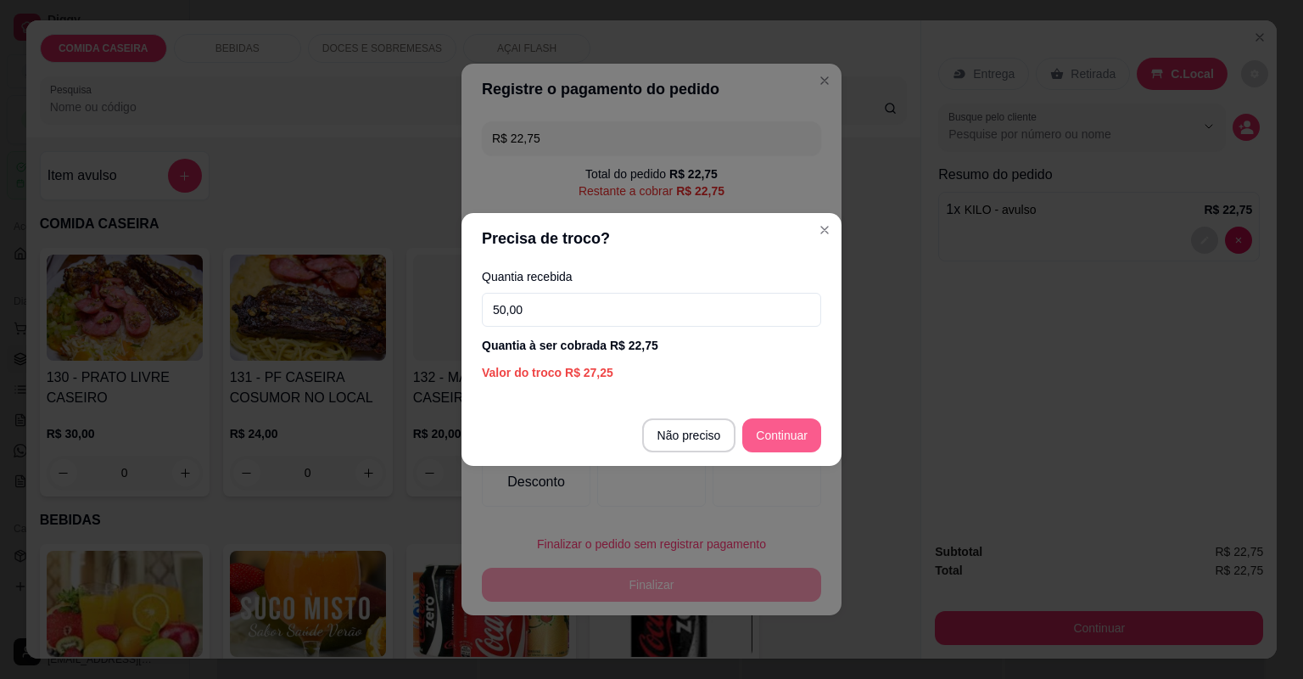
type input "50,00"
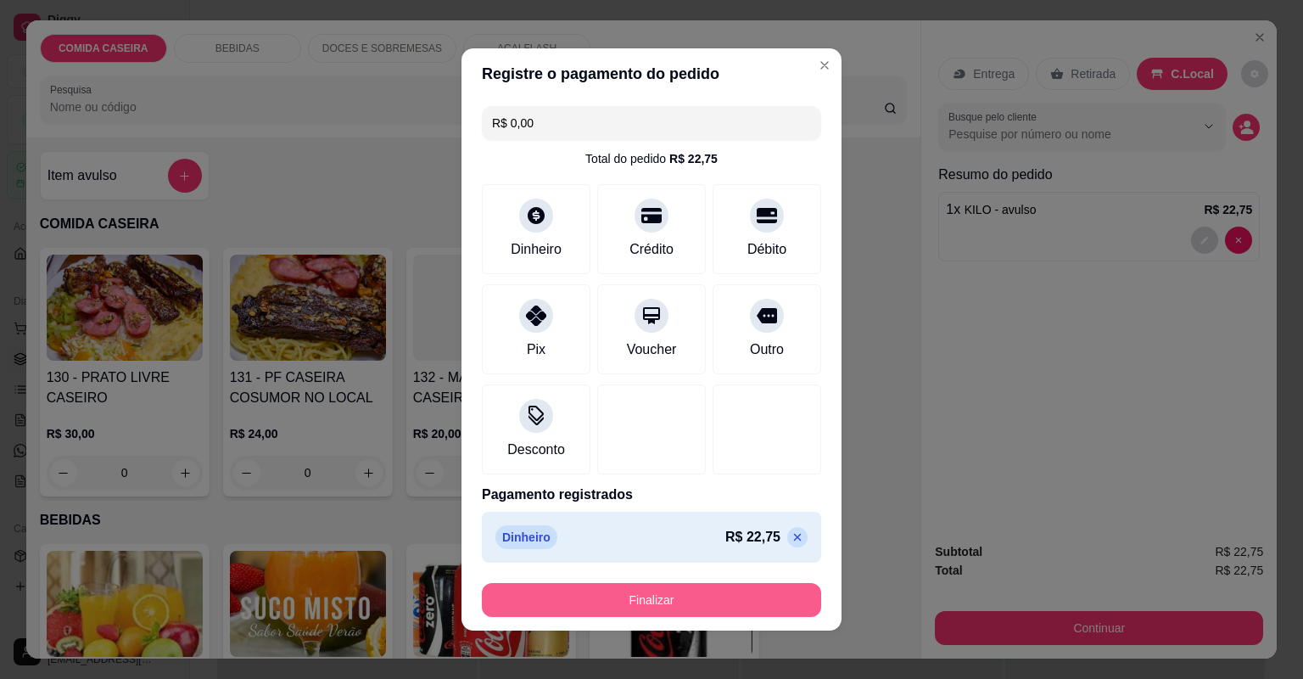
click at [737, 599] on button "Finalizar" at bounding box center [651, 600] width 339 height 34
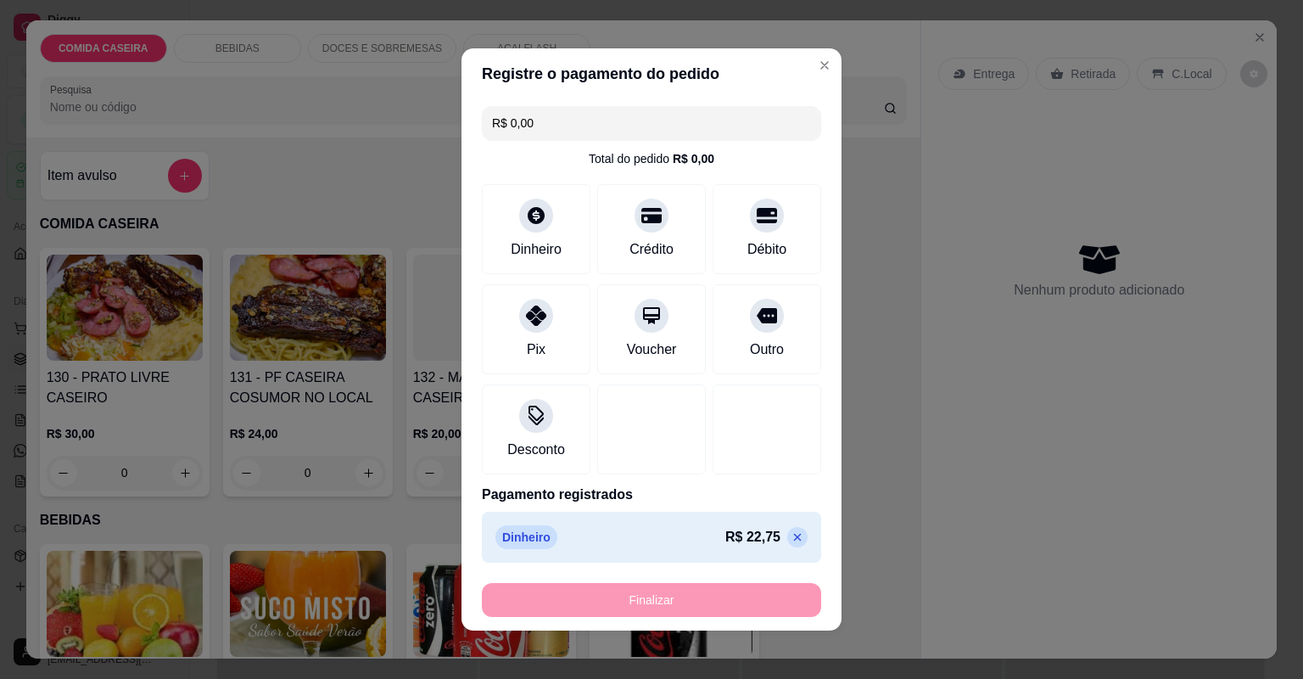
type input "-R$ 22,75"
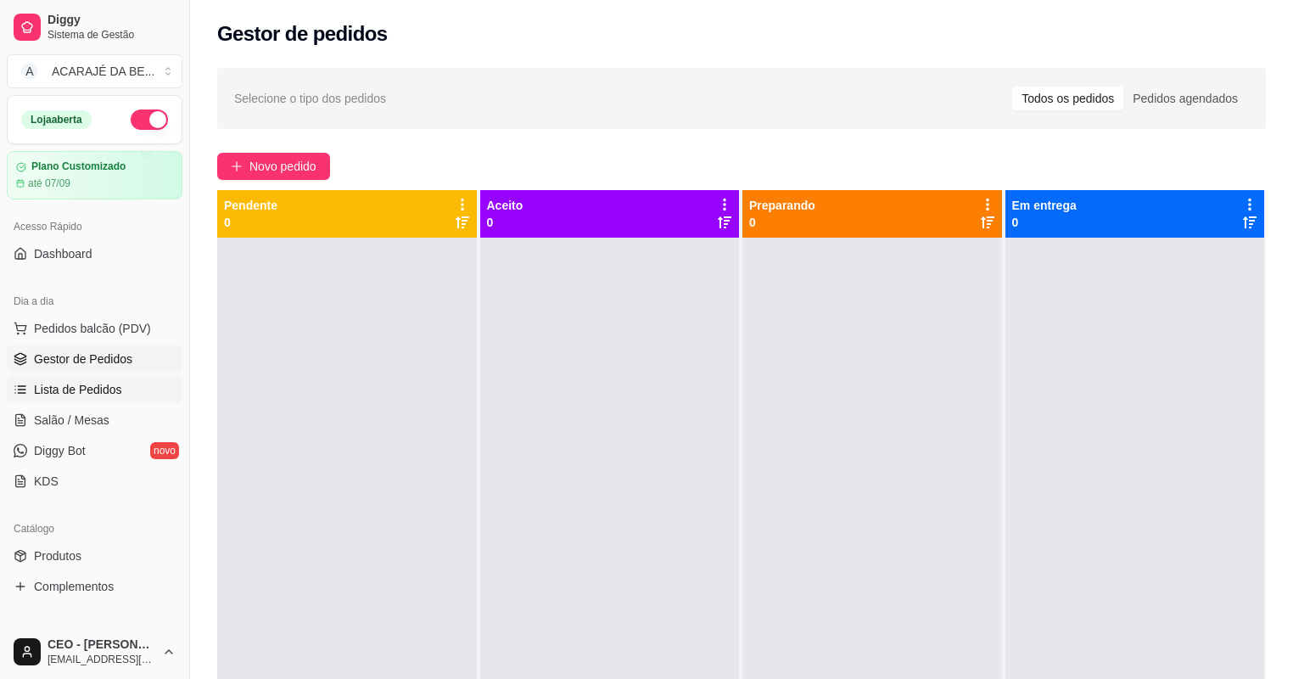
click at [99, 377] on link "Lista de Pedidos" at bounding box center [95, 389] width 176 height 27
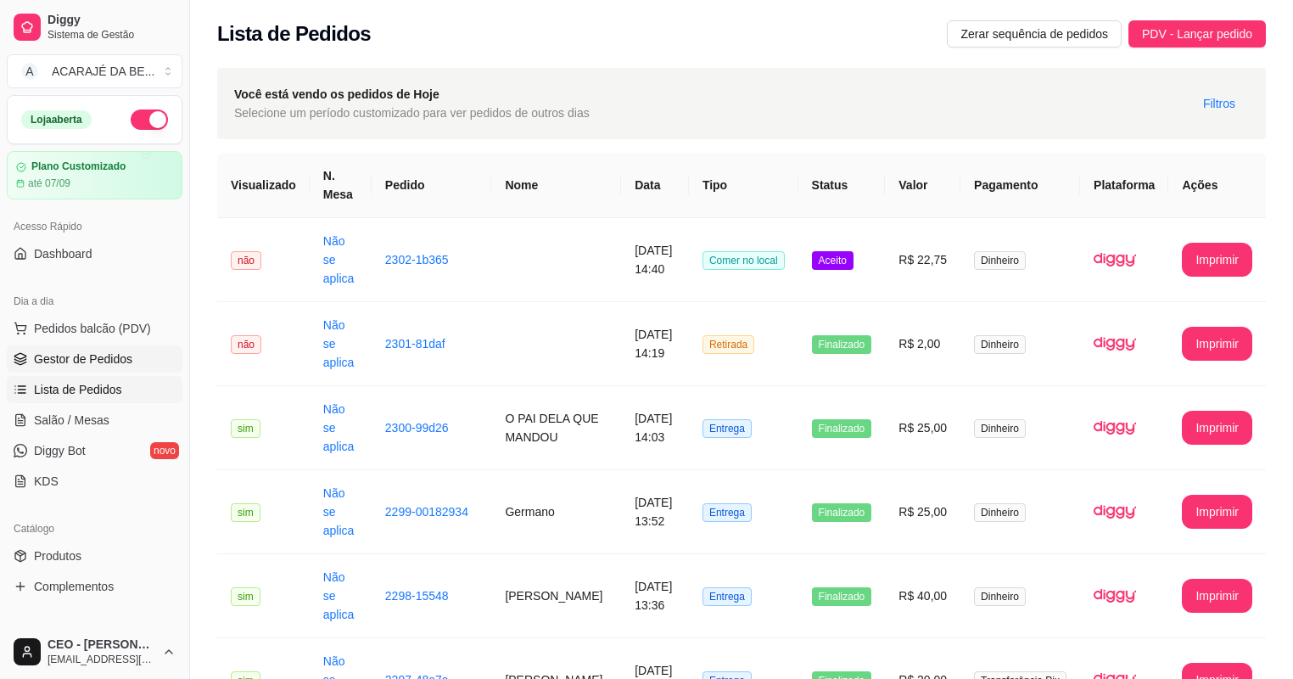
click at [98, 367] on span "Gestor de Pedidos" at bounding box center [83, 358] width 98 height 17
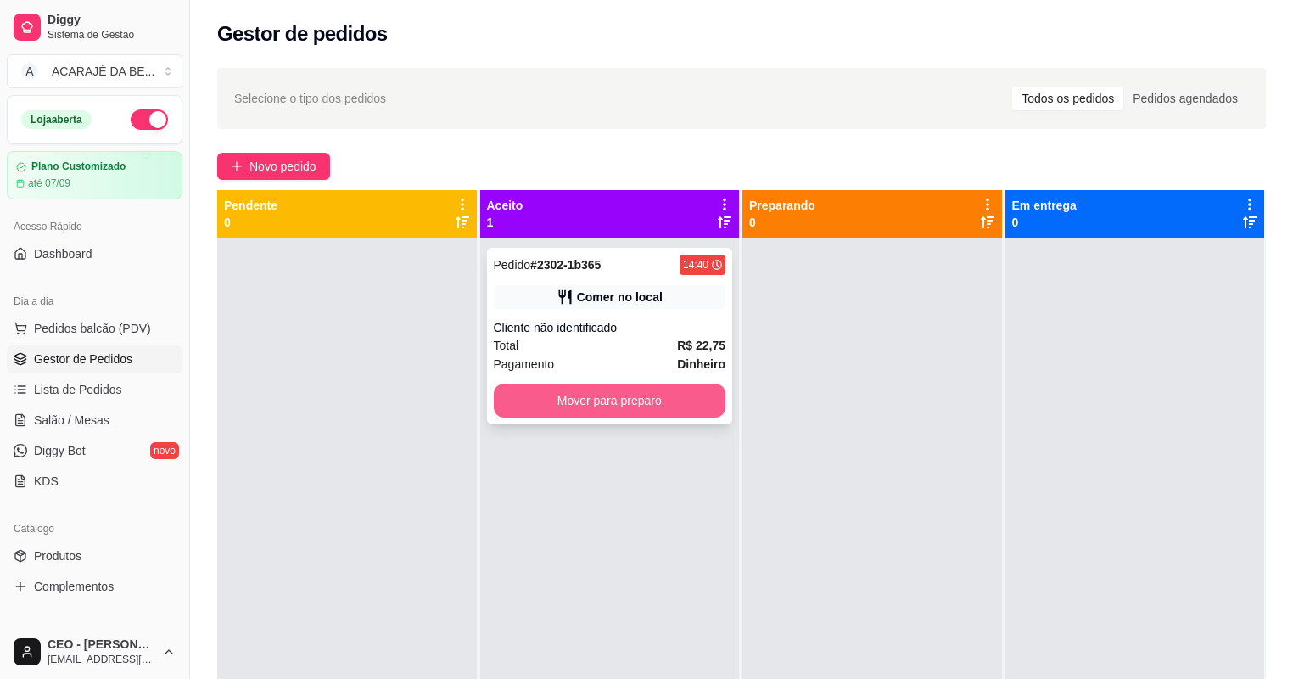
click at [672, 395] on button "Mover para preparo" at bounding box center [610, 401] width 232 height 34
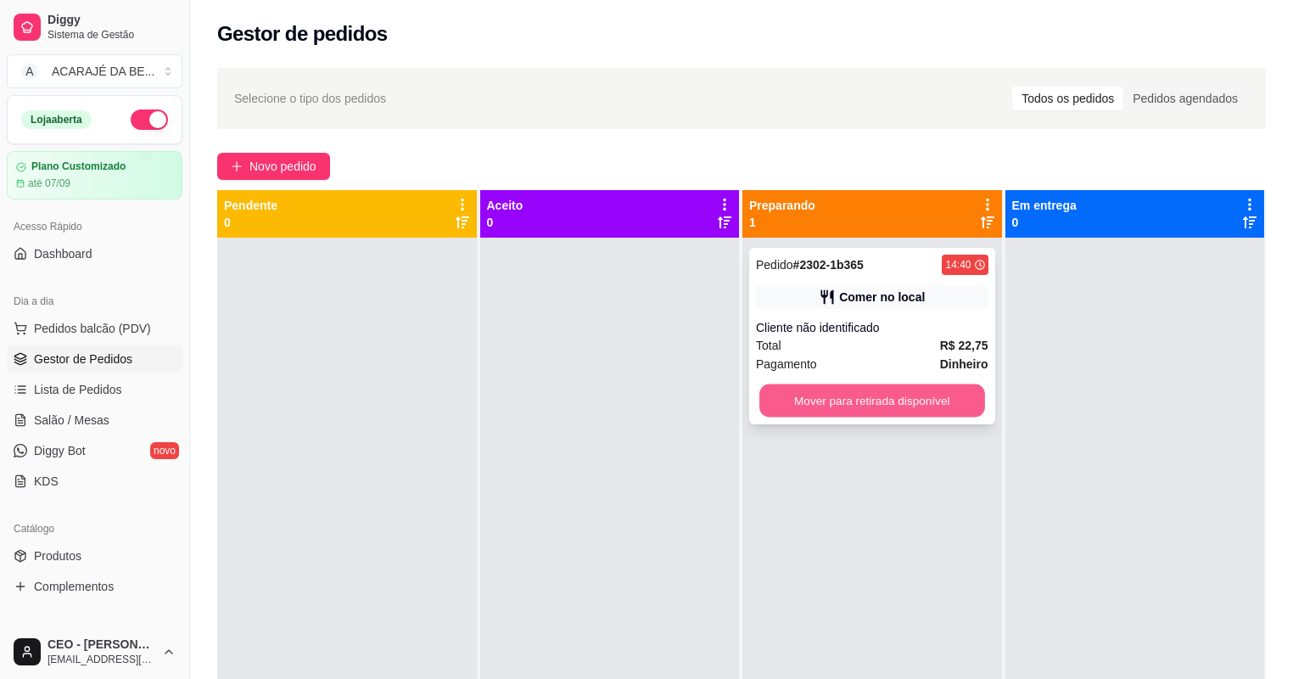
click at [930, 404] on button "Mover para retirada disponível" at bounding box center [871, 400] width 225 height 33
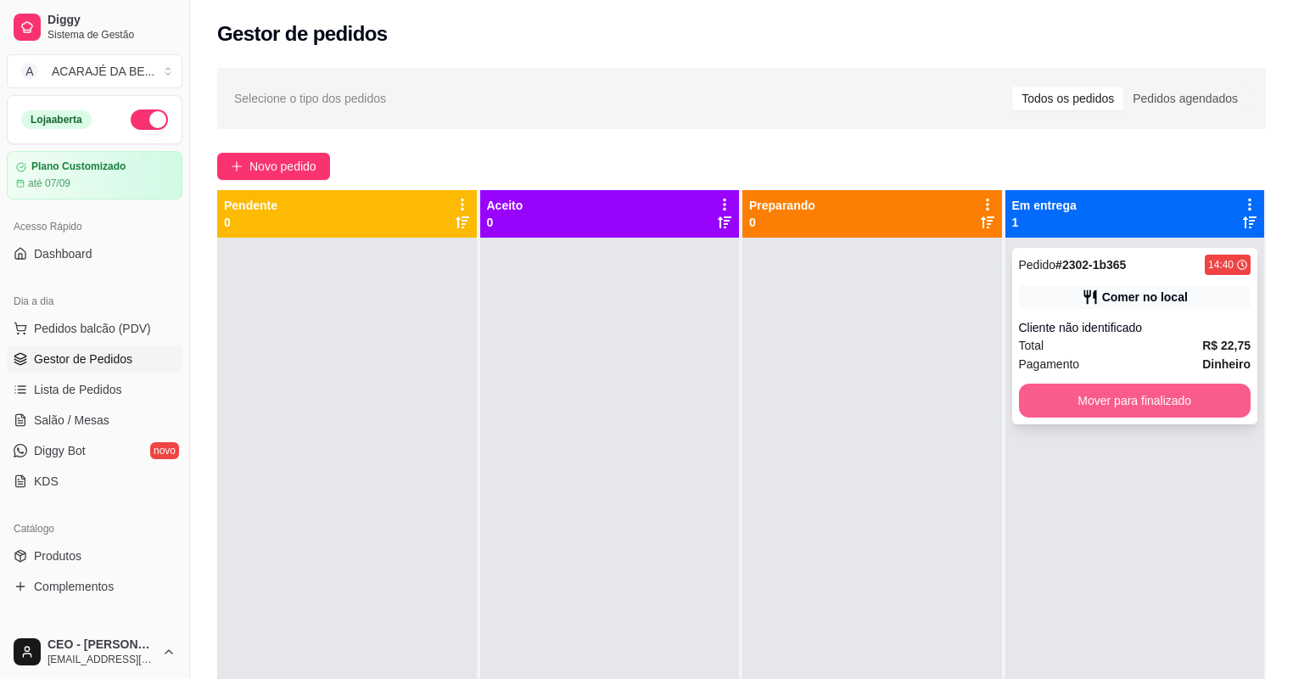
click at [1086, 413] on button "Mover para finalizado" at bounding box center [1135, 401] width 232 height 34
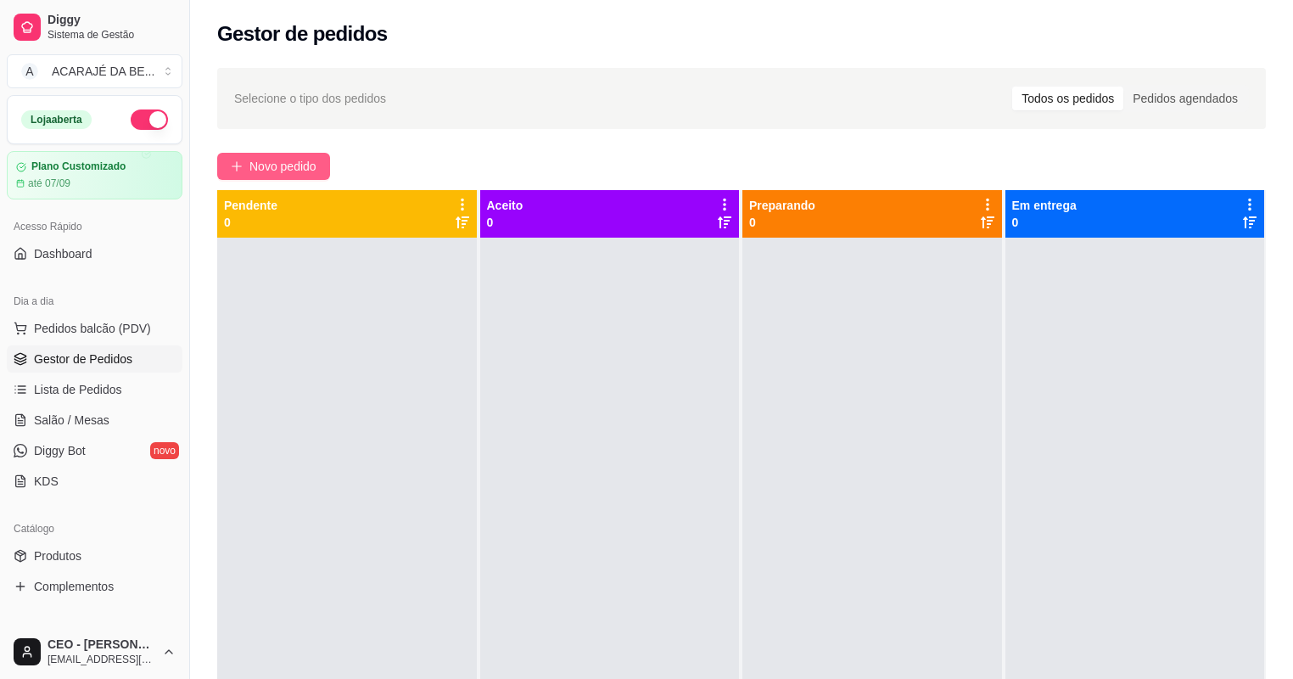
click at [288, 164] on span "Novo pedido" at bounding box center [282, 166] width 67 height 19
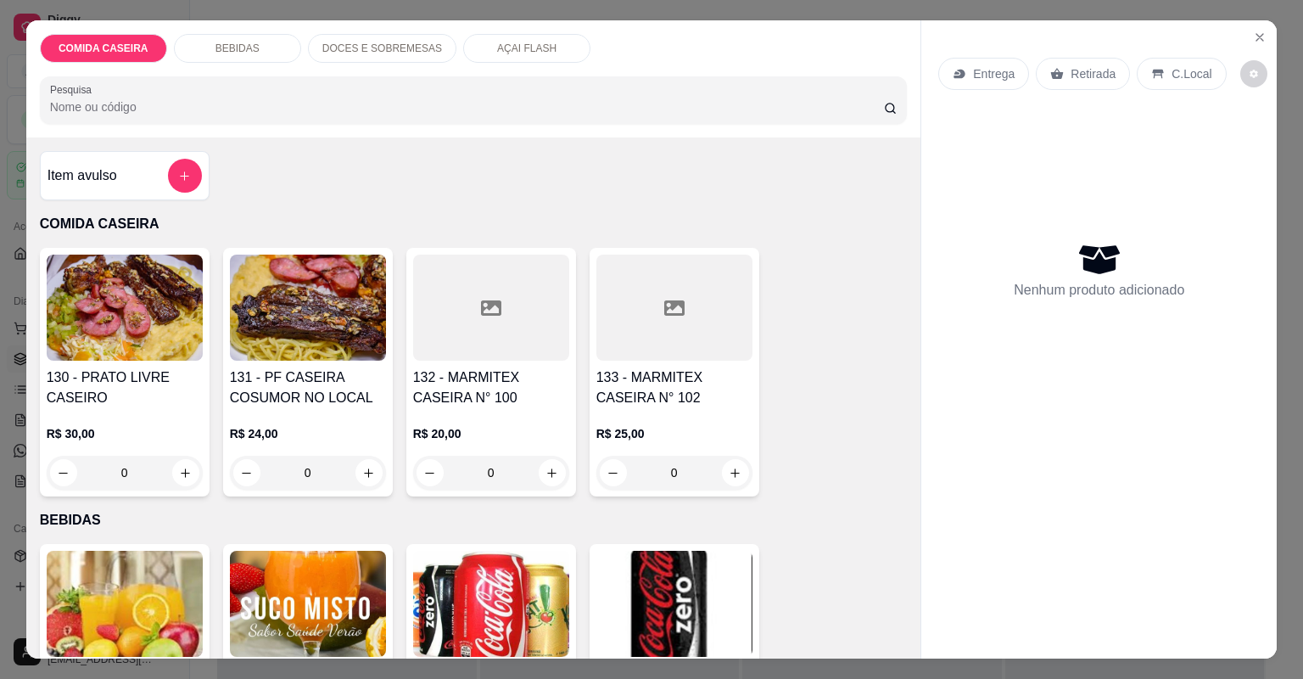
click at [555, 404] on h4 "132 - MARMITEX CASEIRA N° 100" at bounding box center [491, 387] width 156 height 41
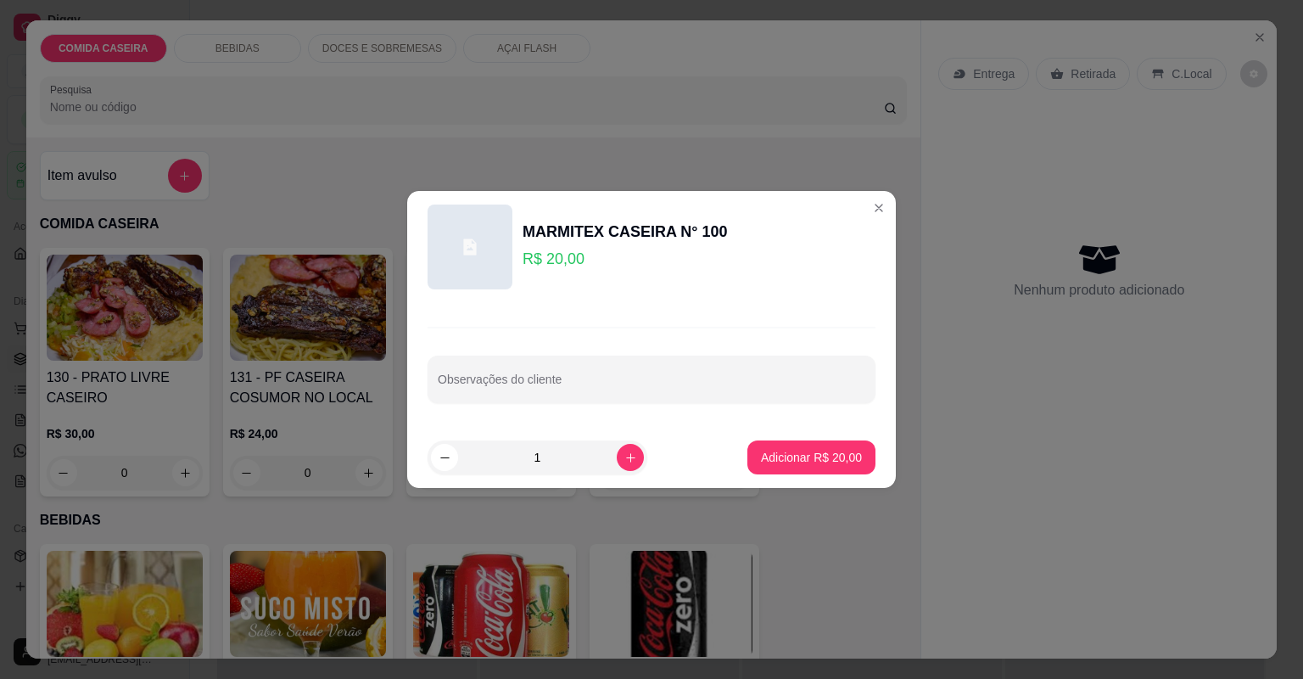
click at [510, 386] on div "Observações do cliente" at bounding box center [652, 380] width 448 height 48
paste input "Macarrão ao alho e óleo"
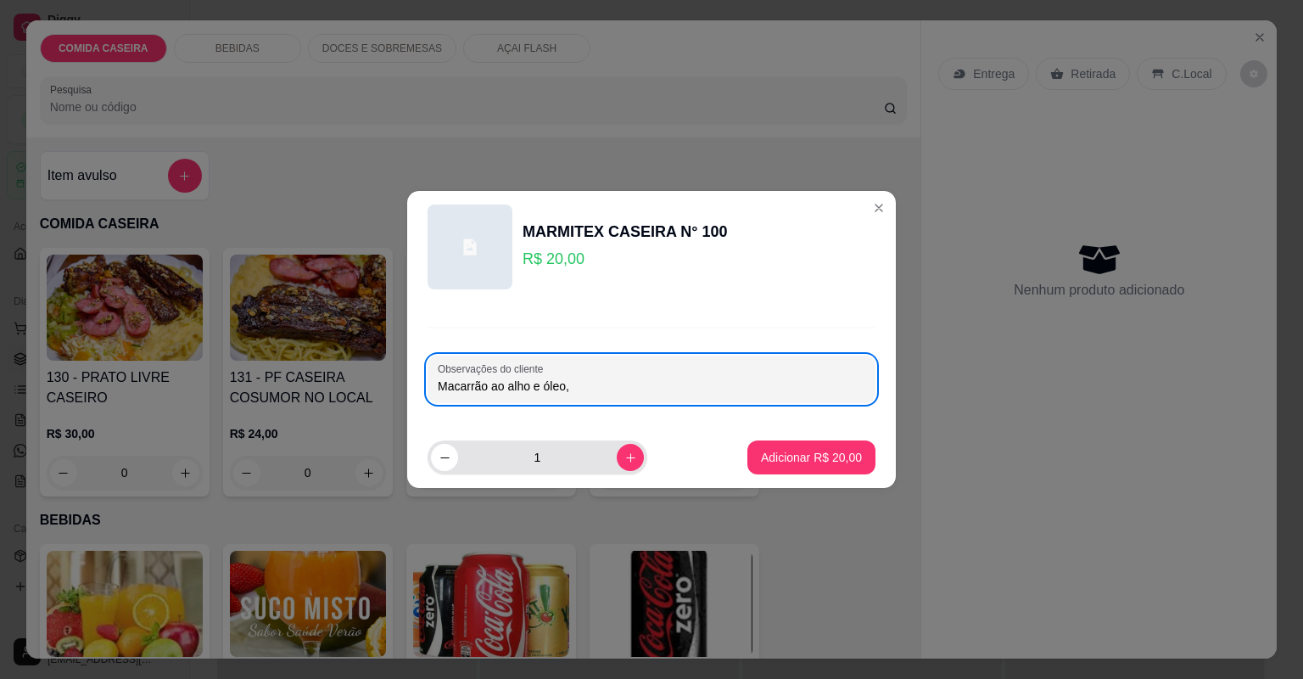
paste input "Salada vinagrete"
paste input "Churrasco carne mole"
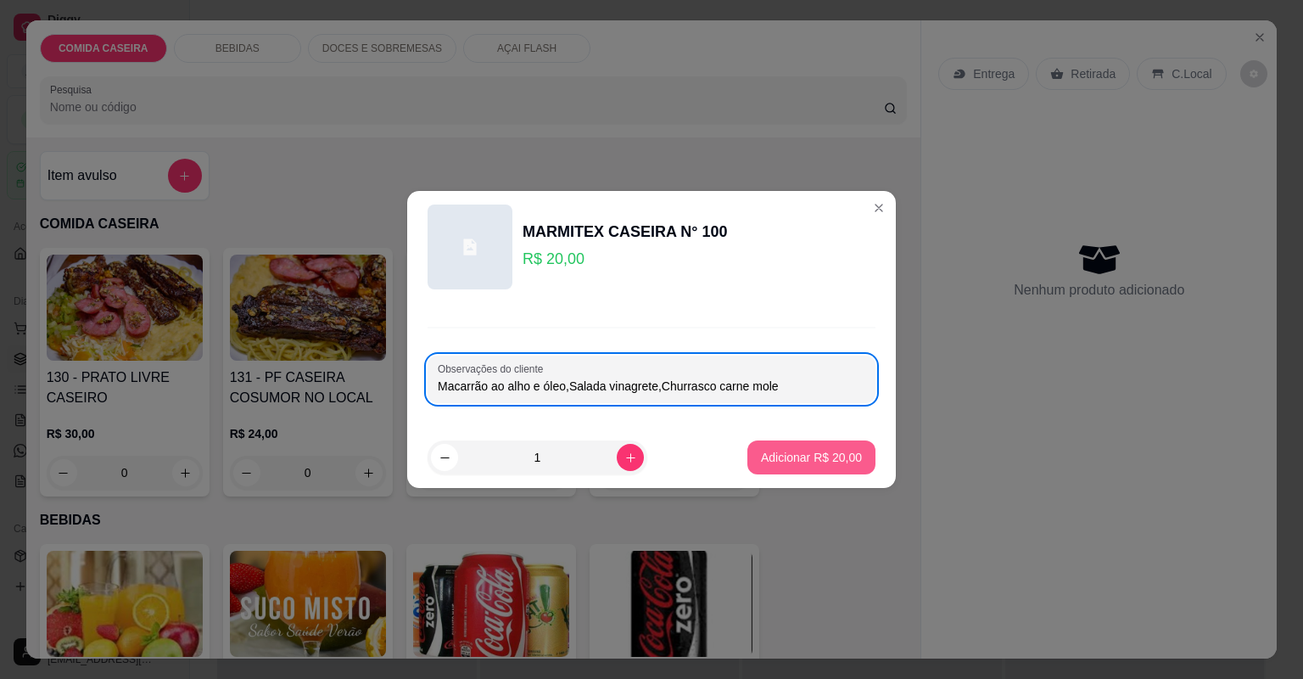
type input "Macarrão ao alho e óleo,Salada vinagrete,Churrasco carne mole"
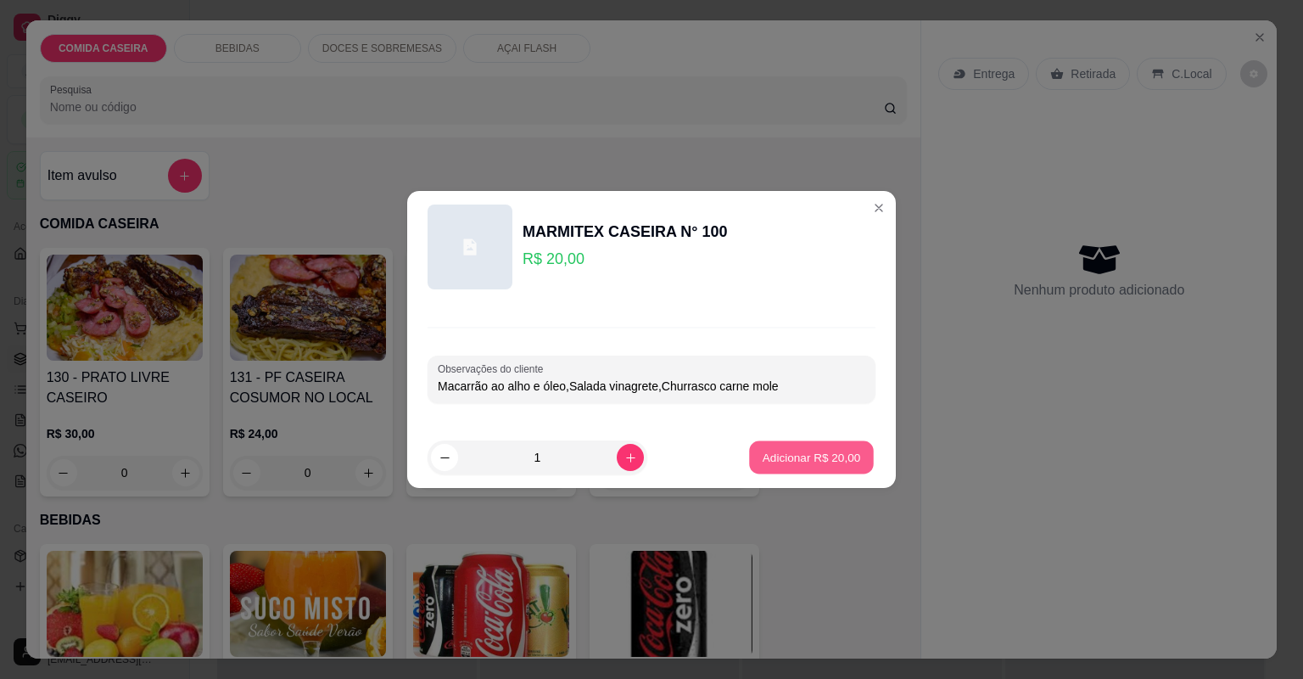
click at [763, 451] on p "Adicionar R$ 20,00" at bounding box center [812, 457] width 98 height 16
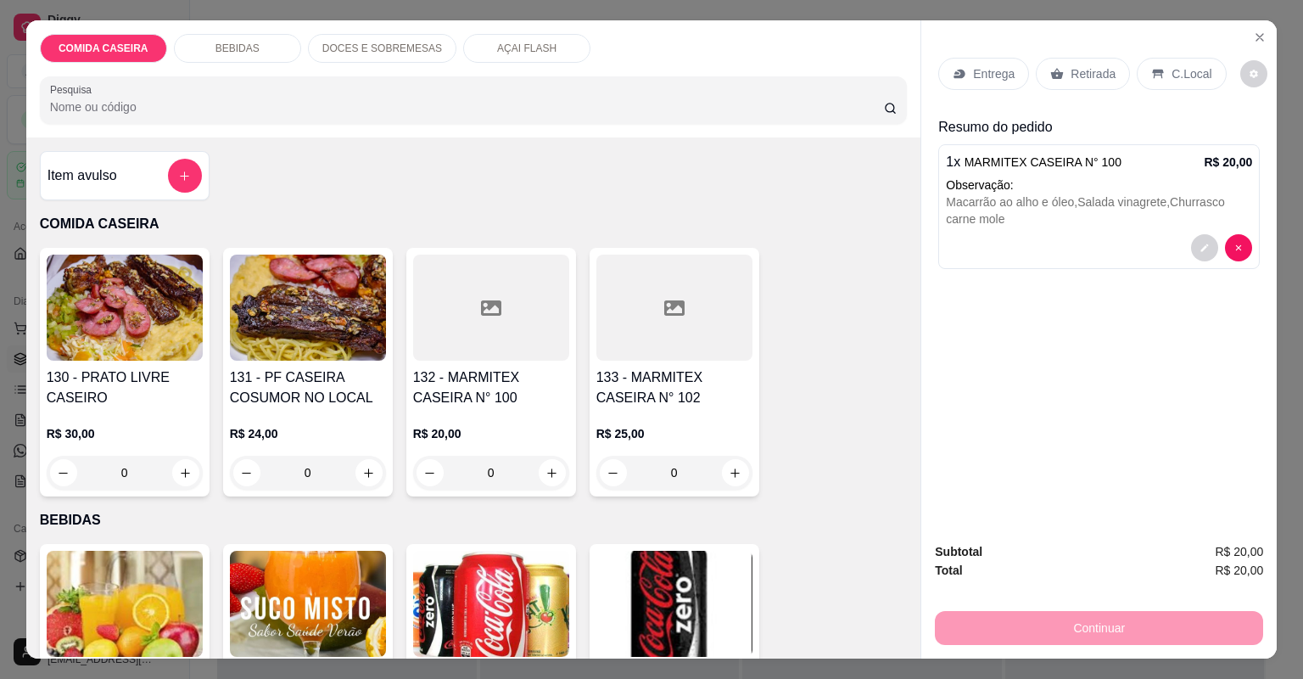
click at [1001, 75] on p "Entrega" at bounding box center [994, 73] width 42 height 17
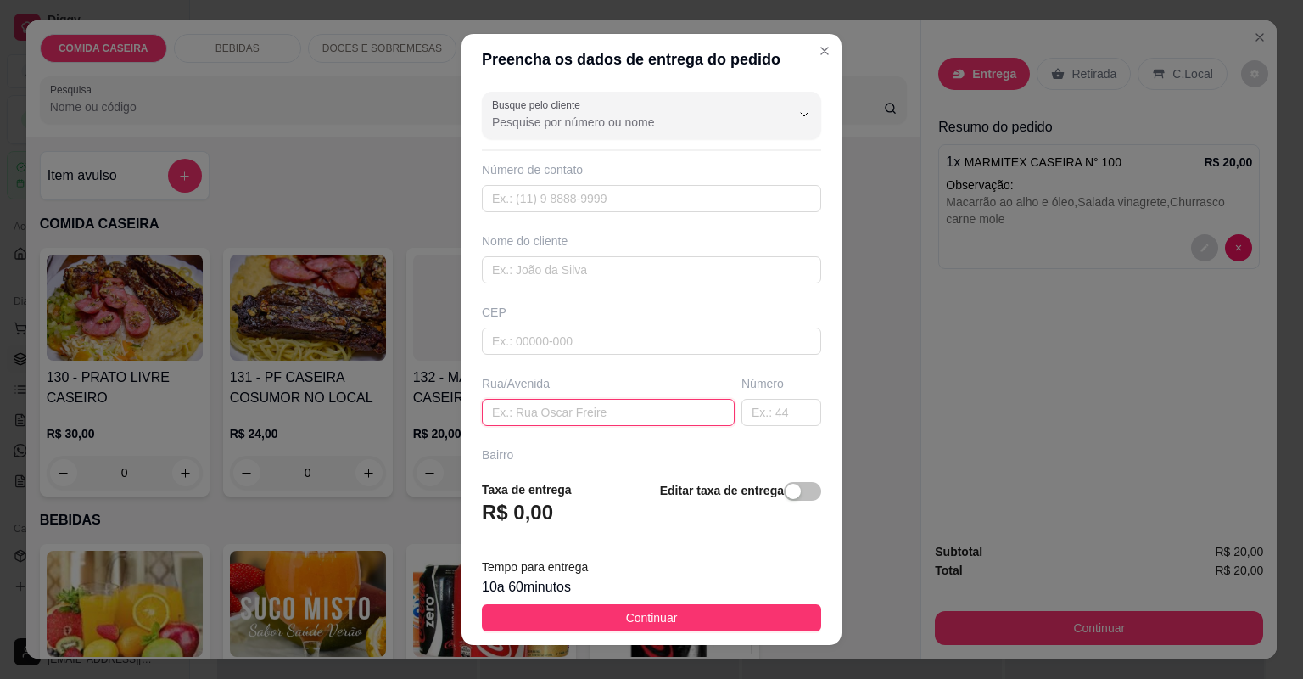
click at [535, 421] on input "text" at bounding box center [608, 412] width 253 height 27
paste input "Rua comissão bar do cheu apelido preta"
type input "Rua comissão bar do cheu apelido preta"
click at [767, 417] on input "text" at bounding box center [782, 412] width 80 height 27
type input "16"
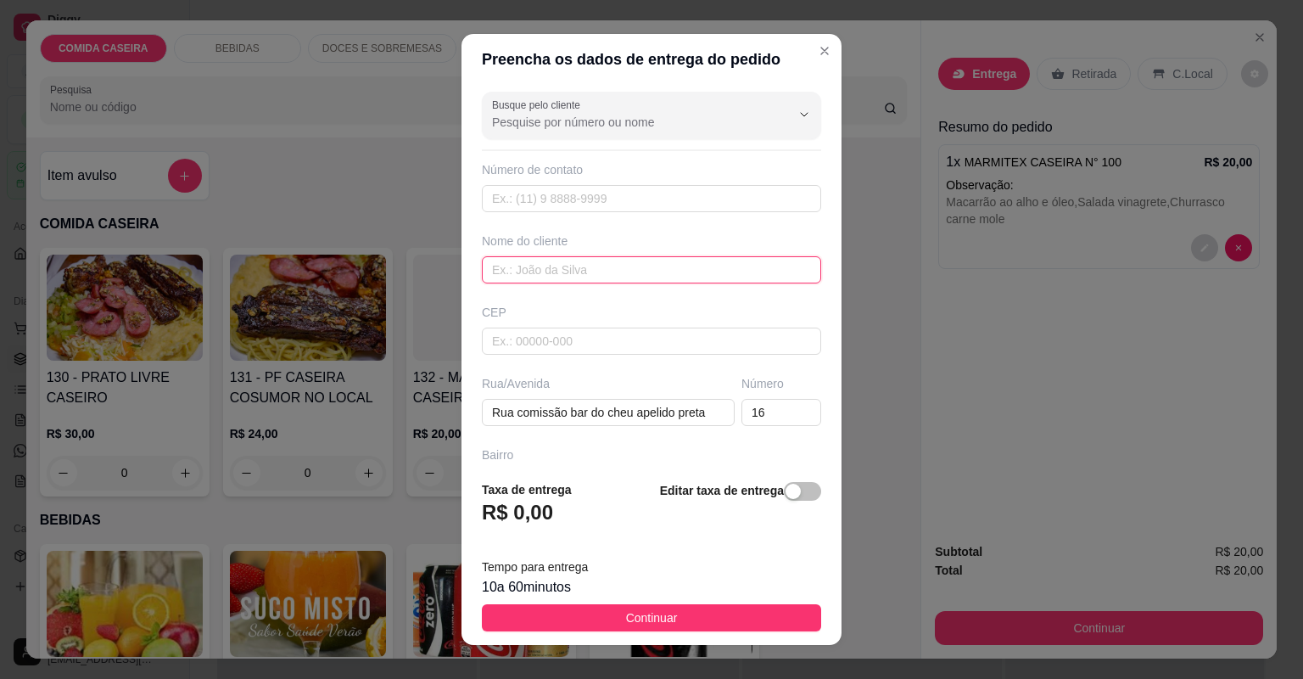
click at [536, 281] on input "text" at bounding box center [651, 269] width 339 height 27
type input "p"
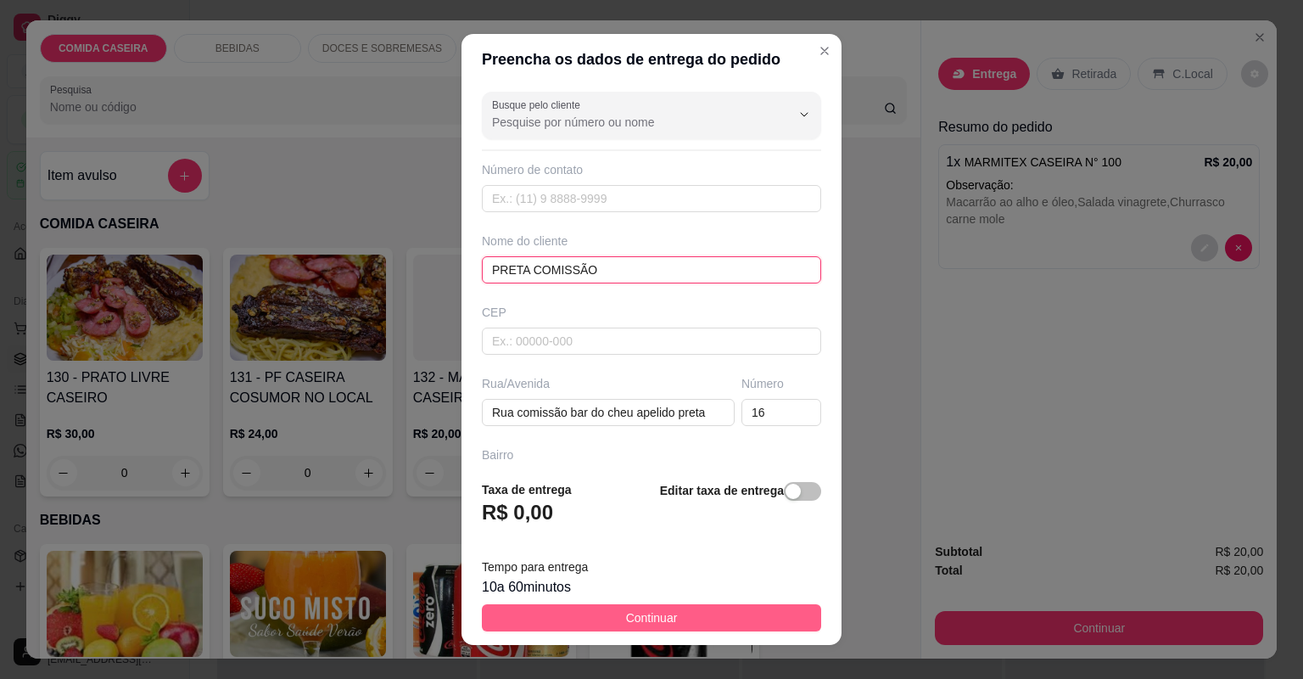
type input "PRETA COMISSÃO"
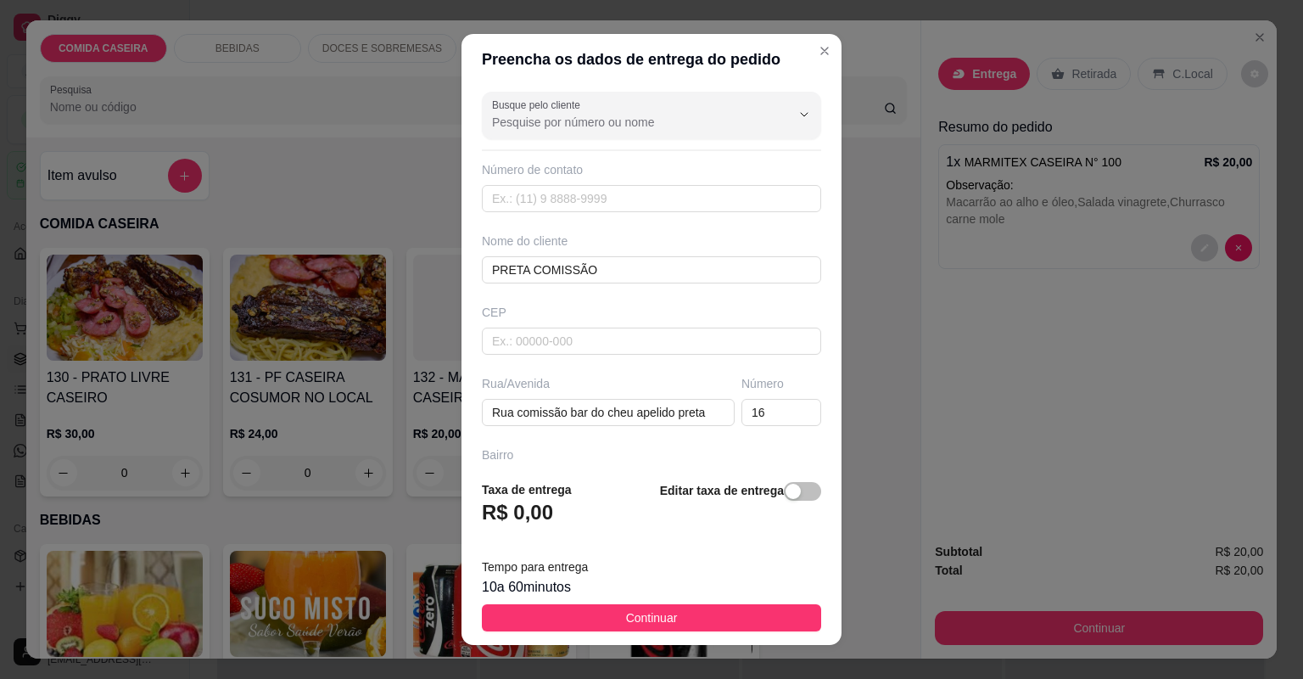
click at [608, 625] on button "Continuar" at bounding box center [651, 617] width 339 height 27
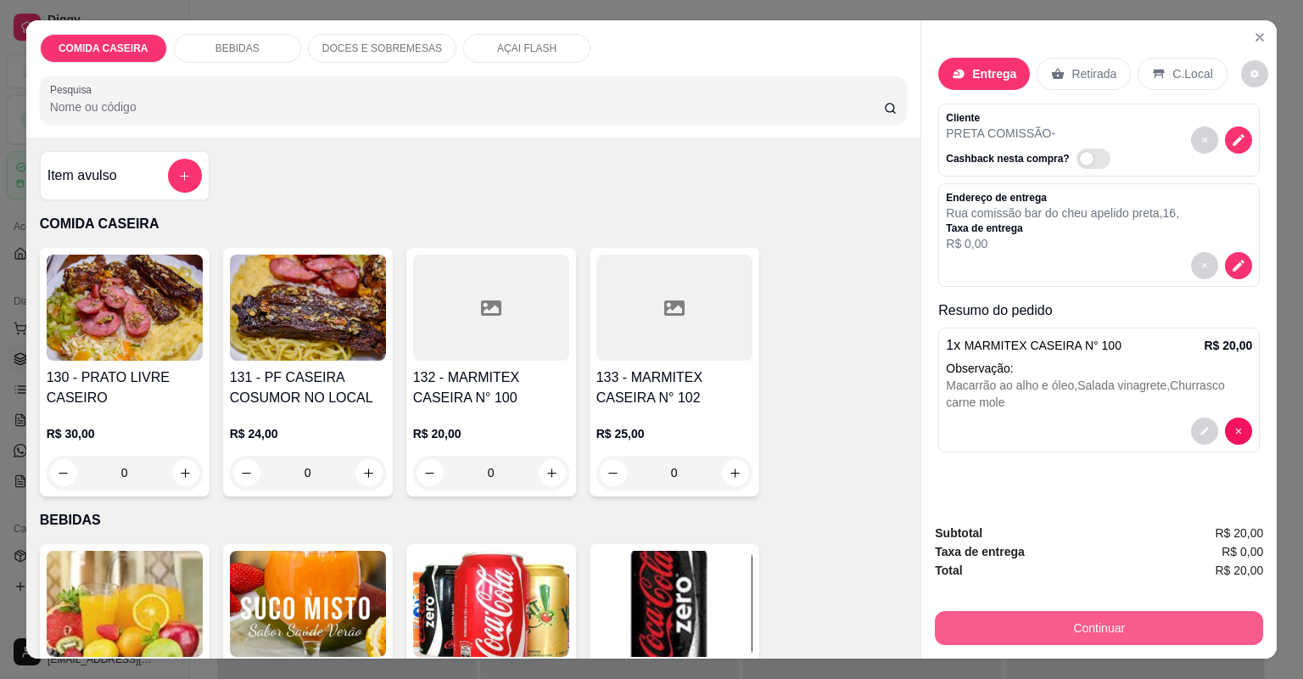
click at [1148, 617] on button "Continuar" at bounding box center [1099, 628] width 328 height 34
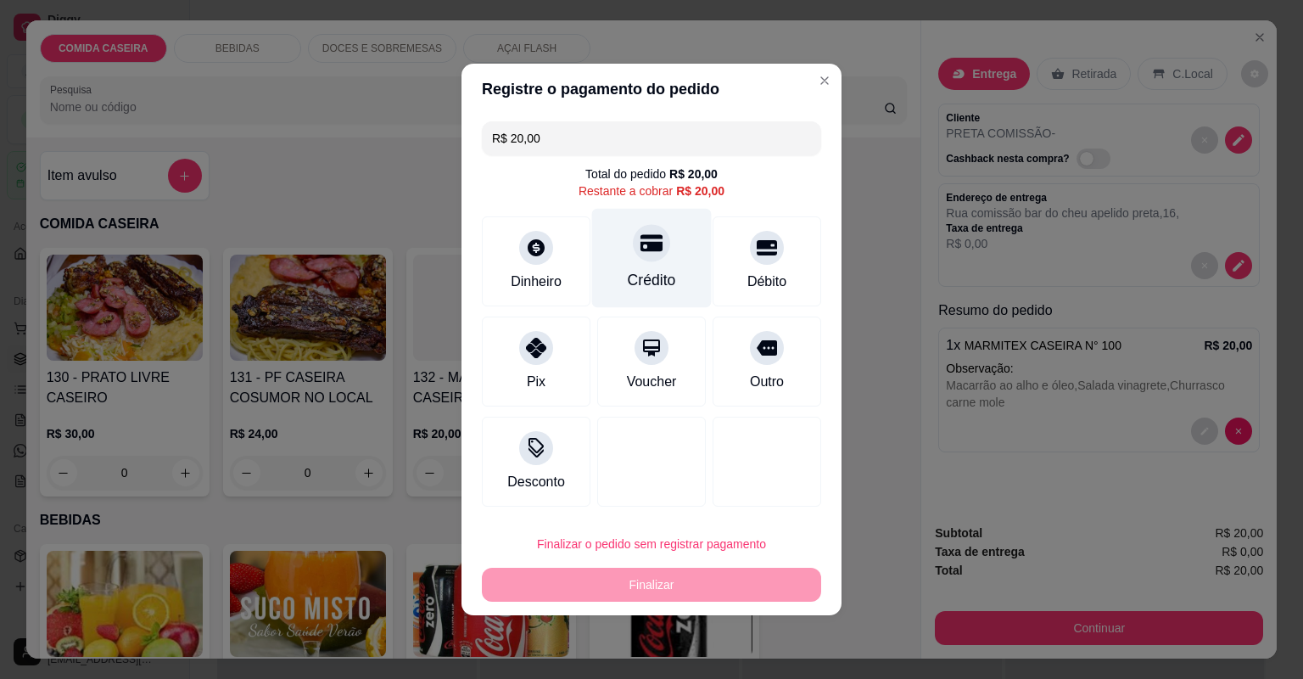
click at [638, 277] on div "Crédito" at bounding box center [652, 280] width 48 height 22
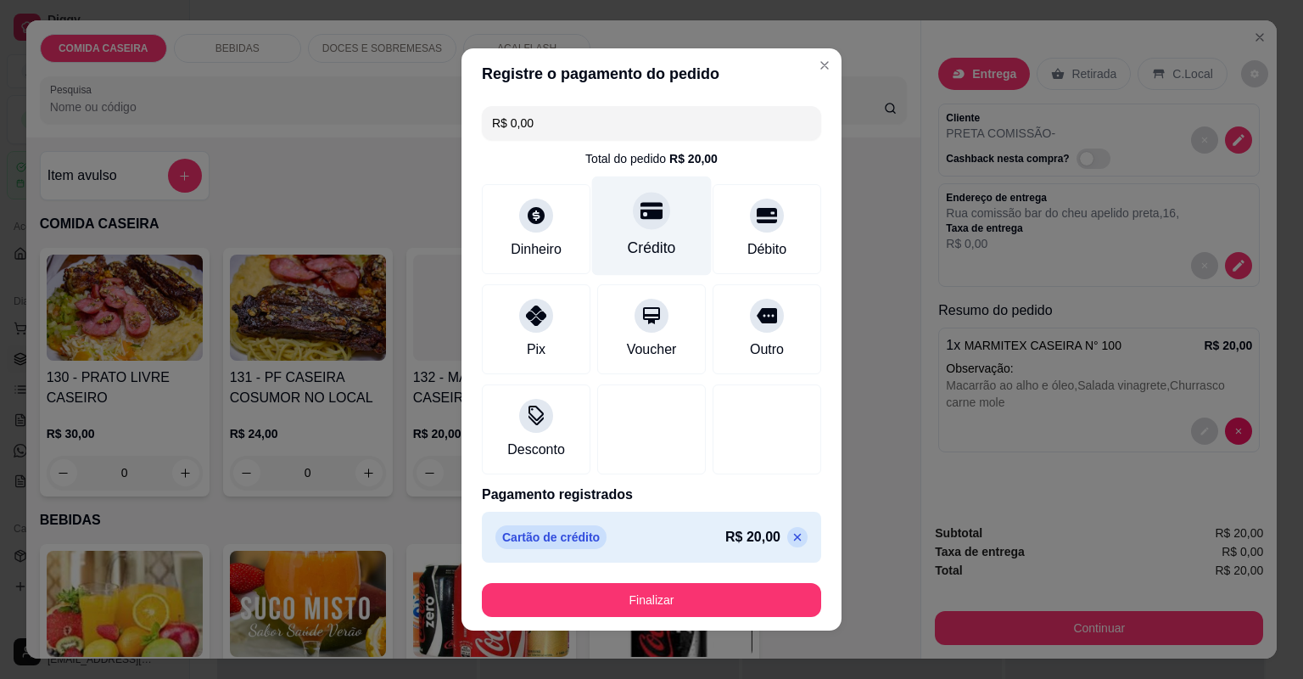
click at [669, 215] on div "Crédito" at bounding box center [652, 225] width 120 height 99
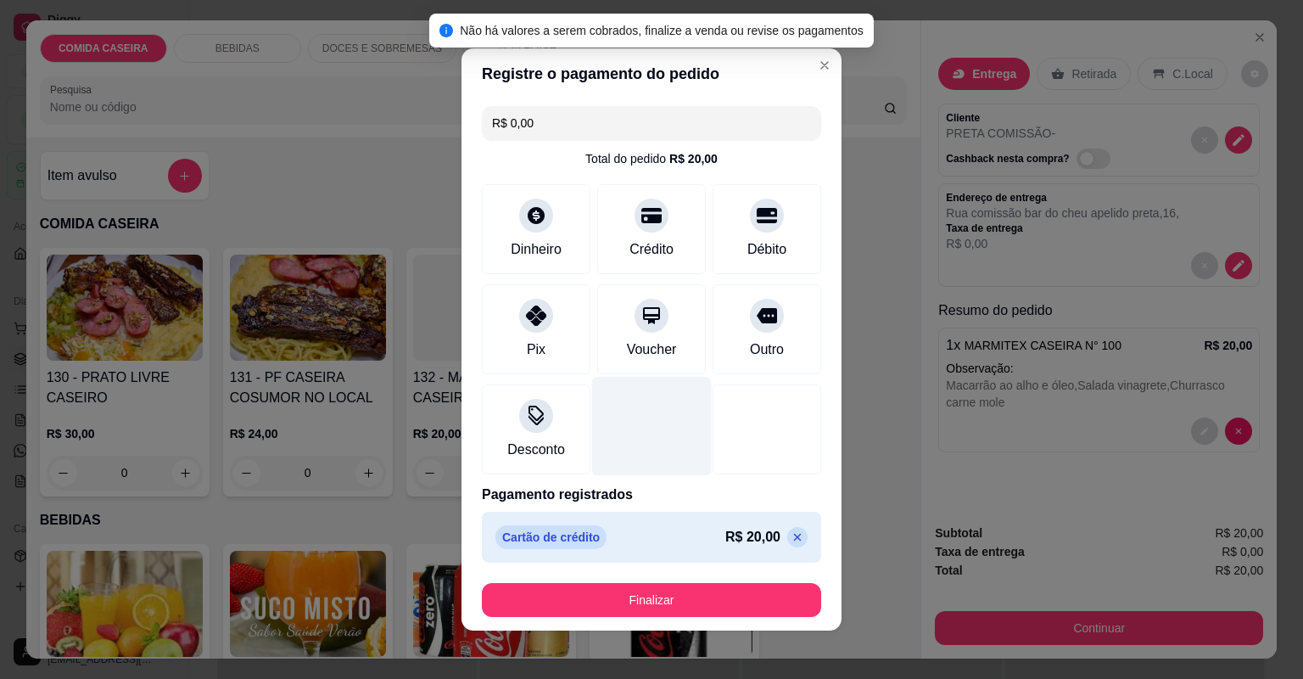
scroll to position [5, 0]
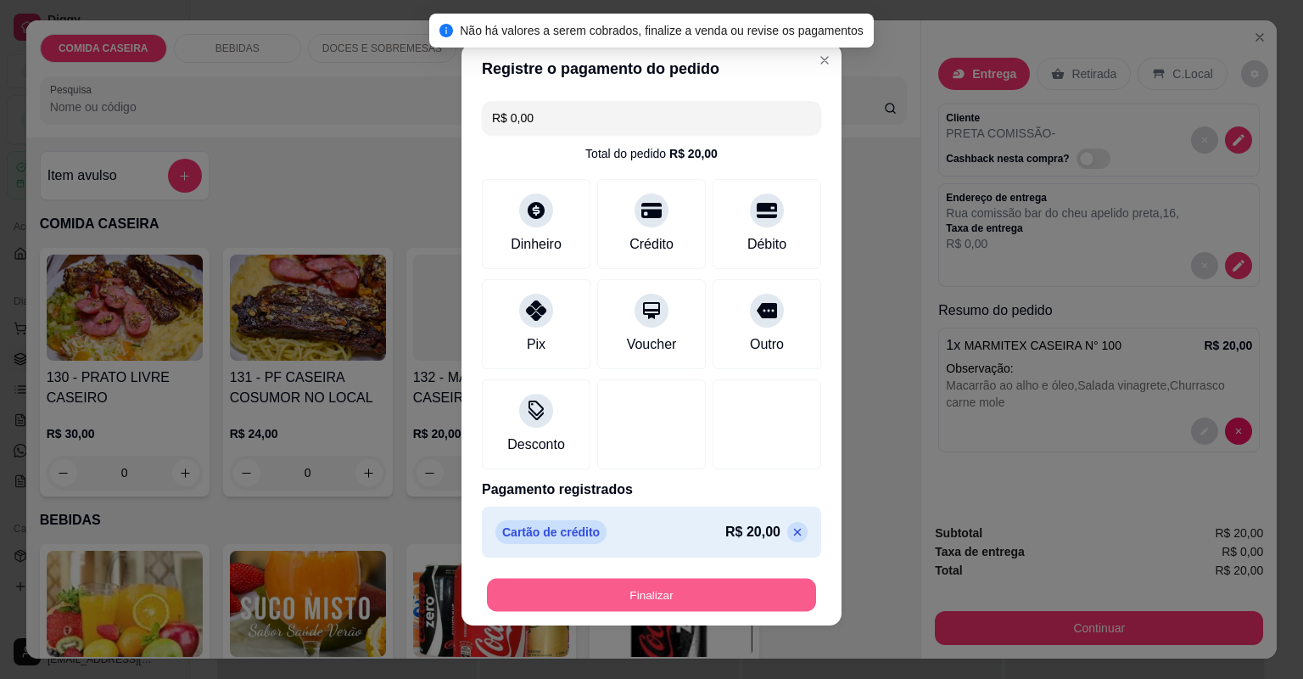
click at [659, 596] on button "Finalizar" at bounding box center [651, 595] width 329 height 33
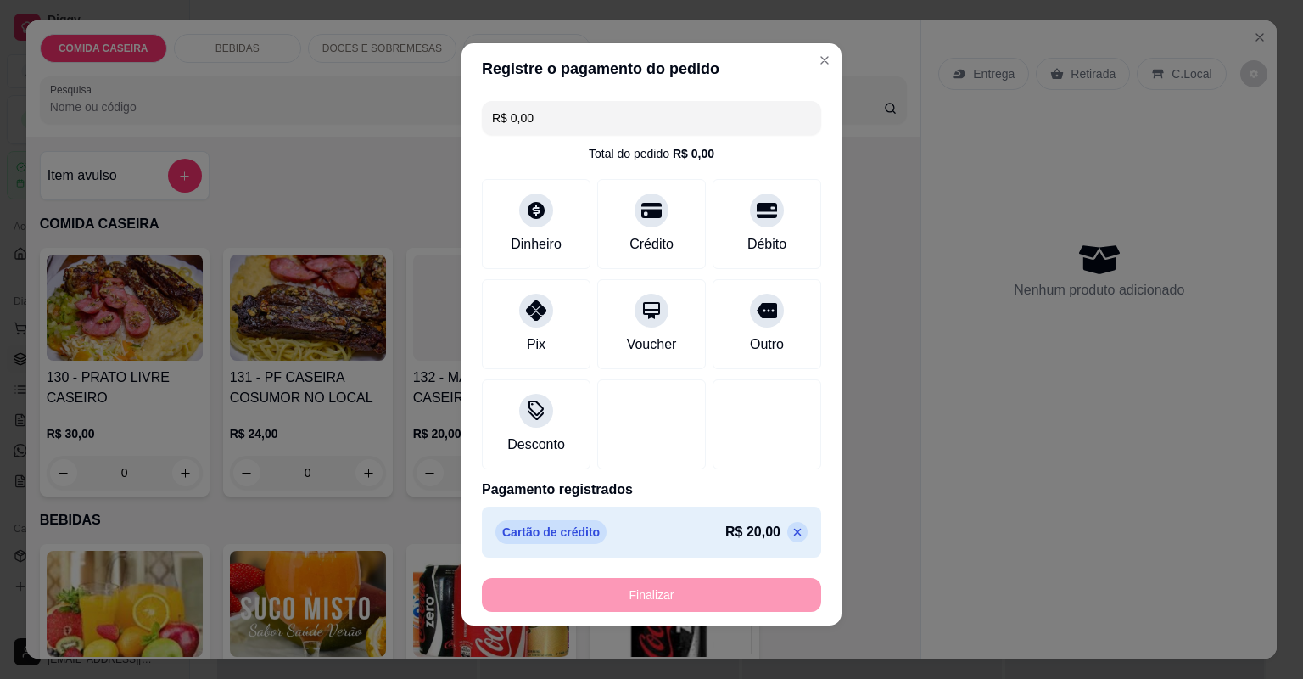
type input "-R$ 20,00"
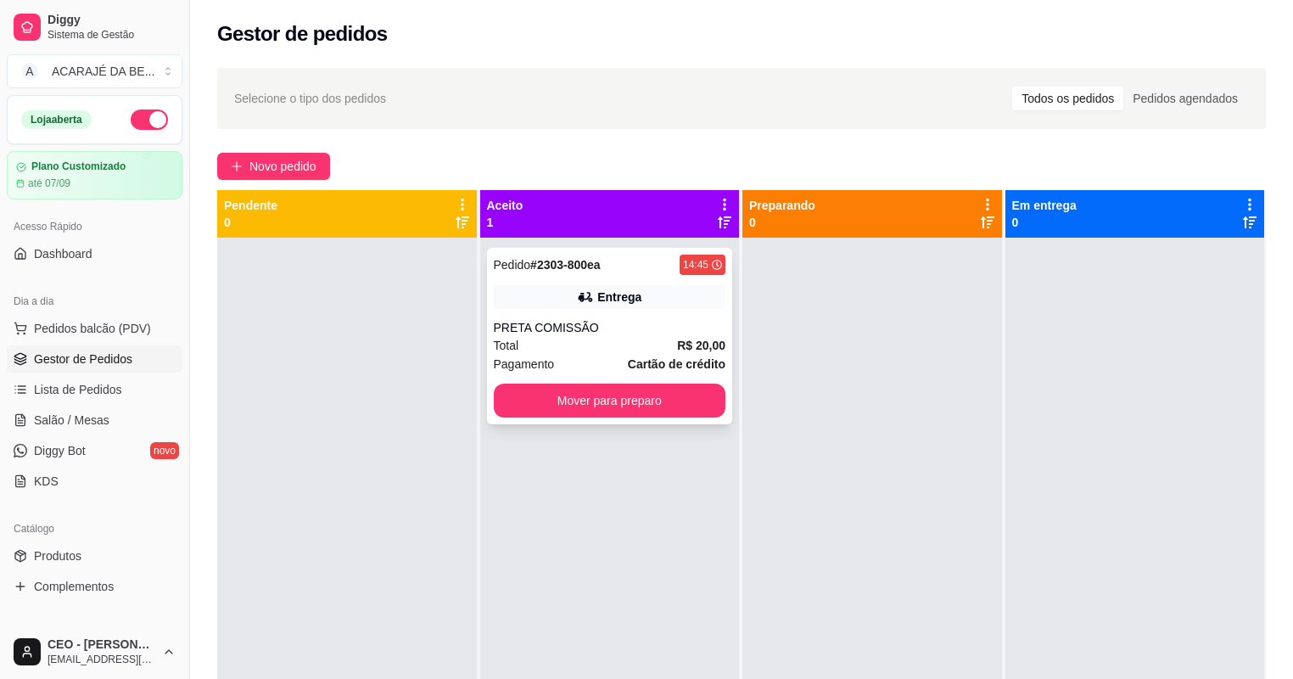
click at [663, 313] on div "Pedido # 2303-800ea 14:45 Entrega PRETA COMISSÃO Total R$ 20,00 Pagamento Cartã…" at bounding box center [610, 336] width 246 height 176
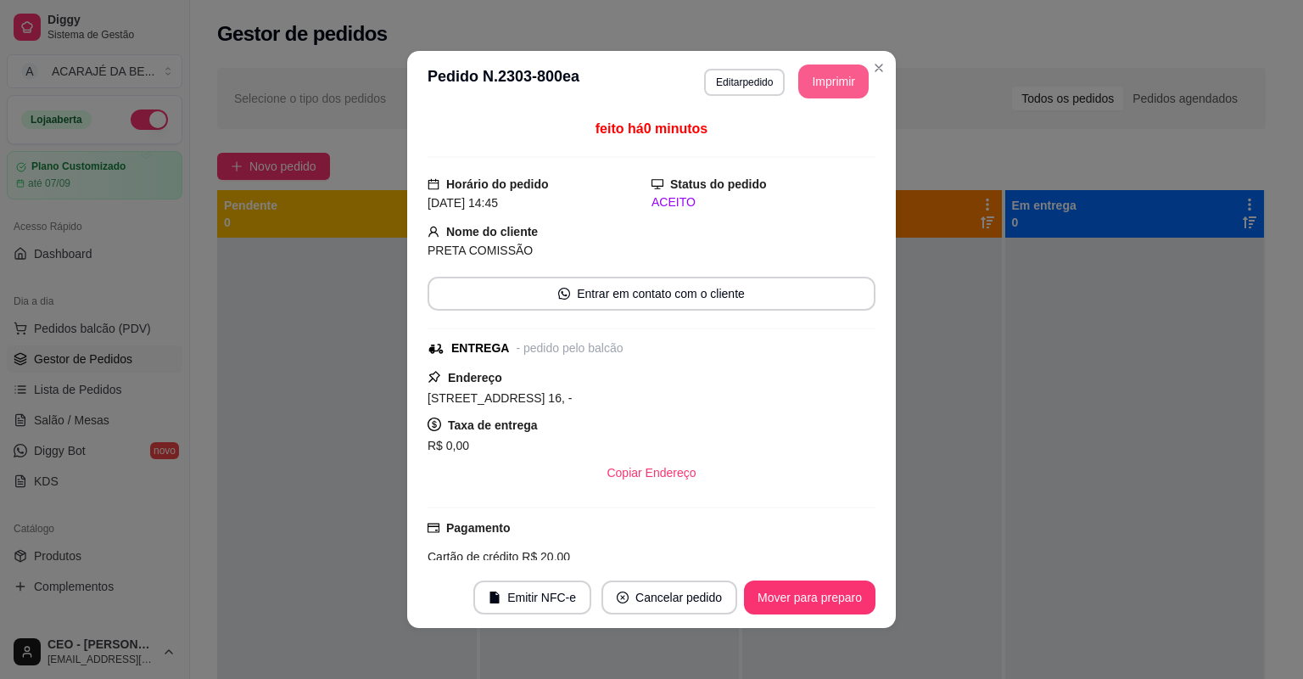
click at [812, 87] on button "Imprimir" at bounding box center [833, 81] width 70 height 34
click at [826, 584] on button "Mover para preparo" at bounding box center [810, 597] width 132 height 34
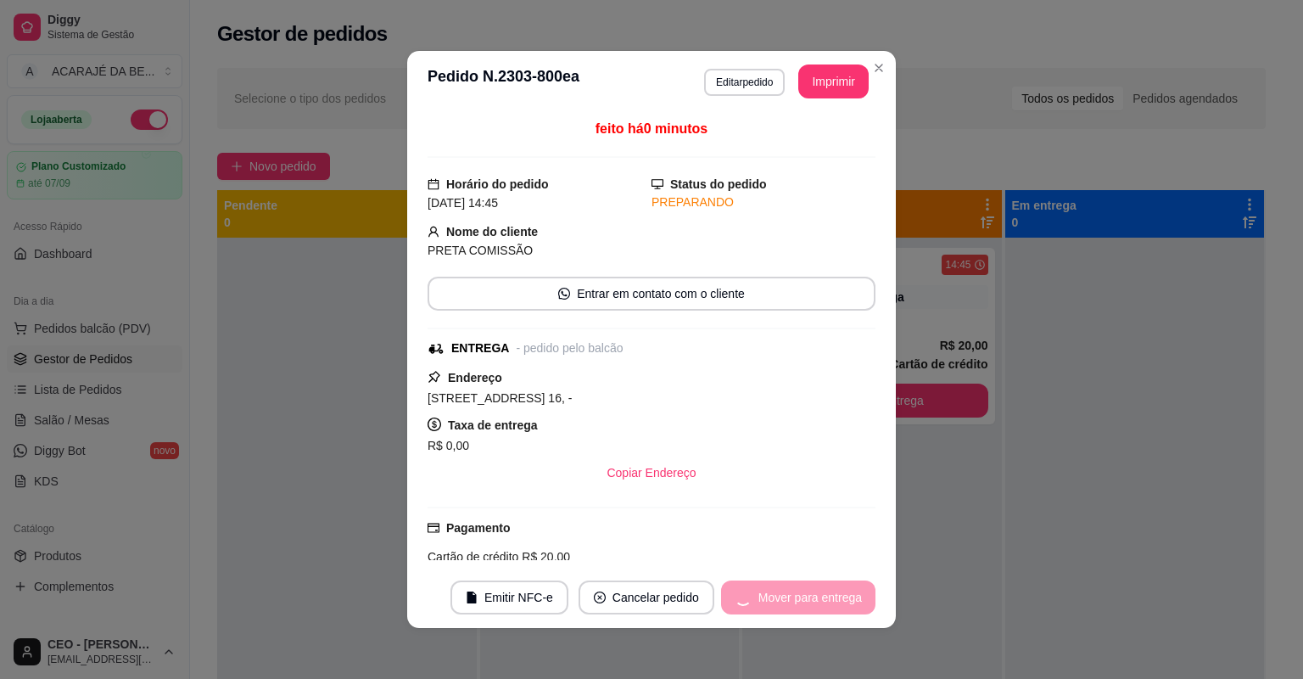
click at [827, 593] on div "Mover para entrega" at bounding box center [798, 597] width 154 height 34
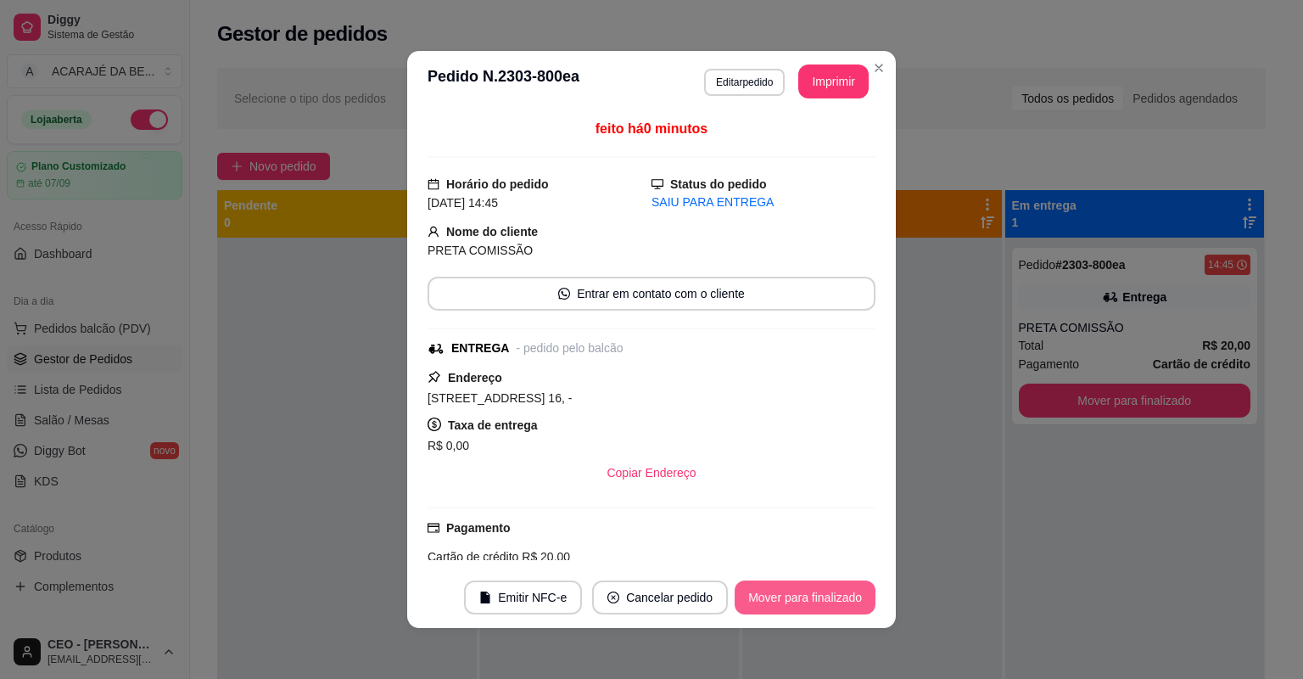
click at [827, 593] on button "Mover para finalizado" at bounding box center [805, 597] width 141 height 34
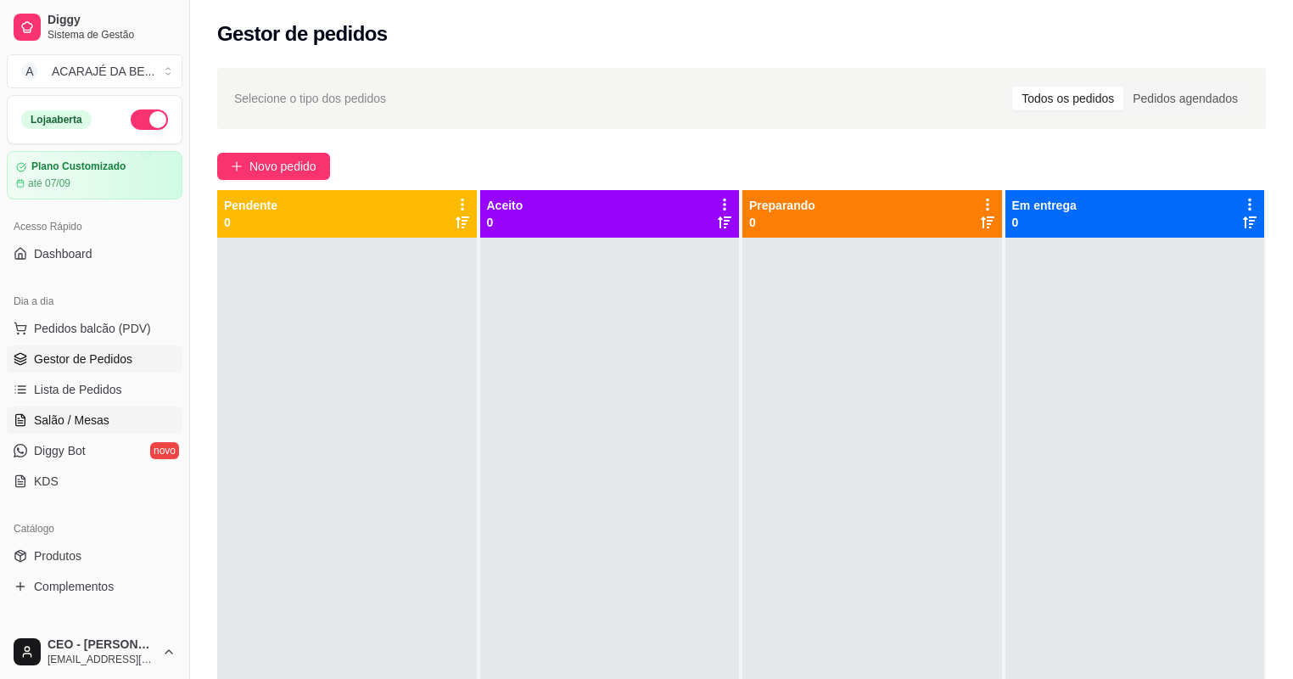
click at [102, 417] on span "Salão / Mesas" at bounding box center [72, 420] width 76 height 17
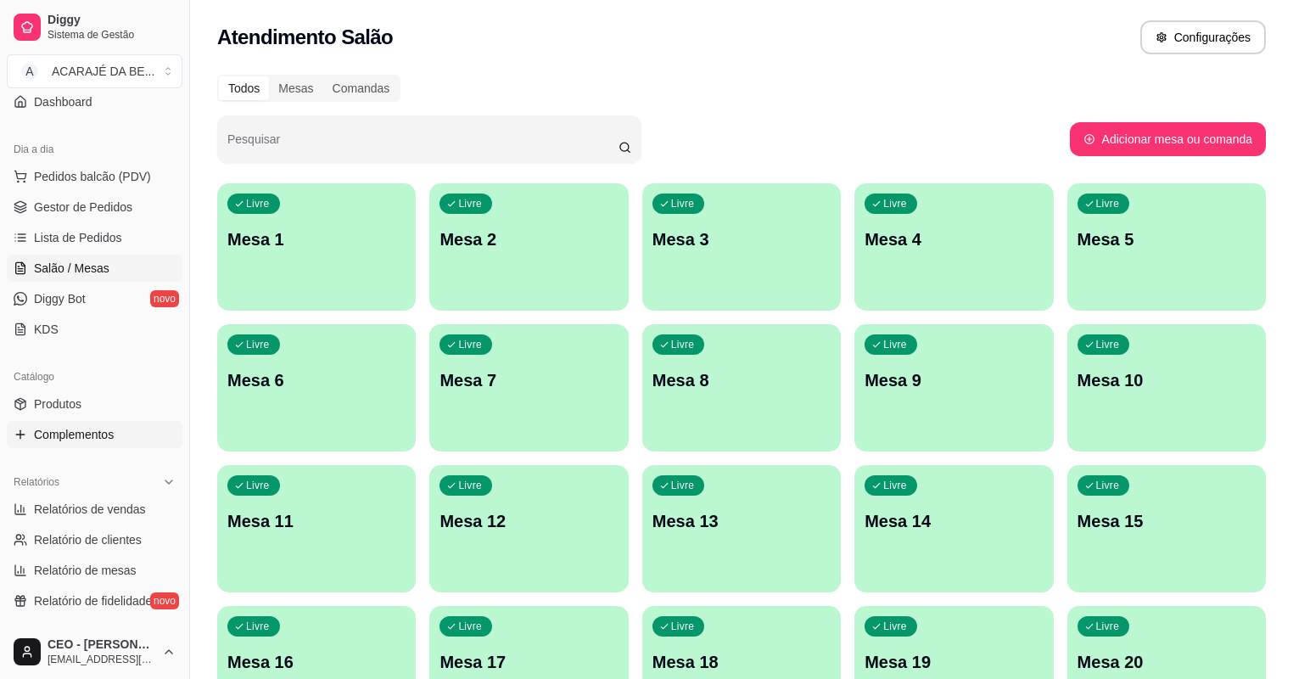
scroll to position [66, 0]
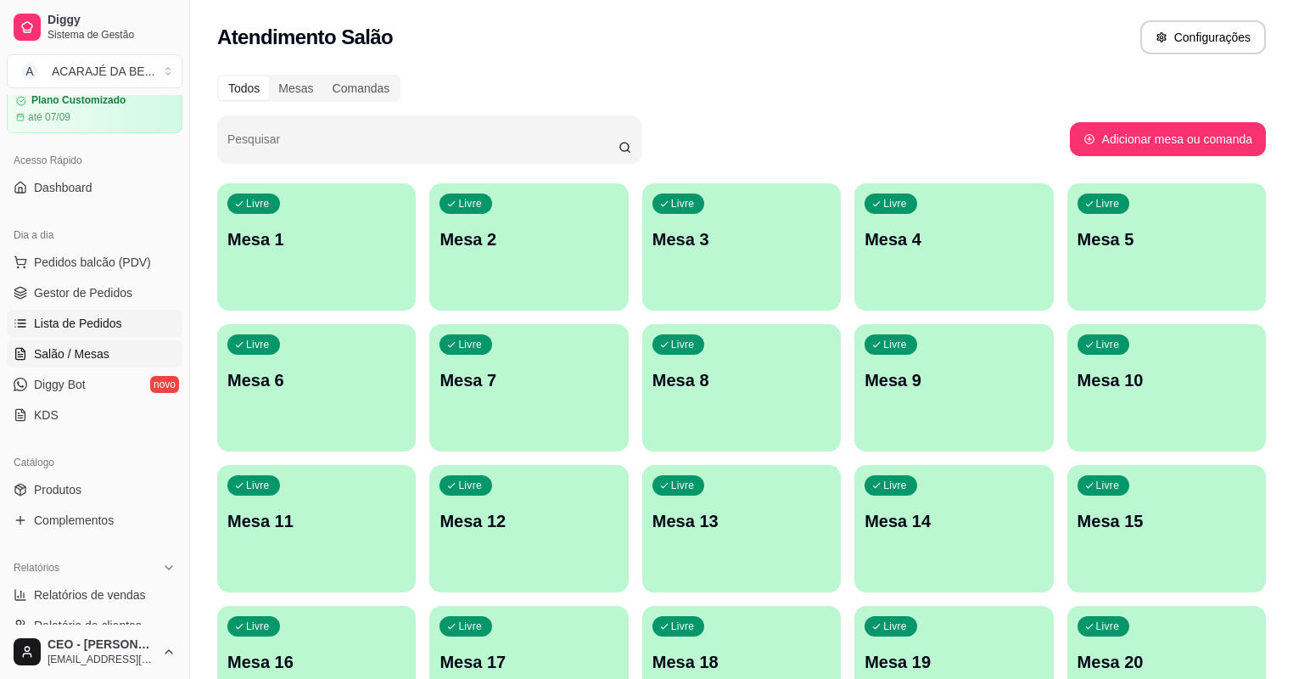
click at [79, 331] on link "Lista de Pedidos" at bounding box center [95, 323] width 176 height 27
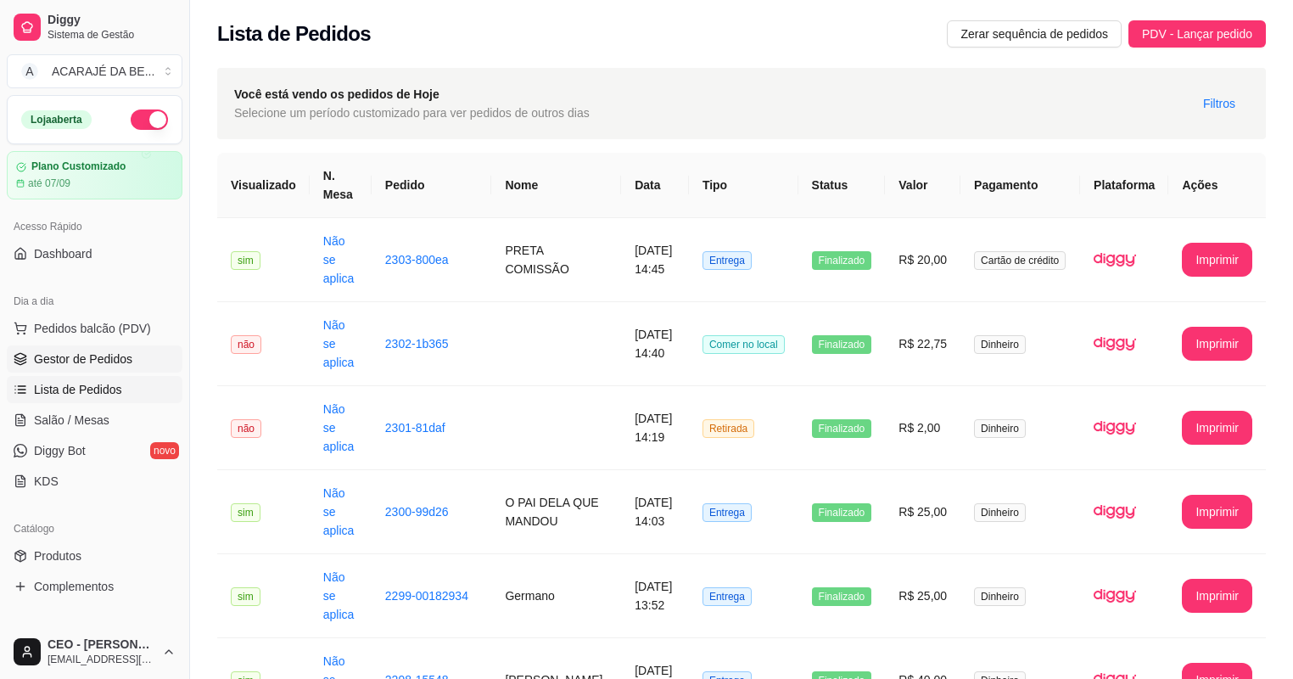
click at [51, 356] on span "Gestor de Pedidos" at bounding box center [83, 358] width 98 height 17
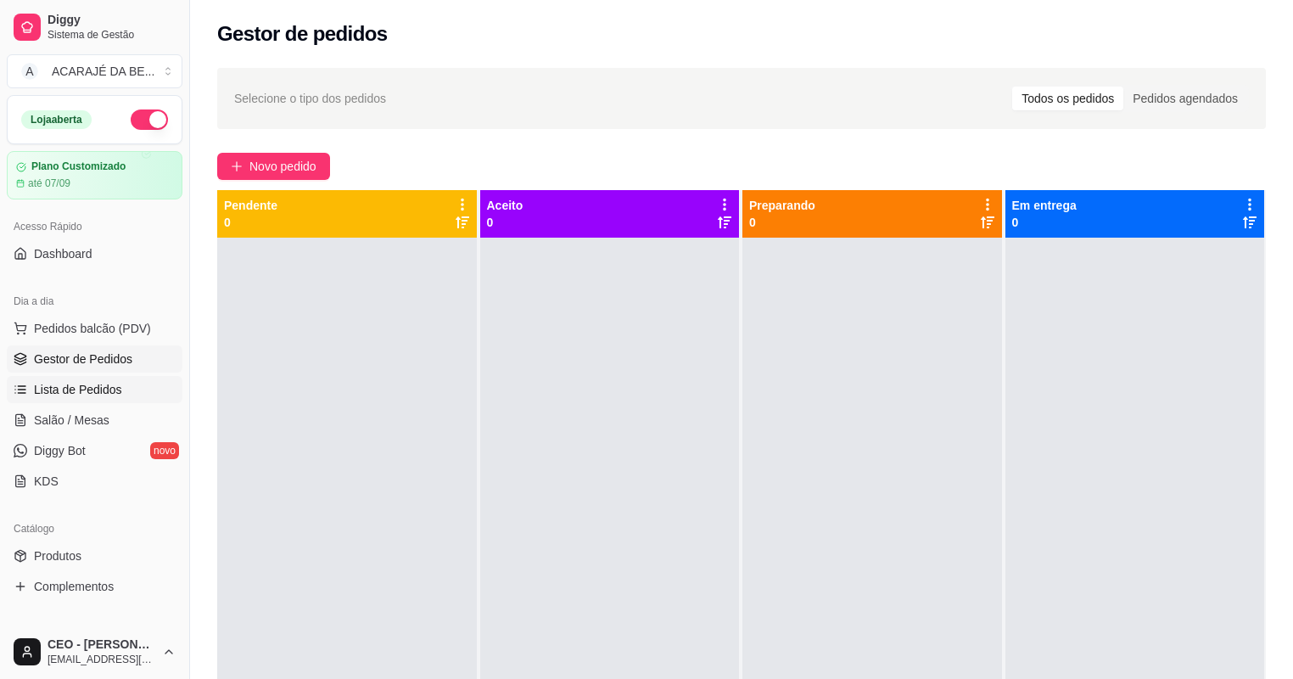
click at [112, 399] on link "Lista de Pedidos" at bounding box center [95, 389] width 176 height 27
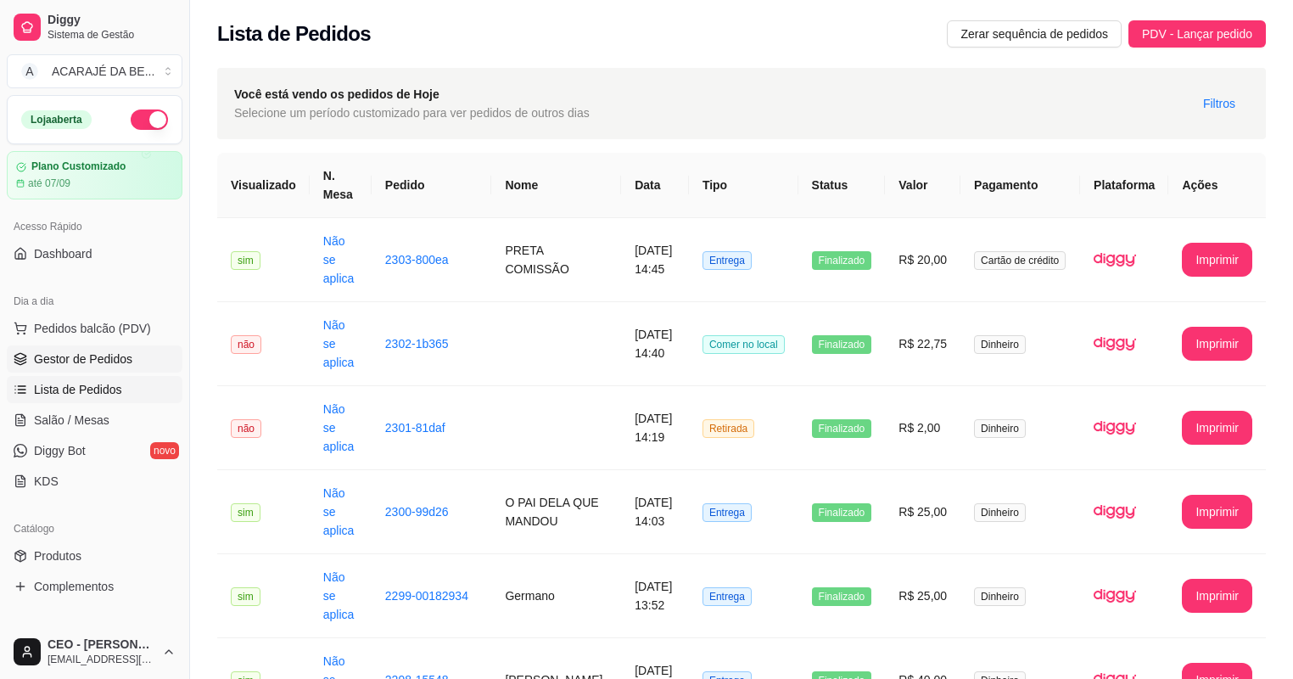
click at [131, 354] on link "Gestor de Pedidos" at bounding box center [95, 358] width 176 height 27
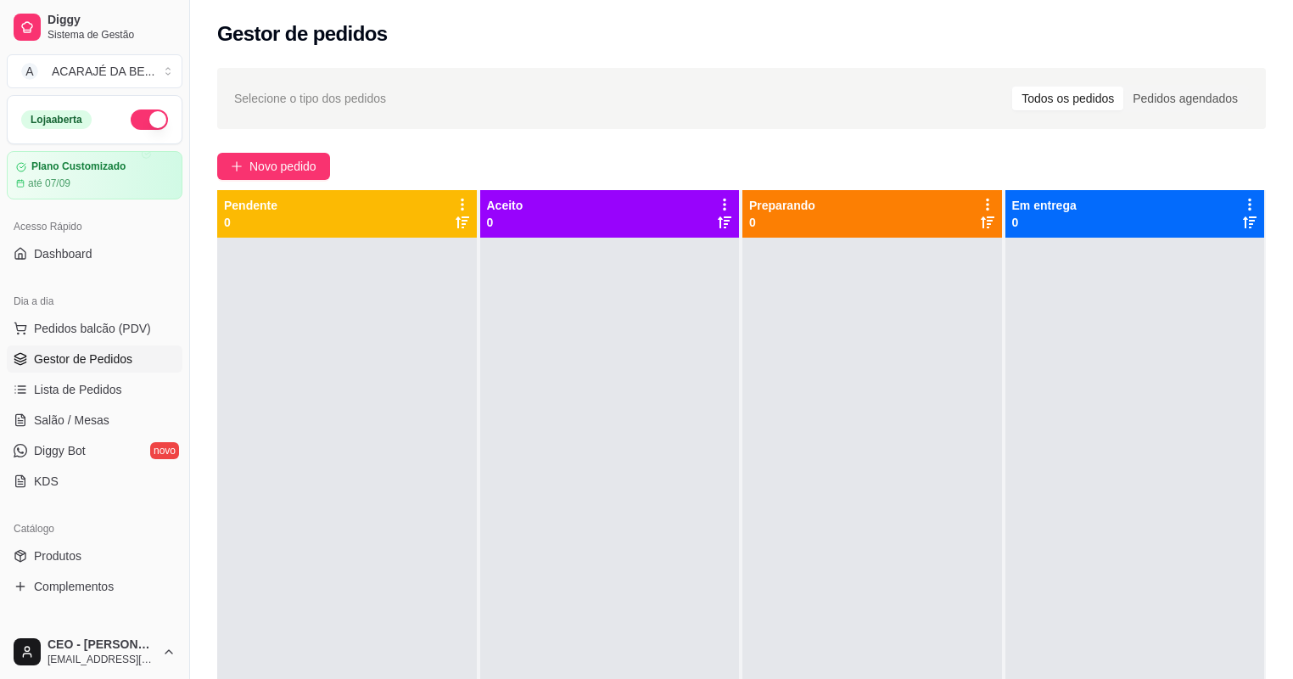
click at [7, 345] on link "Gestor de Pedidos" at bounding box center [95, 358] width 176 height 27
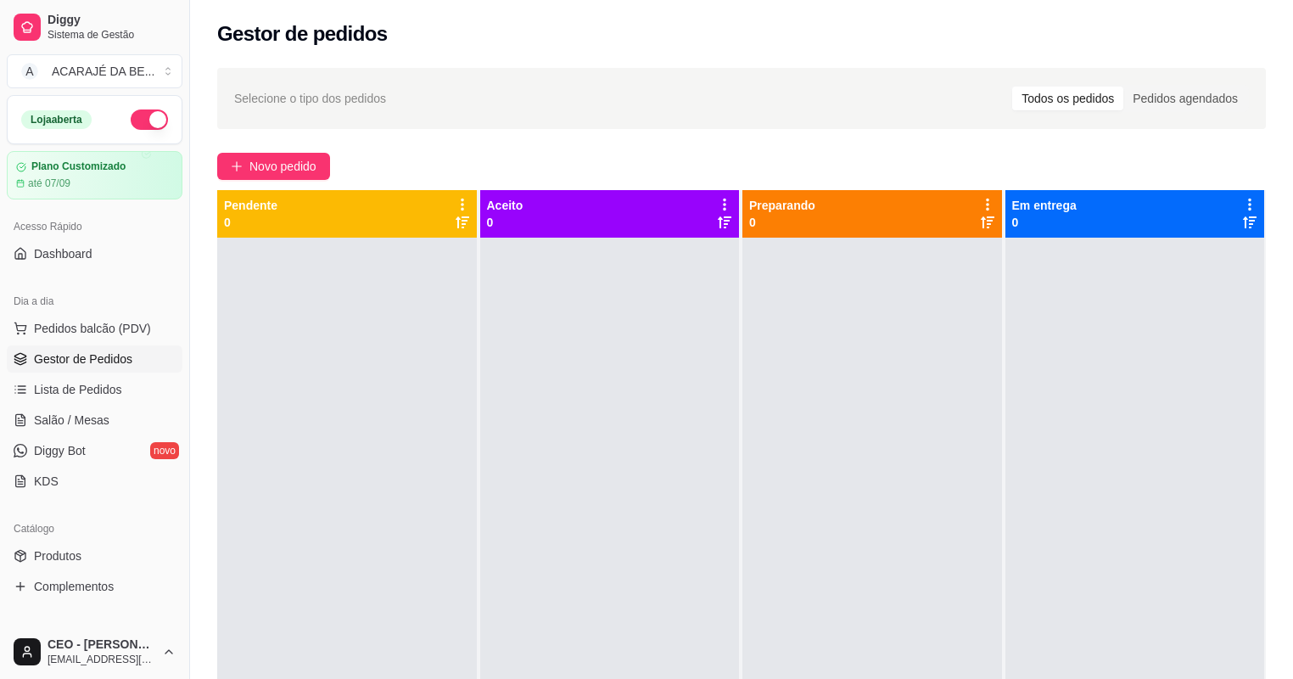
click at [7, 345] on link "Gestor de Pedidos" at bounding box center [95, 358] width 176 height 27
click at [446, 334] on div at bounding box center [347, 577] width 260 height 679
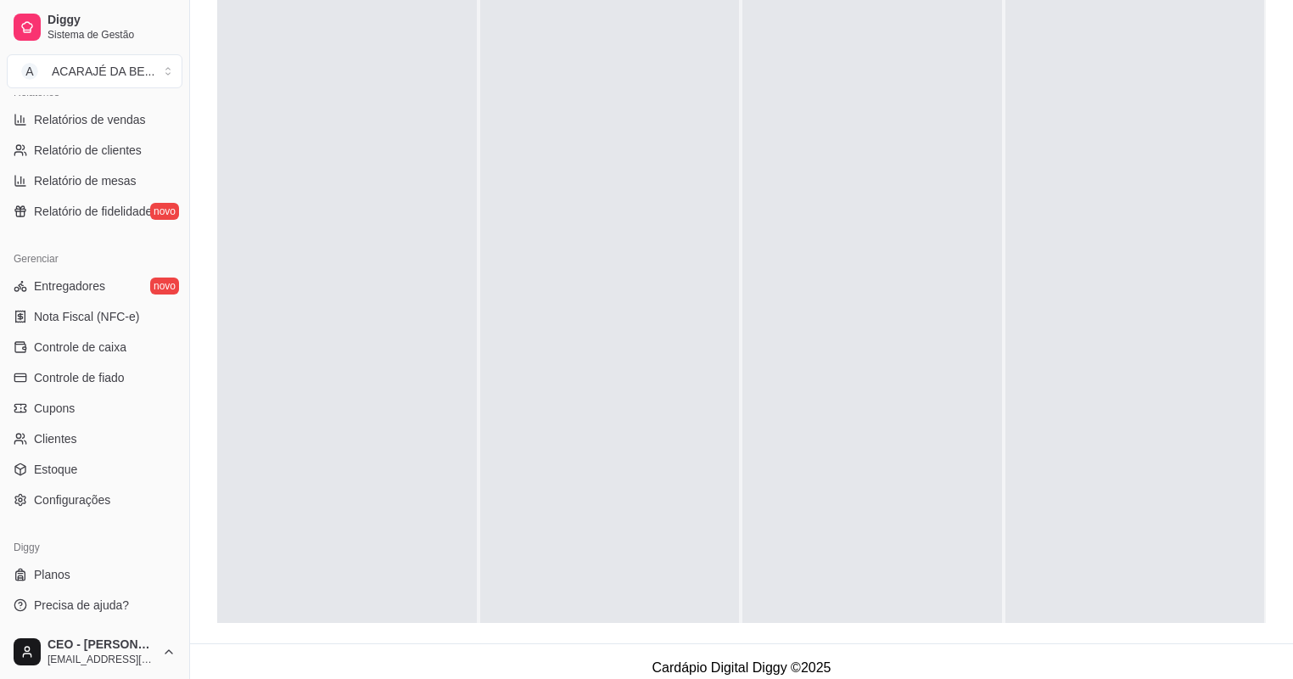
scroll to position [258, 0]
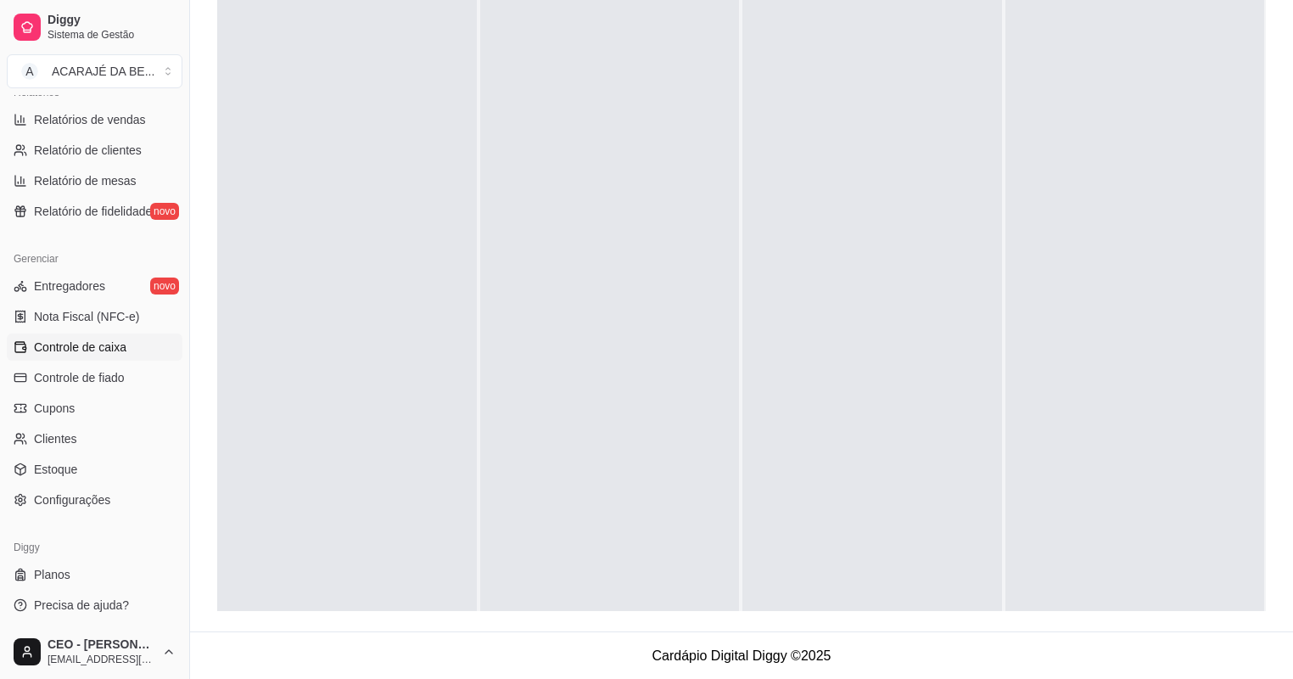
click at [95, 350] on span "Controle de caixa" at bounding box center [80, 347] width 92 height 17
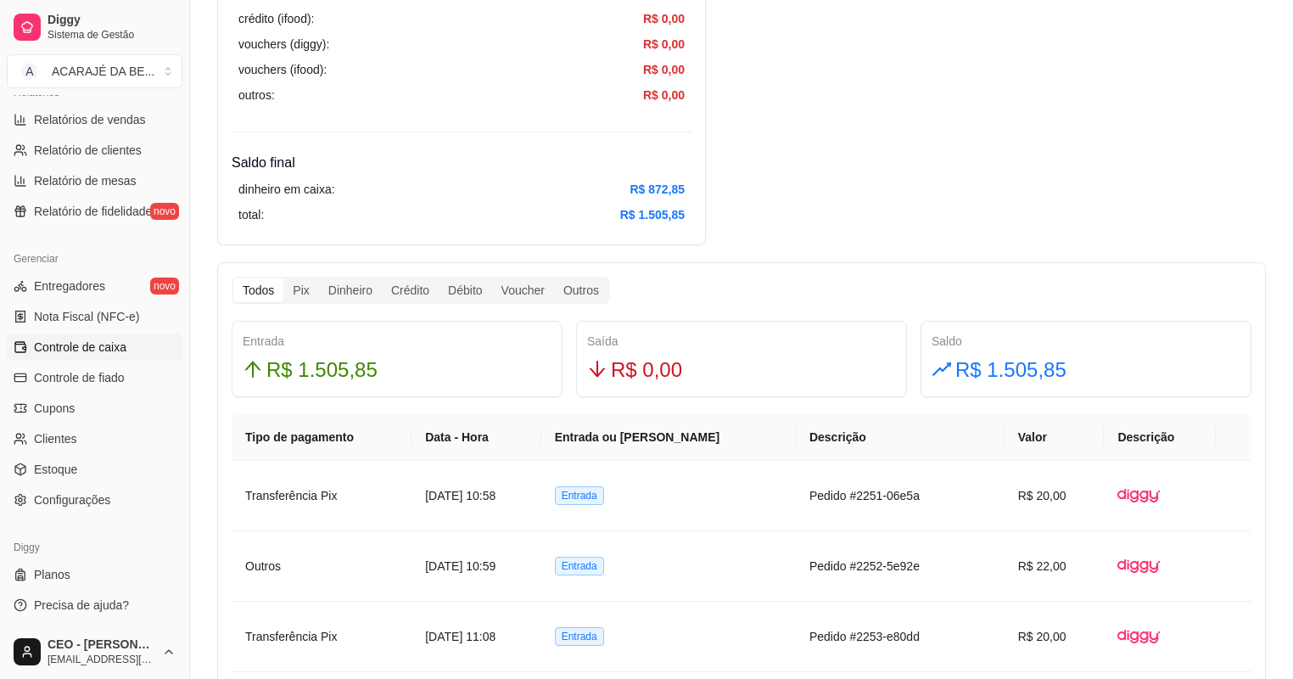
scroll to position [747, 0]
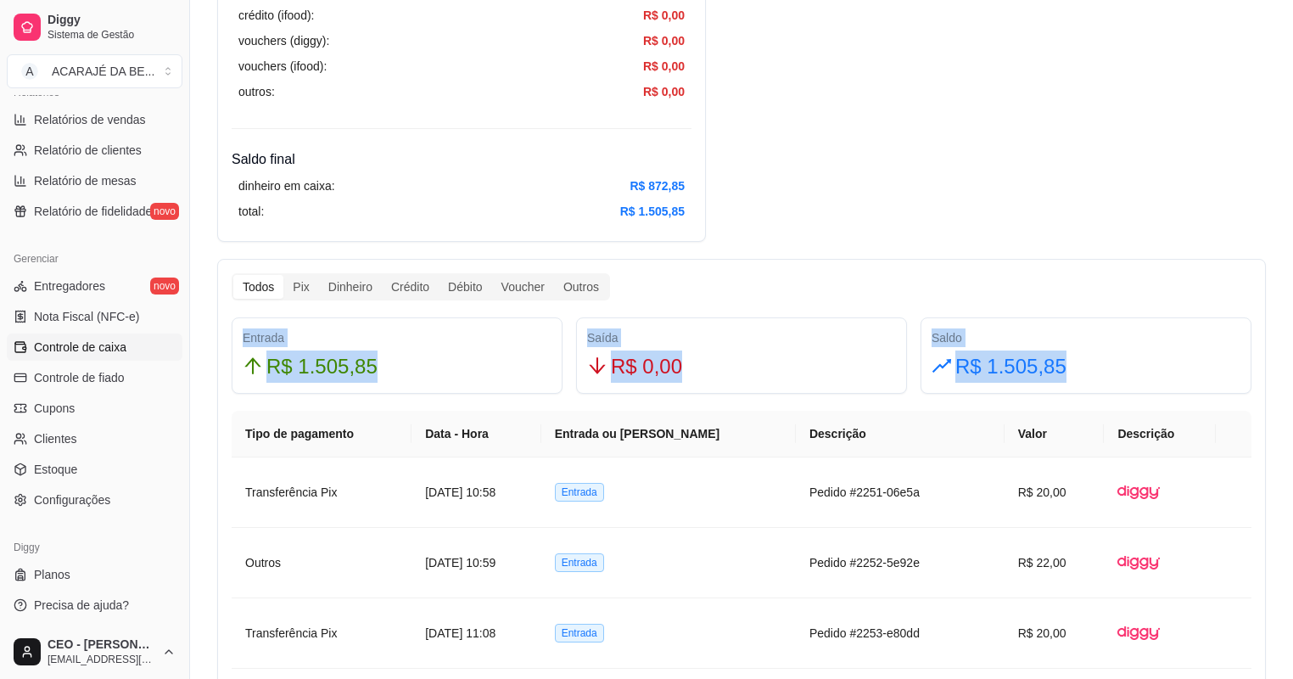
drag, startPoint x: 242, startPoint y: 336, endPoint x: 1110, endPoint y: 375, distance: 868.9
click at [1110, 375] on div "Entrada R$ 1.505,85 Saída R$ 0,00 Saldo R$ 1.505,85" at bounding box center [741, 355] width 1033 height 76
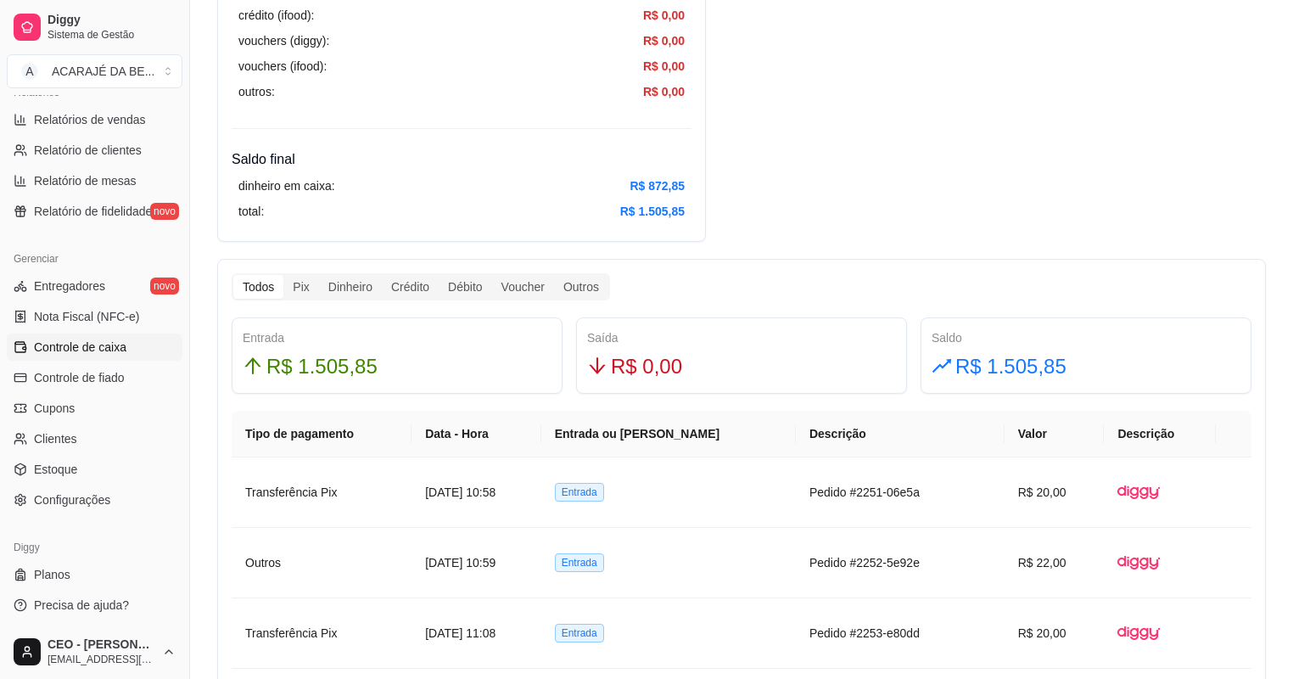
click at [800, 216] on div "Resumo Adicionar entrada/saída Data de abertura: [DATE] 09:29 Saldo inícial Din…" at bounding box center [741, 621] width 1049 height 2553
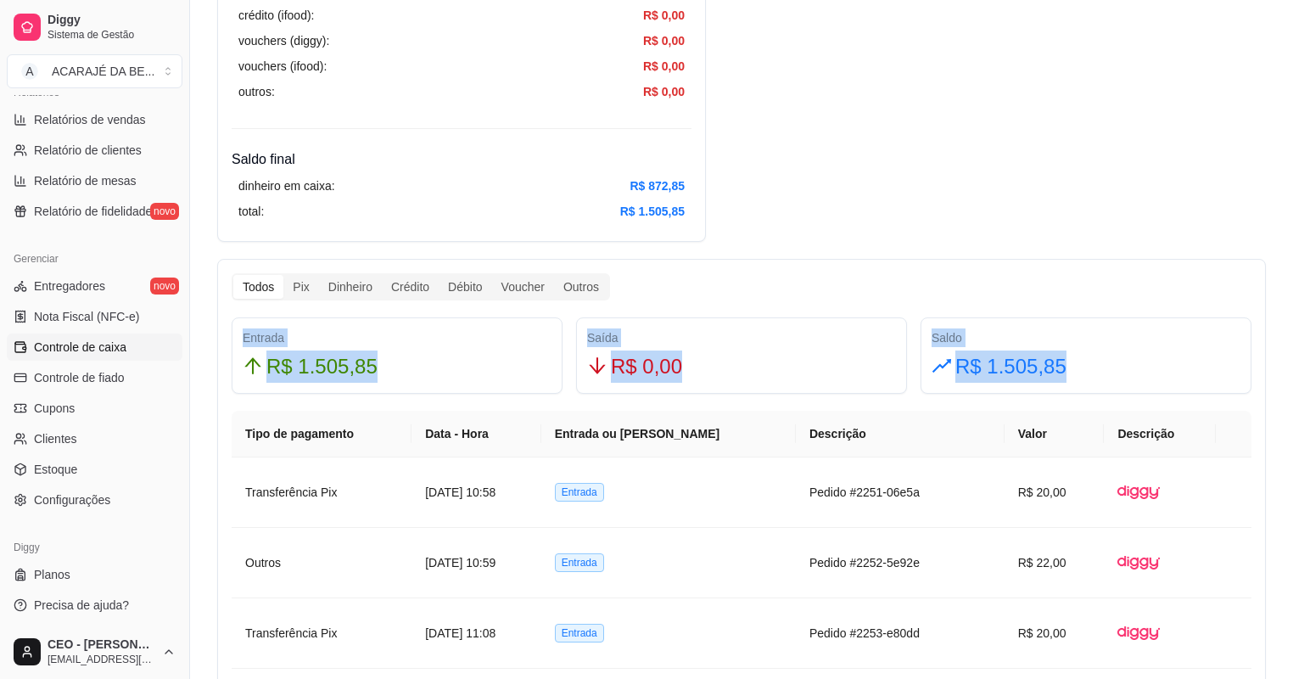
drag, startPoint x: 244, startPoint y: 338, endPoint x: 1100, endPoint y: 367, distance: 856.6
click at [1100, 367] on div "Entrada R$ 1.505,85 Saída R$ 0,00 Saldo R$ 1.505,85" at bounding box center [741, 355] width 1033 height 76
copy div "Entrada R$ 1.505,85 Saída R$ 0,00 Saldo R$ 1.505,85"
click at [817, 222] on div "Resumo Adicionar entrada/saída Data de abertura: [DATE] 09:29 Saldo inícial Din…" at bounding box center [741, 621] width 1049 height 2553
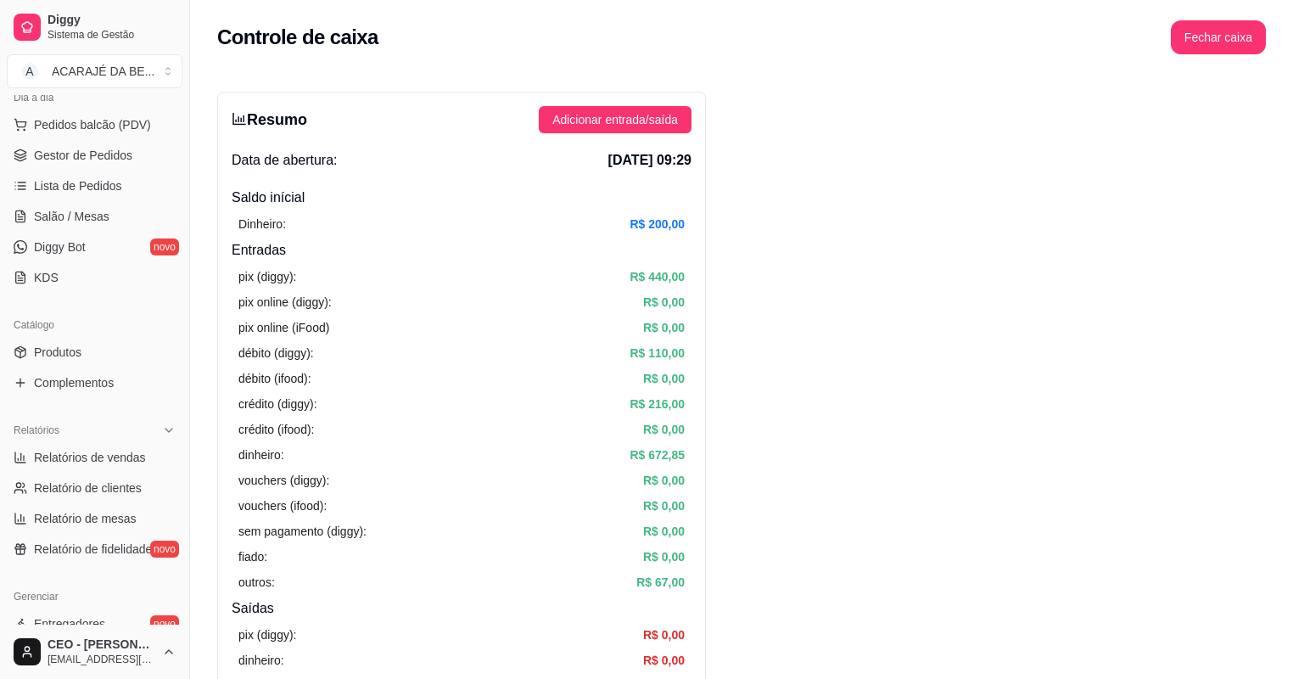
scroll to position [202, 0]
click at [94, 204] on link "Salão / Mesas" at bounding box center [95, 217] width 176 height 27
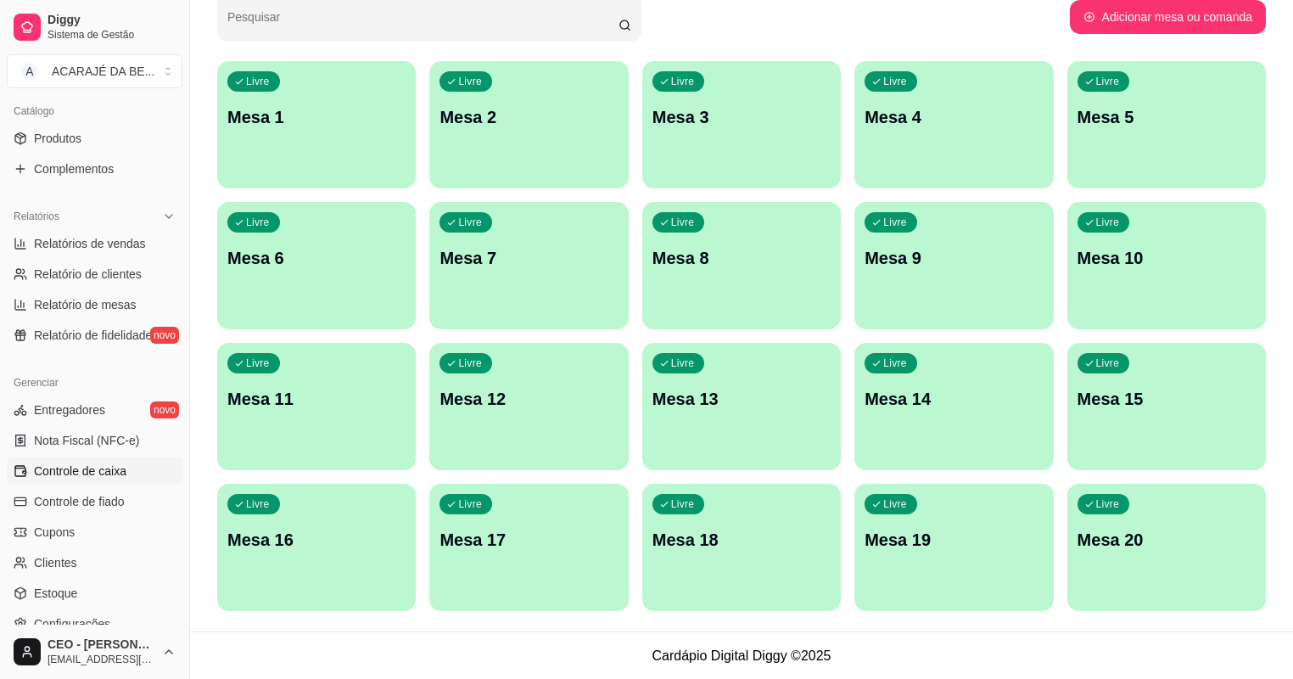
scroll to position [473, 0]
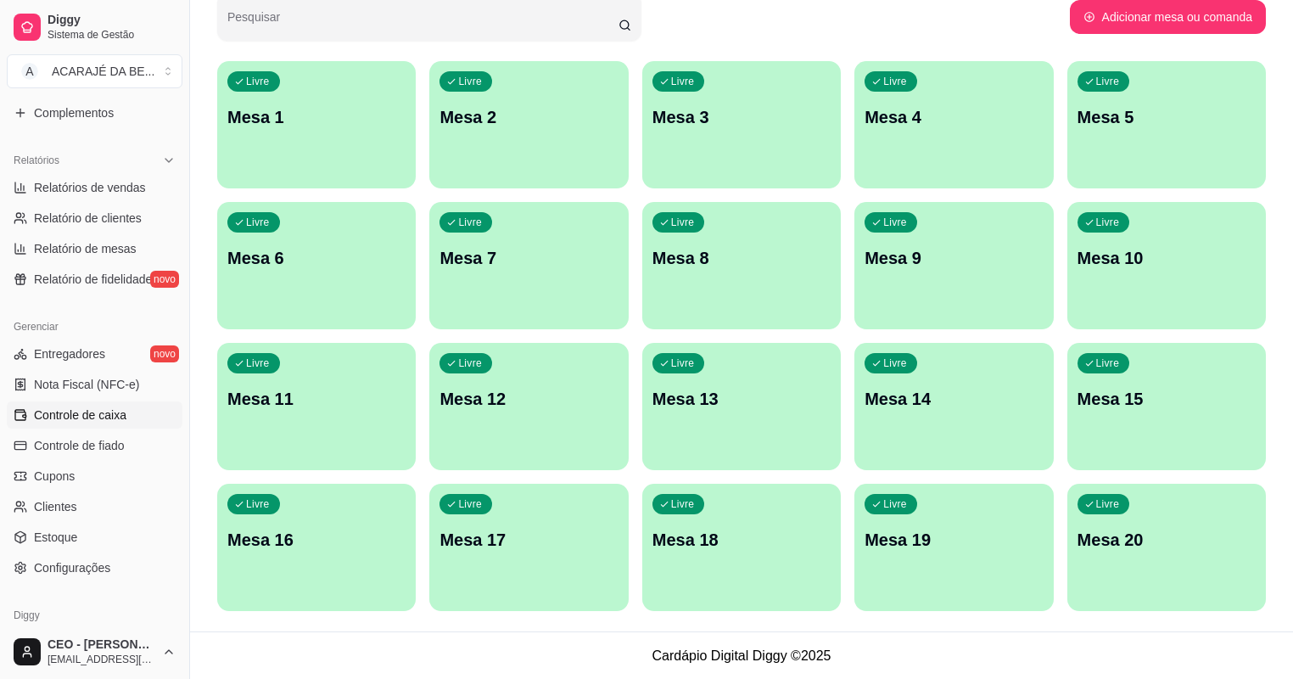
click at [109, 416] on span "Controle de caixa" at bounding box center [80, 414] width 92 height 17
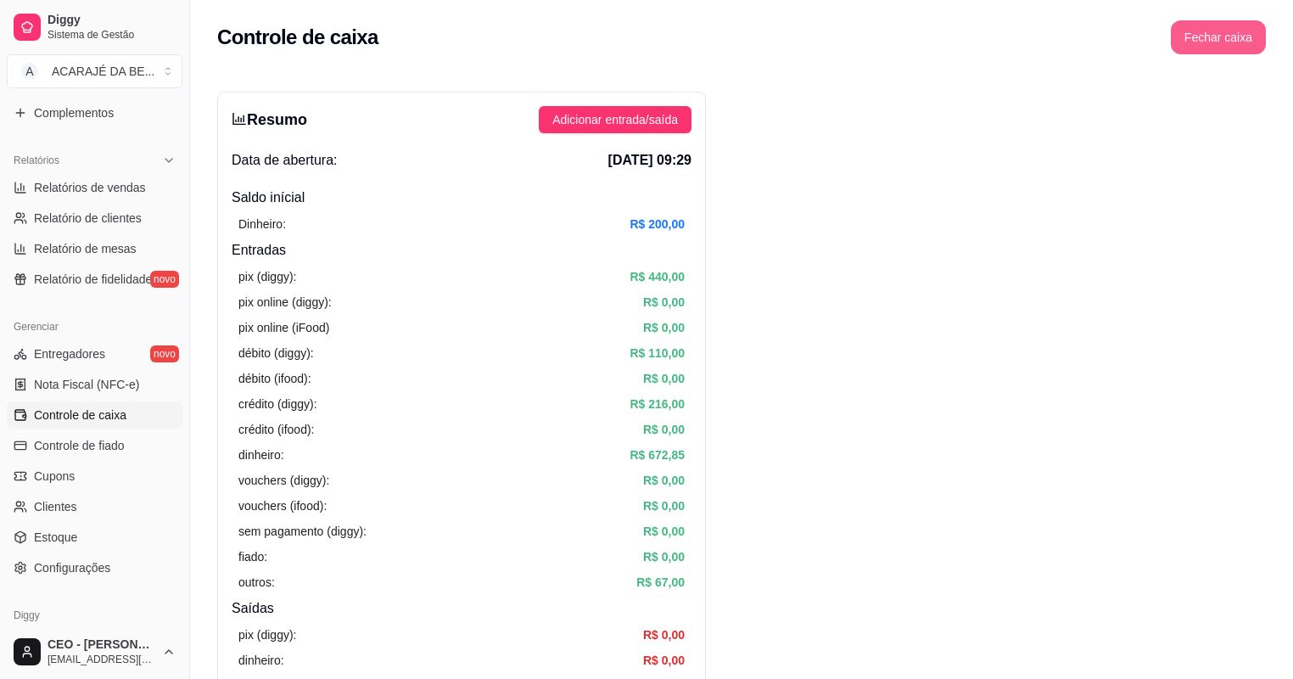
click at [1207, 44] on button "Fechar caixa" at bounding box center [1218, 37] width 95 height 34
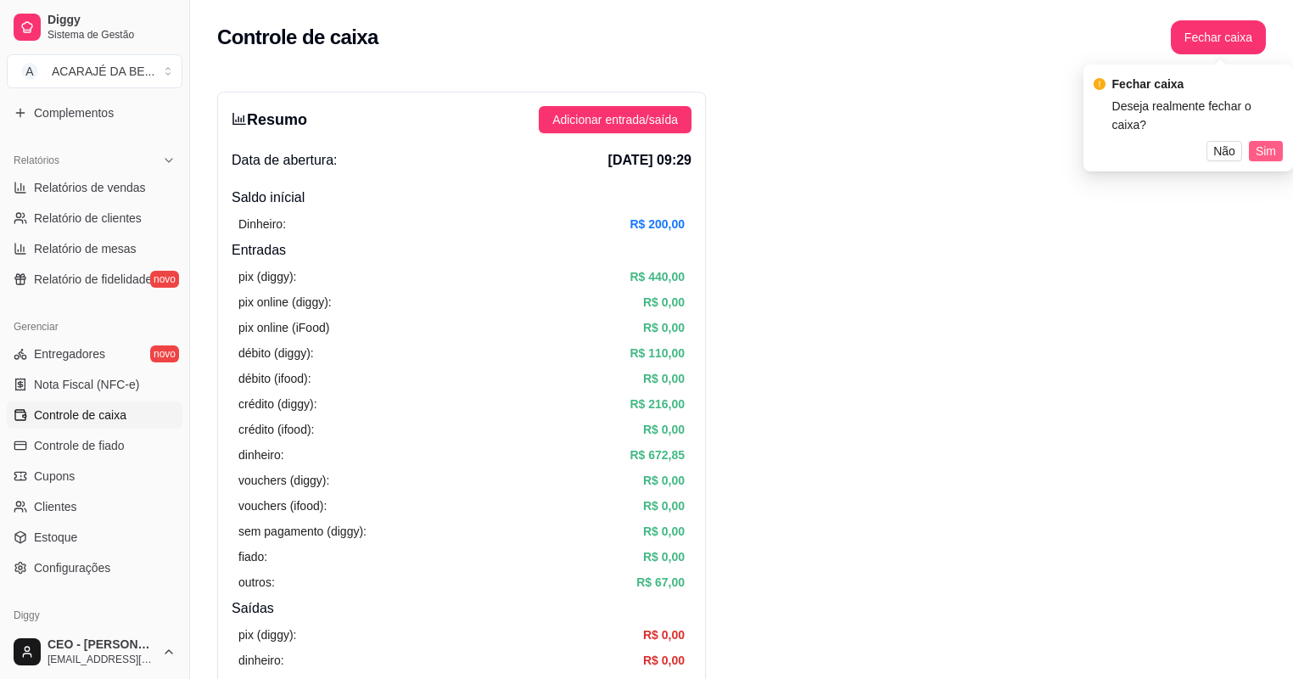
click at [1275, 142] on span "Sim" at bounding box center [1266, 151] width 20 height 19
